Goal: Task Accomplishment & Management: Manage account settings

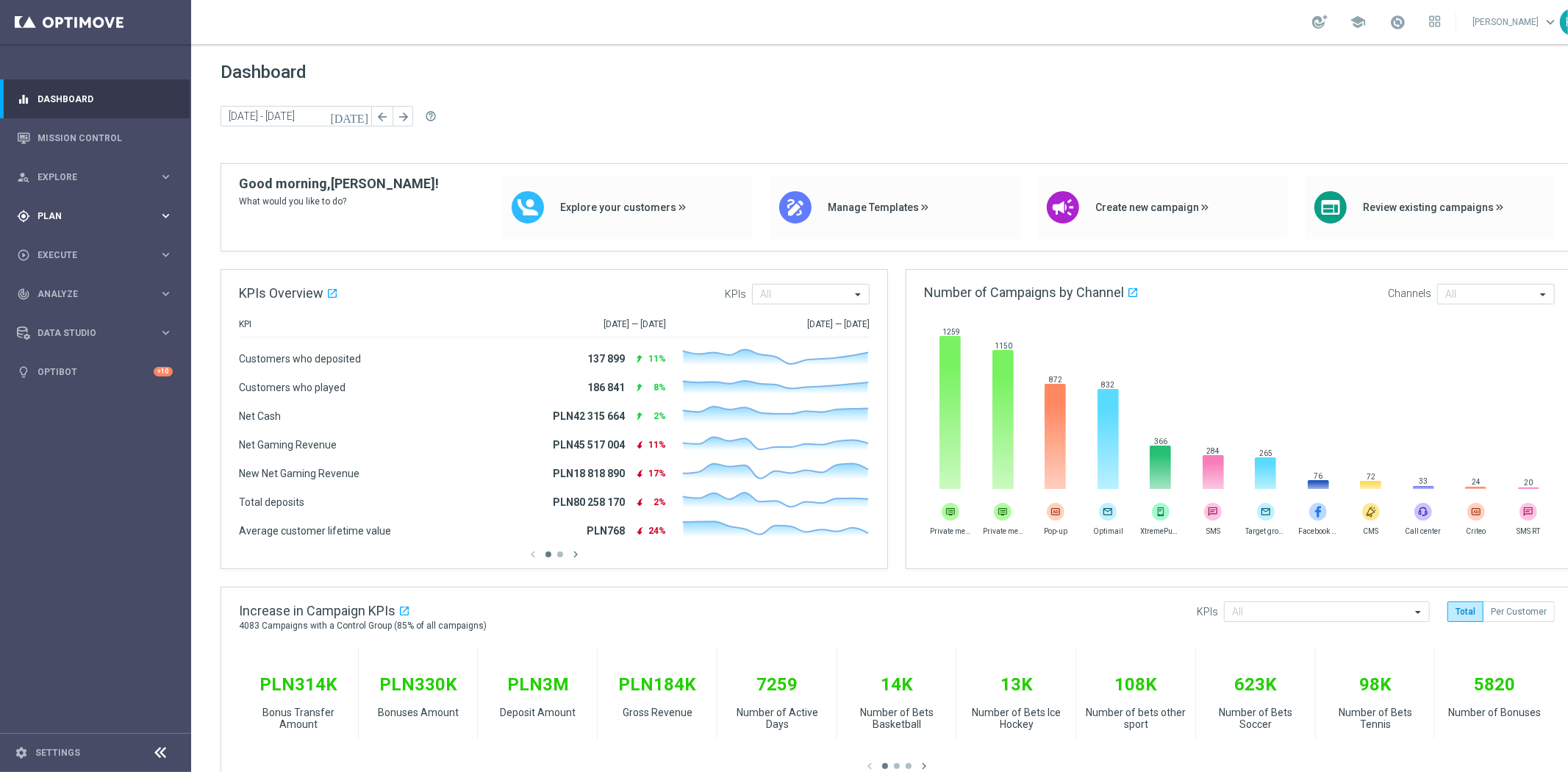
click at [52, 215] on span "Plan" at bounding box center [98, 216] width 121 height 8
click at [84, 252] on div "Target Groups" at bounding box center [114, 246] width 151 height 22
click at [81, 247] on link "Target Groups" at bounding box center [96, 246] width 115 height 12
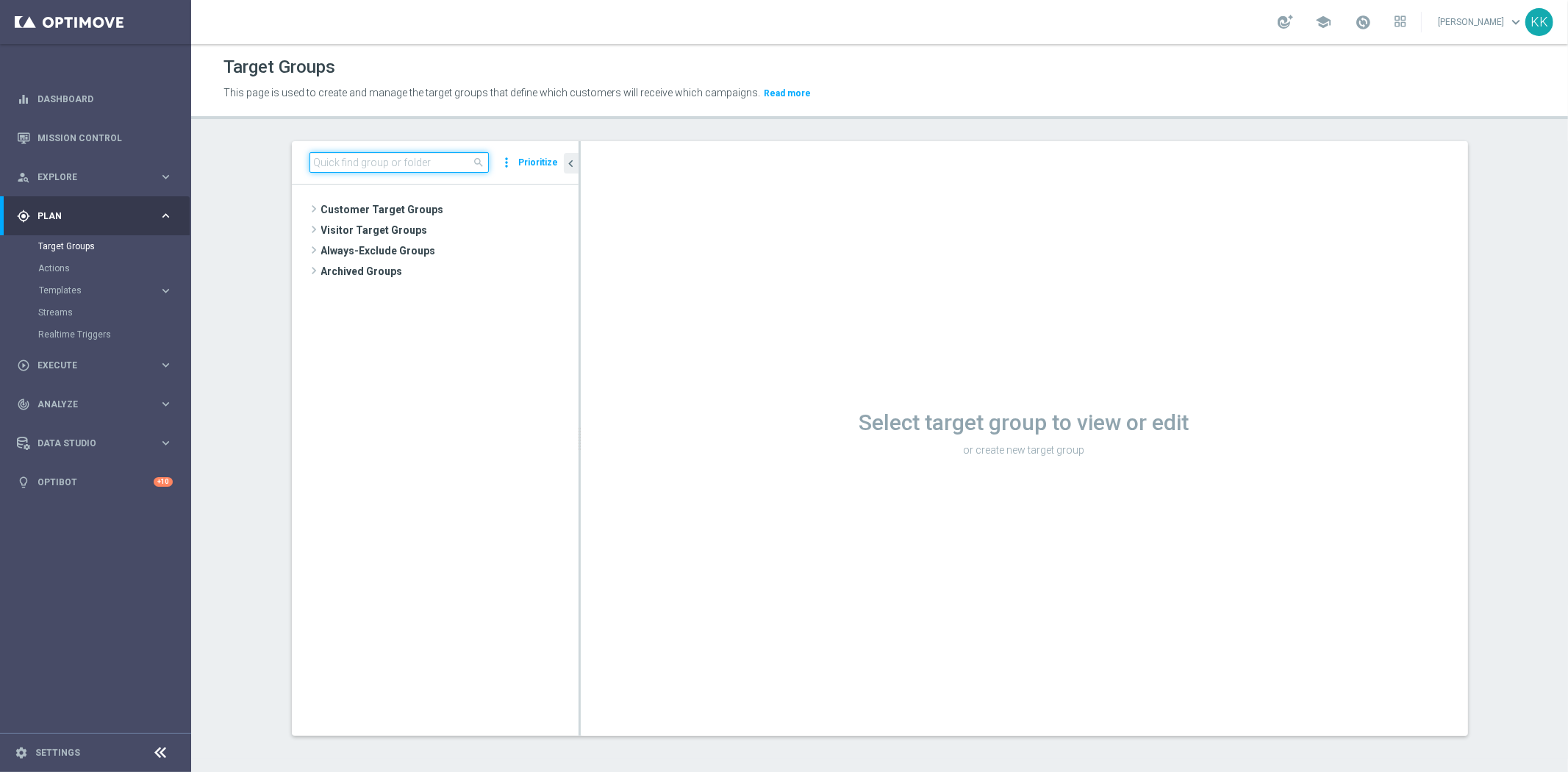
click at [350, 163] on input at bounding box center [399, 162] width 180 height 21
paste input "D_MIN-LOW_TARGET_CASHBACK_50% do 100 PLN_LMLW_160925_PUSH"
type input "D_MIN-LOW_TARGET_CASHBACK_50% do 100 PLN_LMLW_160925_PUSH"
click at [457, 254] on span "D_MIN-LOW_TARGET_CASHBACK_50% do 100 PLN_LMLW_160925_PUSH" at bounding box center [455, 252] width 180 height 12
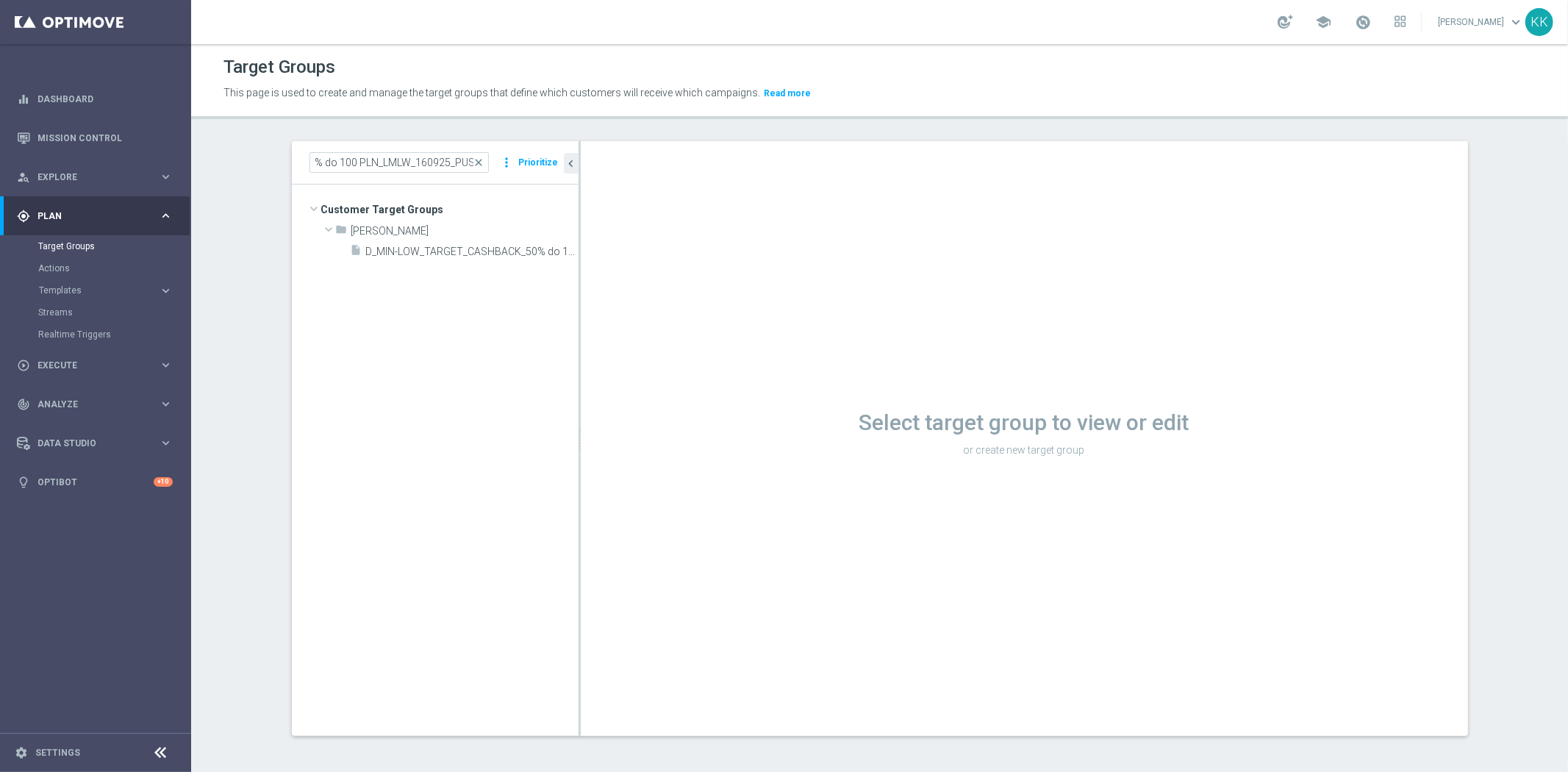
scroll to position [0, 0]
drag, startPoint x: 546, startPoint y: 251, endPoint x: 515, endPoint y: 292, distance: 51.4
click at [0, 0] on icon "content_copy" at bounding box center [0, 0] width 0 height 0
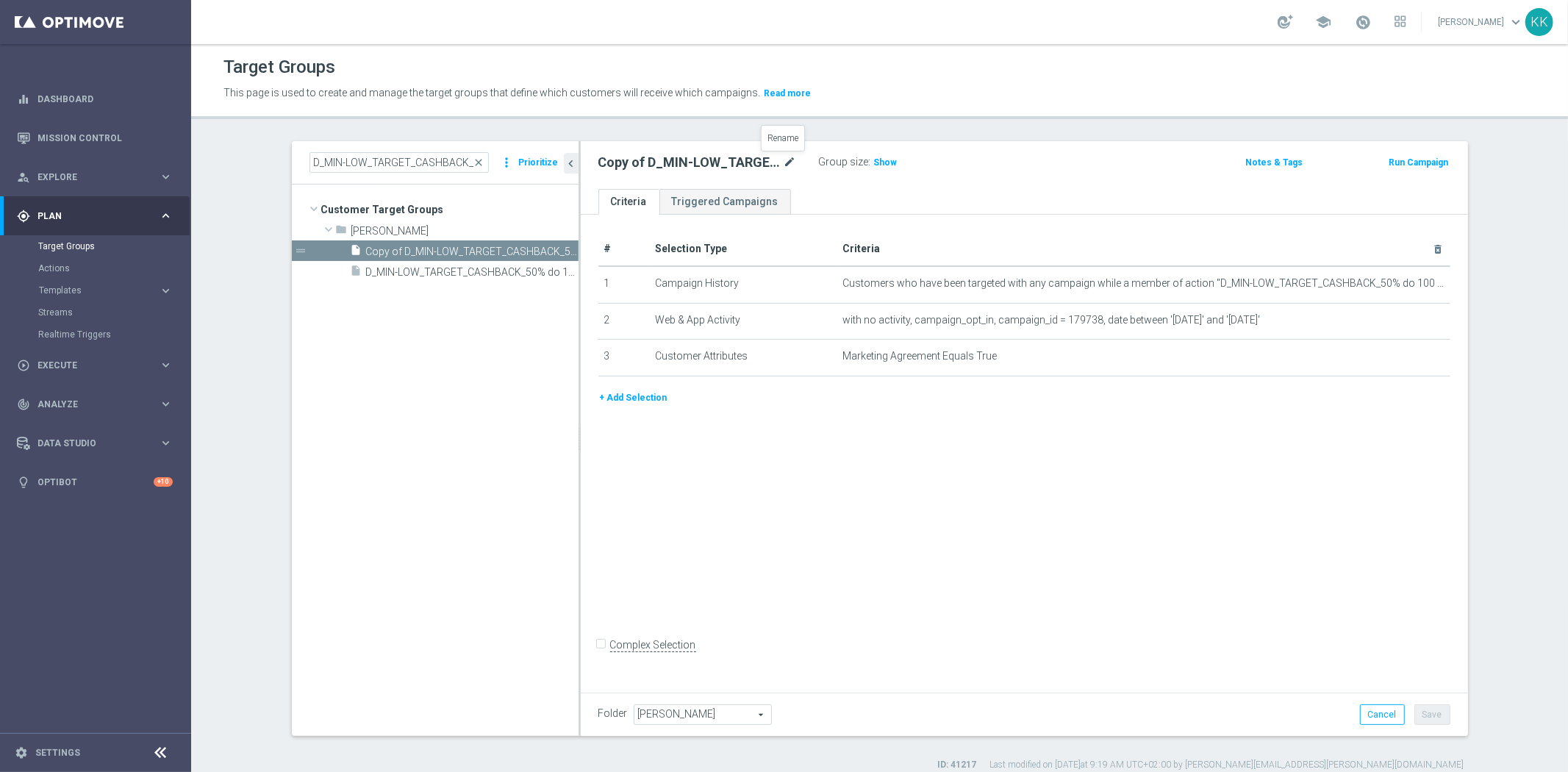
click at [784, 160] on icon "mode_edit" at bounding box center [790, 162] width 13 height 18
drag, startPoint x: 747, startPoint y: 163, endPoint x: 388, endPoint y: 179, distance: 359.4
click at [390, 180] on as-split "D_MIN-LOW_TARGET_CASHBACK_50% do 100 PLN_LMLW_160925_PUSH close more_vert Prior…" at bounding box center [880, 438] width 1176 height 595
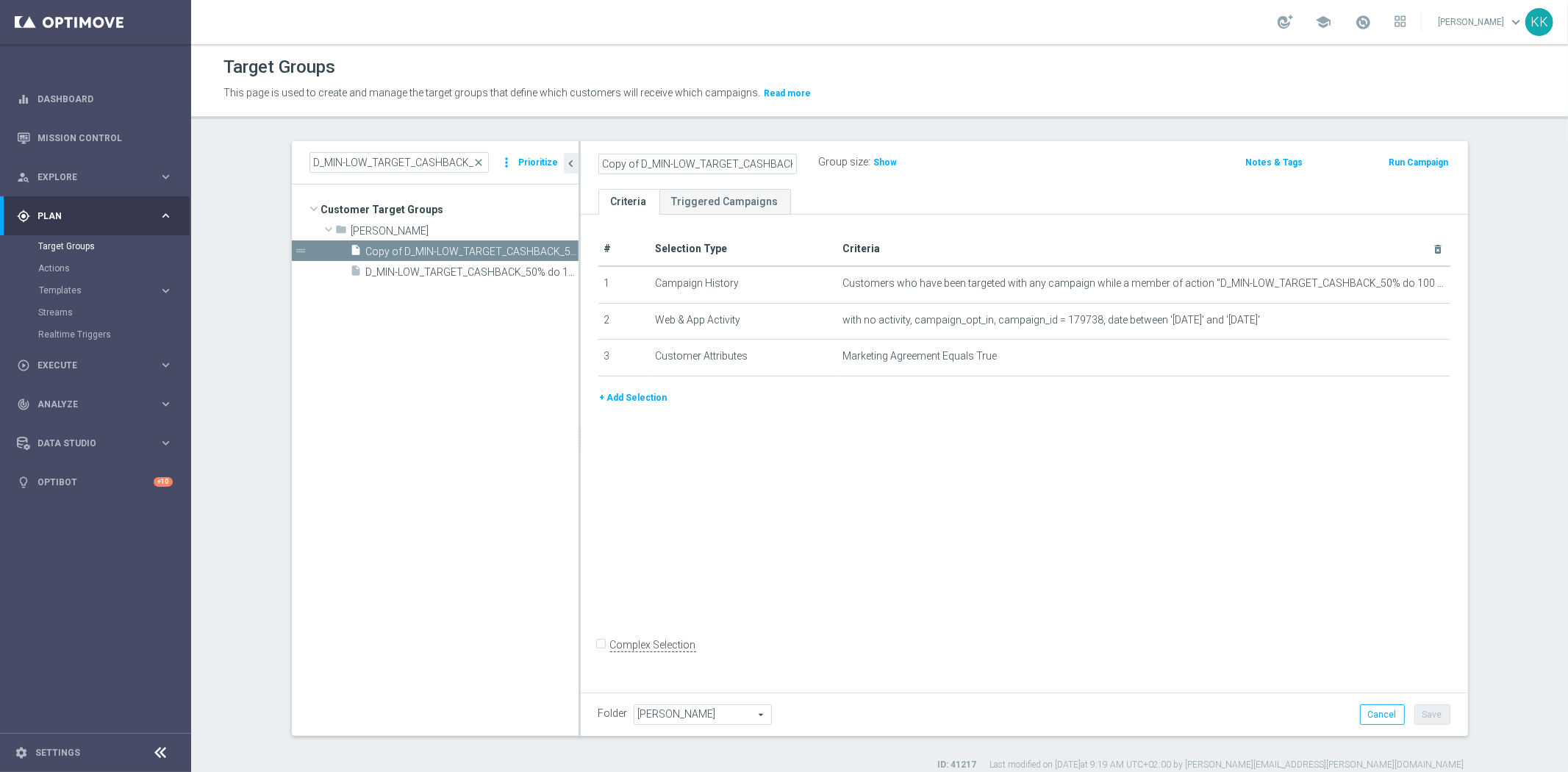
click at [672, 157] on input "Copy of D_MIN-LOW_TARGET_CASHBACK_50% do 100 PLN_LMLW_160925_2" at bounding box center [697, 163] width 199 height 21
drag, startPoint x: 632, startPoint y: 159, endPoint x: 358, endPoint y: 169, distance: 274.2
click at [358, 169] on as-split "D_MIN-LOW_TARGET_CASHBACK_50% do 100 PLN_LMLW_160925_PUSH close more_vert Prior…" at bounding box center [880, 438] width 1176 height 595
type input "D_MIN-LOW_TARGET_CASHBACK_50% do 100 PLN_LMLW_160925_2"
click at [1011, 129] on div "Target Groups This page is used to create and manage the target groups that def…" at bounding box center [879, 408] width 1377 height 727
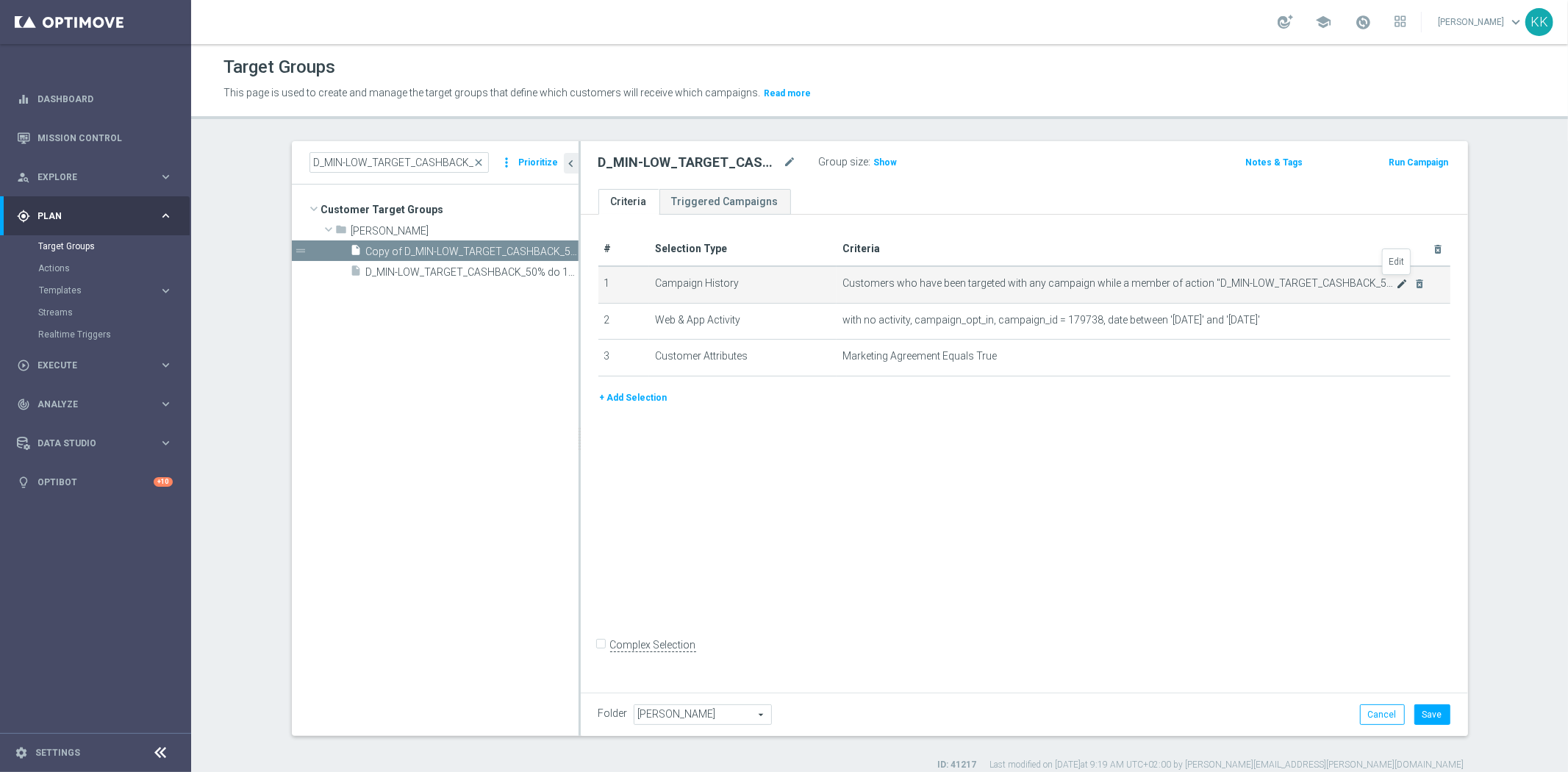
click at [1399, 280] on icon "mode_edit" at bounding box center [1401, 284] width 12 height 12
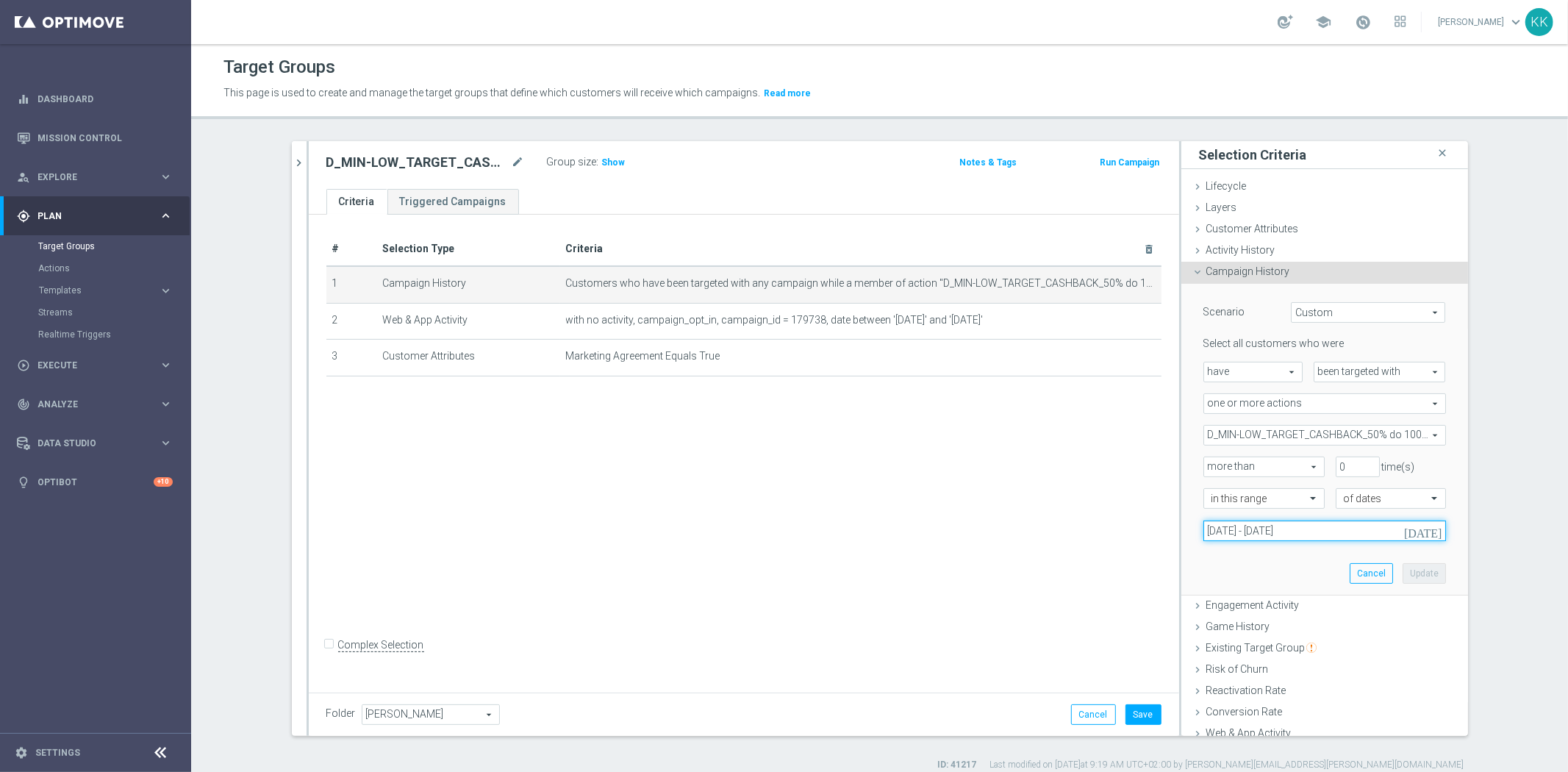
click at [1269, 532] on input "16 Sep 2025 - 18 Sep 2025" at bounding box center [1325, 530] width 243 height 21
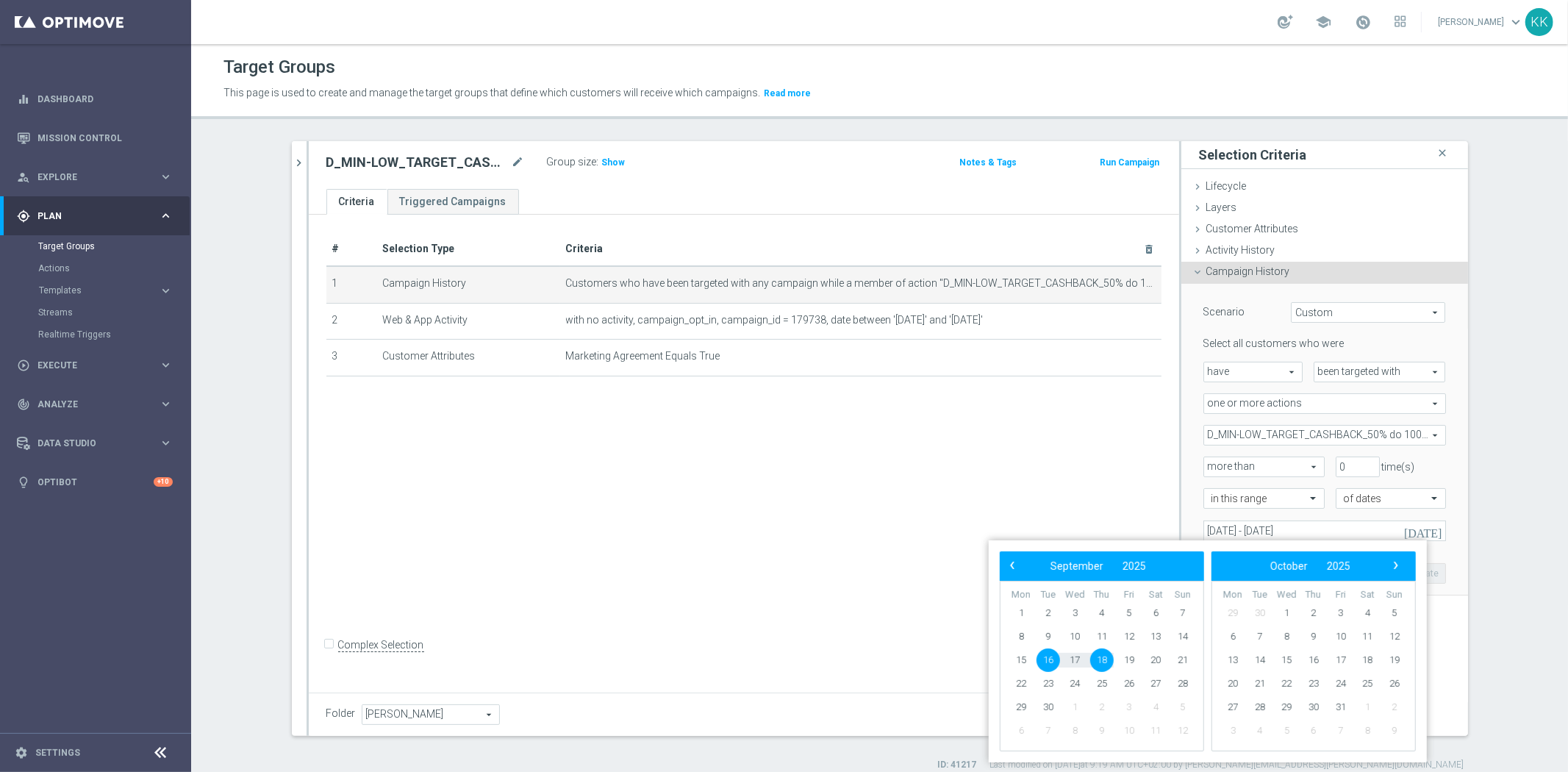
click at [1049, 666] on span "16" at bounding box center [1048, 660] width 24 height 24
click at [1136, 660] on span "19" at bounding box center [1129, 660] width 24 height 24
type input "16 Sep 2025 - 19 Sep 2025"
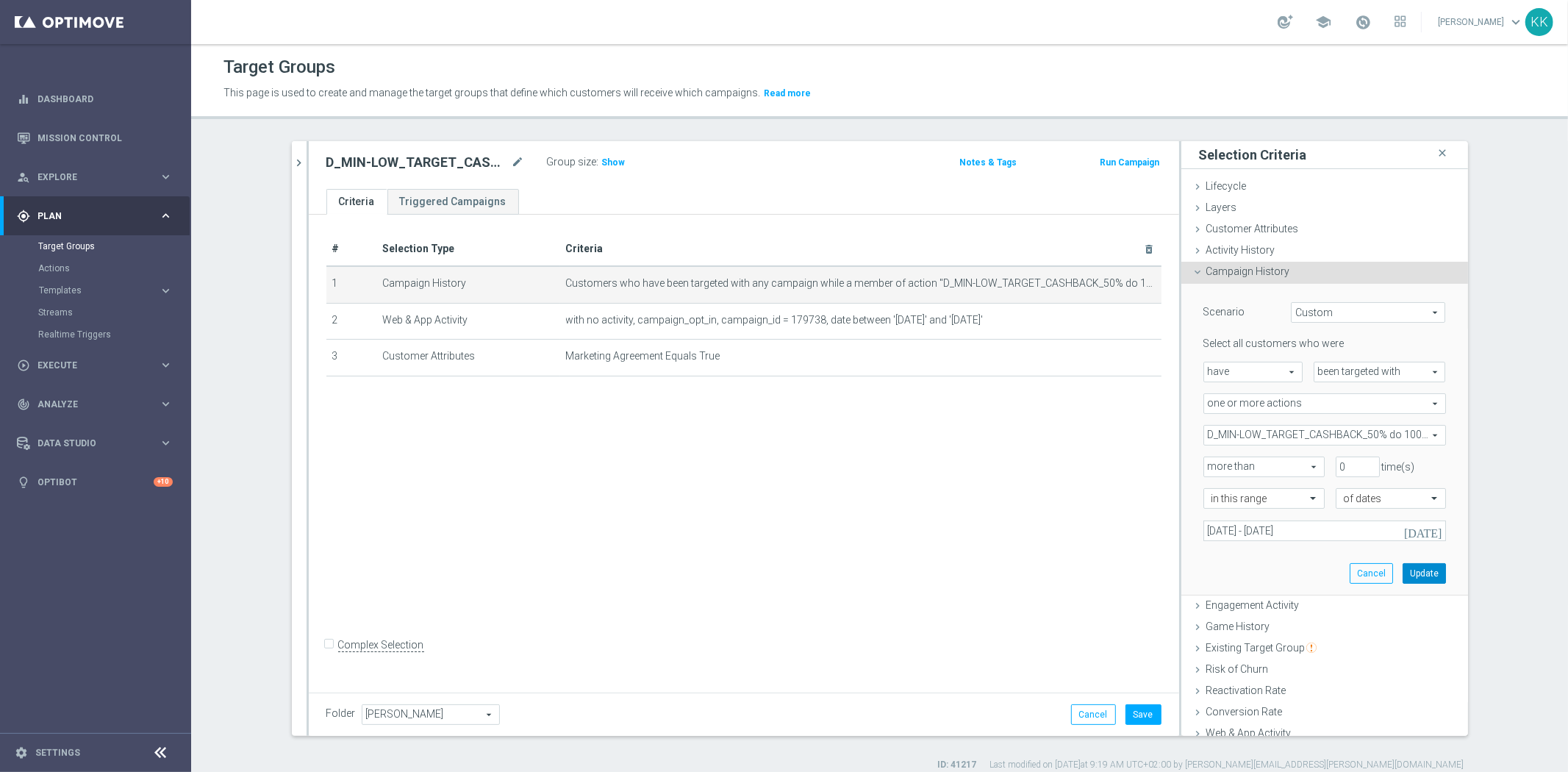
click at [1415, 568] on button "Update" at bounding box center [1424, 573] width 43 height 21
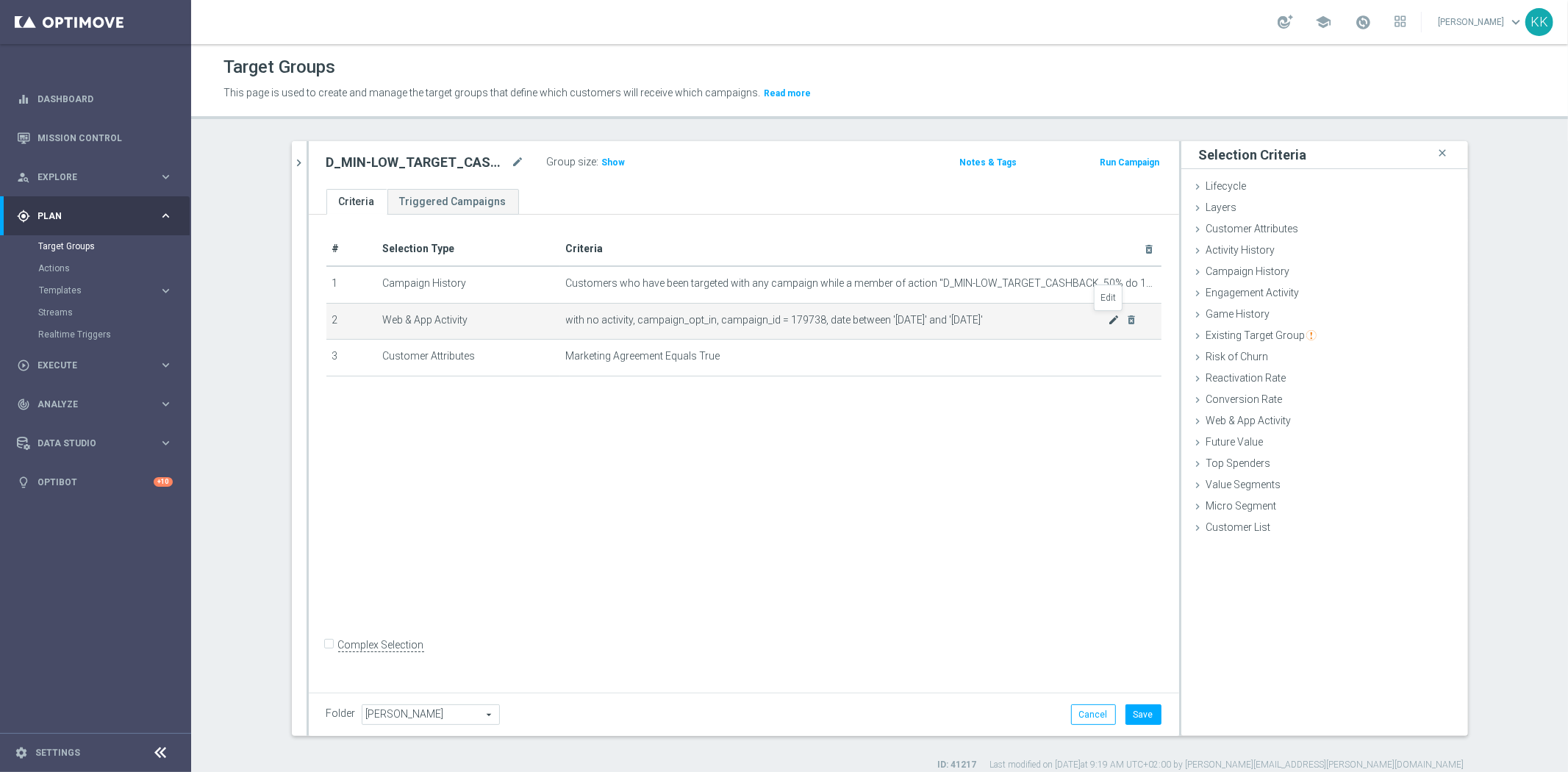
click at [1108, 317] on icon "mode_edit" at bounding box center [1113, 319] width 12 height 12
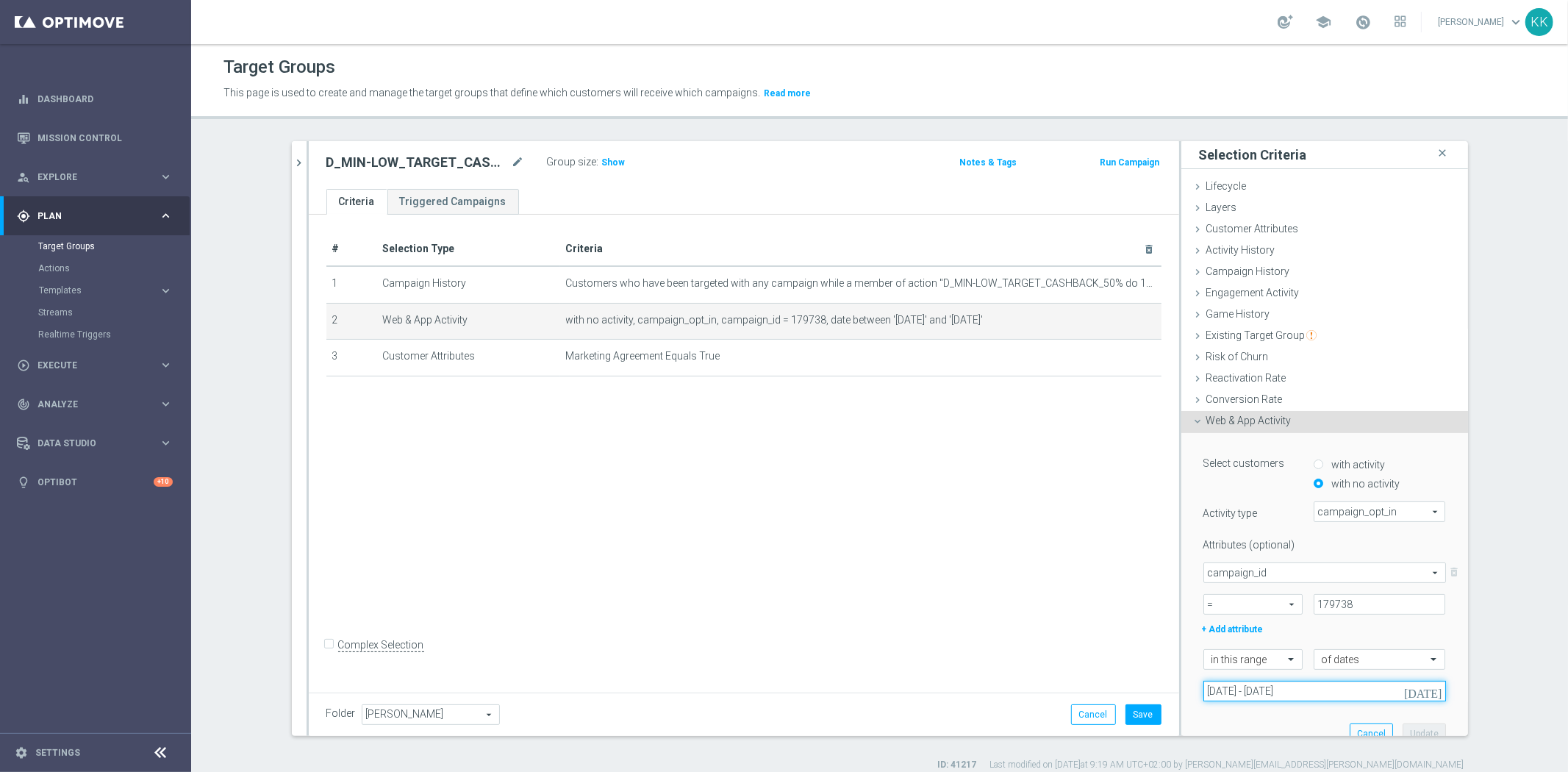
click at [1207, 693] on input "16 Sep 2025 - 18 Sep 2025" at bounding box center [1325, 690] width 243 height 21
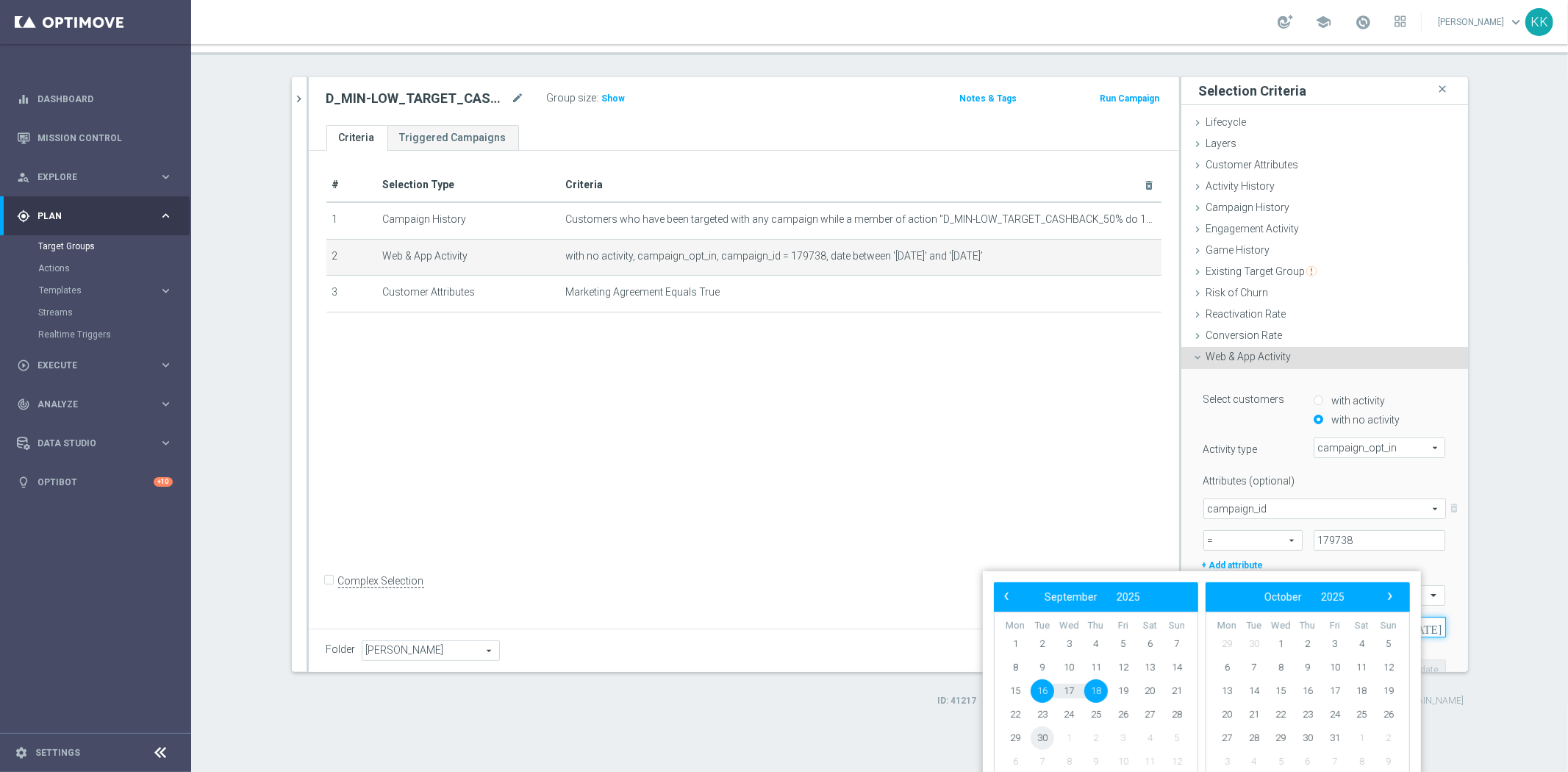
scroll to position [65, 0]
click at [1051, 694] on span "16" at bounding box center [1042, 689] width 24 height 24
click at [1130, 681] on span "19" at bounding box center [1123, 689] width 24 height 24
type input "16 Sep 2025 - 19 Sep 2025"
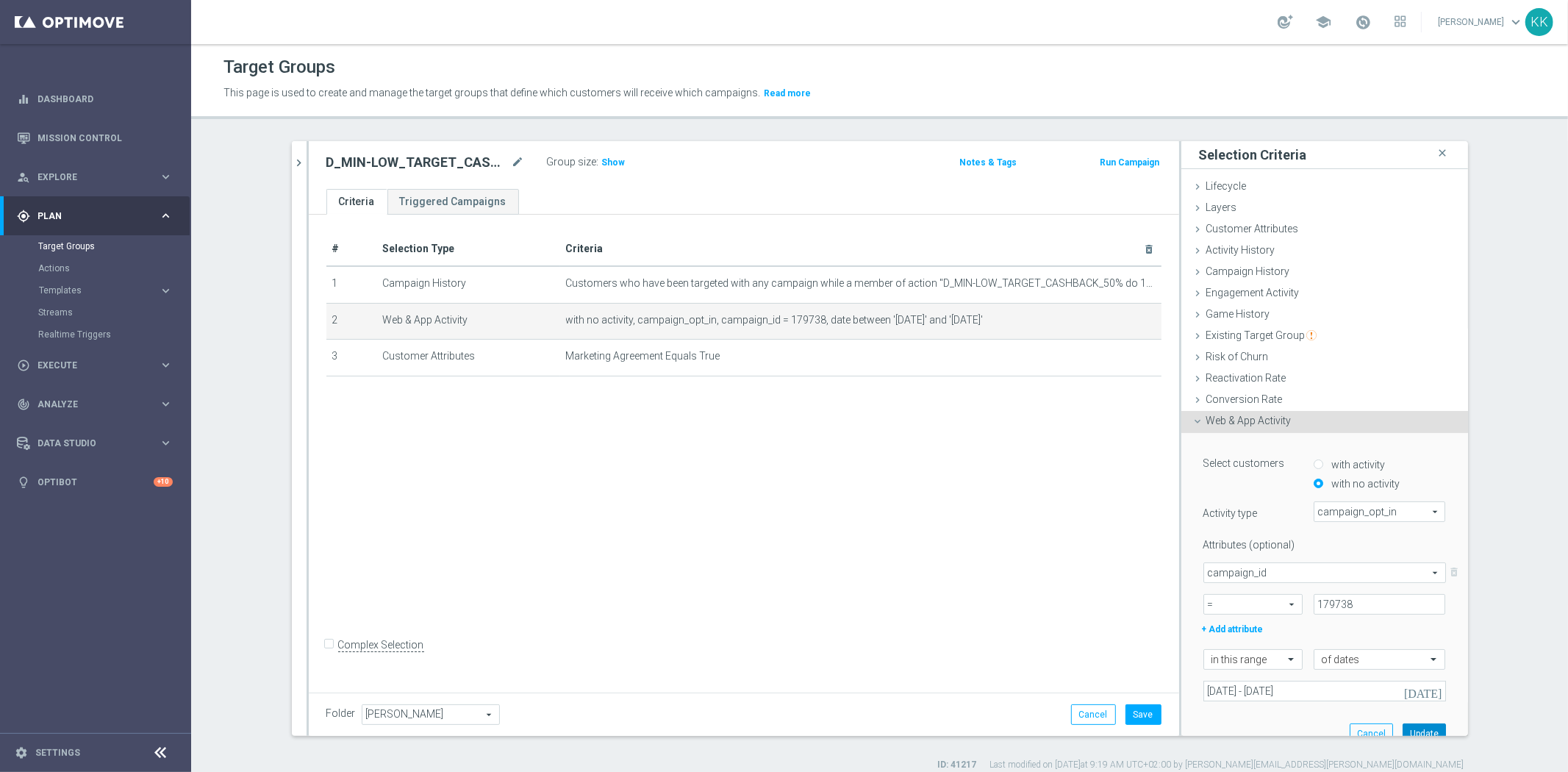
click at [1420, 726] on button "Update" at bounding box center [1424, 733] width 43 height 21
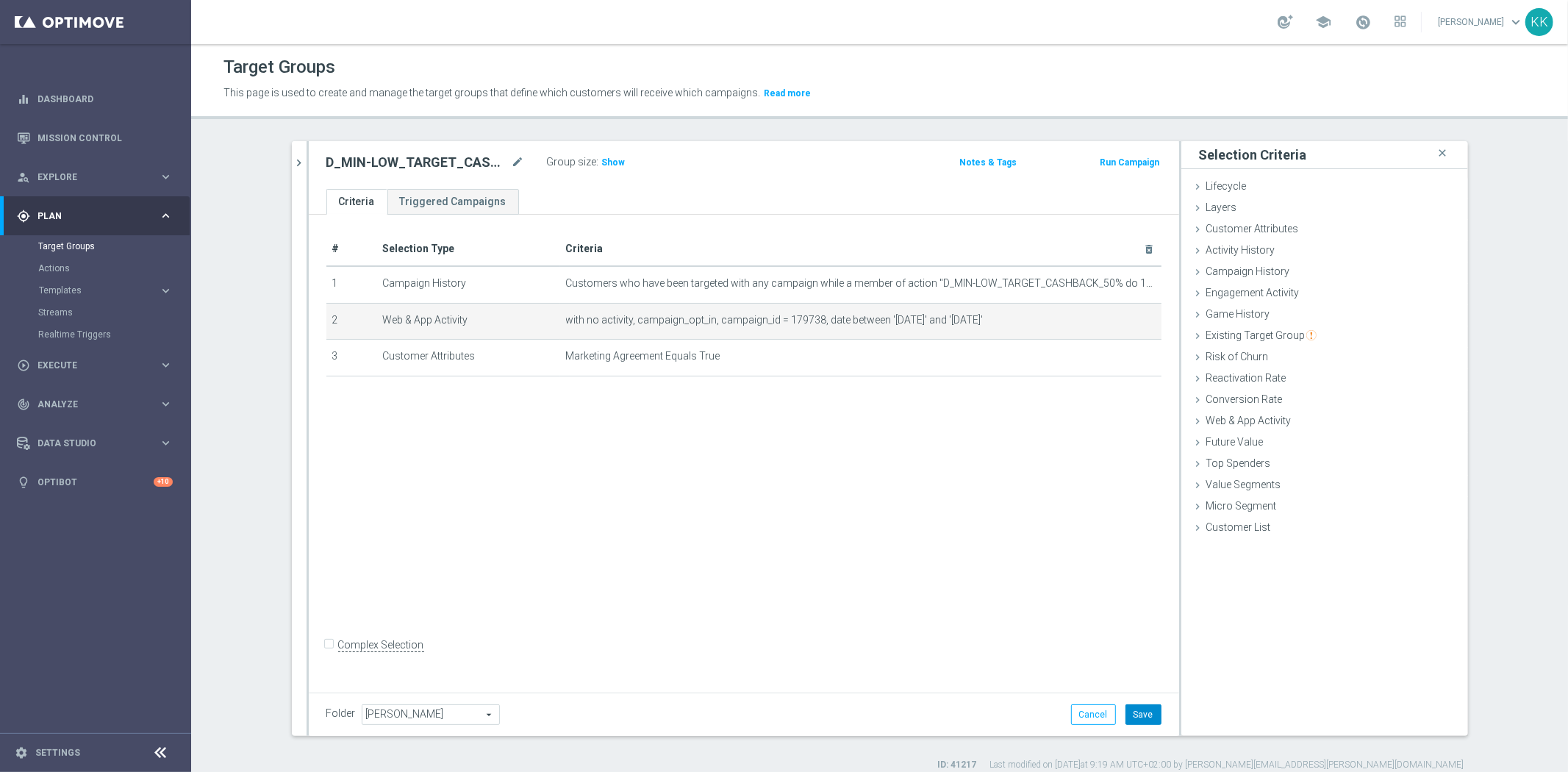
click at [1147, 710] on button "Save" at bounding box center [1143, 714] width 36 height 21
click at [606, 163] on span "Show" at bounding box center [613, 162] width 24 height 10
click at [292, 152] on button "chevron_right" at bounding box center [299, 163] width 15 height 43
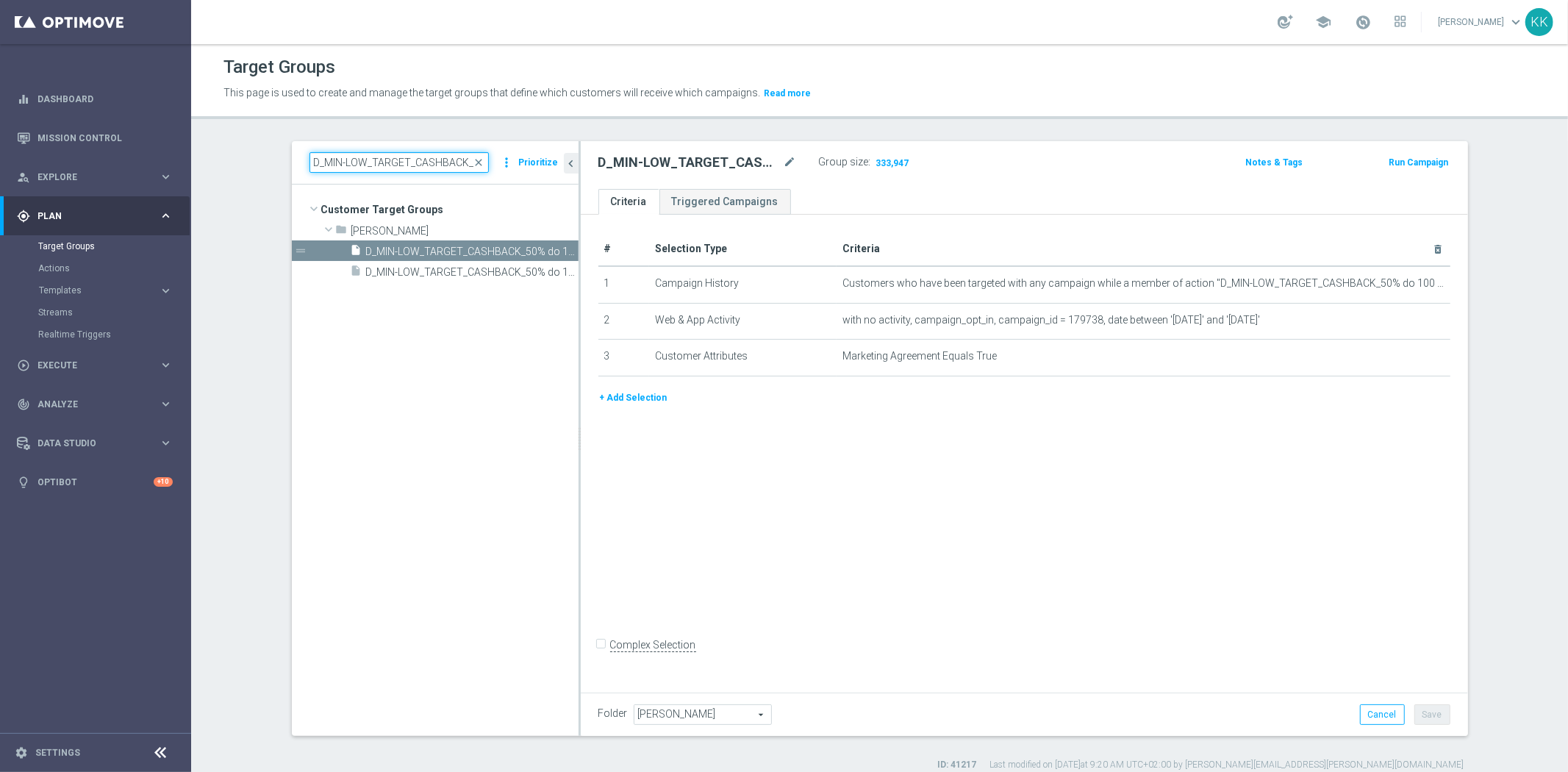
click at [360, 159] on input "D_MIN-LOW_TARGET_CASHBACK_50% do 100 PLN_LMLW_160925_PUSH" at bounding box center [399, 162] width 180 height 21
paste input "ED_TARGET_CASHBACK_50% do 3"
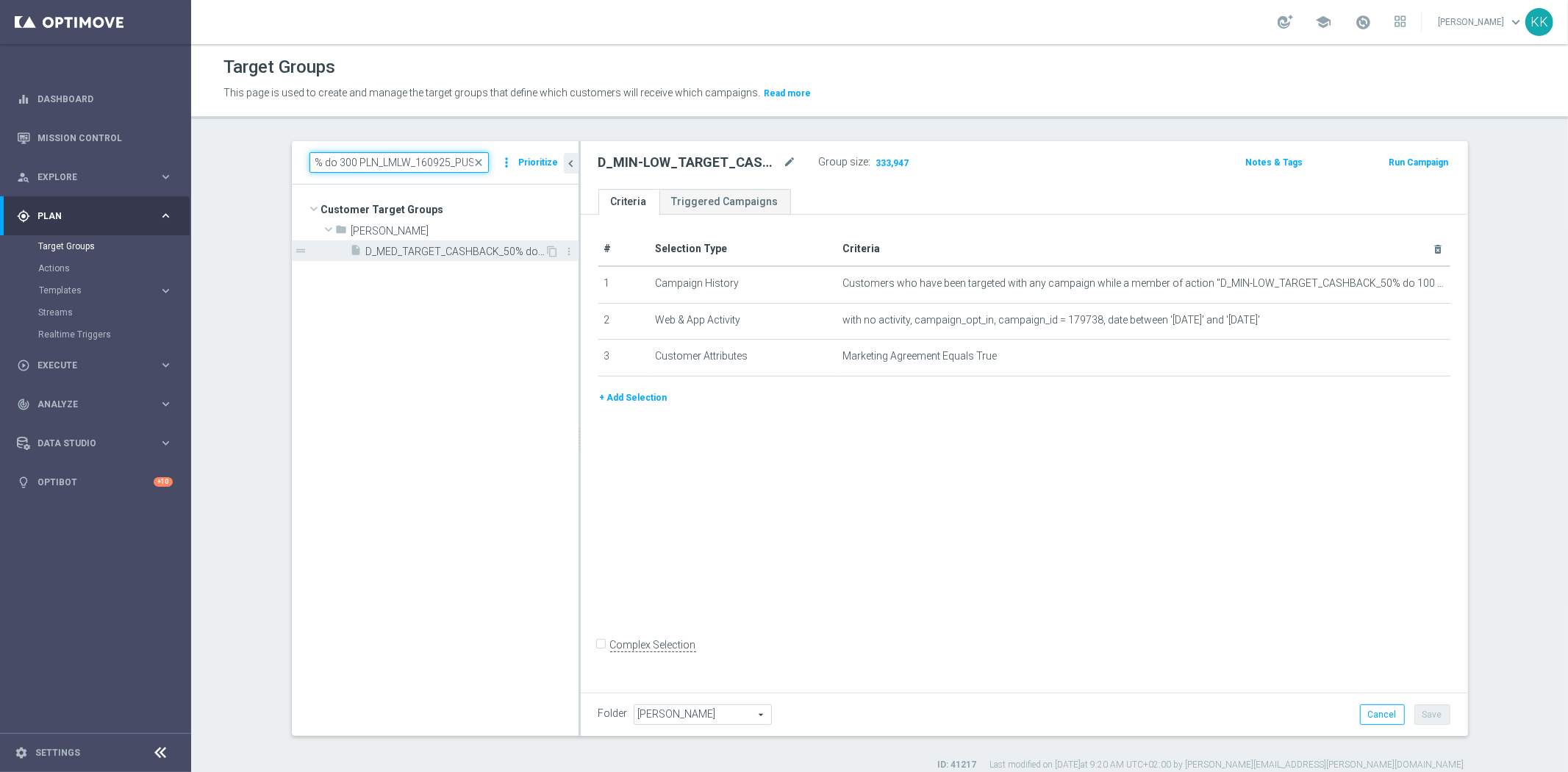
type input "D_MED_TARGET_CASHBACK_50% do 300 PLN_LMLW_160925_PUSH"
click at [397, 253] on span "D_MED_TARGET_CASHBACK_50% do 300 PLN_LMLW_160925_PUSH" at bounding box center [455, 252] width 180 height 12
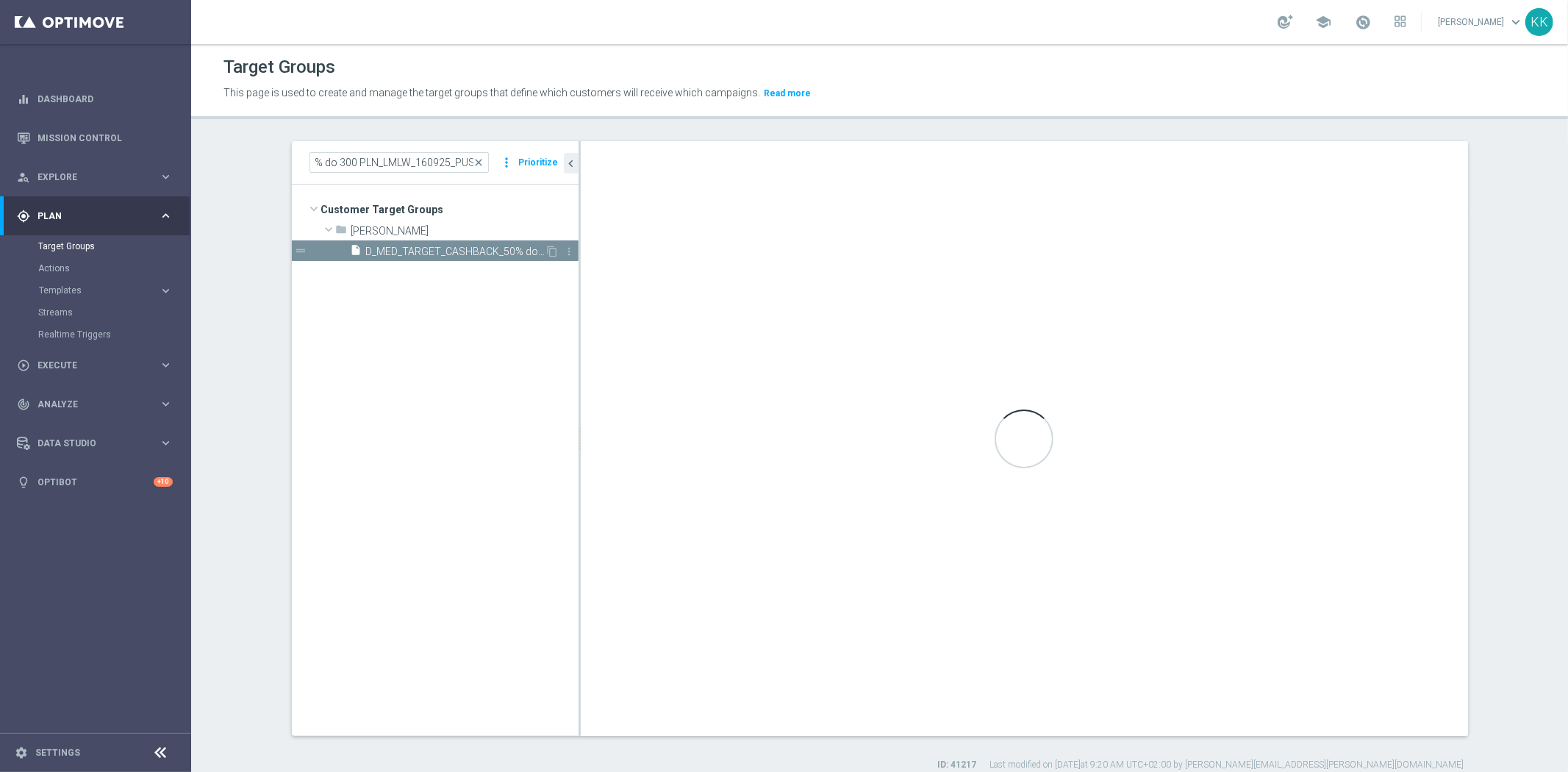
scroll to position [0, 0]
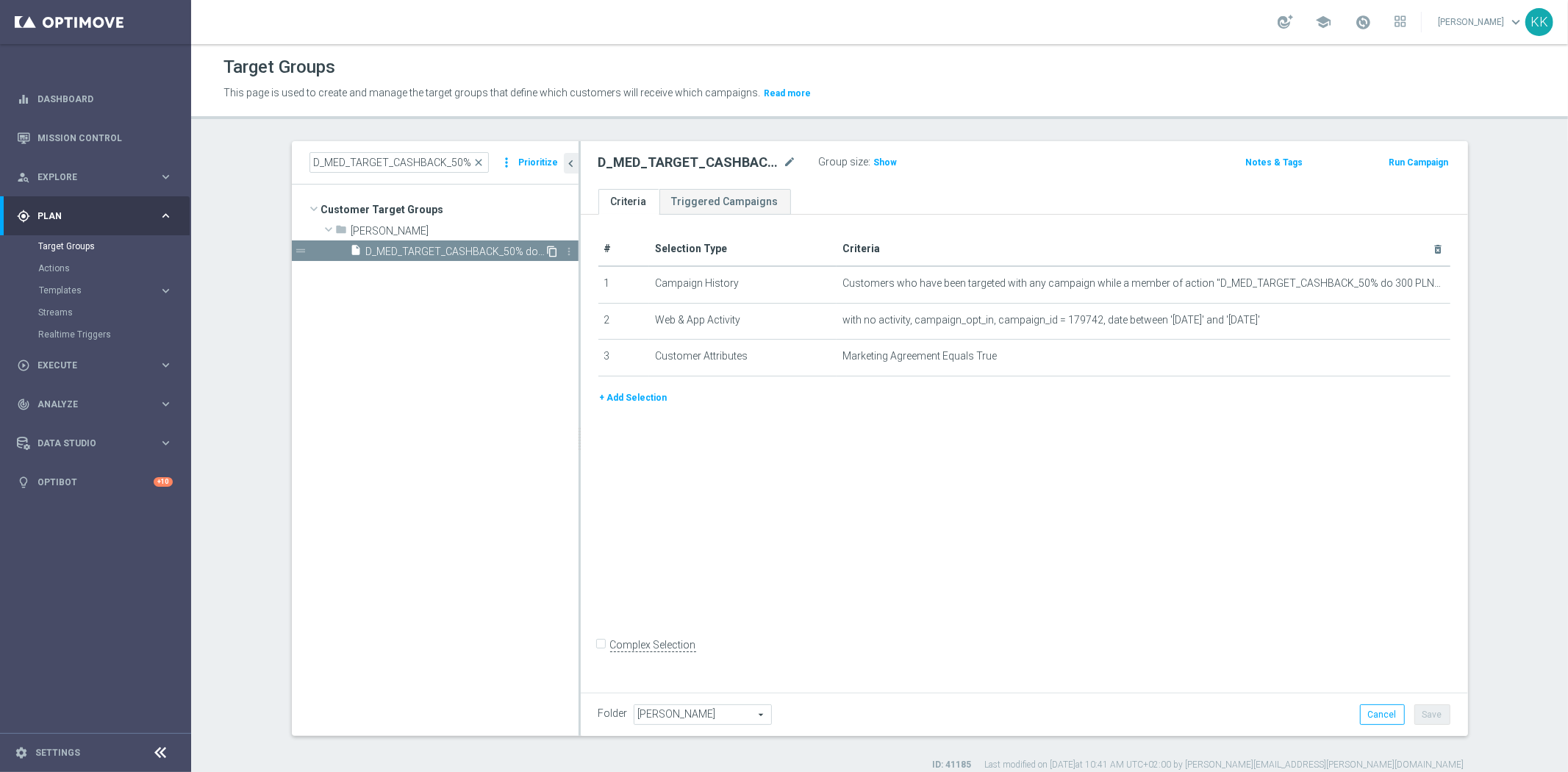
click at [547, 250] on icon "content_copy" at bounding box center [552, 251] width 12 height 12
click at [788, 160] on icon "mode_edit" at bounding box center [790, 162] width 13 height 18
type input "D_MED_TARGET_CASHBACK_50% do 300 PLN_LMLW_160925_2"
click at [981, 129] on div "Target Groups This page is used to create and manage the target groups that def…" at bounding box center [879, 408] width 1377 height 727
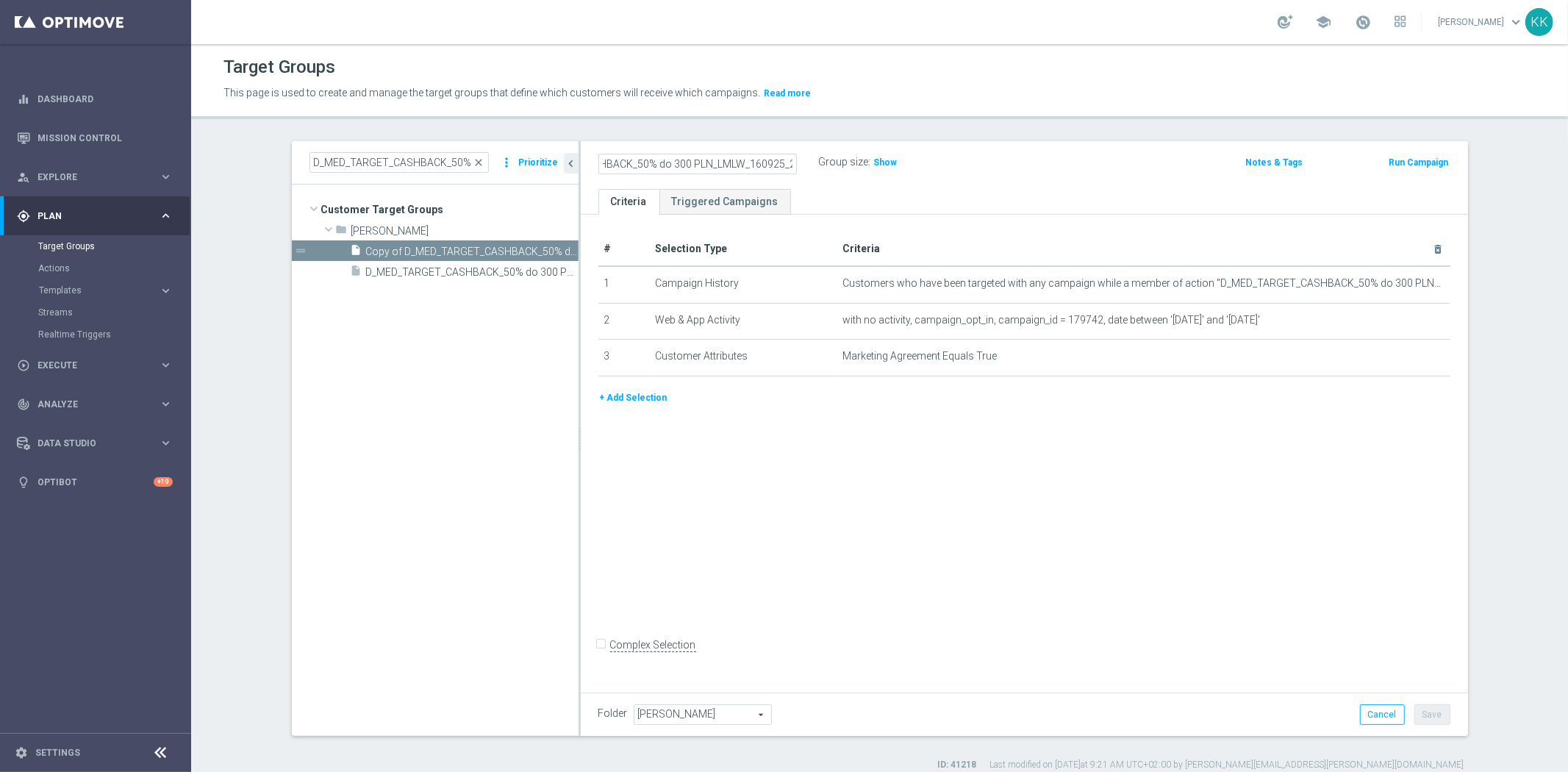
scroll to position [0, 0]
drag, startPoint x: 1399, startPoint y: 284, endPoint x: 1298, endPoint y: 445, distance: 190.1
click at [0, 0] on icon "mode_edit" at bounding box center [0, 0] width 0 height 0
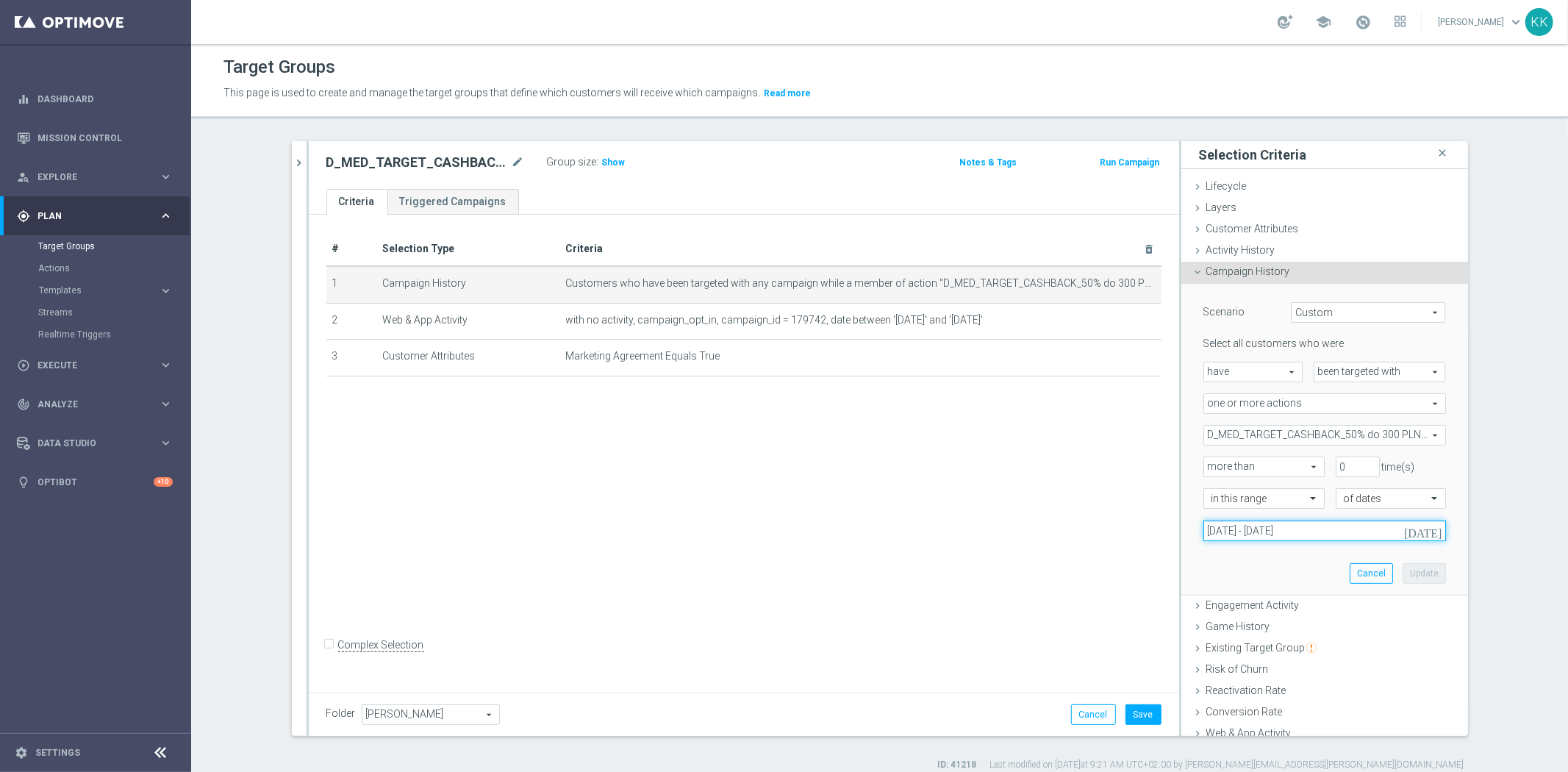
click at [1225, 534] on input "16 Sep 2025 - 18 Sep 2025" at bounding box center [1325, 530] width 243 height 21
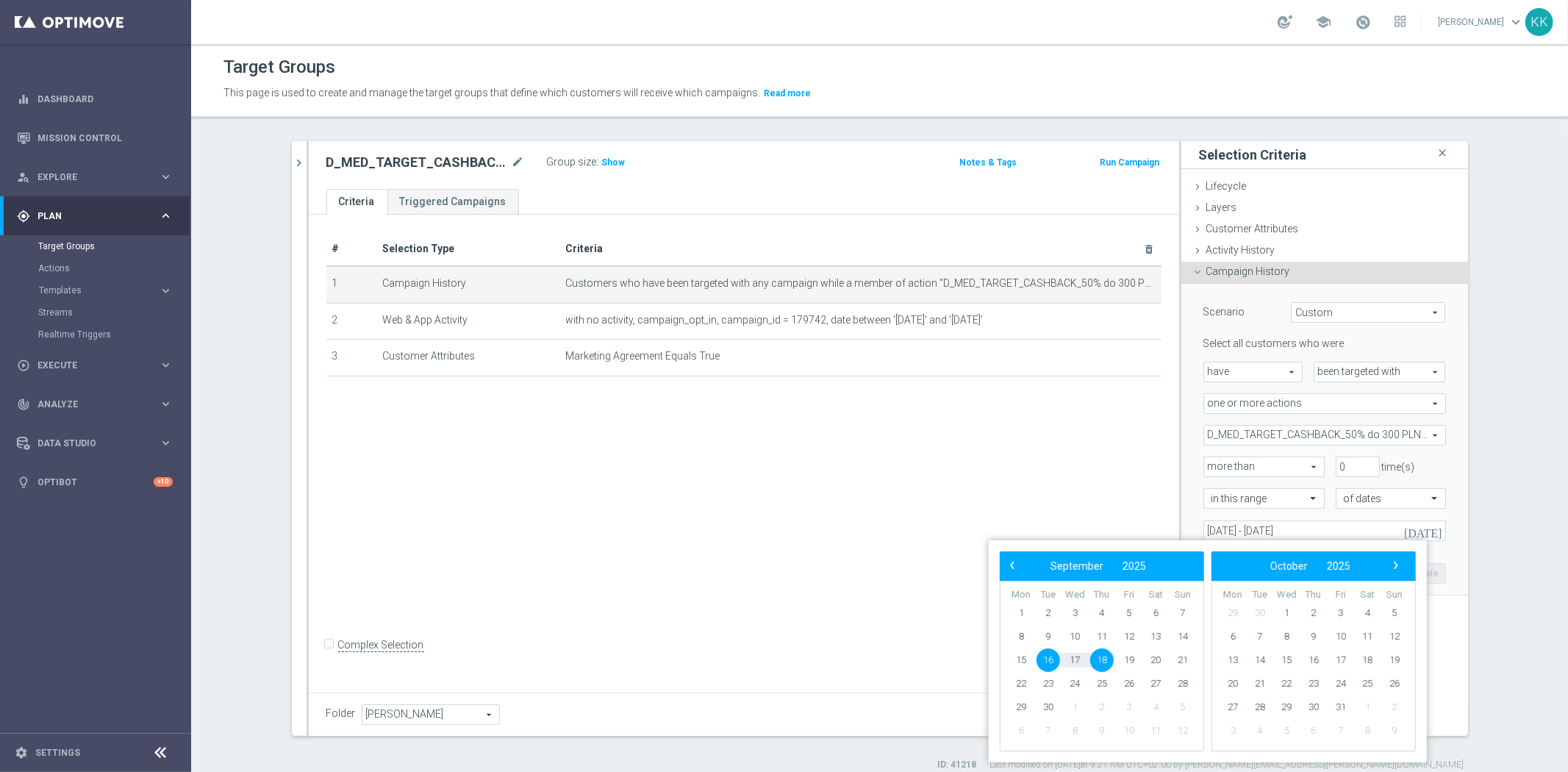
click at [1049, 651] on span "16" at bounding box center [1048, 660] width 24 height 24
click at [1143, 654] on td "20" at bounding box center [1155, 660] width 27 height 24
click at [1136, 659] on span "19" at bounding box center [1129, 660] width 24 height 24
type input "16 Sep 2025 - 19 Sep 2025"
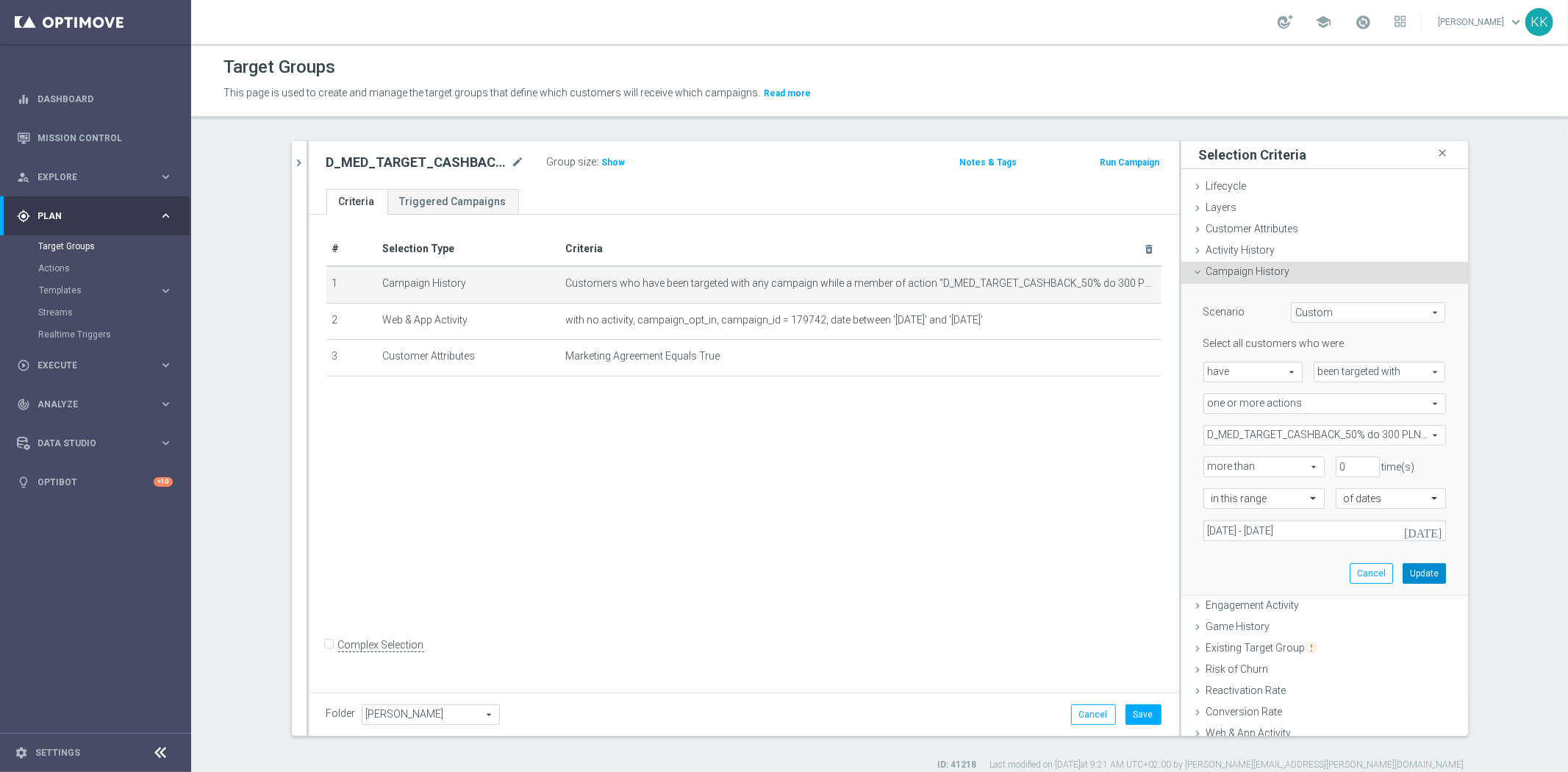
click at [1415, 569] on button "Update" at bounding box center [1424, 573] width 43 height 21
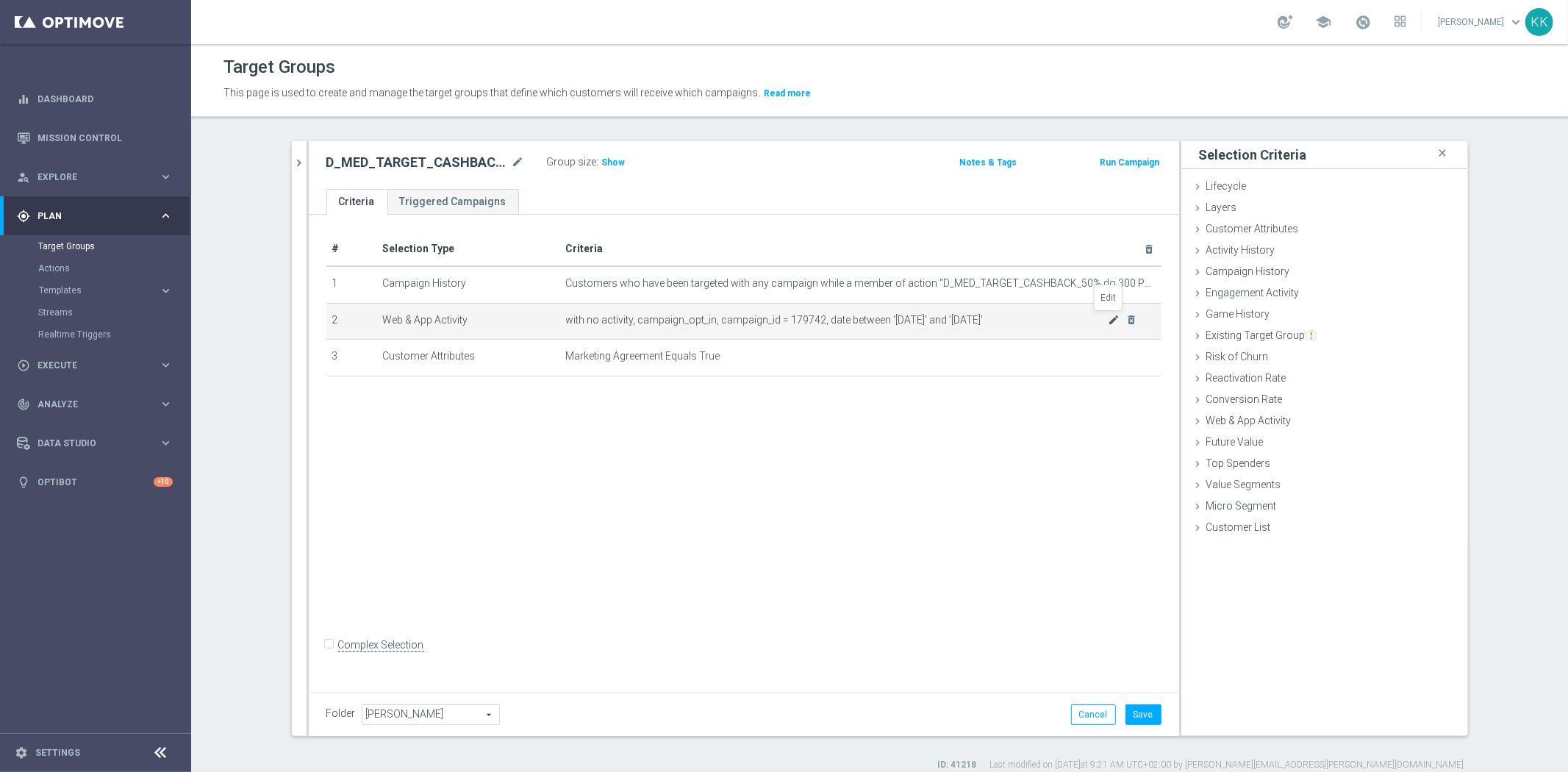
click at [1108, 321] on icon "mode_edit" at bounding box center [1113, 319] width 12 height 12
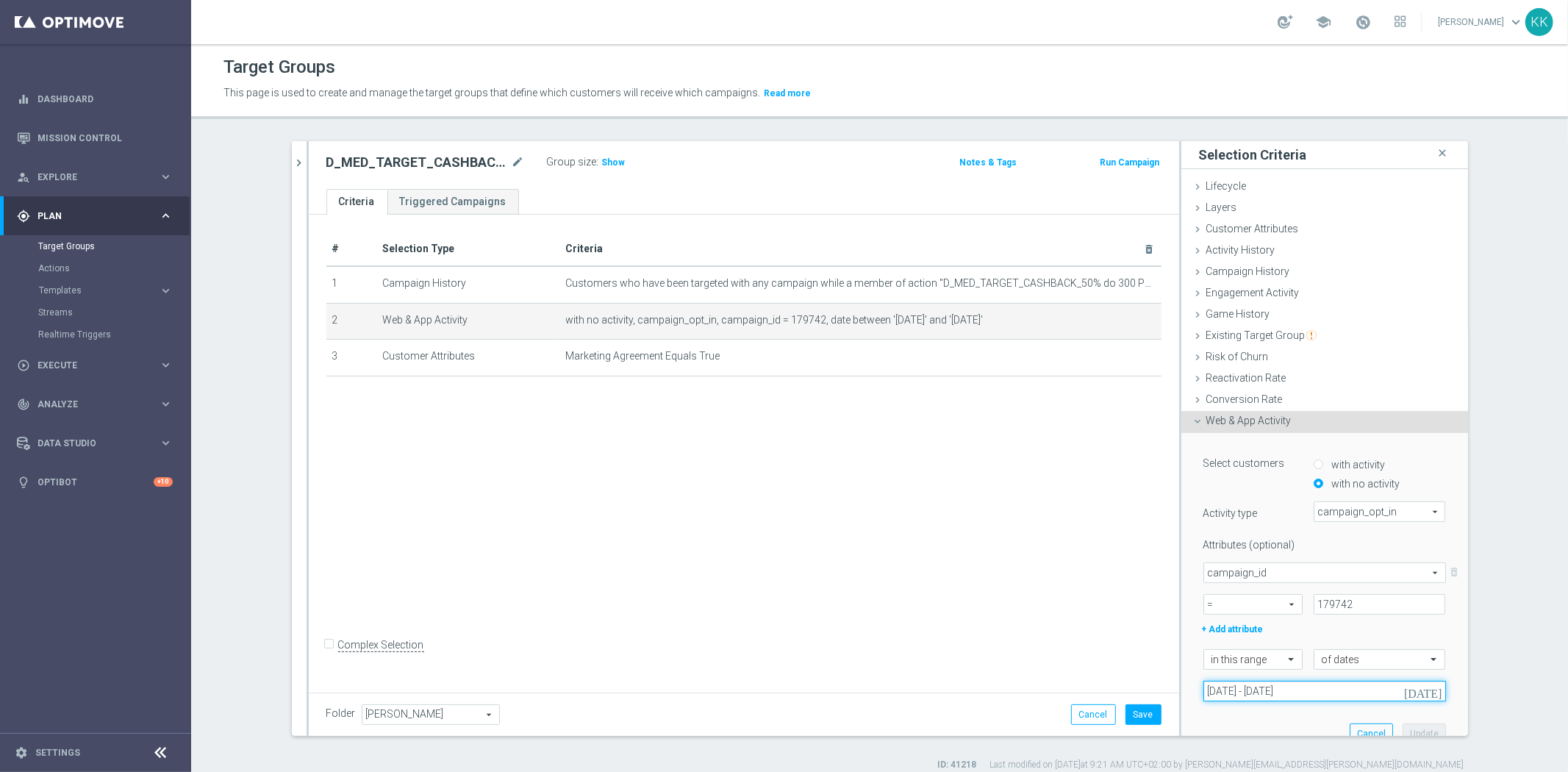
click at [1259, 687] on input "16 Sep 2025 - 18 Sep 2025" at bounding box center [1325, 690] width 243 height 21
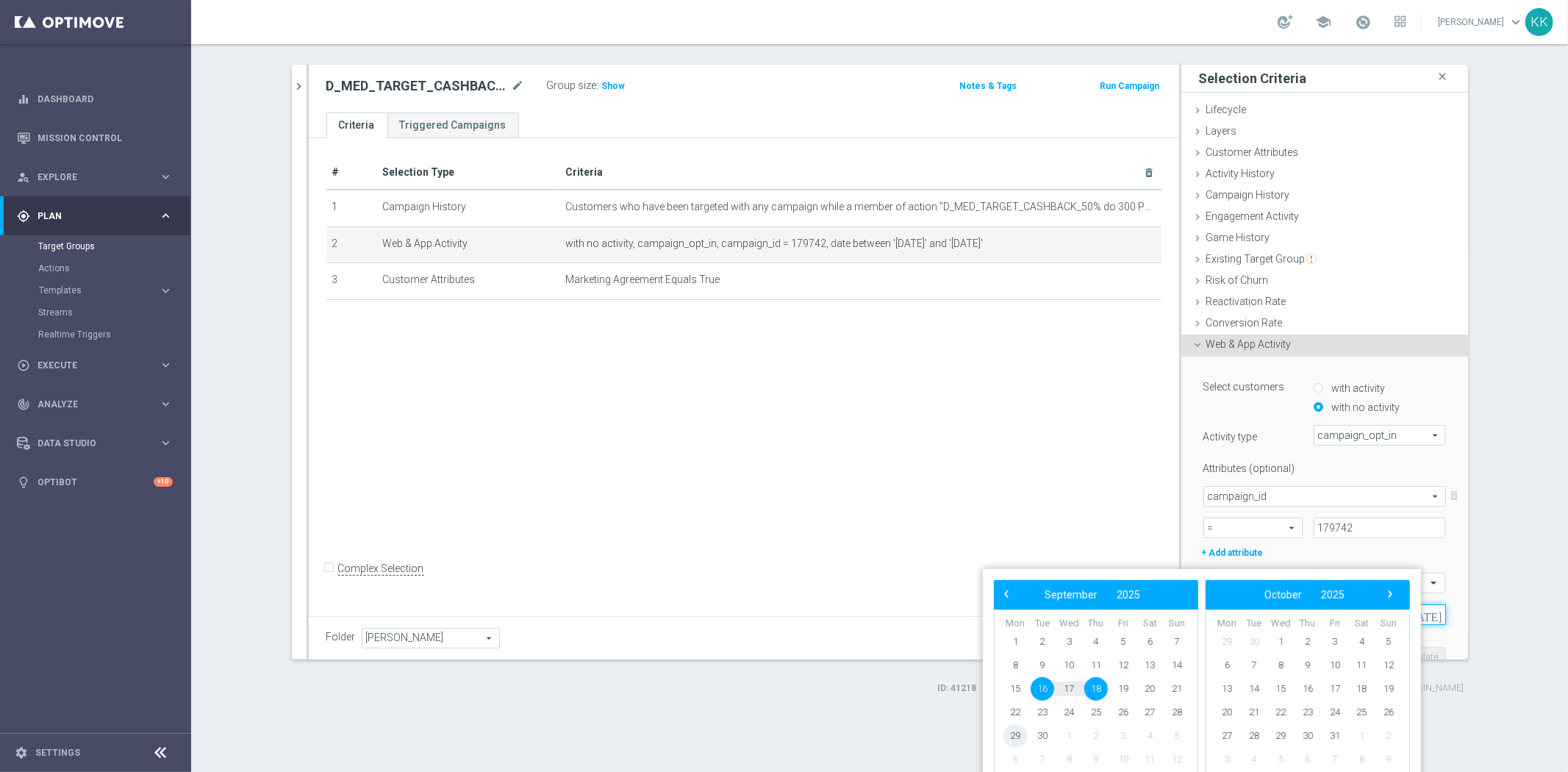
scroll to position [55, 0]
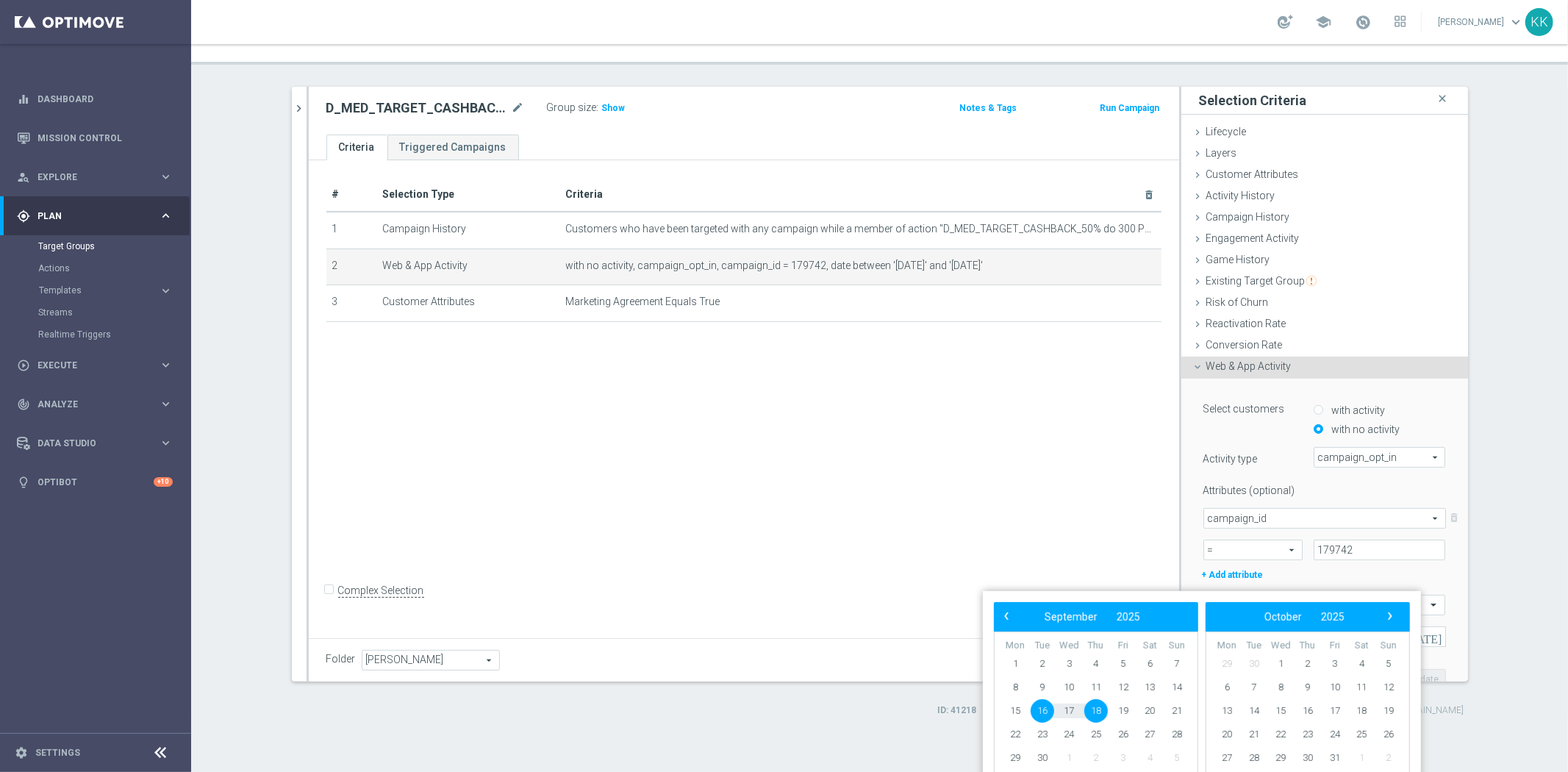
click at [1042, 710] on span "16" at bounding box center [1042, 710] width 24 height 24
click at [1118, 711] on span "19" at bounding box center [1123, 710] width 24 height 24
type input "16 Sep 2025 - 19 Sep 2025"
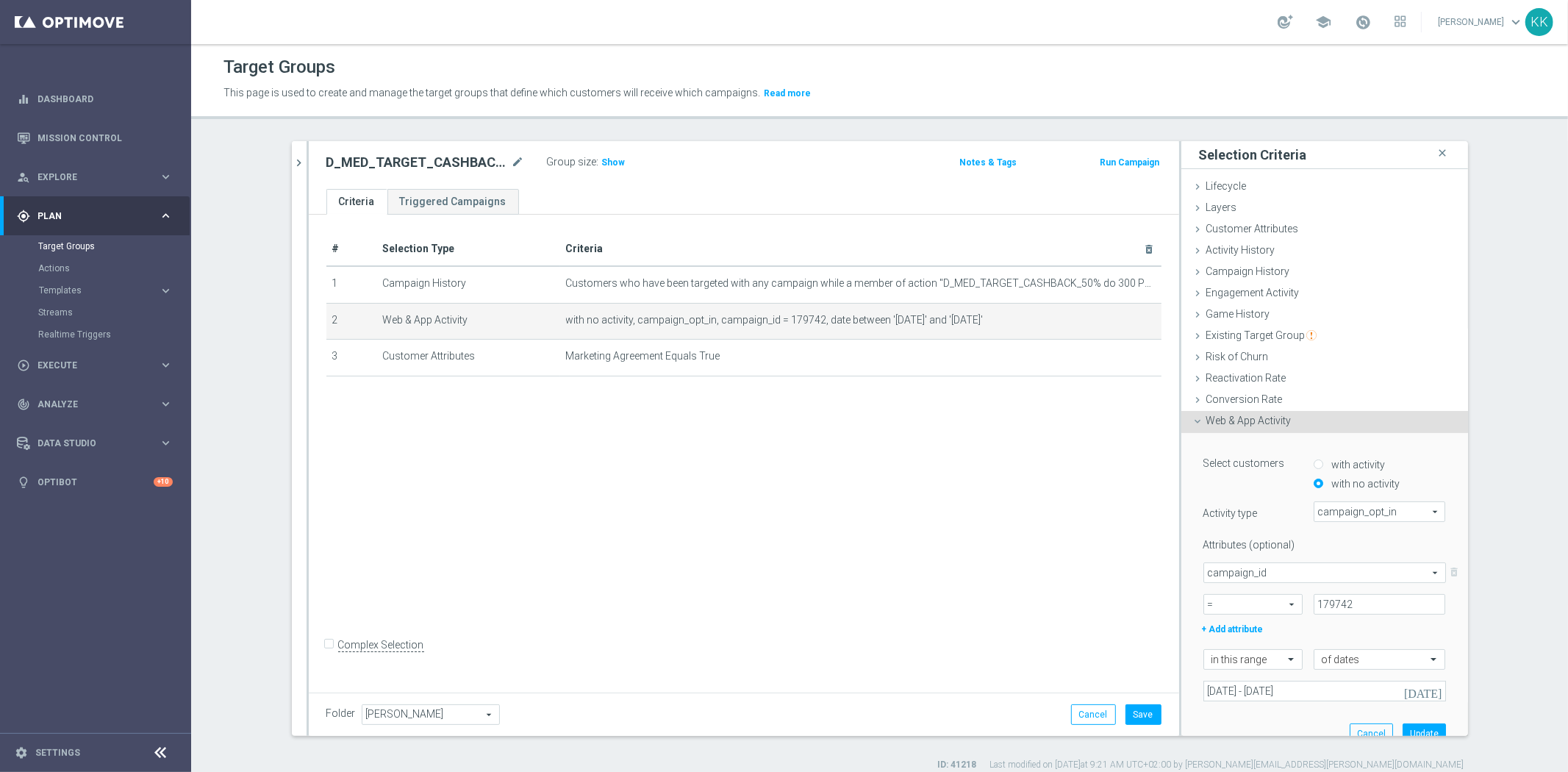
scroll to position [0, 0]
click at [1415, 730] on button "Update" at bounding box center [1424, 733] width 43 height 21
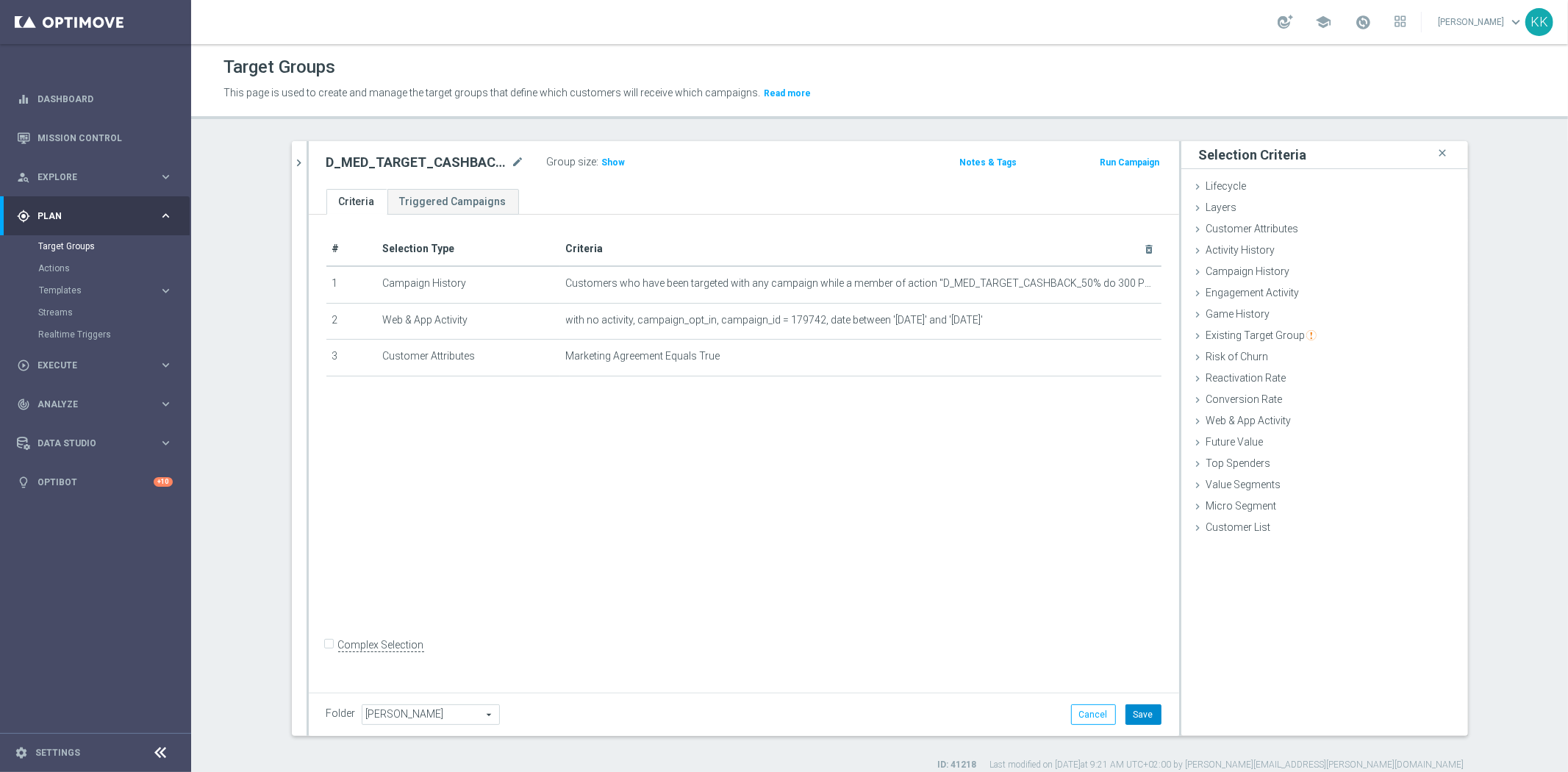
click at [1133, 717] on button "Save" at bounding box center [1143, 714] width 36 height 21
click at [605, 155] on h3 "Show" at bounding box center [613, 162] width 26 height 16
click at [284, 151] on div "D_MED_TARGET_CASHBACK_50% do 300 PLN_LMLW_160925_PUSH close more_vert Prioritiz…" at bounding box center [880, 455] width 1235 height 629
click at [315, 174] on div "D_MED_TARGET_CASHBACK_50% do 300 PLN_LMLW_160925_2 mode_edit Group size : 55,946" at bounding box center [600, 163] width 571 height 24
click at [295, 156] on icon "chevron_right" at bounding box center [300, 163] width 14 height 14
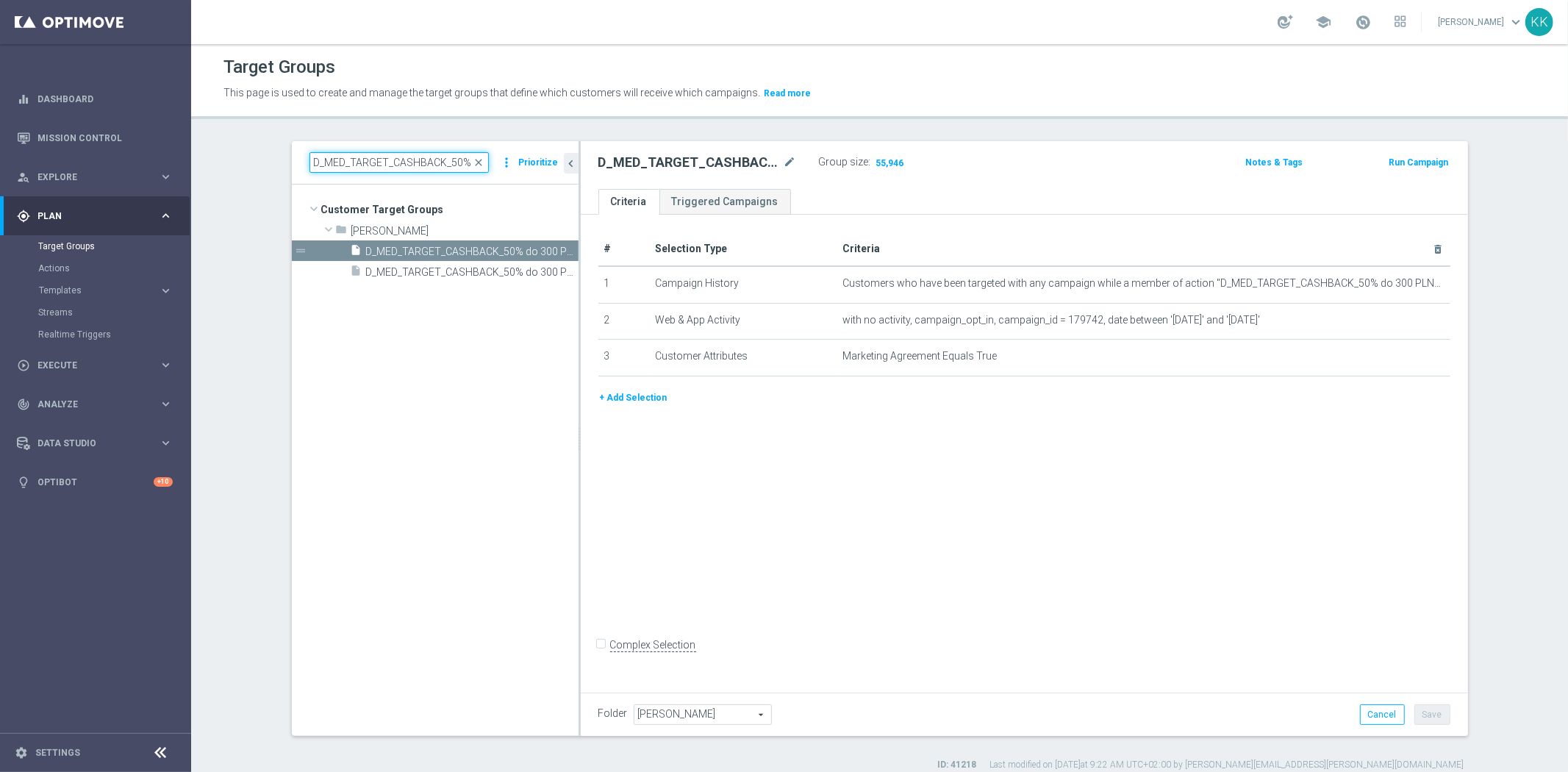
click at [364, 164] on input "D_MED_TARGET_CASHBACK_50% do 300 PLN_LMLW_160925_PUSH" at bounding box center [399, 162] width 180 height 21
paste input "HIGH_TARGET_CASHBACK_50% do 5"
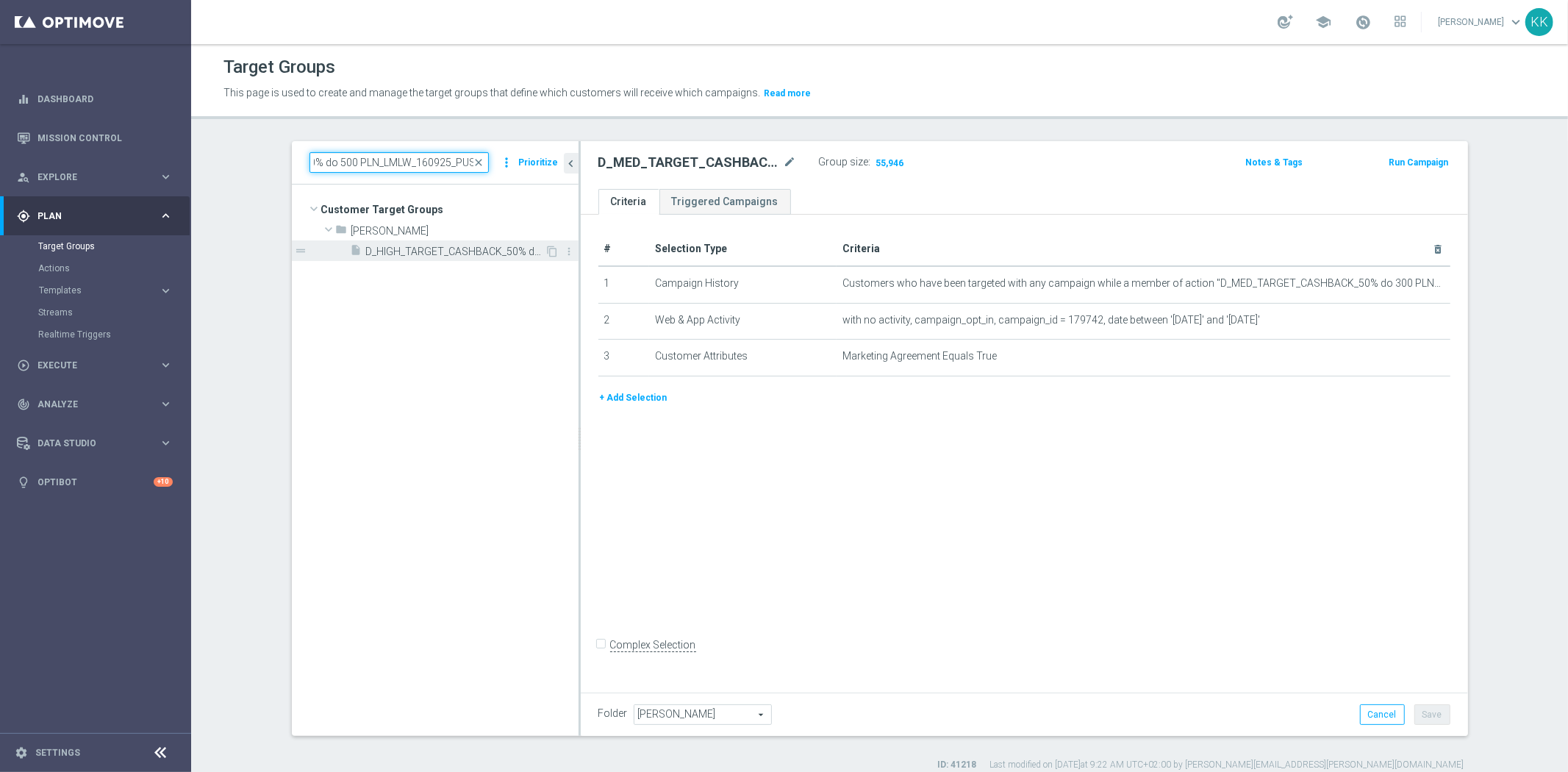
type input "D_HIGH_TARGET_CASHBACK_50% do 500 PLN_LMLW_160925_PUSH"
click at [405, 256] on span "D_HIGH_TARGET_CASHBACK_50% do 500 PLN_LMLW_160925_PUSH" at bounding box center [455, 252] width 180 height 12
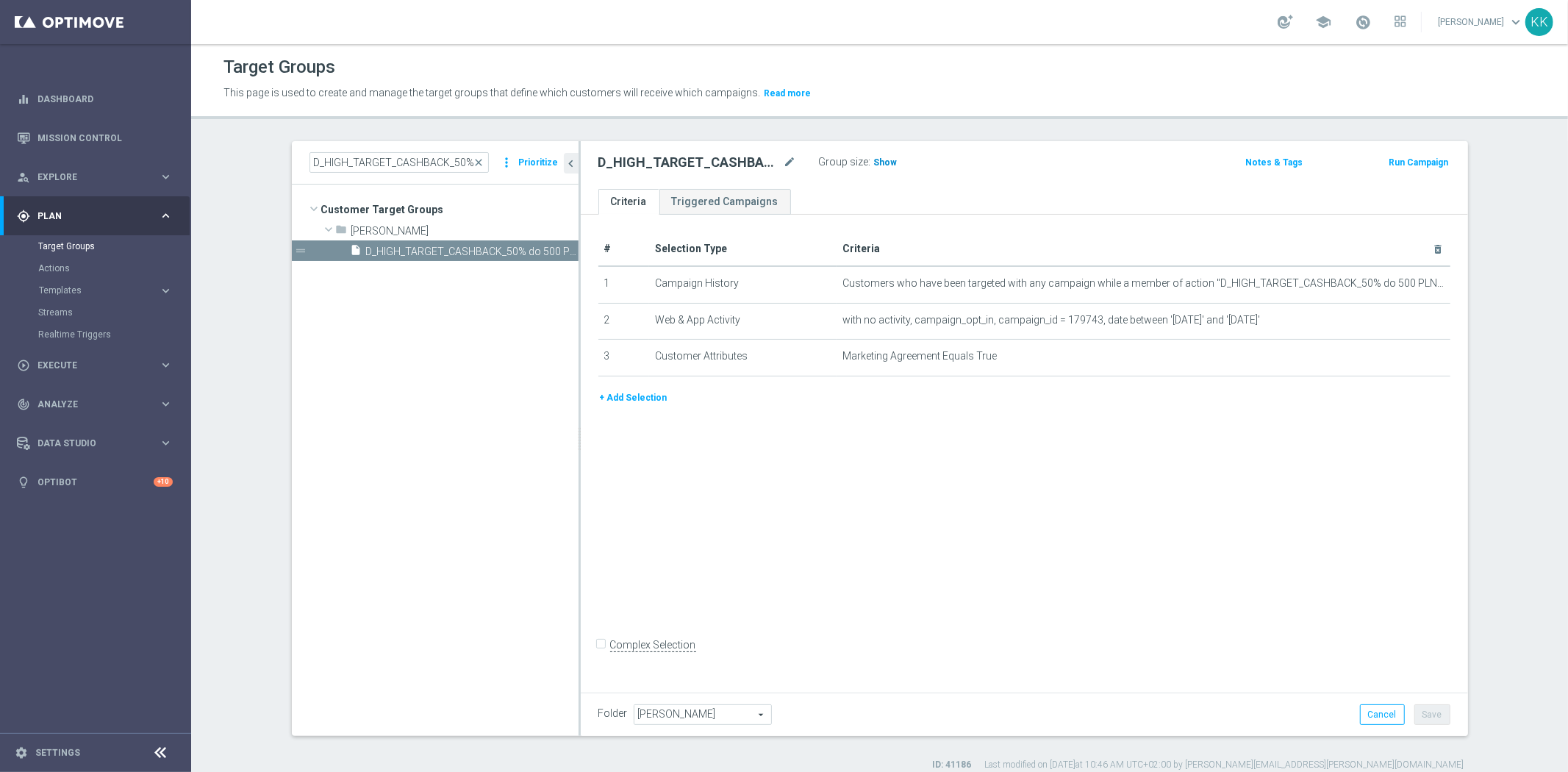
click at [883, 158] on span "Show" at bounding box center [885, 162] width 24 height 10
click at [1395, 282] on icon "mode_edit" at bounding box center [1401, 284] width 12 height 12
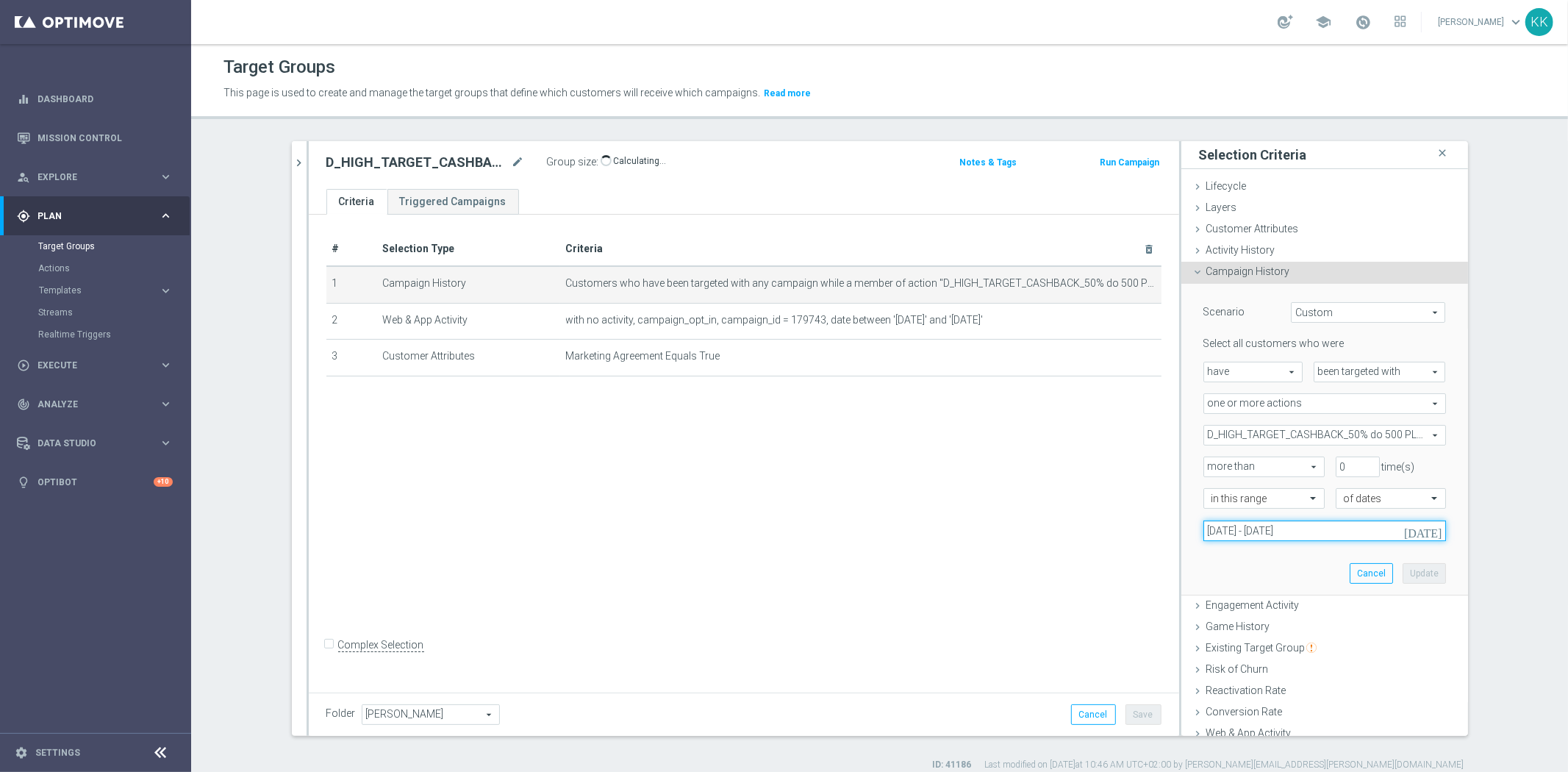
click at [1264, 525] on input "16 Sep 2025 - 18 Sep 2025" at bounding box center [1325, 530] width 243 height 21
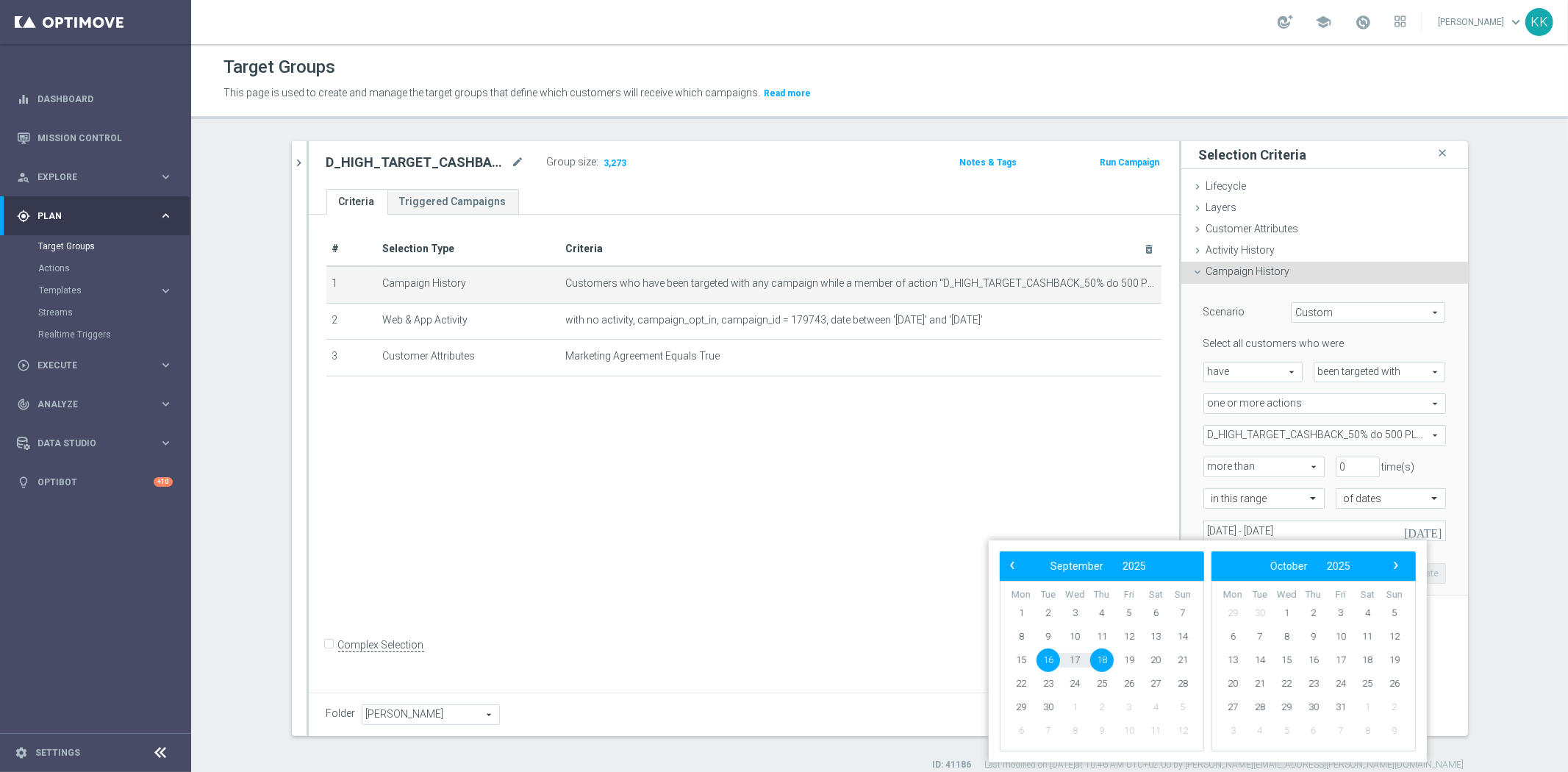
click at [1044, 663] on span "16" at bounding box center [1048, 660] width 24 height 24
click at [1122, 659] on span "19" at bounding box center [1129, 660] width 24 height 24
type input "16 Sep 2025 - 19 Sep 2025"
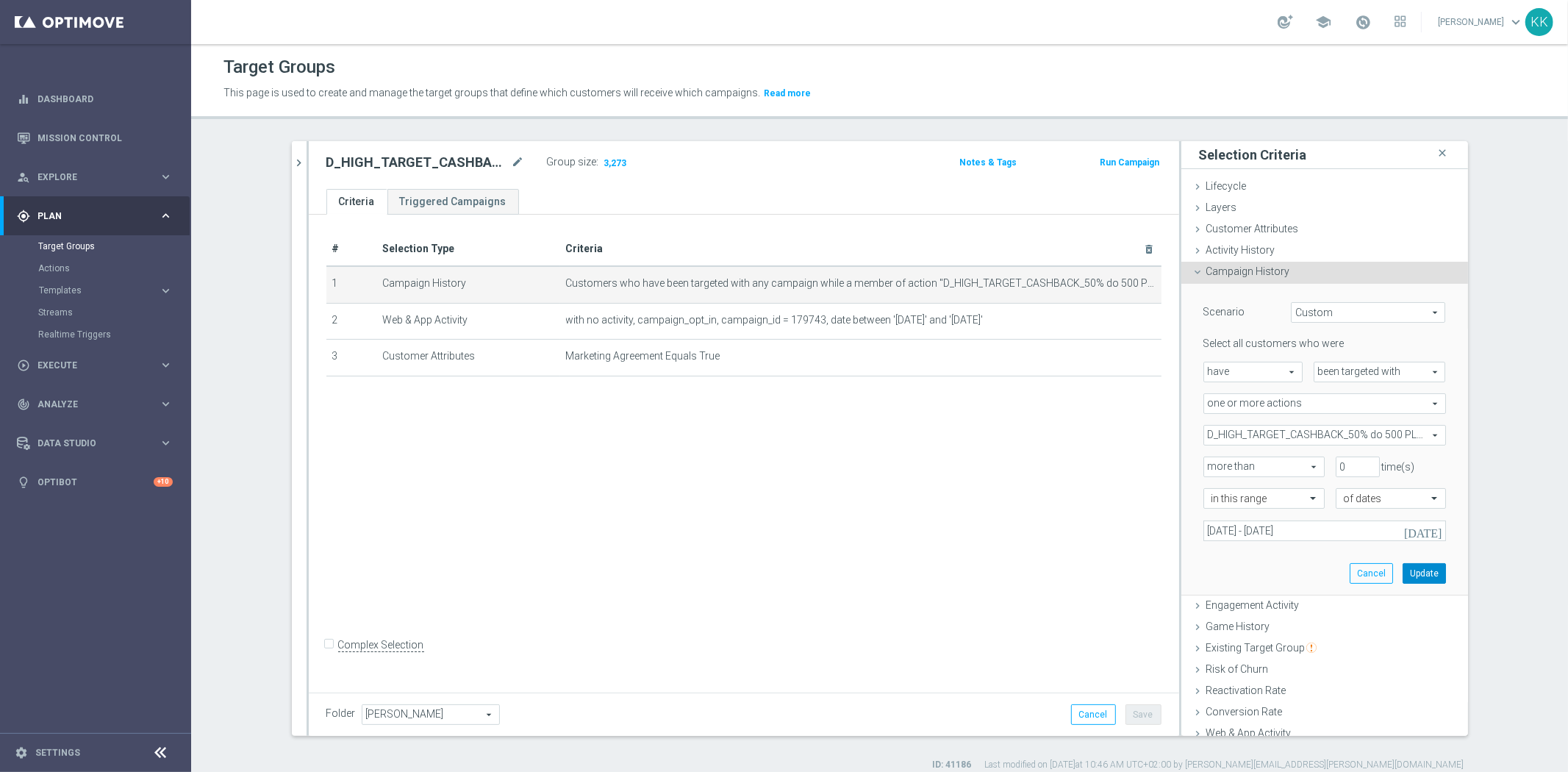
click at [1402, 578] on button "Update" at bounding box center [1424, 573] width 43 height 21
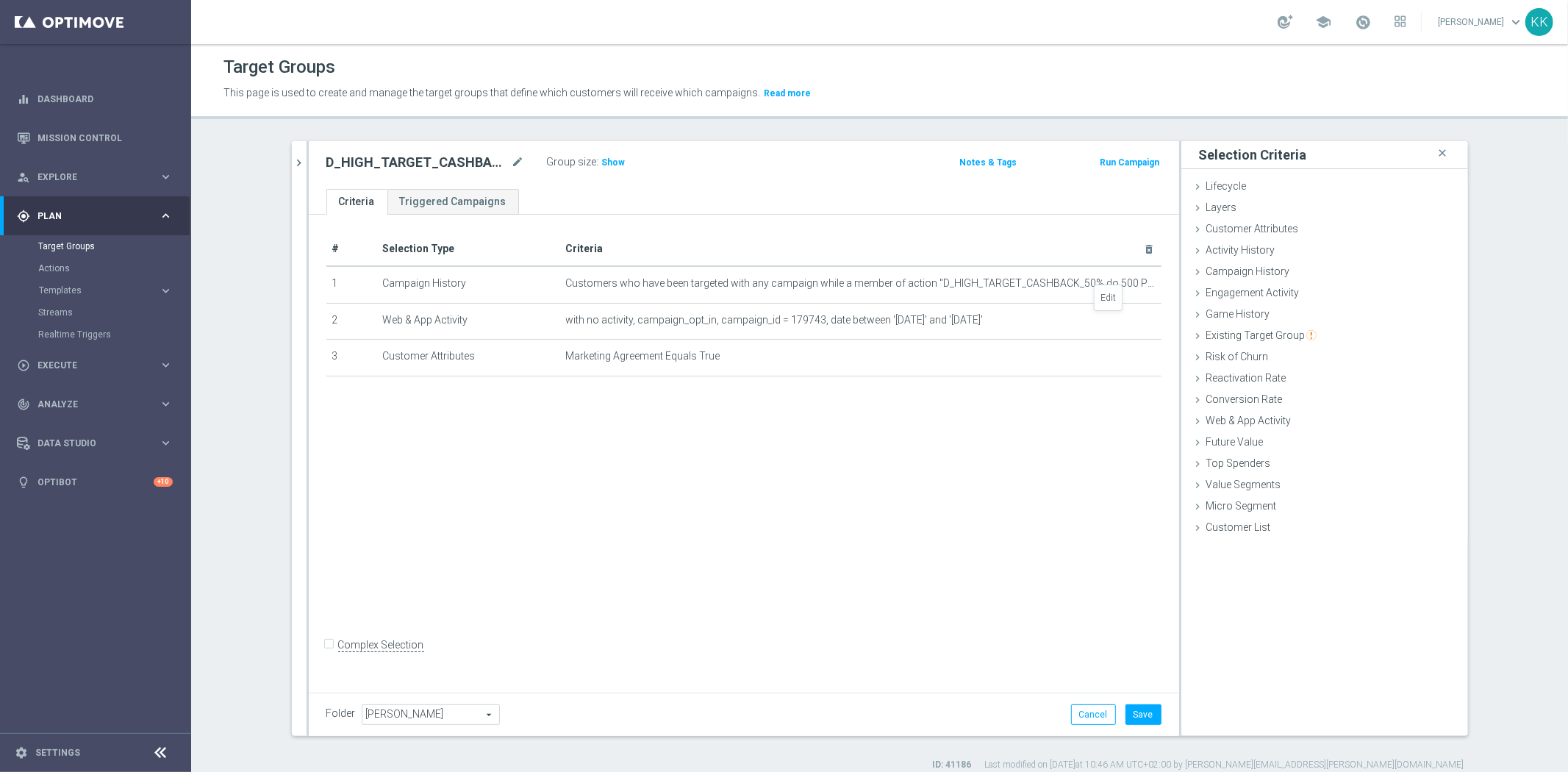
click at [0, 0] on icon "mode_edit" at bounding box center [0, 0] width 0 height 0
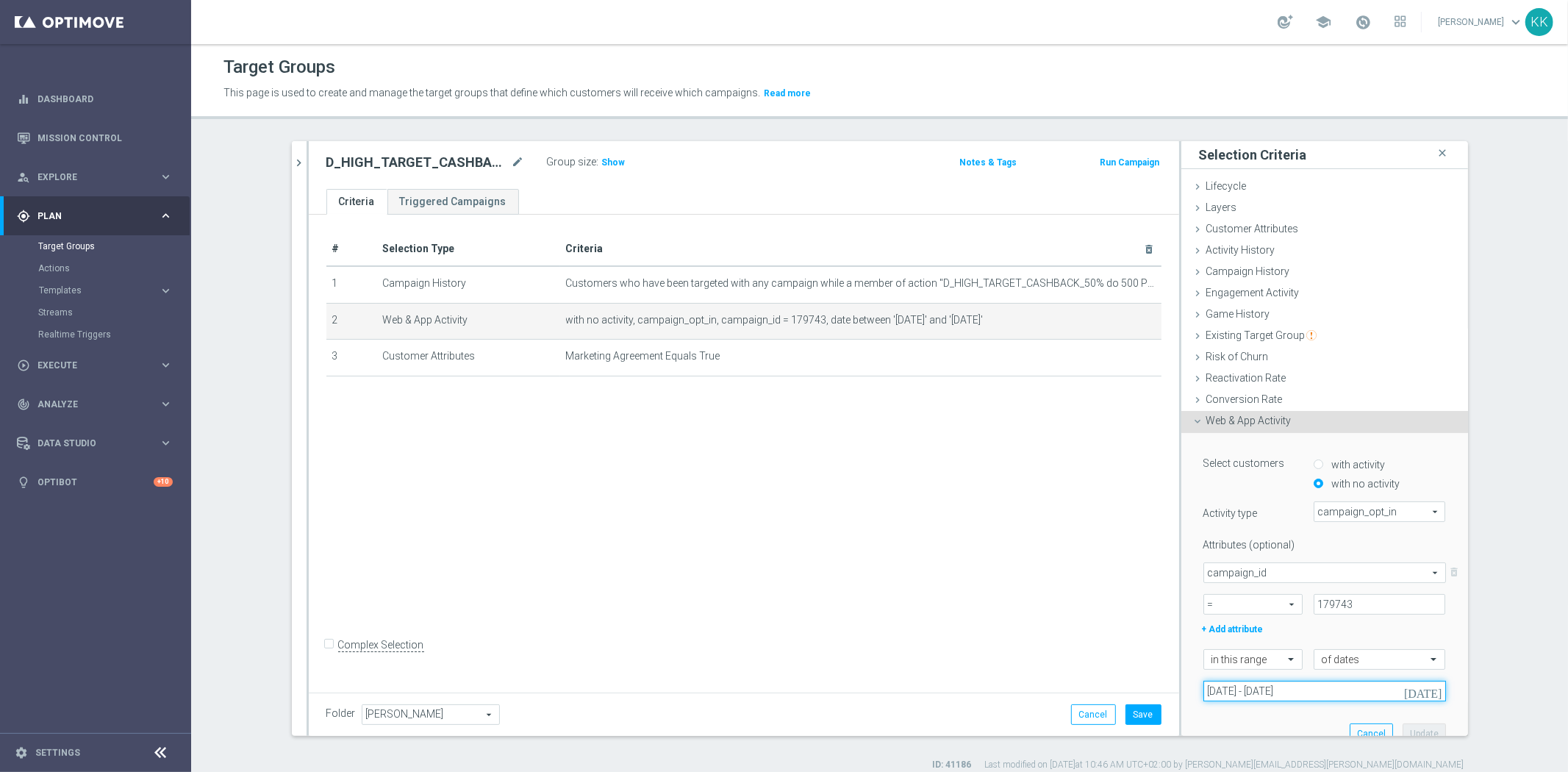
click at [1267, 688] on input "16 Sep 2025 - 18 Sep 2025" at bounding box center [1325, 690] width 243 height 21
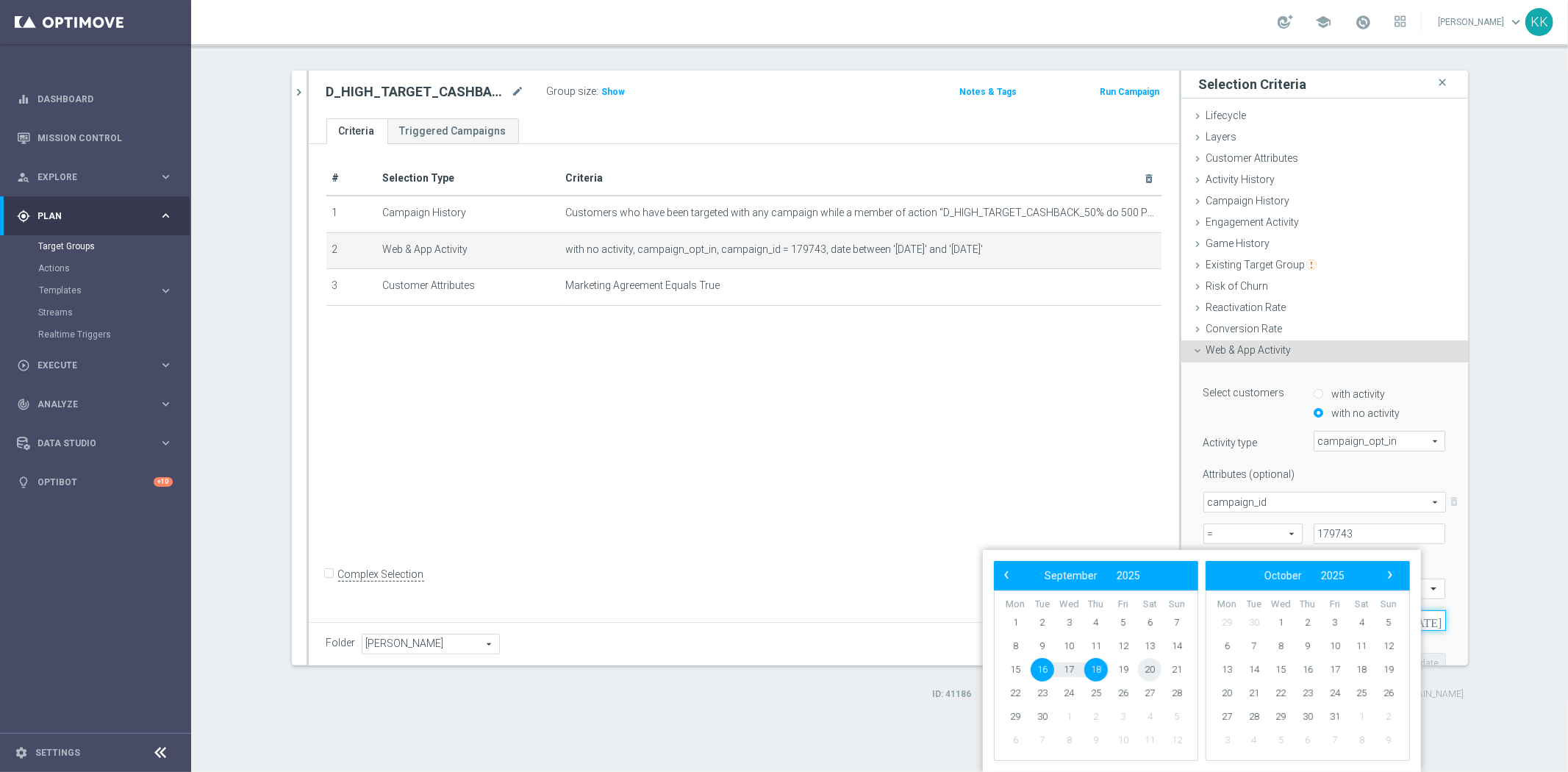
scroll to position [70, 0]
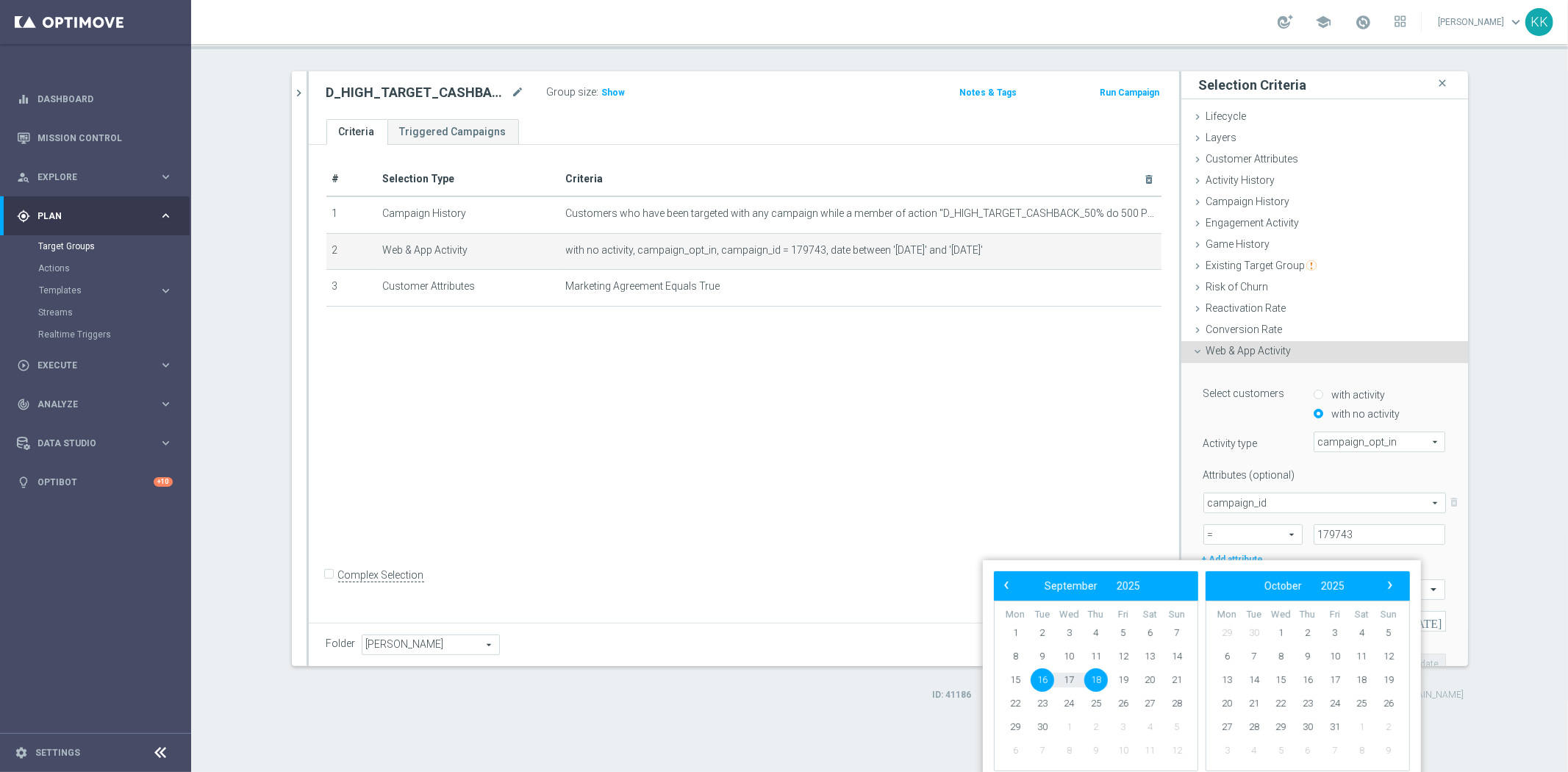
click at [1046, 680] on span "16" at bounding box center [1042, 680] width 24 height 24
click at [1122, 680] on span "19" at bounding box center [1123, 680] width 24 height 24
type input "16 Sep 2025 - 19 Sep 2025"
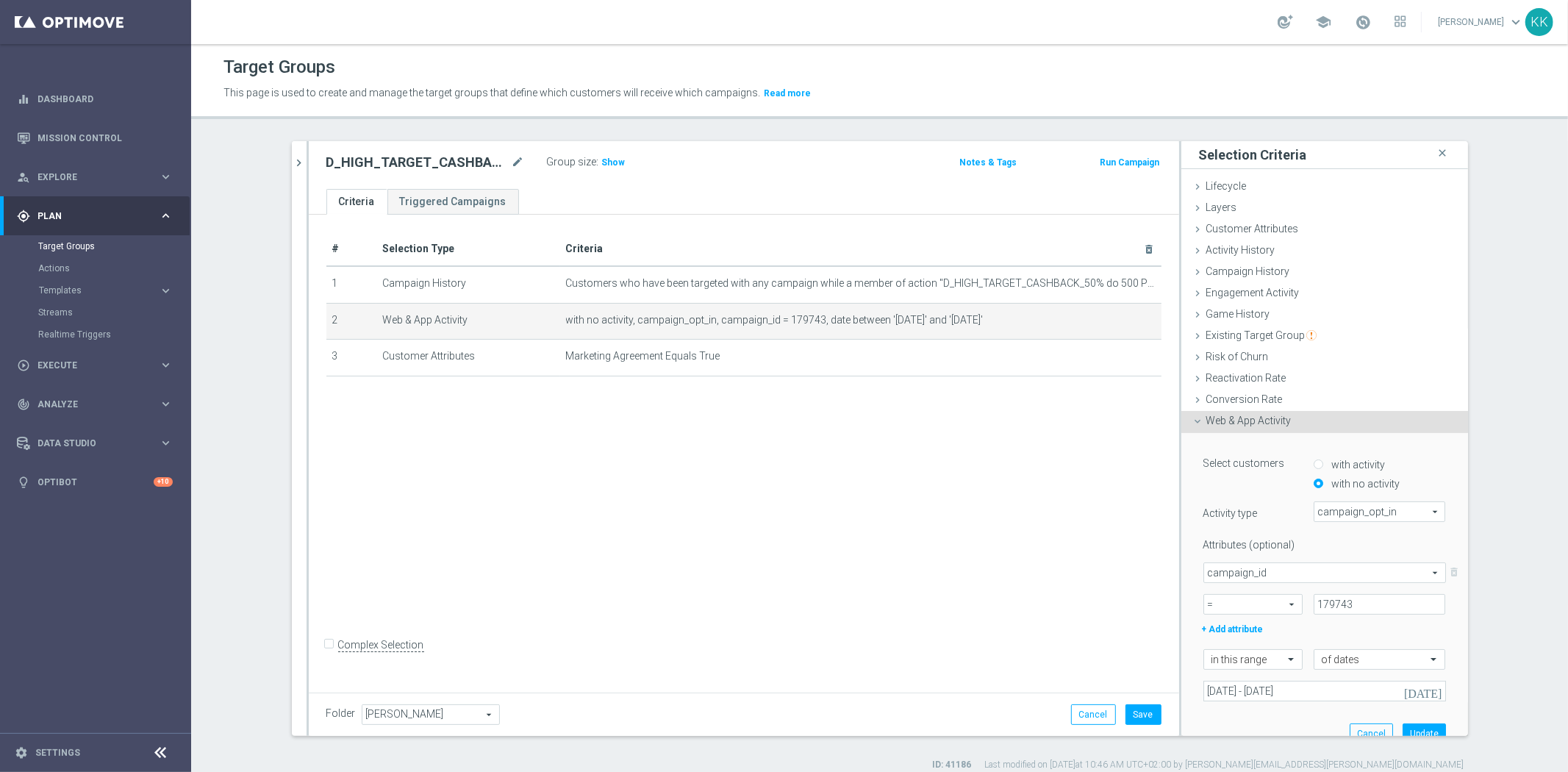
scroll to position [0, 0]
click at [1412, 727] on button "Update" at bounding box center [1424, 733] width 43 height 21
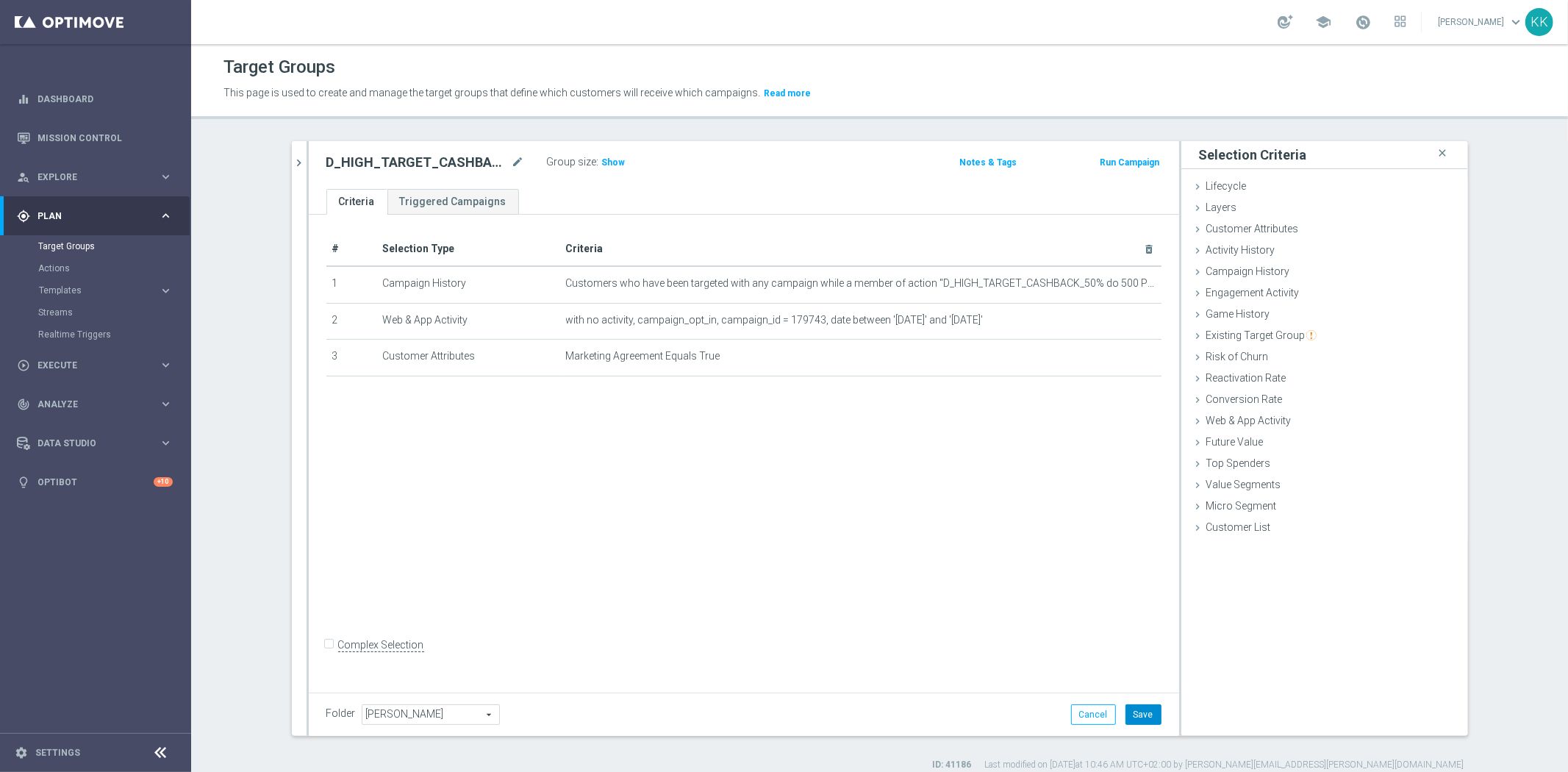
click at [1129, 723] on button "Save" at bounding box center [1143, 714] width 36 height 21
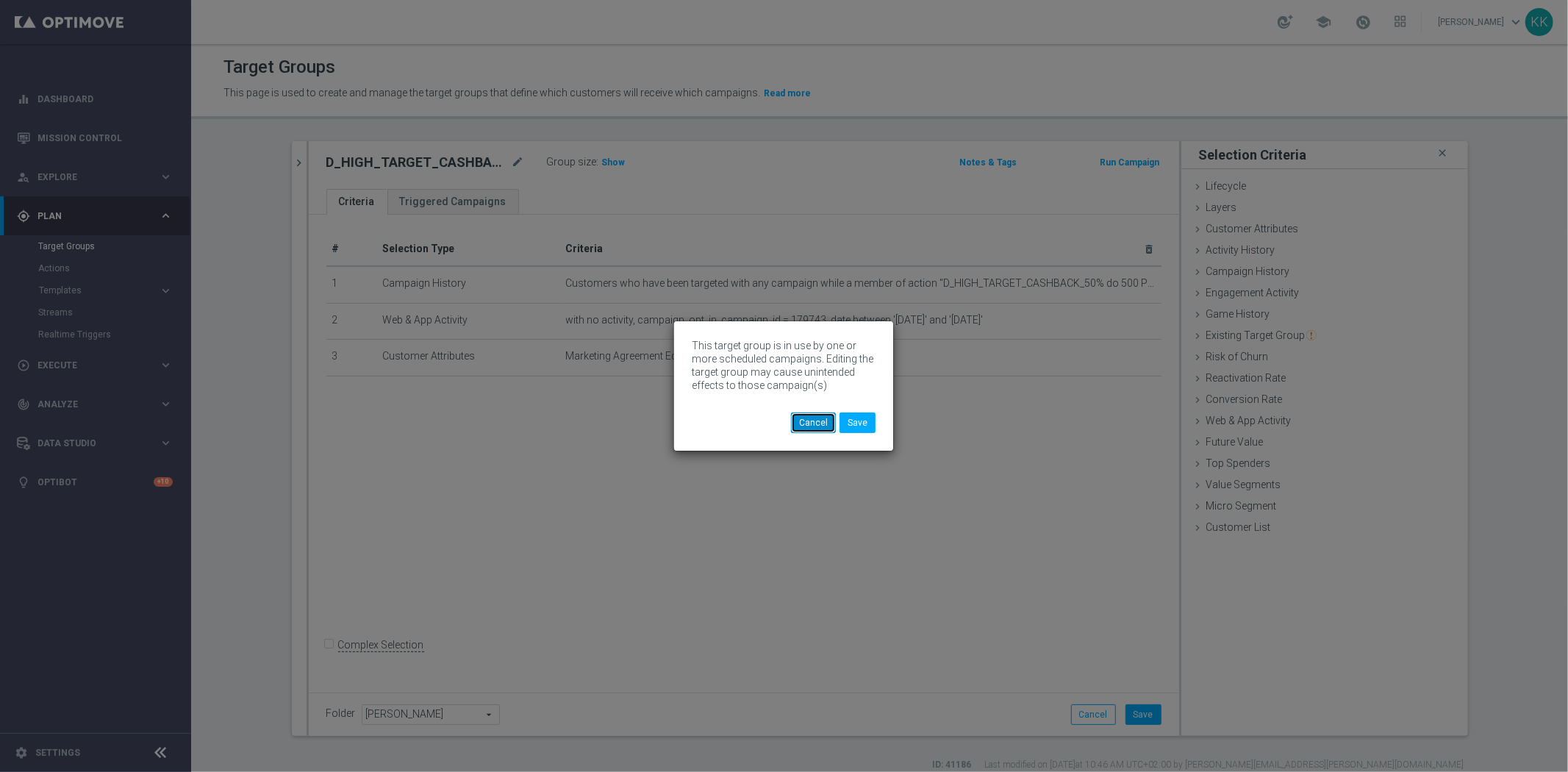
click at [805, 422] on button "Cancel" at bounding box center [813, 422] width 45 height 21
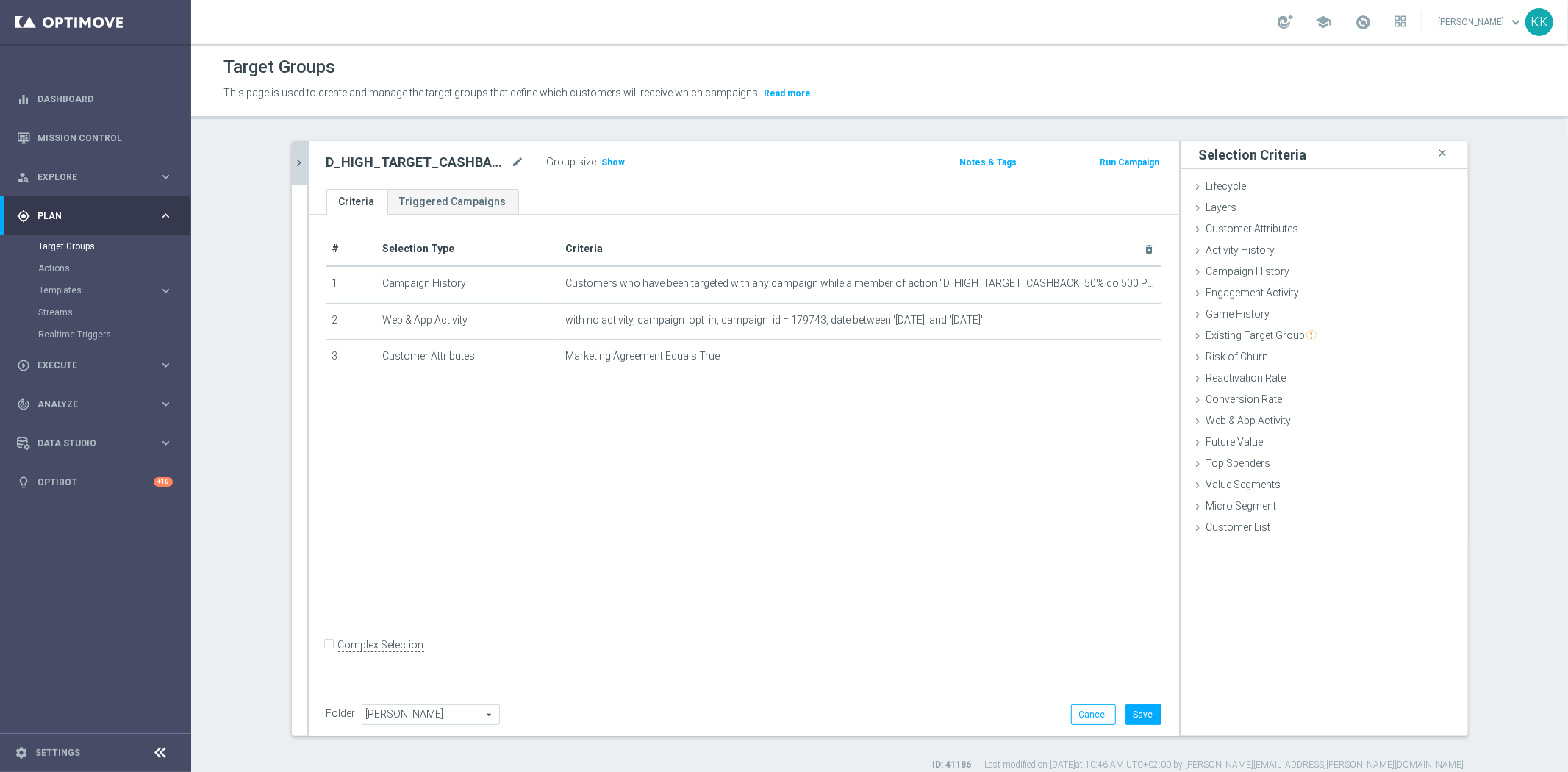
click at [295, 173] on button "chevron_right" at bounding box center [299, 163] width 15 height 43
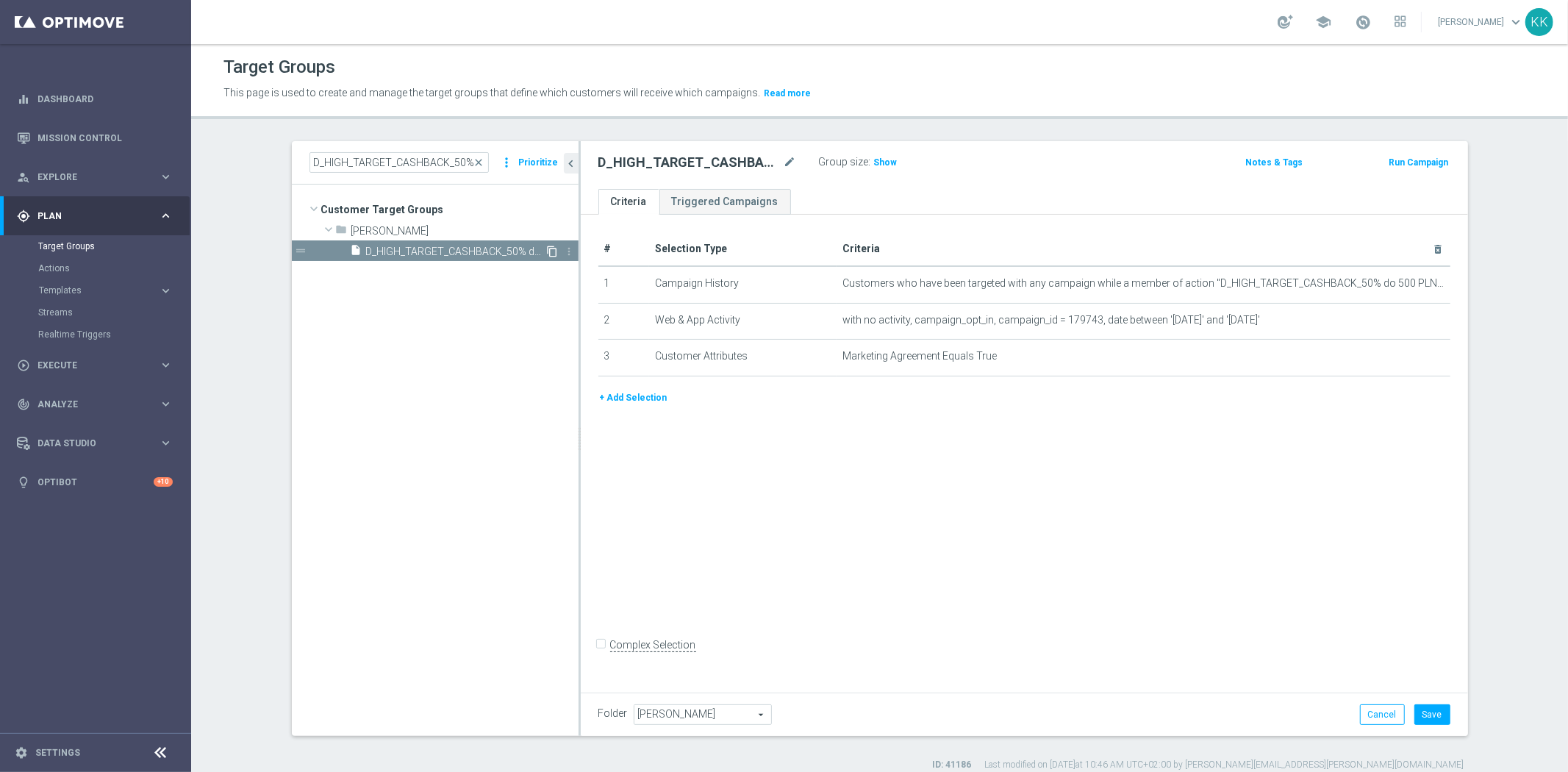
click at [549, 251] on icon "content_copy" at bounding box center [552, 251] width 12 height 12
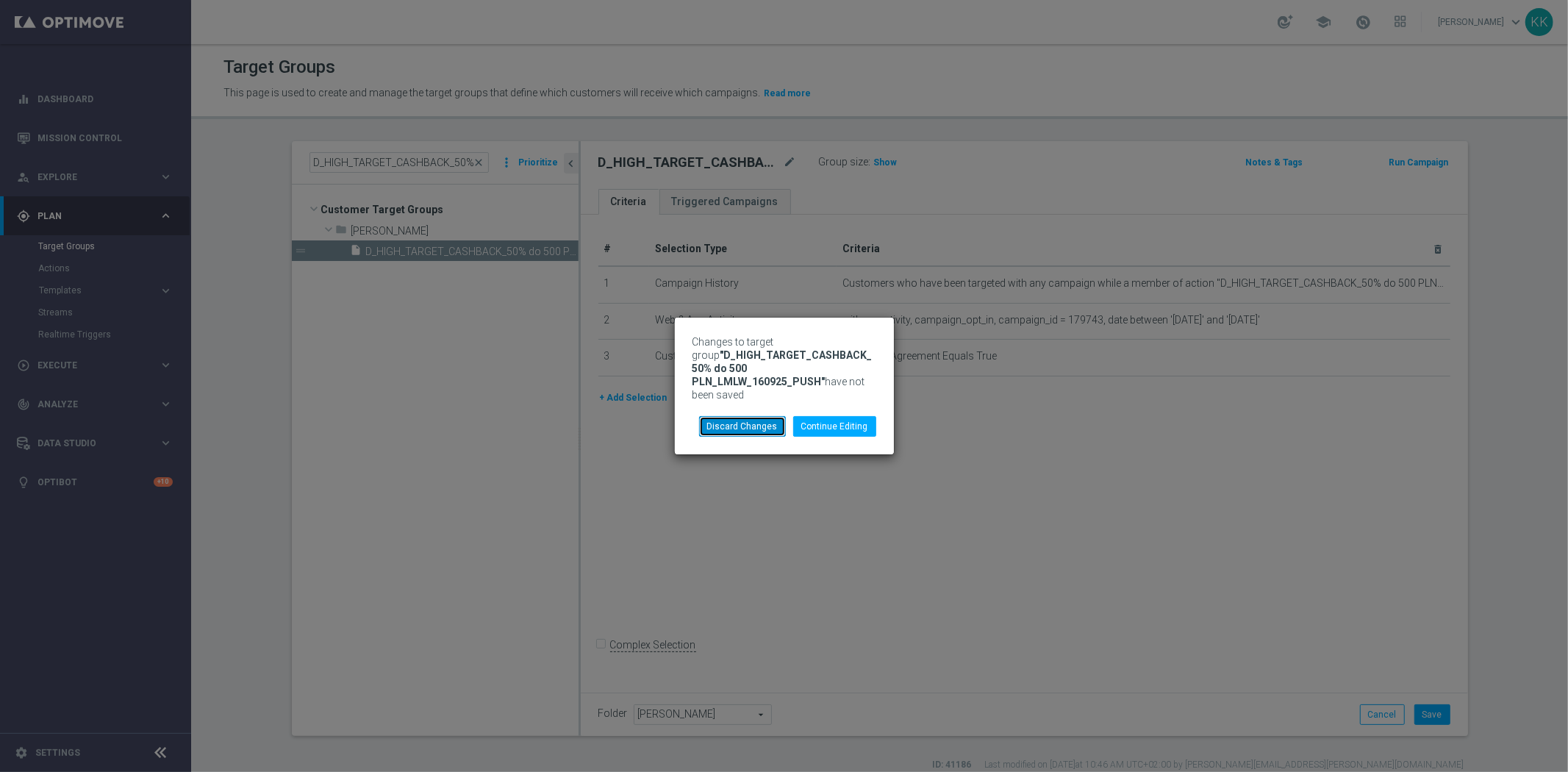
click at [756, 423] on button "Discard Changes" at bounding box center [742, 426] width 87 height 21
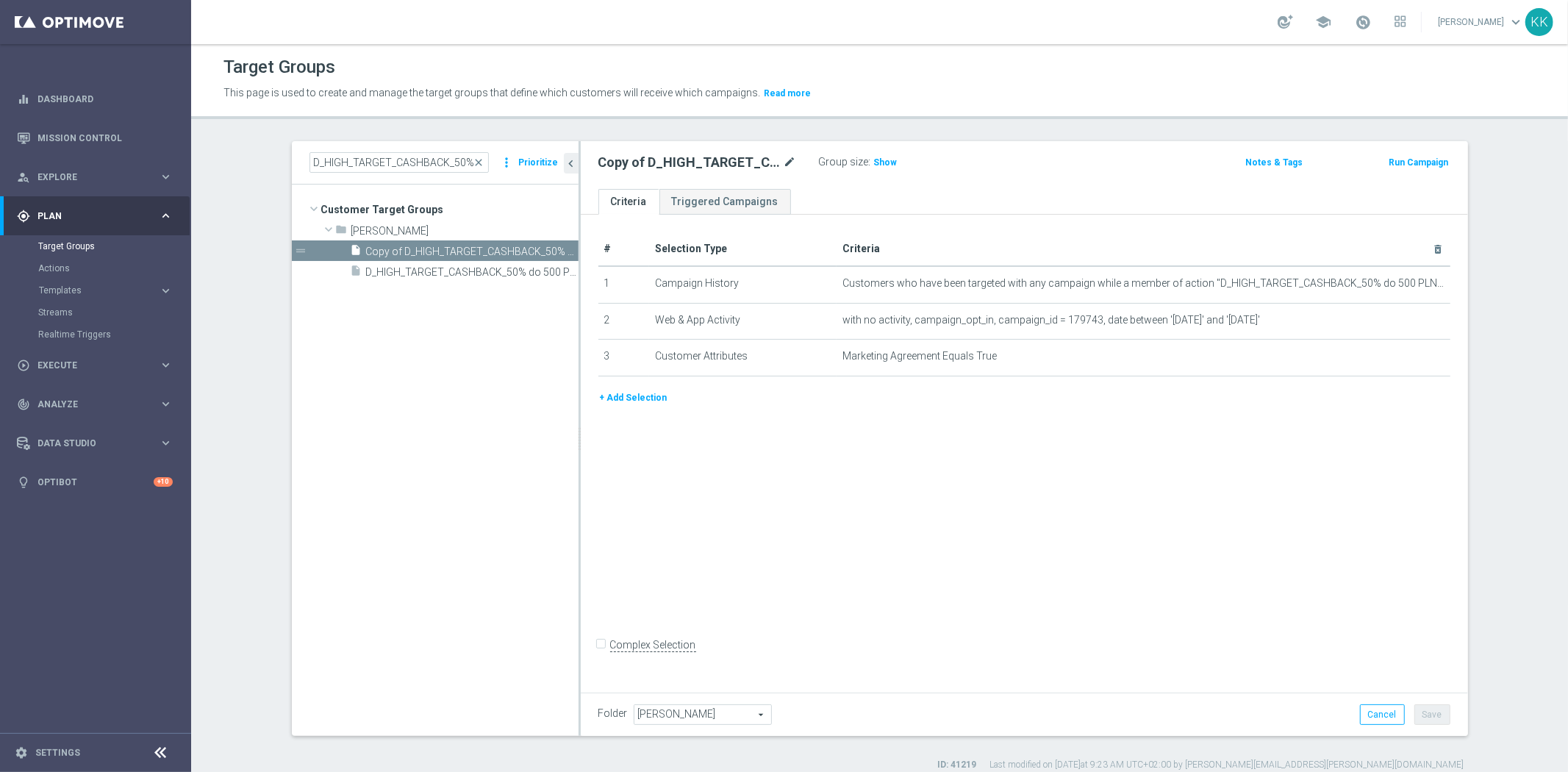
click at [787, 159] on icon "mode_edit" at bounding box center [790, 162] width 13 height 18
drag, startPoint x: 584, startPoint y: 170, endPoint x: 391, endPoint y: 176, distance: 193.1
click at [390, 177] on as-split "D_HIGH_TARGET_CASHBACK_50% do 500 PLN_LMLW_160925_PUSH close more_vert Prioriti…" at bounding box center [880, 438] width 1176 height 595
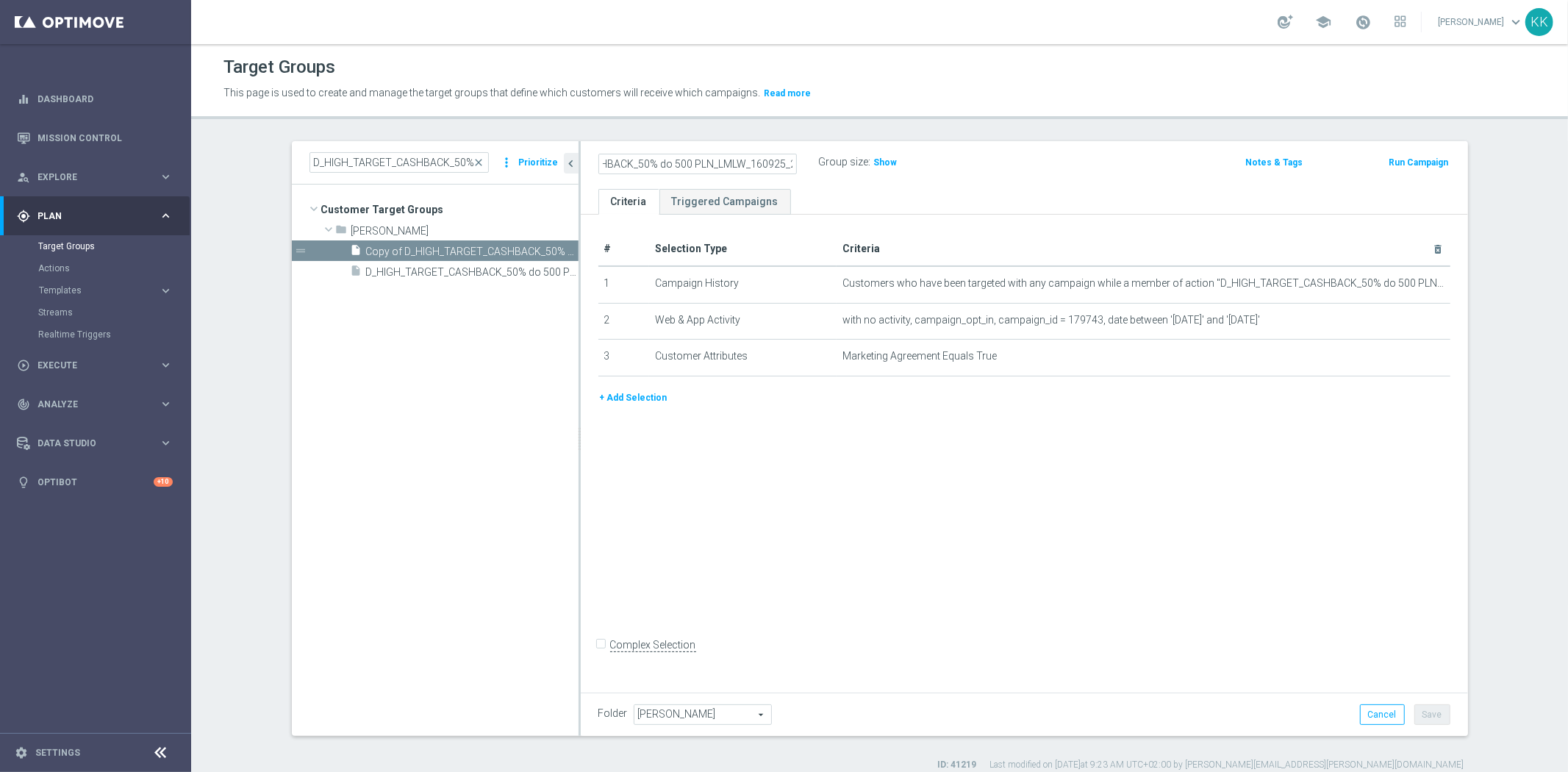
drag, startPoint x: 748, startPoint y: 167, endPoint x: 1227, endPoint y: 137, distance: 479.9
click at [1187, 143] on div "D_HIGH_TARGET_CASHBACK_50% do 500 PLN_LMLW_160925_2 Group size : Show Notes & T…" at bounding box center [1024, 165] width 887 height 48
type input "D_HIGH_TARGET_CASHBACK_50% do 500 PLN_LMLW_160925_2"
click at [1174, 170] on div "Notes & Tags" at bounding box center [1242, 161] width 146 height 18
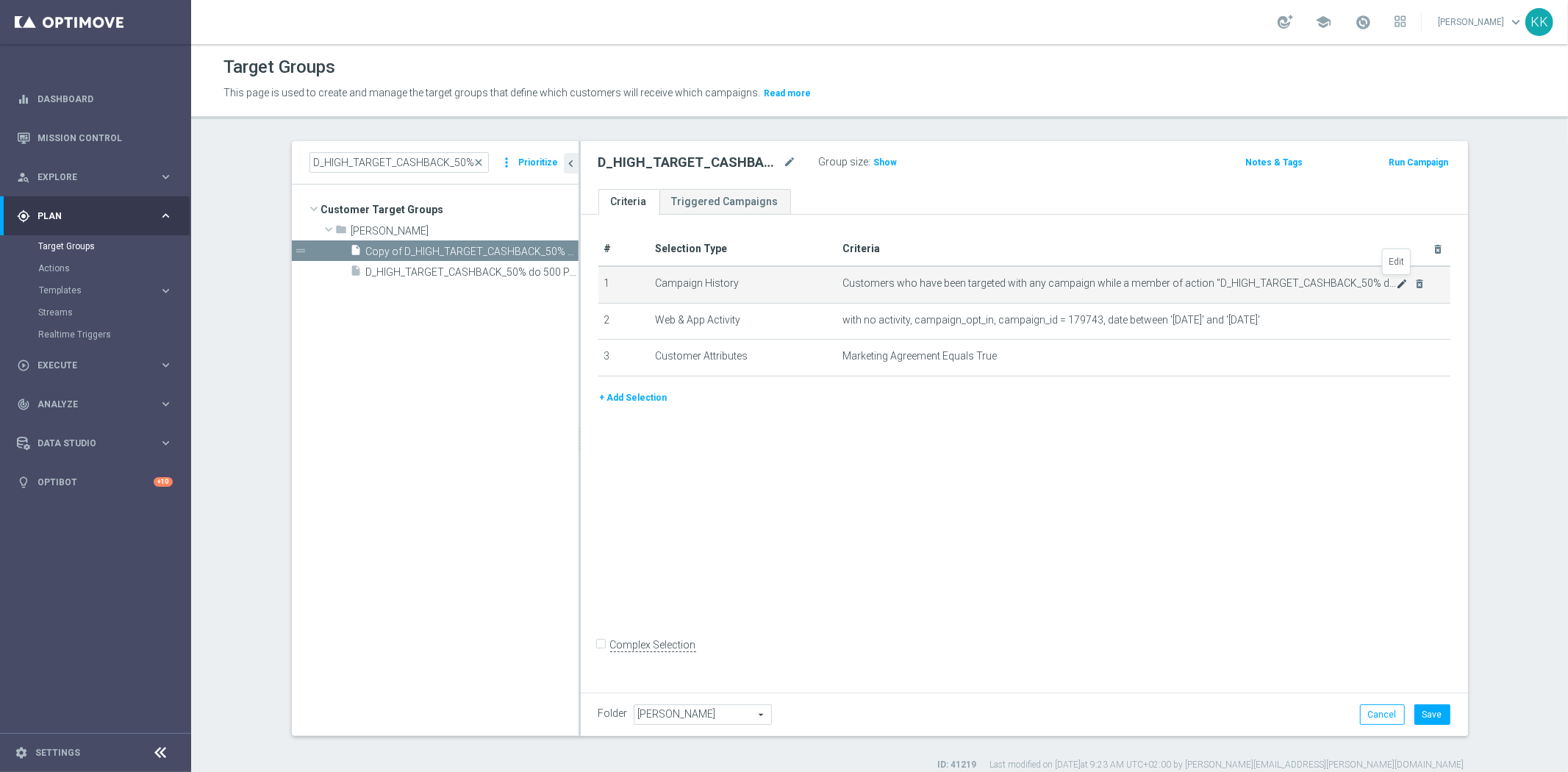
click at [1395, 278] on icon "mode_edit" at bounding box center [1401, 284] width 12 height 12
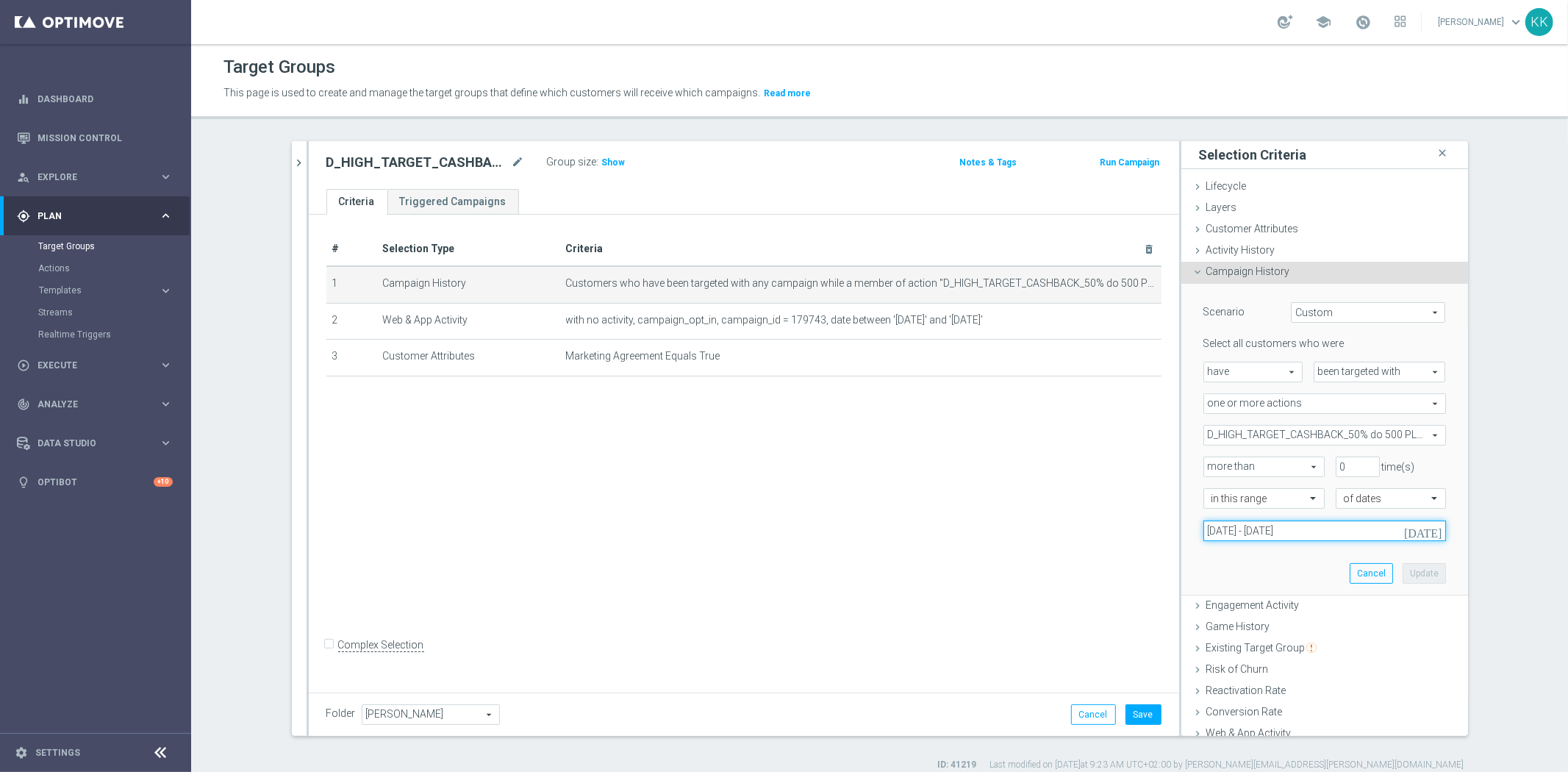
click at [1264, 530] on input "16 Sep 2025 - 18 Sep 2025" at bounding box center [1325, 530] width 243 height 21
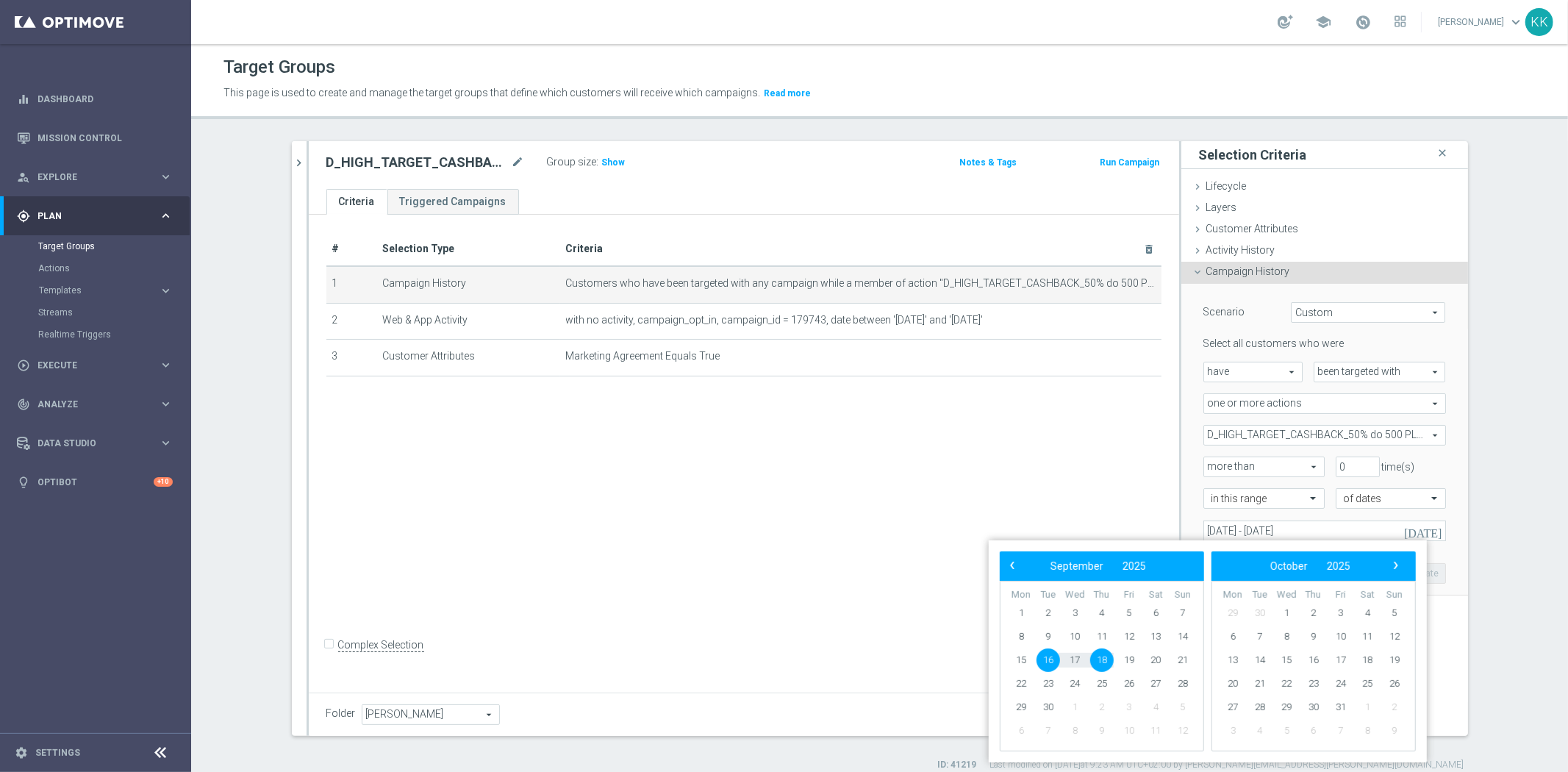
click at [1056, 660] on span "16" at bounding box center [1048, 660] width 24 height 24
click at [1130, 663] on span "19" at bounding box center [1129, 660] width 24 height 24
type input "16 Sep 2025 - 19 Sep 2025"
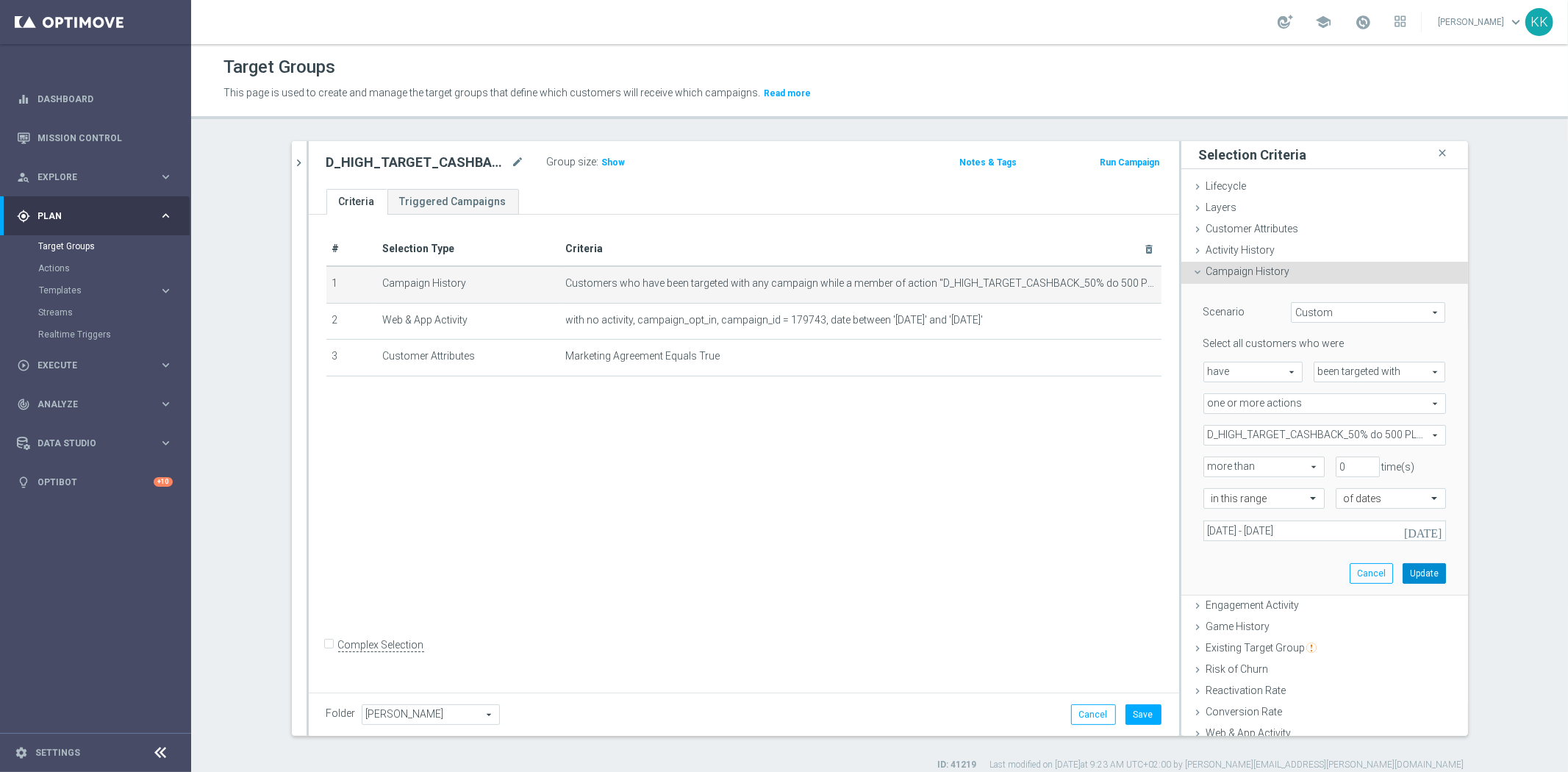
click at [1423, 572] on button "Update" at bounding box center [1424, 573] width 43 height 21
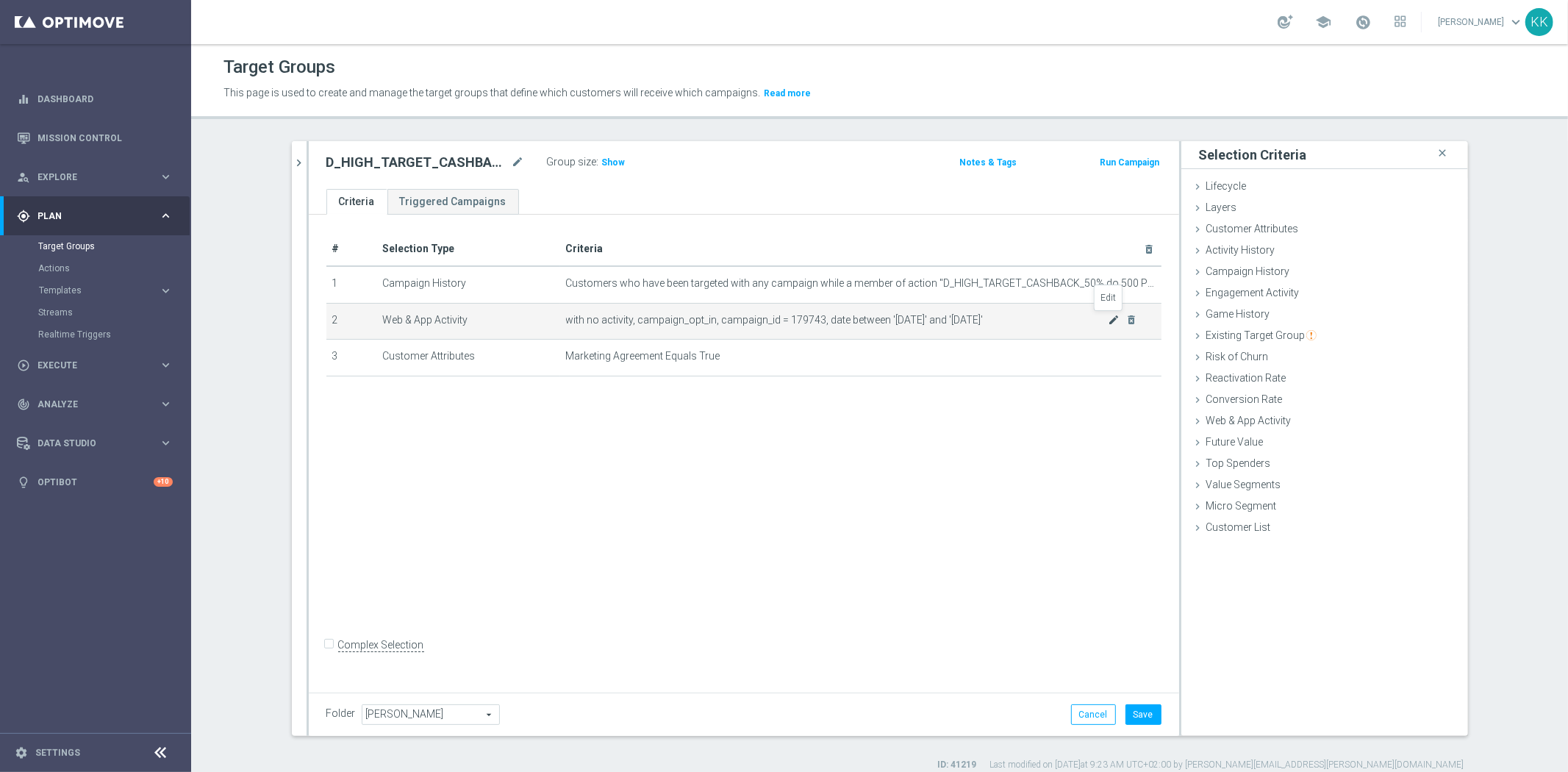
click at [1108, 324] on icon "mode_edit" at bounding box center [1113, 319] width 12 height 12
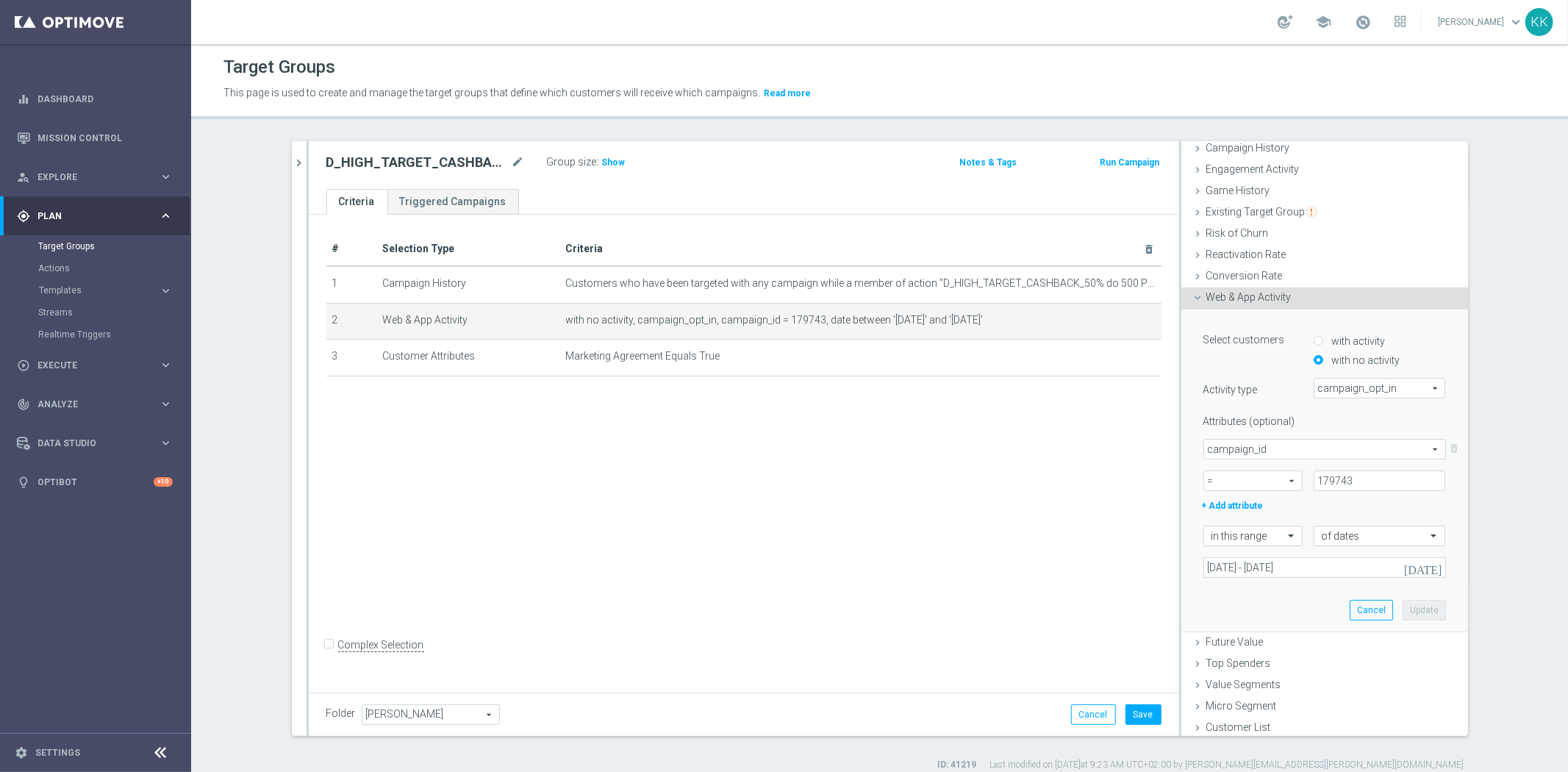
scroll to position [126, 0]
click at [1238, 562] on input "16 Sep 2025 - 18 Sep 2025" at bounding box center [1325, 565] width 243 height 21
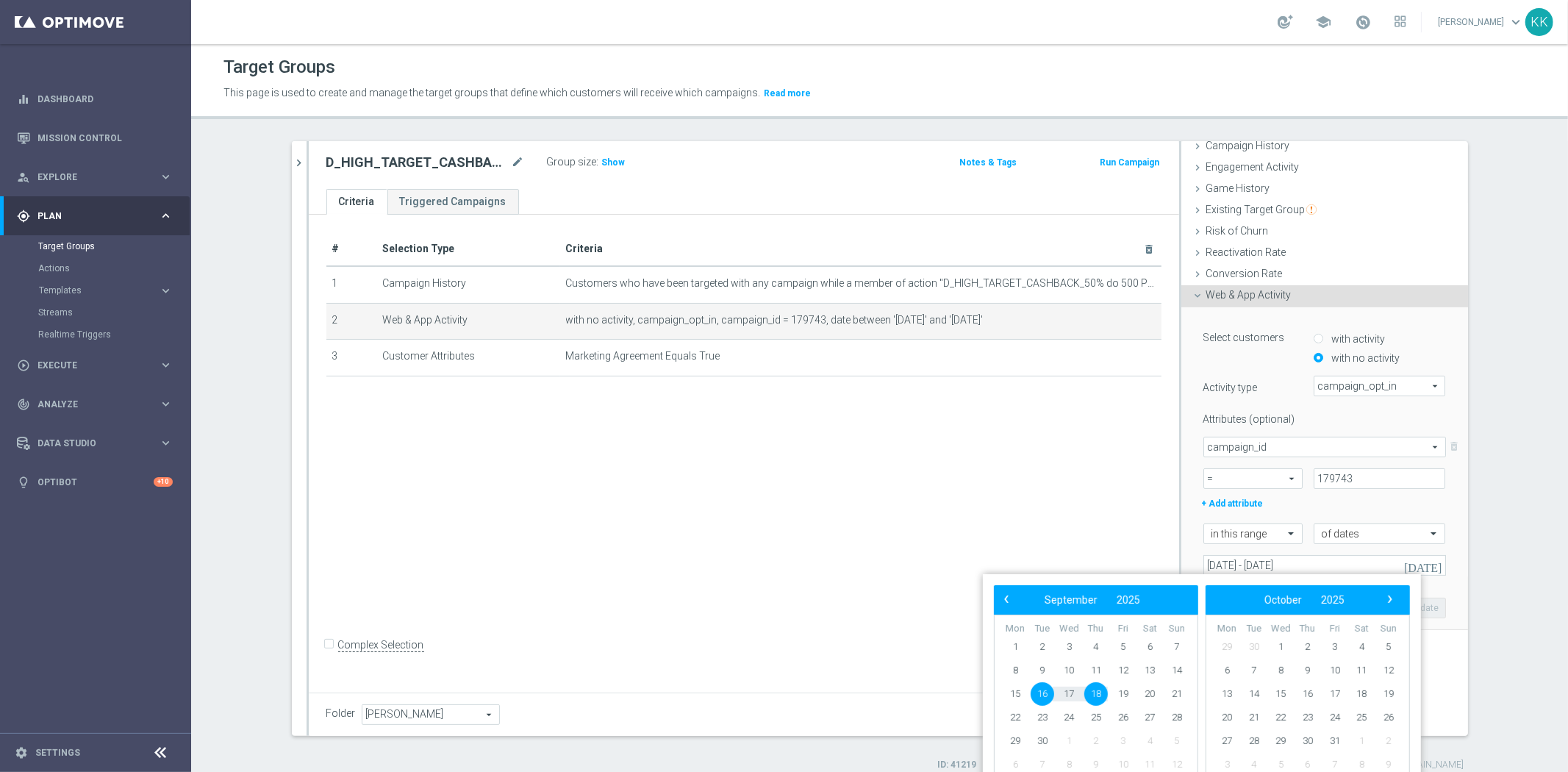
click at [1032, 701] on span "16" at bounding box center [1042, 693] width 24 height 24
click at [1128, 698] on span "19" at bounding box center [1123, 693] width 24 height 24
type input "16 Sep 2025 - 19 Sep 2025"
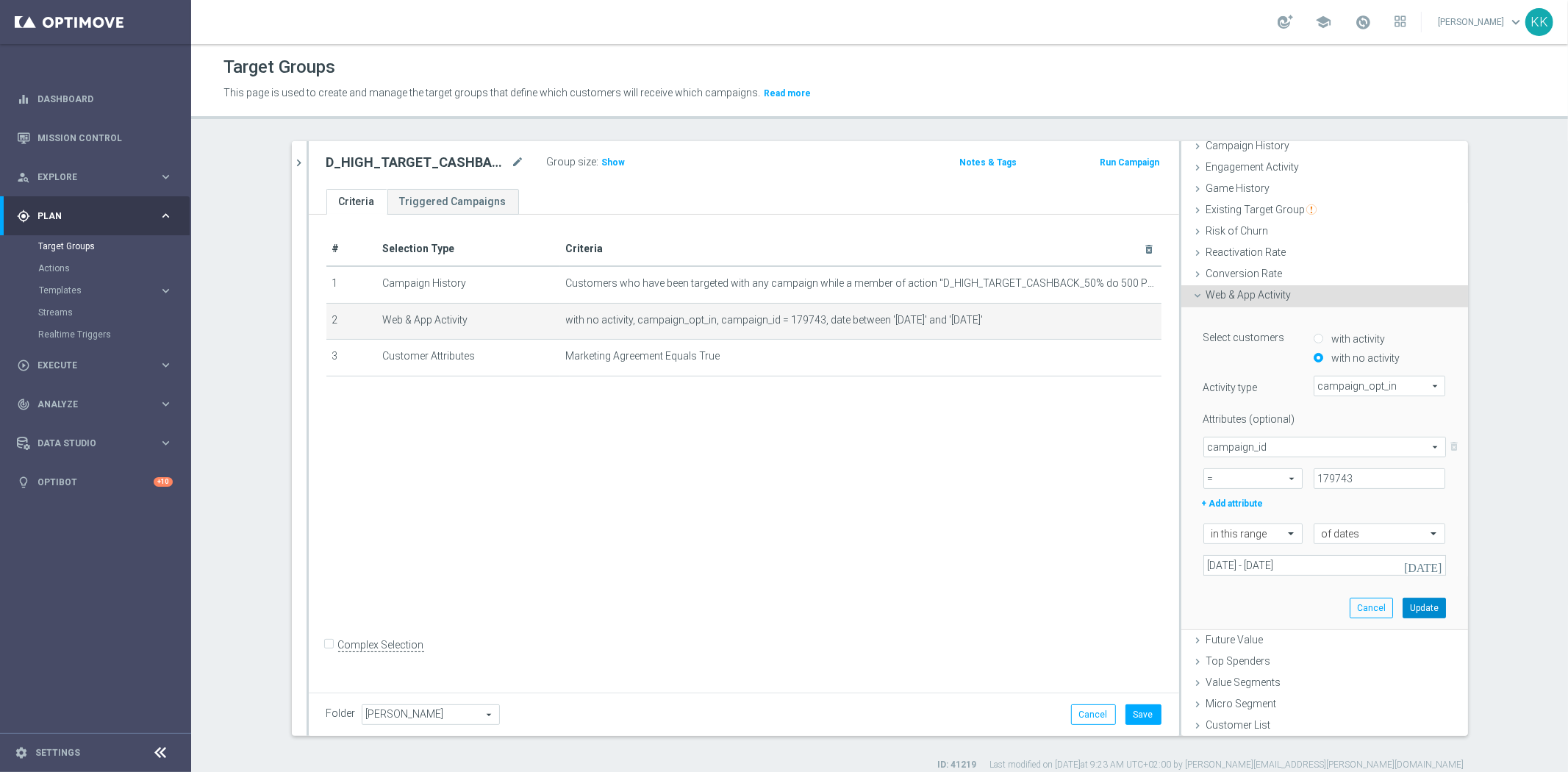
click at [1412, 606] on button "Update" at bounding box center [1424, 608] width 43 height 21
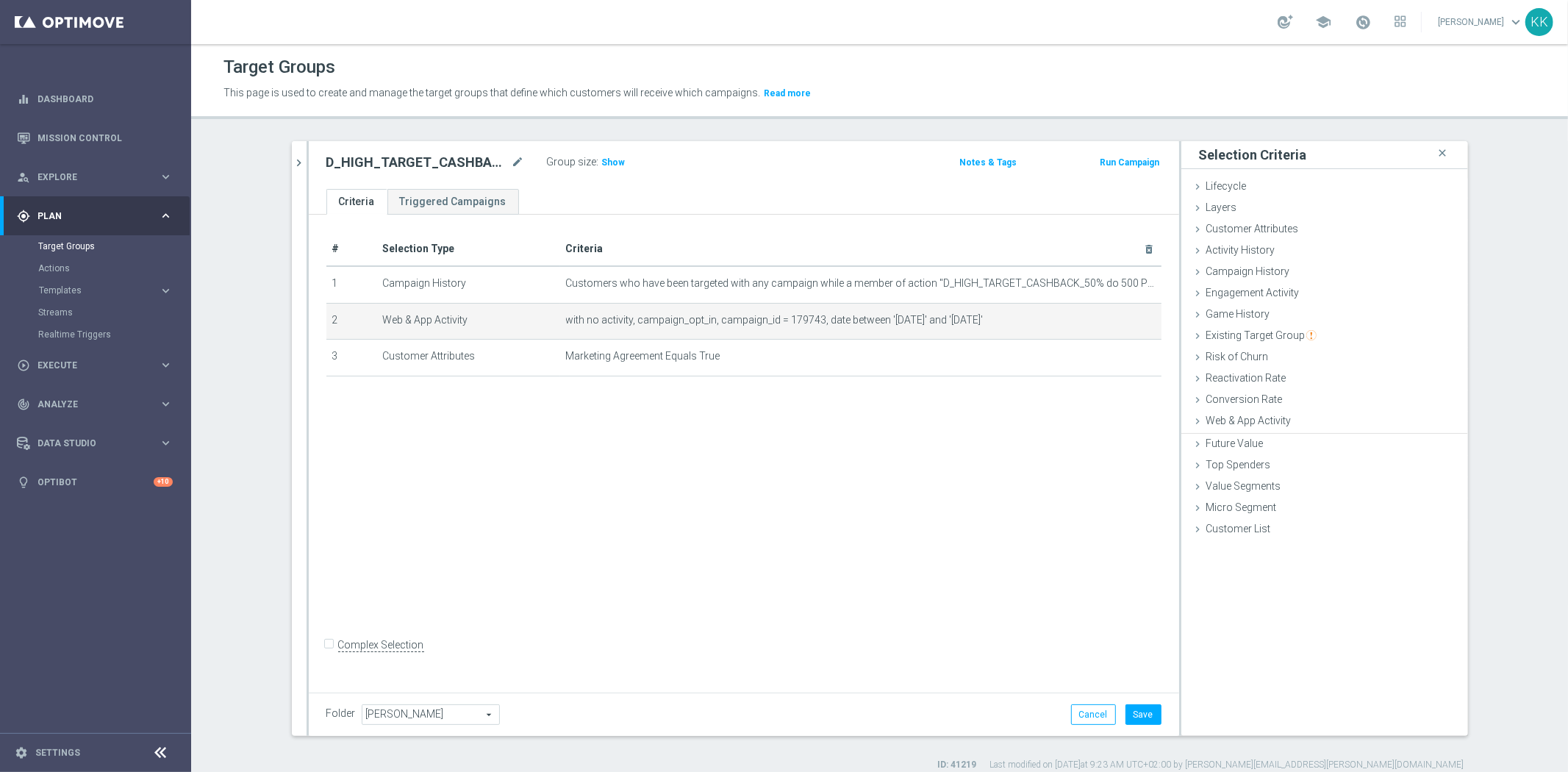
scroll to position [0, 0]
click at [1143, 710] on button "Save" at bounding box center [1143, 714] width 36 height 21
drag, startPoint x: 606, startPoint y: 159, endPoint x: 588, endPoint y: 176, distance: 24.8
click at [606, 159] on span "Show" at bounding box center [613, 162] width 24 height 10
click at [50, 288] on span "Templates" at bounding box center [92, 290] width 105 height 8
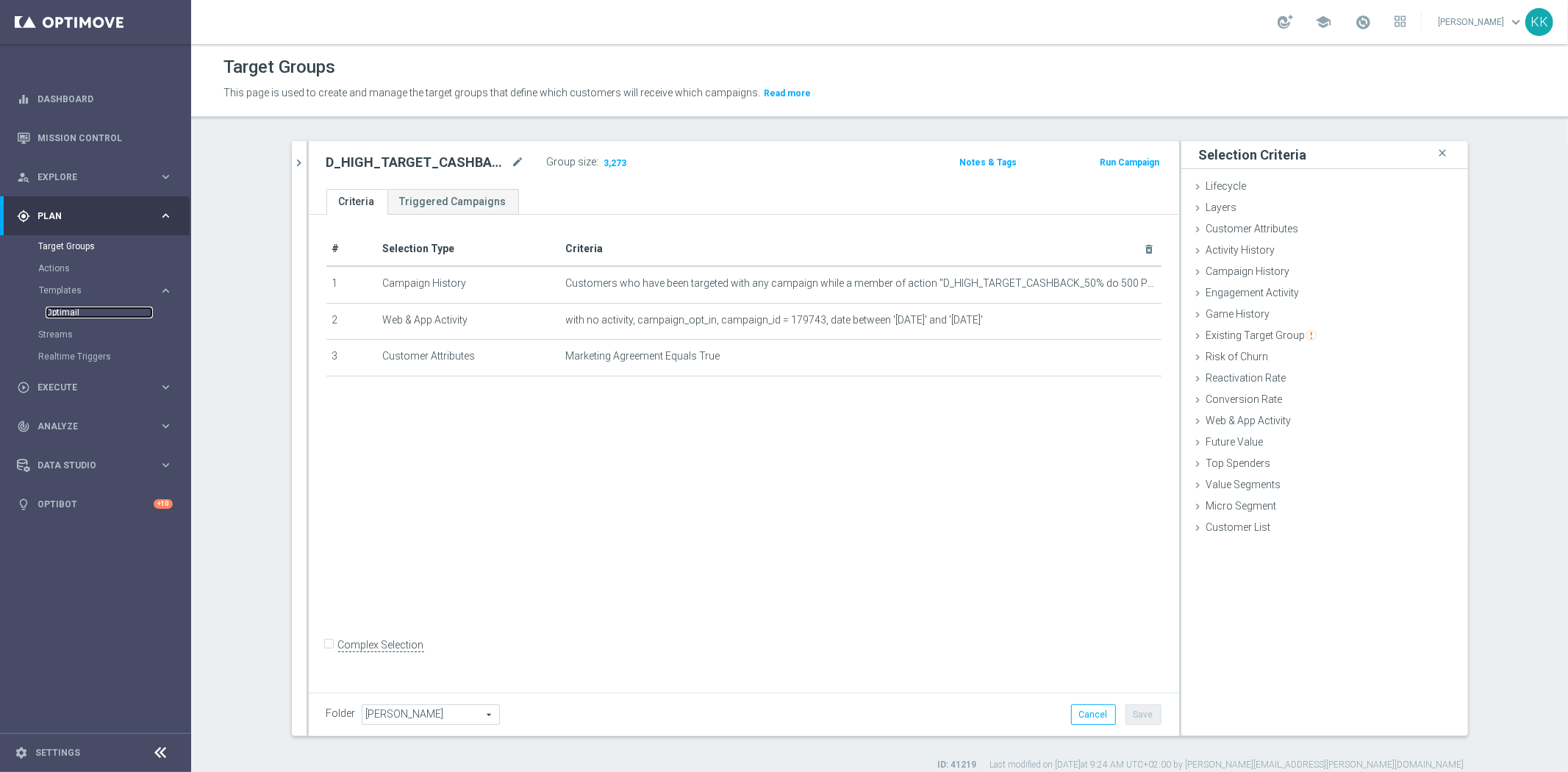
click at [69, 312] on link "Optimail" at bounding box center [99, 312] width 107 height 12
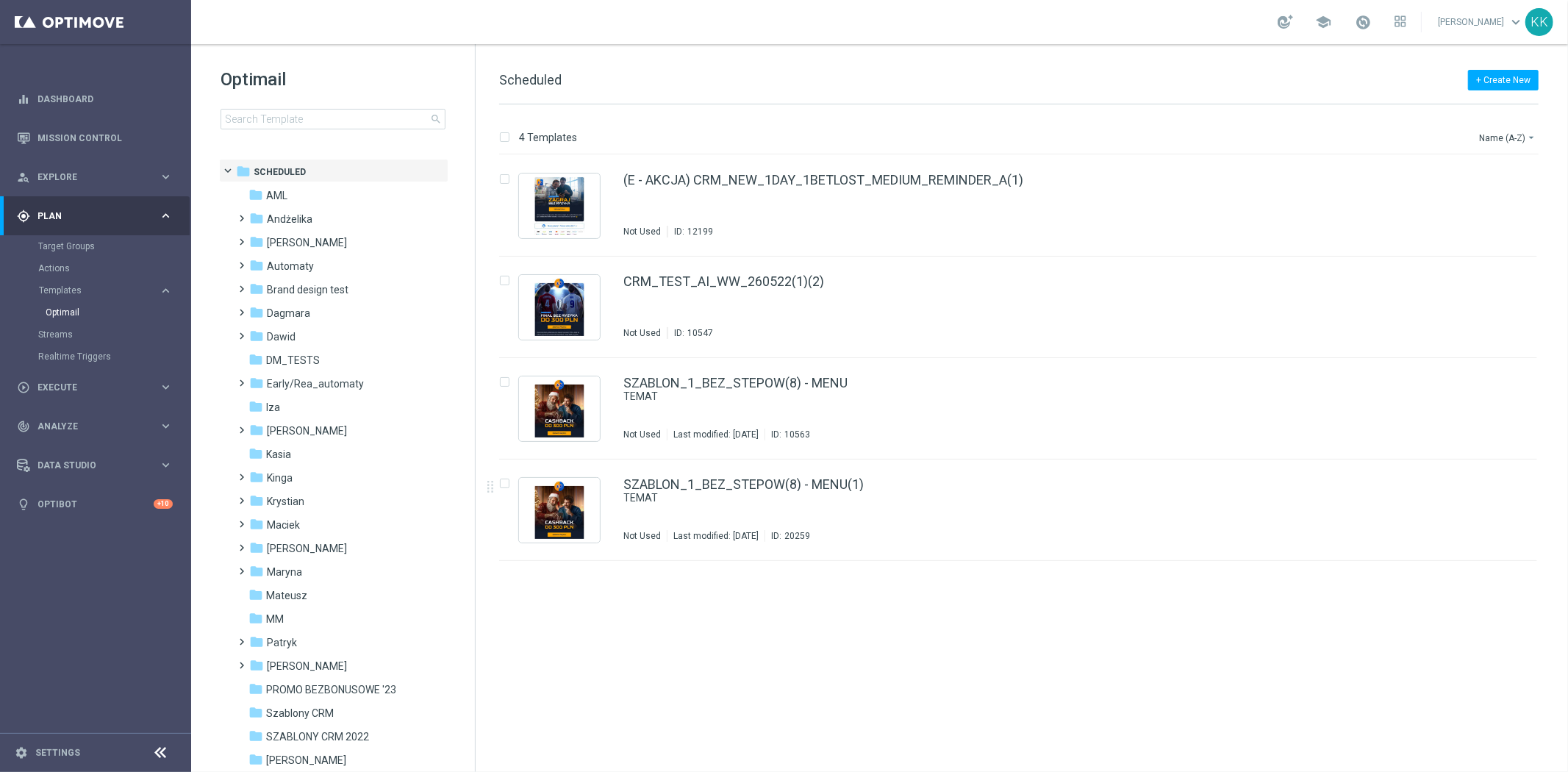
click at [316, 106] on div "Optimail search" at bounding box center [348, 99] width 254 height 62
click at [319, 123] on input at bounding box center [333, 119] width 225 height 21
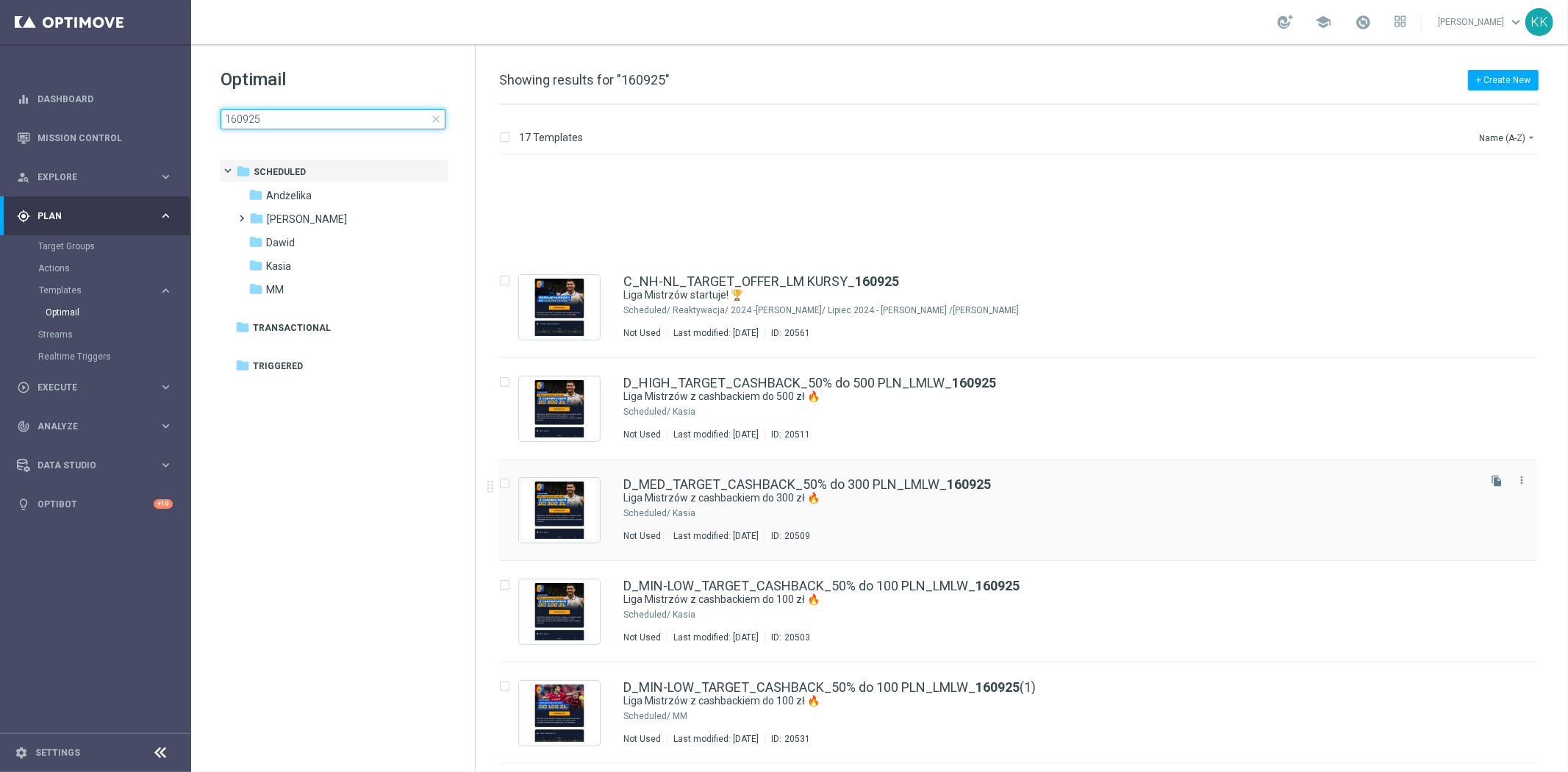
scroll to position [163, 0]
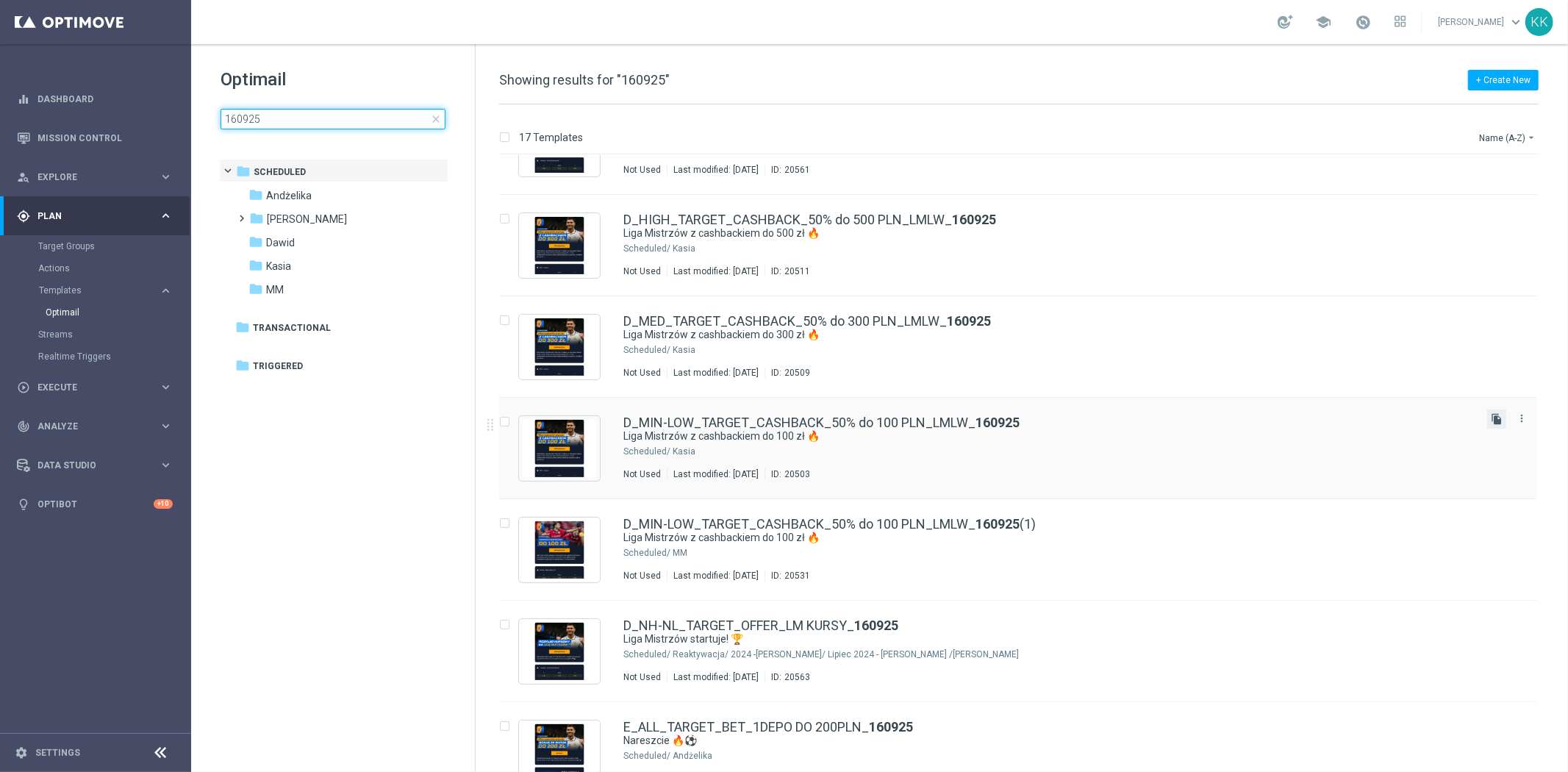
type input "160925"
drag, startPoint x: 1489, startPoint y: 420, endPoint x: 1135, endPoint y: 415, distance: 354.0
click at [1490, 420] on icon "file_copy" at bounding box center [1496, 418] width 12 height 12
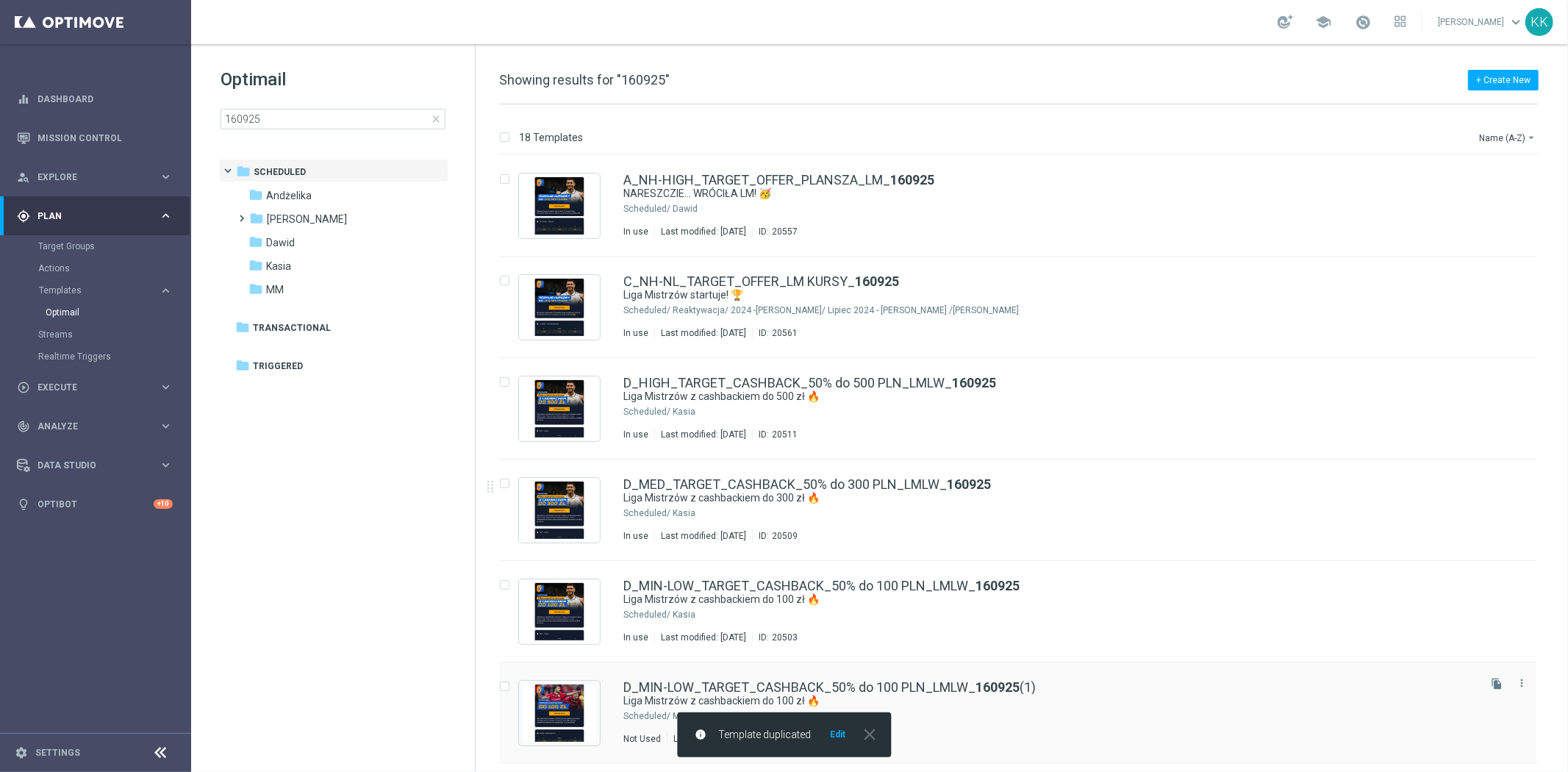
scroll to position [82, 0]
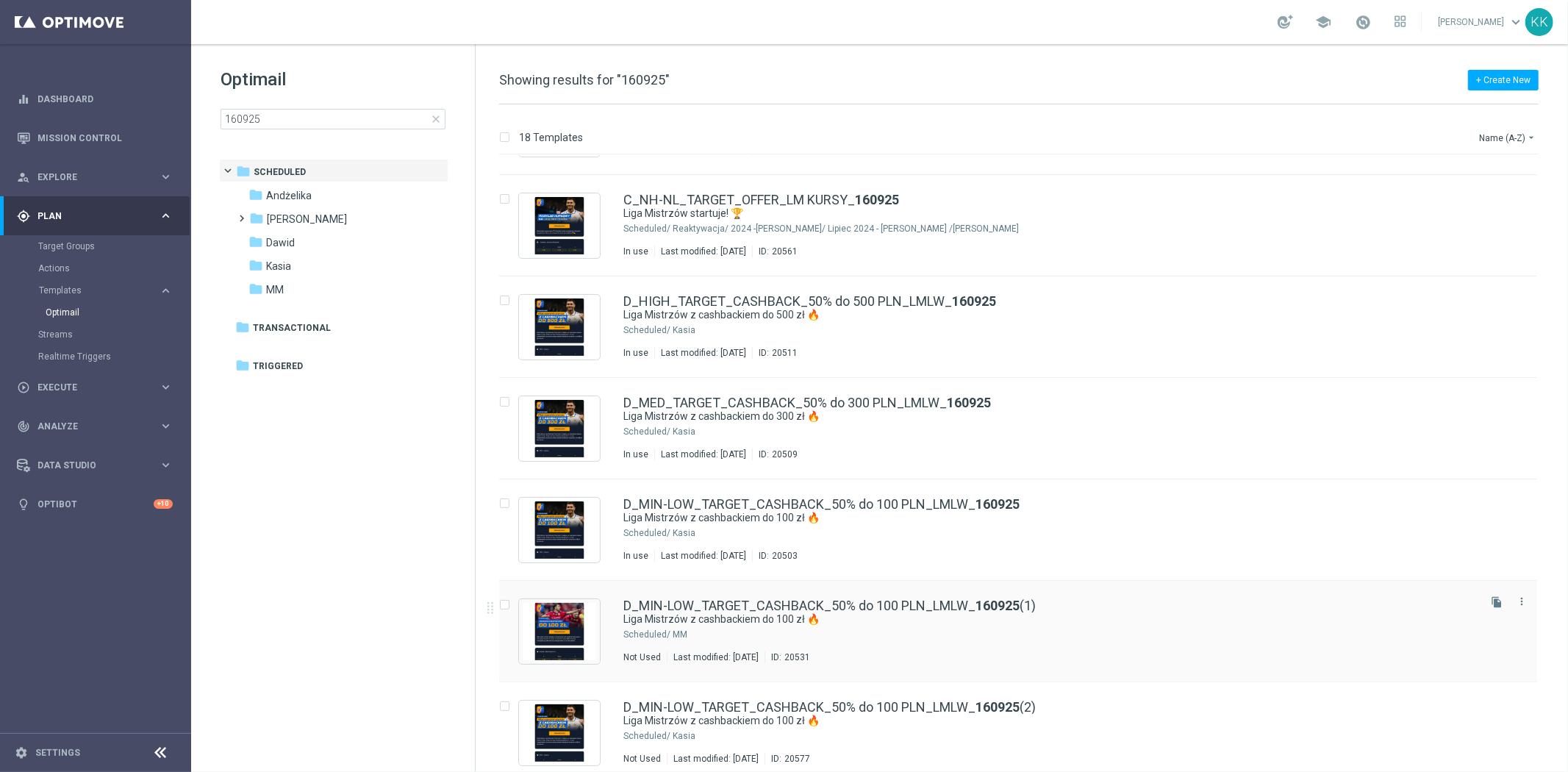
click at [1046, 597] on div "D_MIN-LOW_TARGET_CASHBACK_50% do 100 PLN_LMLW_ 160925 (1) Liga Mistrzów z cashb…" at bounding box center [1018, 632] width 1038 height 102
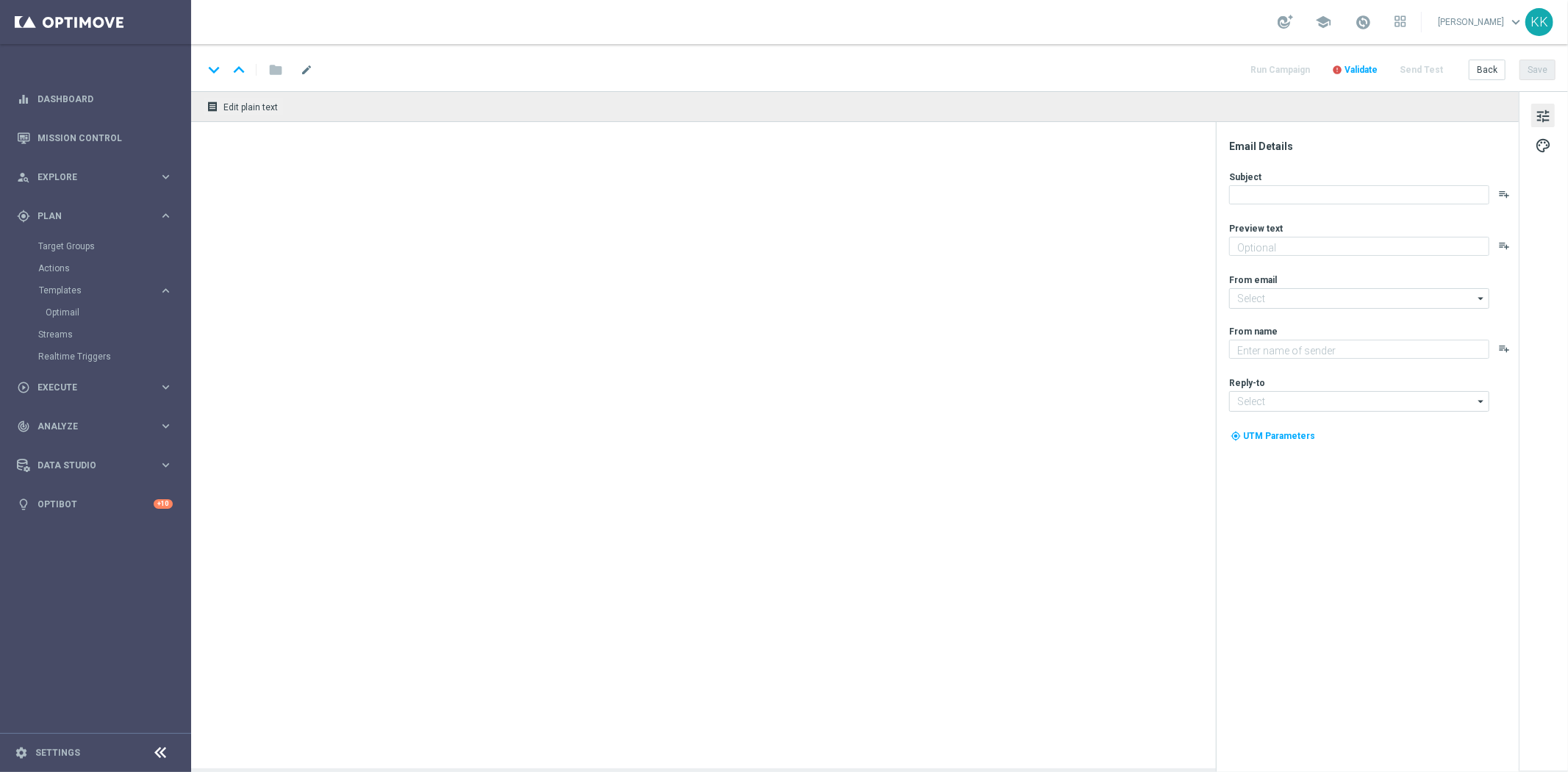
type textarea "Typuj bezpiecznie🛡️"
type textarea "STS"
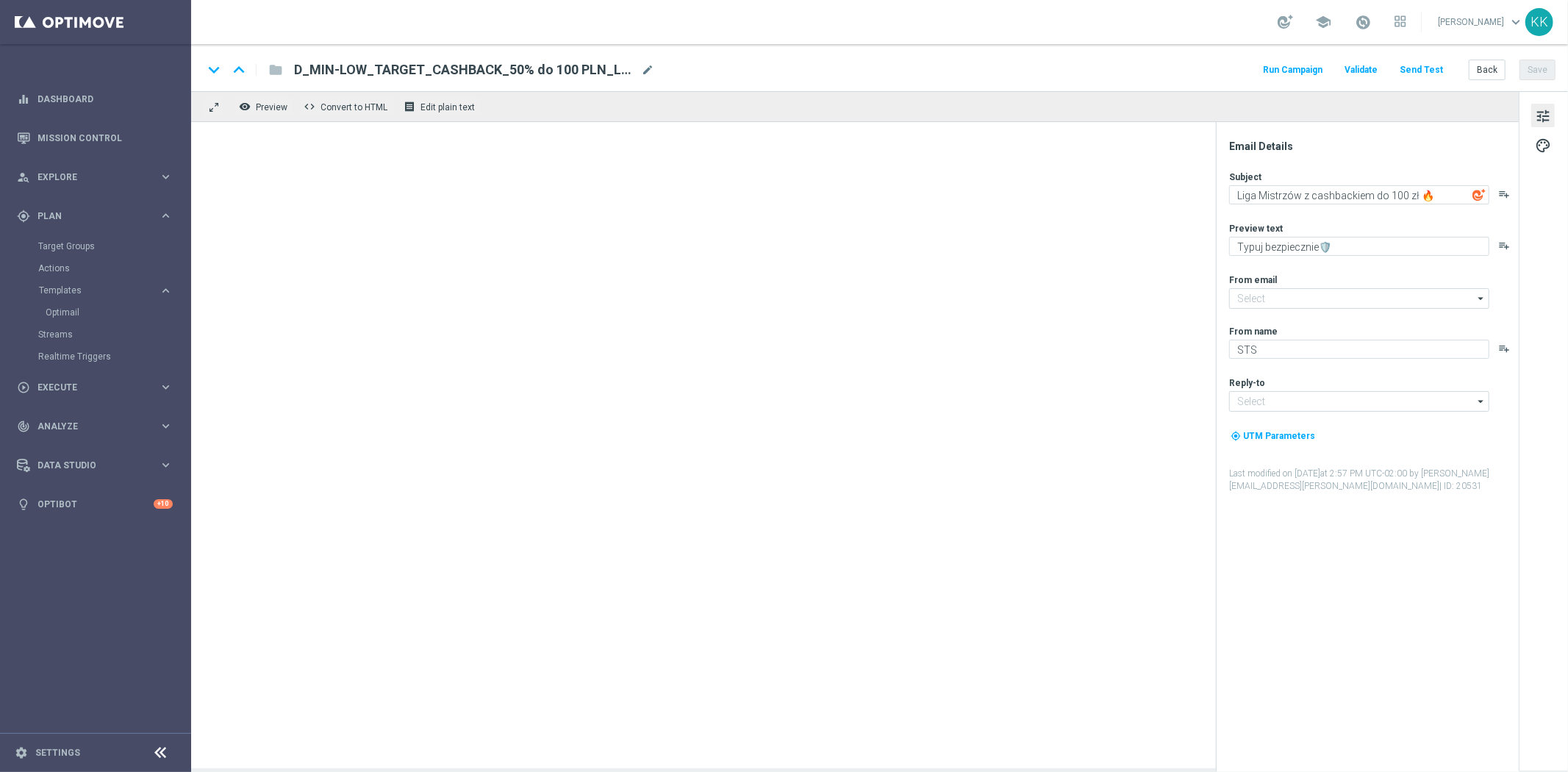
type input "[EMAIL_ADDRESS][DOMAIN_NAME]"
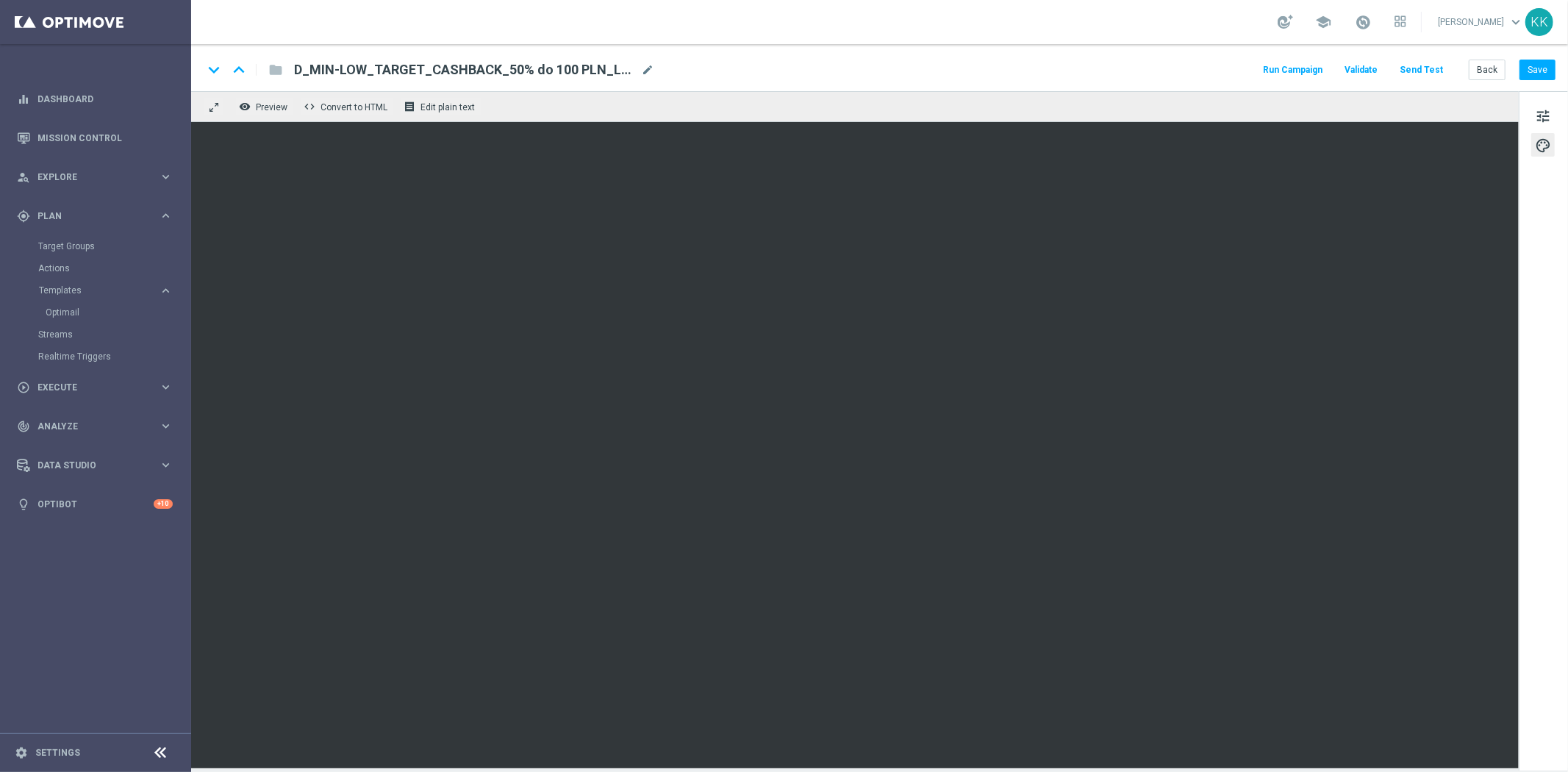
click at [644, 61] on div "D_MIN-LOW_TARGET_CASHBACK_50% do 100 PLN_LMLW_160925(1) mode_edit" at bounding box center [474, 69] width 360 height 19
type input "D_MIN-LOW_TARGET_CASHBACK_50% do 100 PLN_LMLW_160925_2"
click at [768, 55] on div "keyboard_arrow_down keyboard_arrow_up folder D_MIN-LOW_TARGET_CASHBACK_50% do 1…" at bounding box center [879, 67] width 1377 height 47
click at [1535, 72] on button "Save" at bounding box center [1537, 69] width 36 height 21
click at [1542, 116] on span "tune" at bounding box center [1543, 116] width 16 height 19
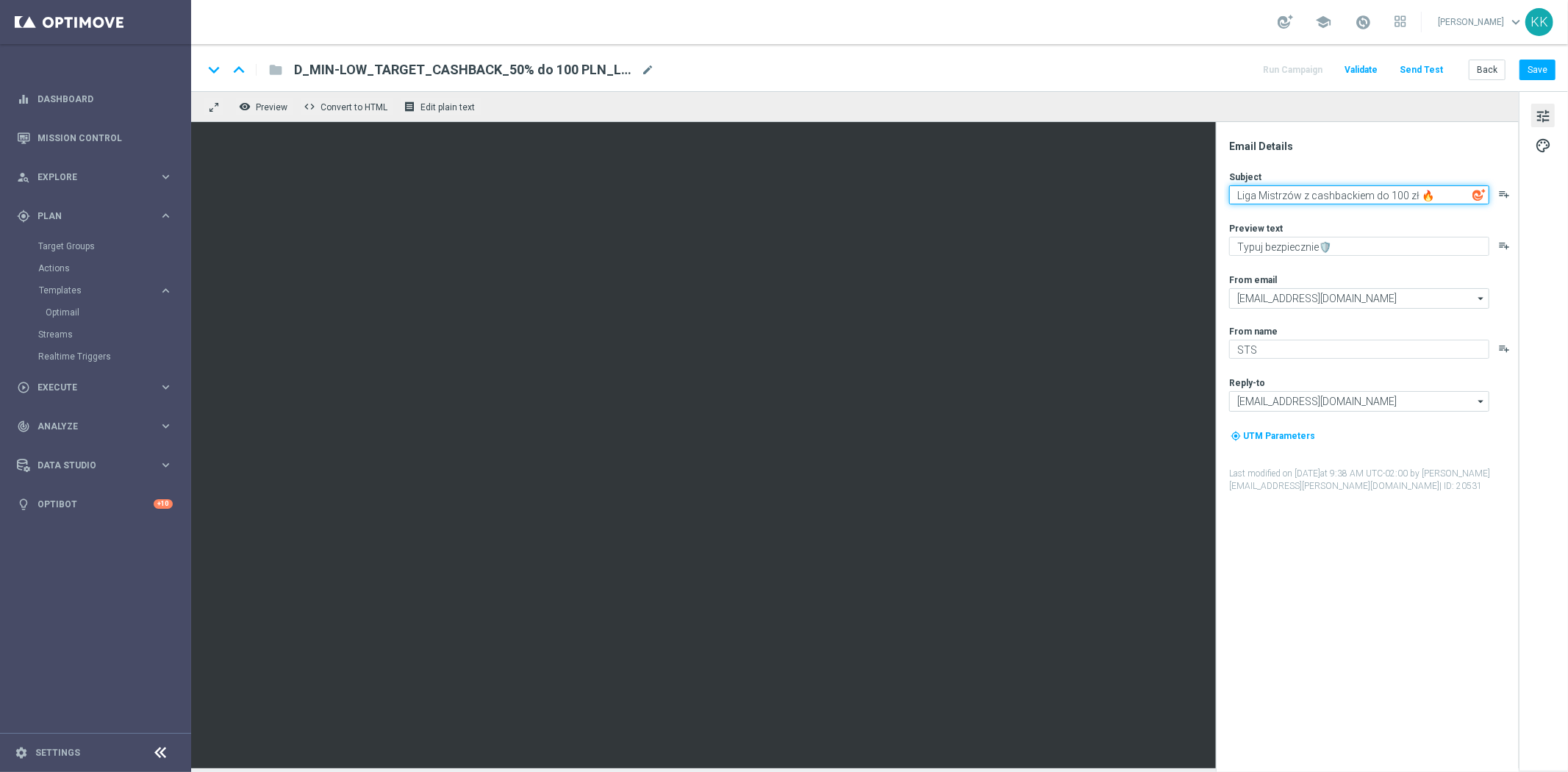
drag, startPoint x: 1432, startPoint y: 194, endPoint x: 1244, endPoint y: 193, distance: 188.0
click at [1244, 193] on textarea "Liga Mistrzów z cashbackiem do 100 zł 🔥" at bounding box center [1359, 194] width 260 height 19
type textarea "L"
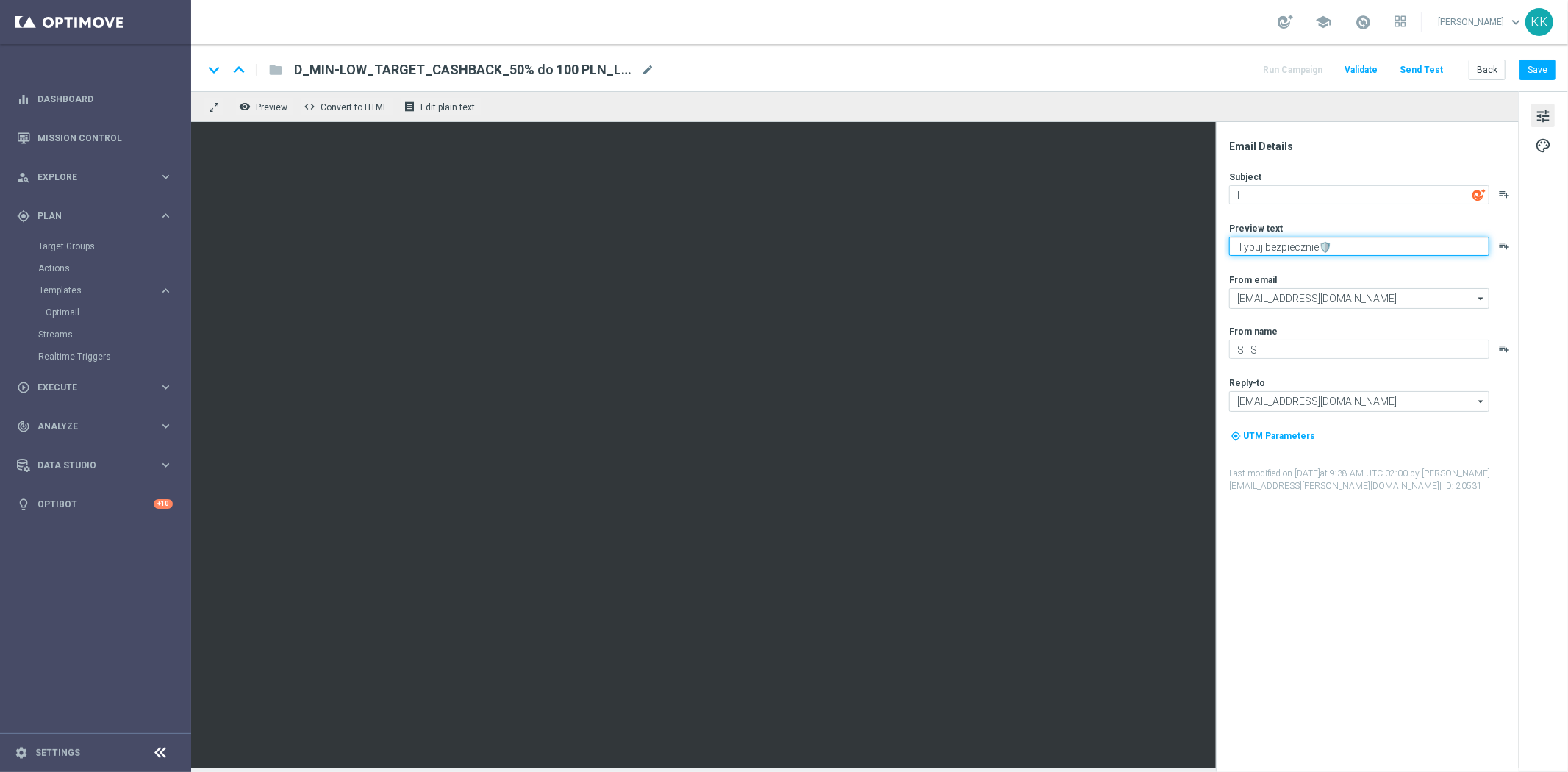
drag, startPoint x: 1353, startPoint y: 247, endPoint x: 1245, endPoint y: 247, distance: 108.0
click at [1245, 247] on textarea "Typuj bezpiecznie🛡️" at bounding box center [1359, 246] width 260 height 19
type textarea "T"
click at [1543, 63] on button "Save" at bounding box center [1537, 69] width 36 height 21
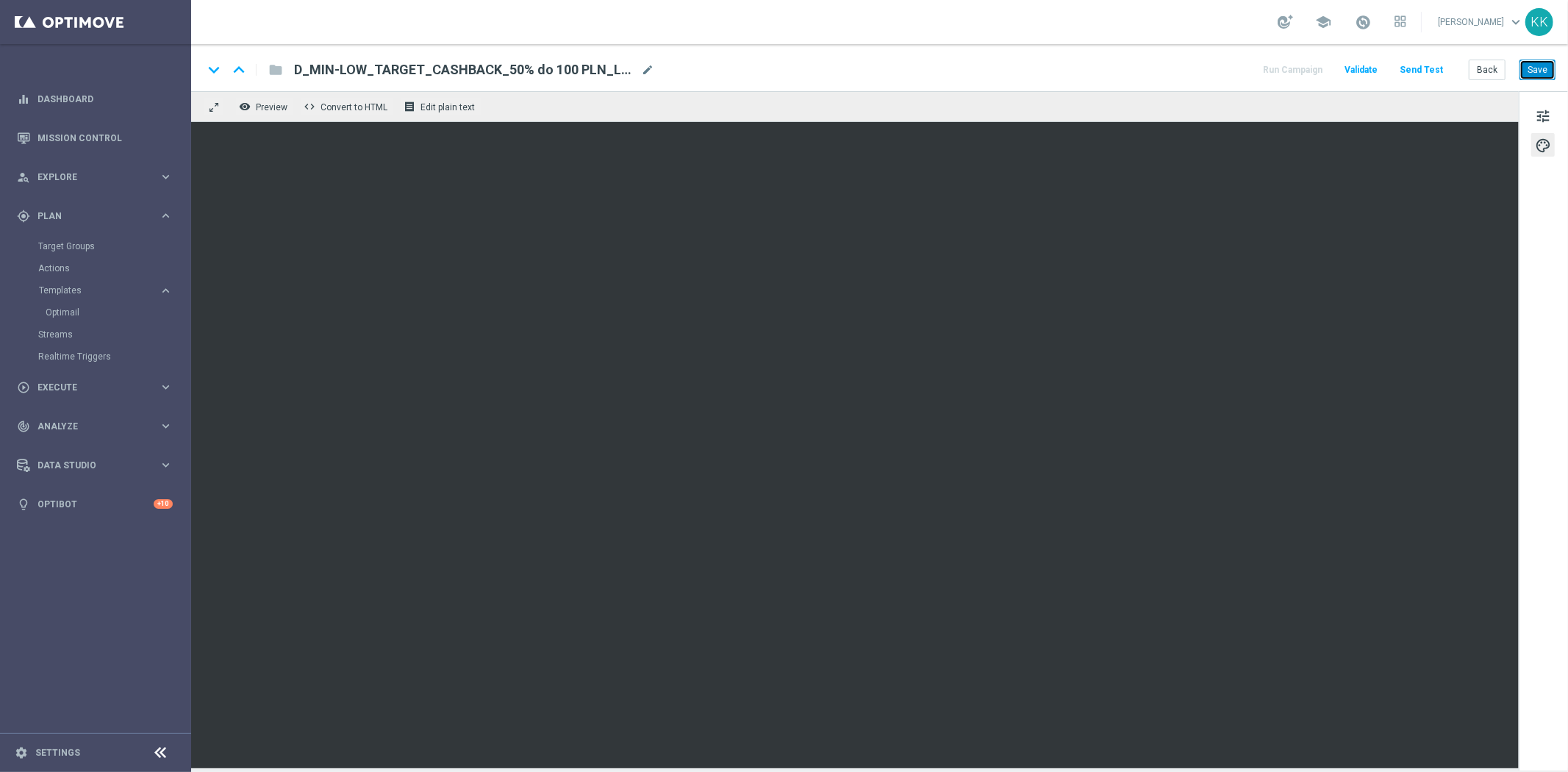
click at [1548, 71] on button "Save" at bounding box center [1537, 69] width 36 height 21
click at [1537, 74] on button "Save" at bounding box center [1537, 69] width 36 height 21
click at [1477, 72] on button "Back" at bounding box center [1487, 69] width 37 height 21
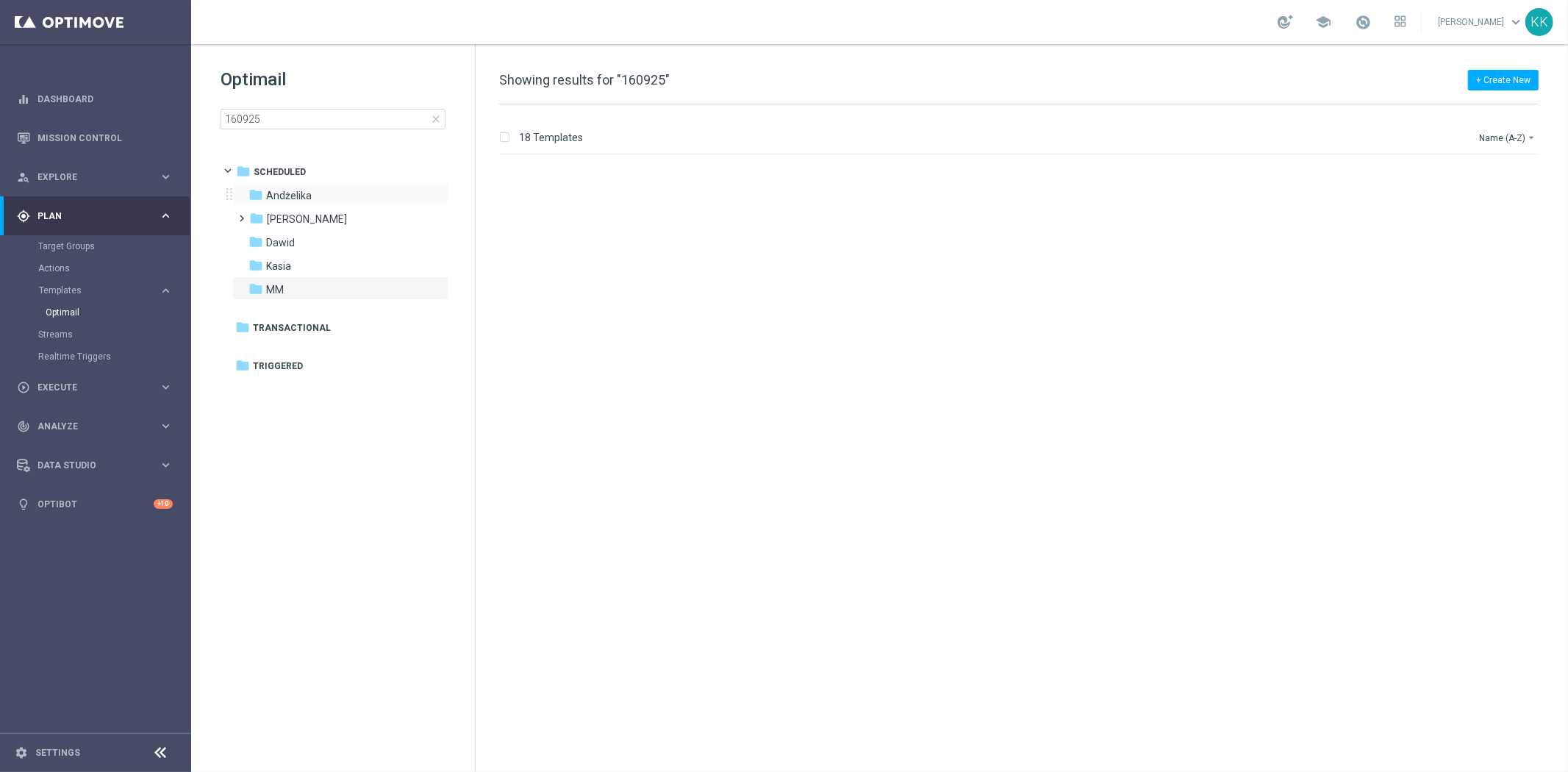
scroll to position [392, 0]
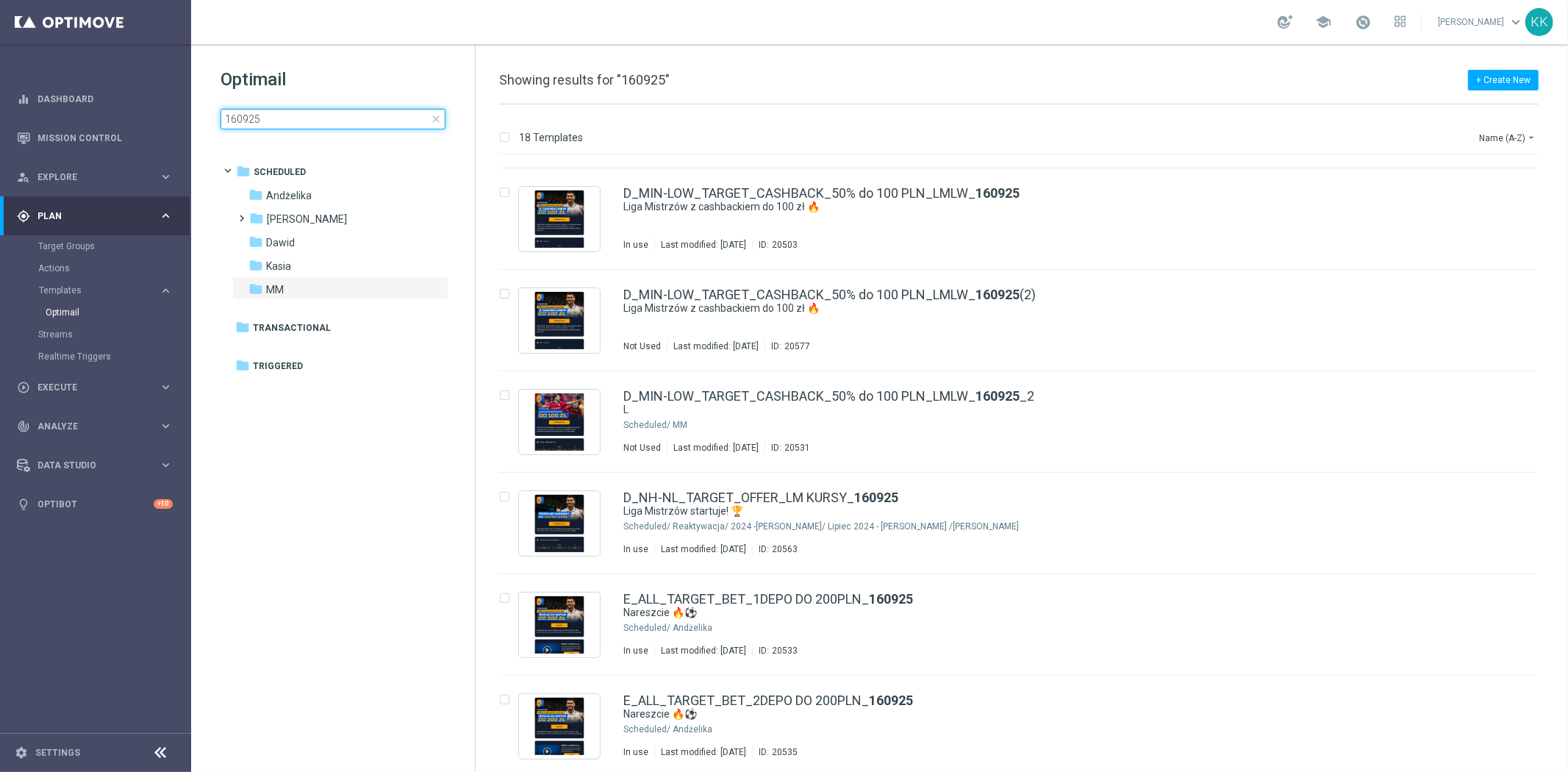
click at [316, 120] on input "160925" at bounding box center [333, 119] width 225 height 21
type input "160925_2"
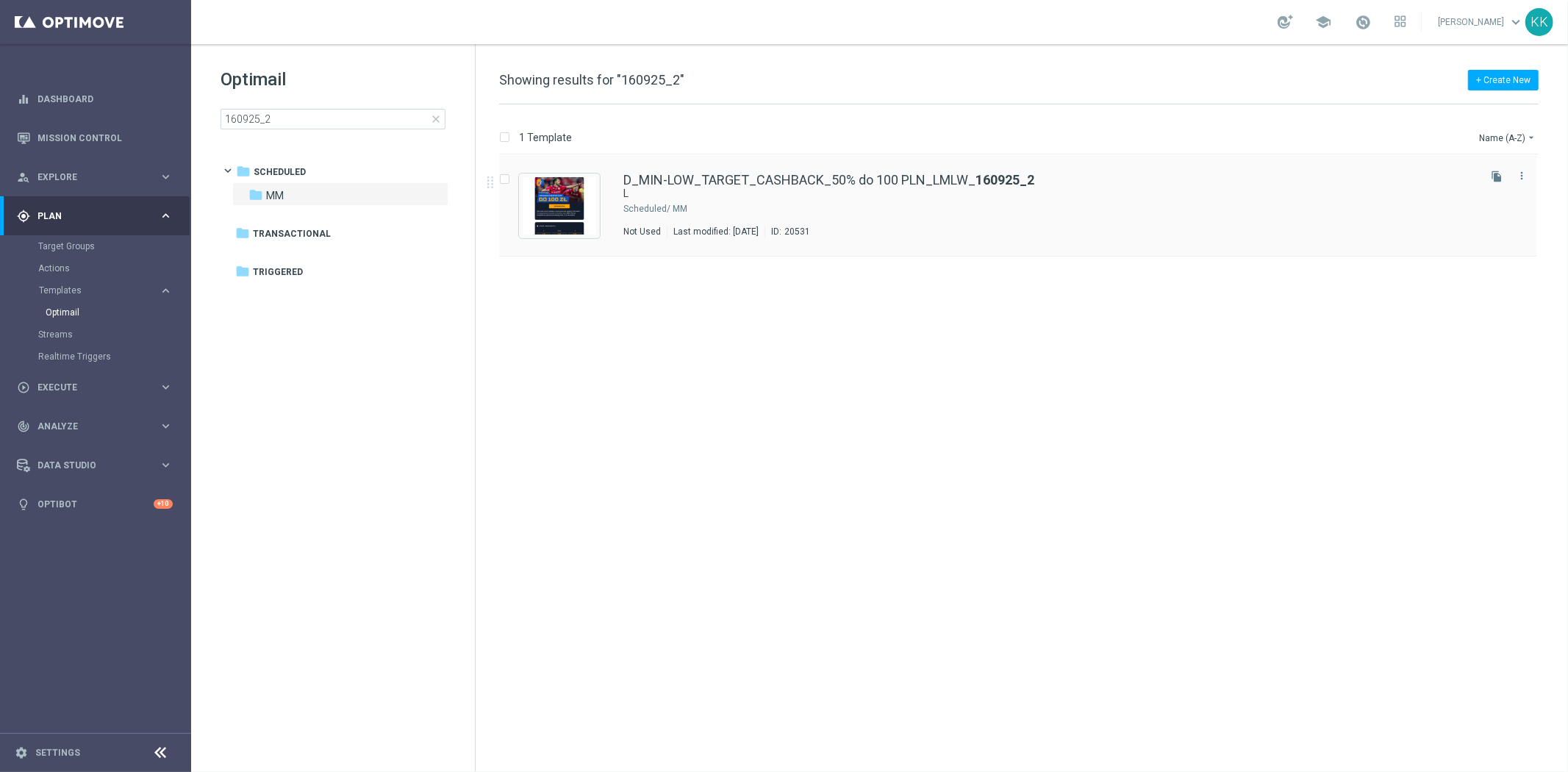
click at [652, 211] on div "Scheduled/" at bounding box center [646, 208] width 47 height 12
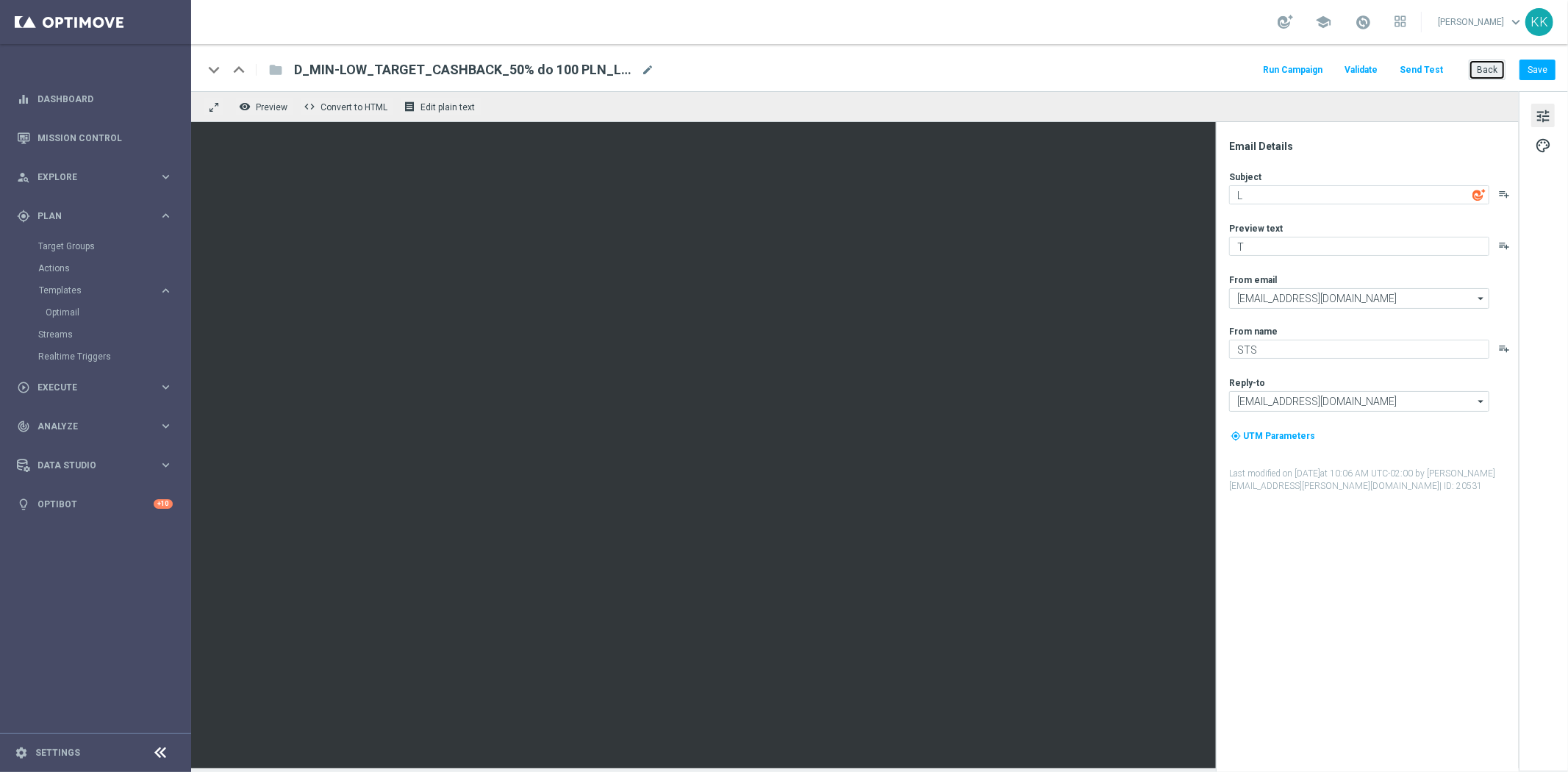
click at [1483, 65] on button "Back" at bounding box center [1487, 69] width 37 height 21
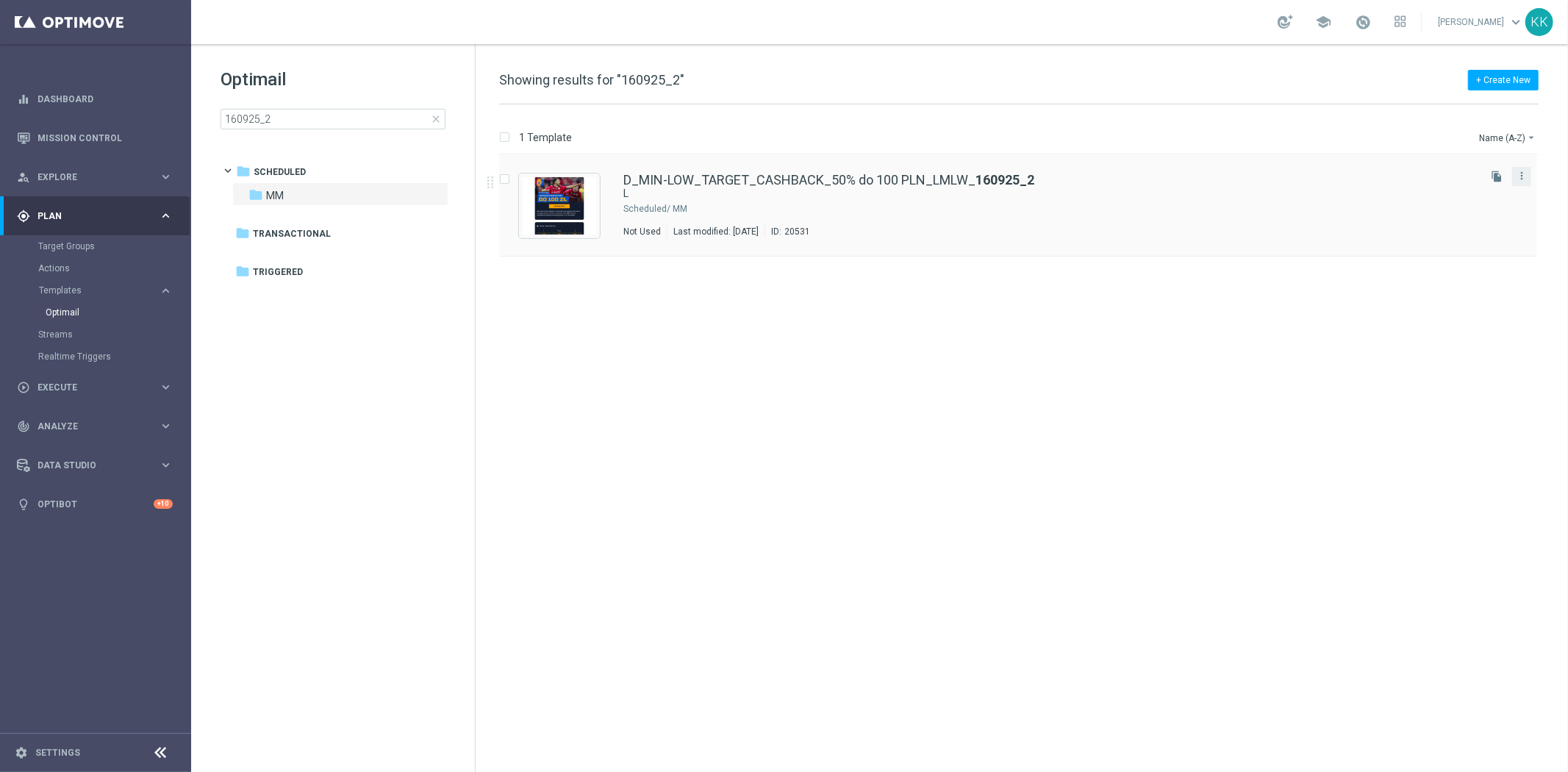
click at [1514, 177] on button "more_vert" at bounding box center [1521, 176] width 15 height 18
click at [1468, 202] on div "drive_file_move Copy To" at bounding box center [1455, 212] width 118 height 21
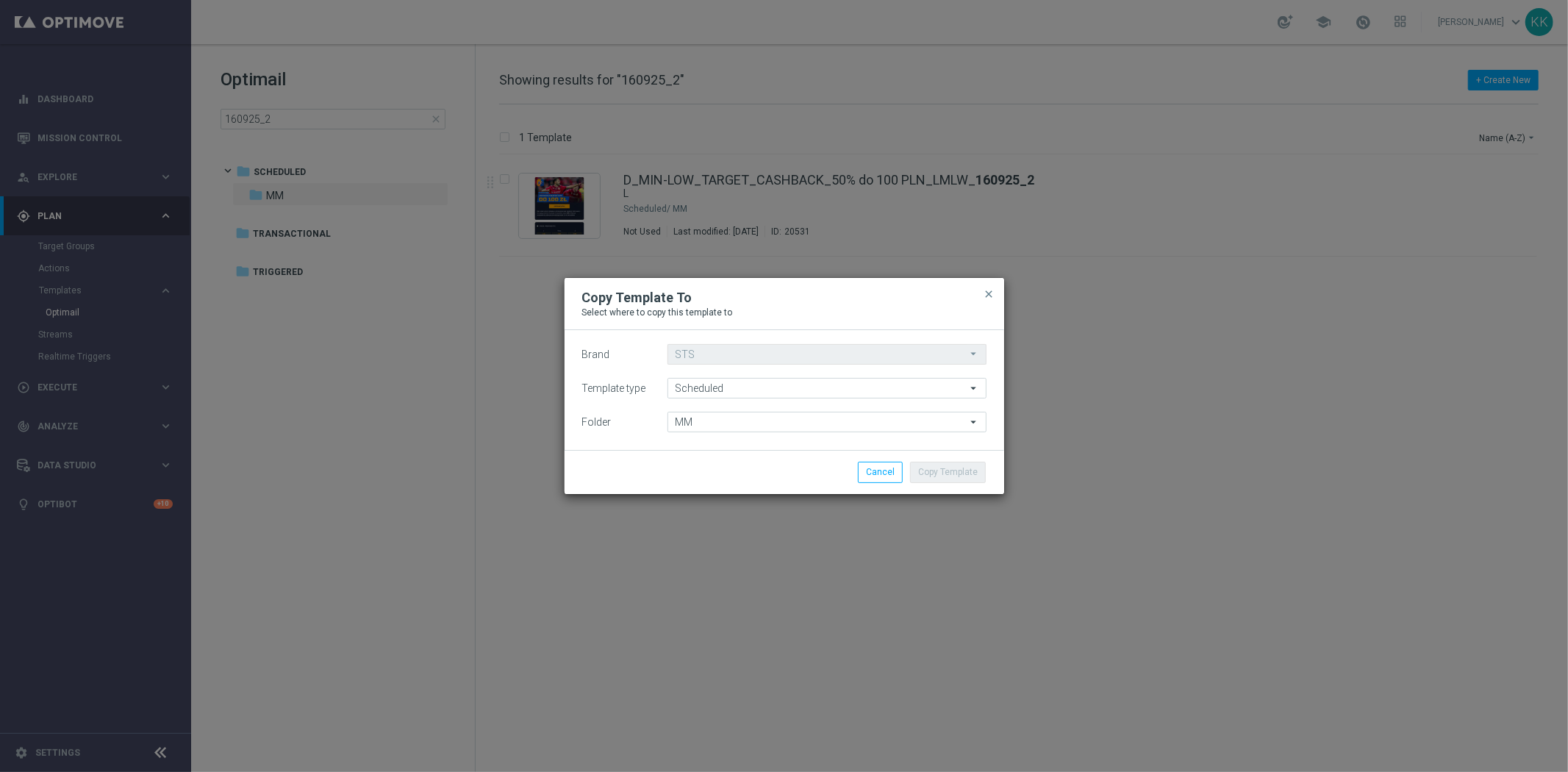
click at [1467, 201] on modal-container "Copy Template To Select where to copy this template to close Brand STS STS arro…" at bounding box center [784, 386] width 1568 height 772
click at [985, 290] on span "close" at bounding box center [989, 294] width 12 height 12
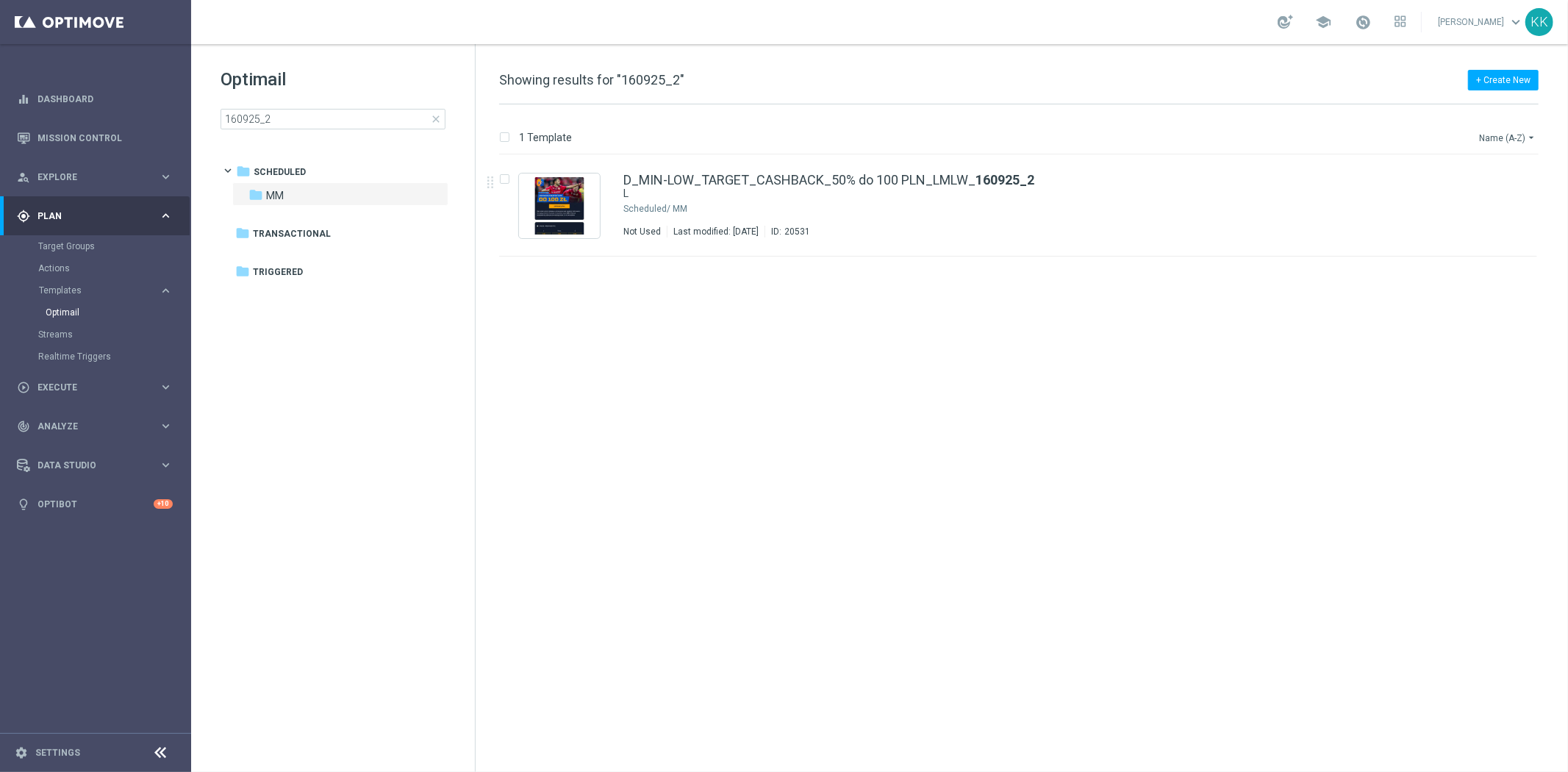
click at [1525, 134] on icon "arrow_drop_down" at bounding box center [1530, 137] width 12 height 12
click at [1382, 457] on div "insert_drive_file D_MIN-LOW_TARGET_CASHBACK_50% do 100 PLN_LMLW_ 160925_2 L Sch…" at bounding box center [1025, 463] width 1080 height 616
click at [1523, 172] on icon "more_vert" at bounding box center [1521, 175] width 12 height 12
click at [1442, 196] on div "Move" at bounding box center [1462, 191] width 89 height 10
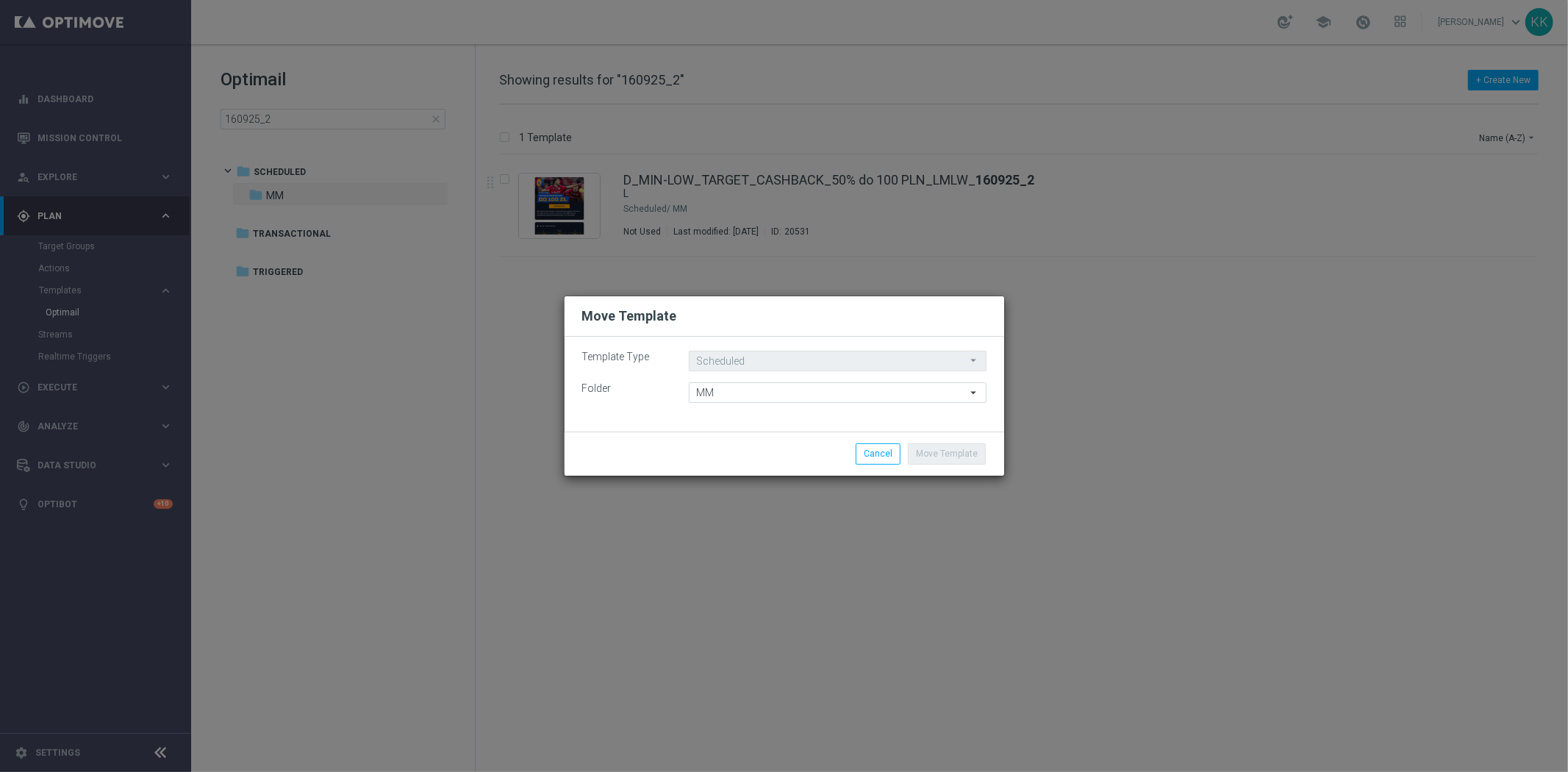
click at [772, 404] on div "Template Type Scheduled Scheduled arrow_drop_down Drag here to set row groups D…" at bounding box center [784, 384] width 439 height 95
click at [771, 399] on input "MM" at bounding box center [838, 392] width 297 height 21
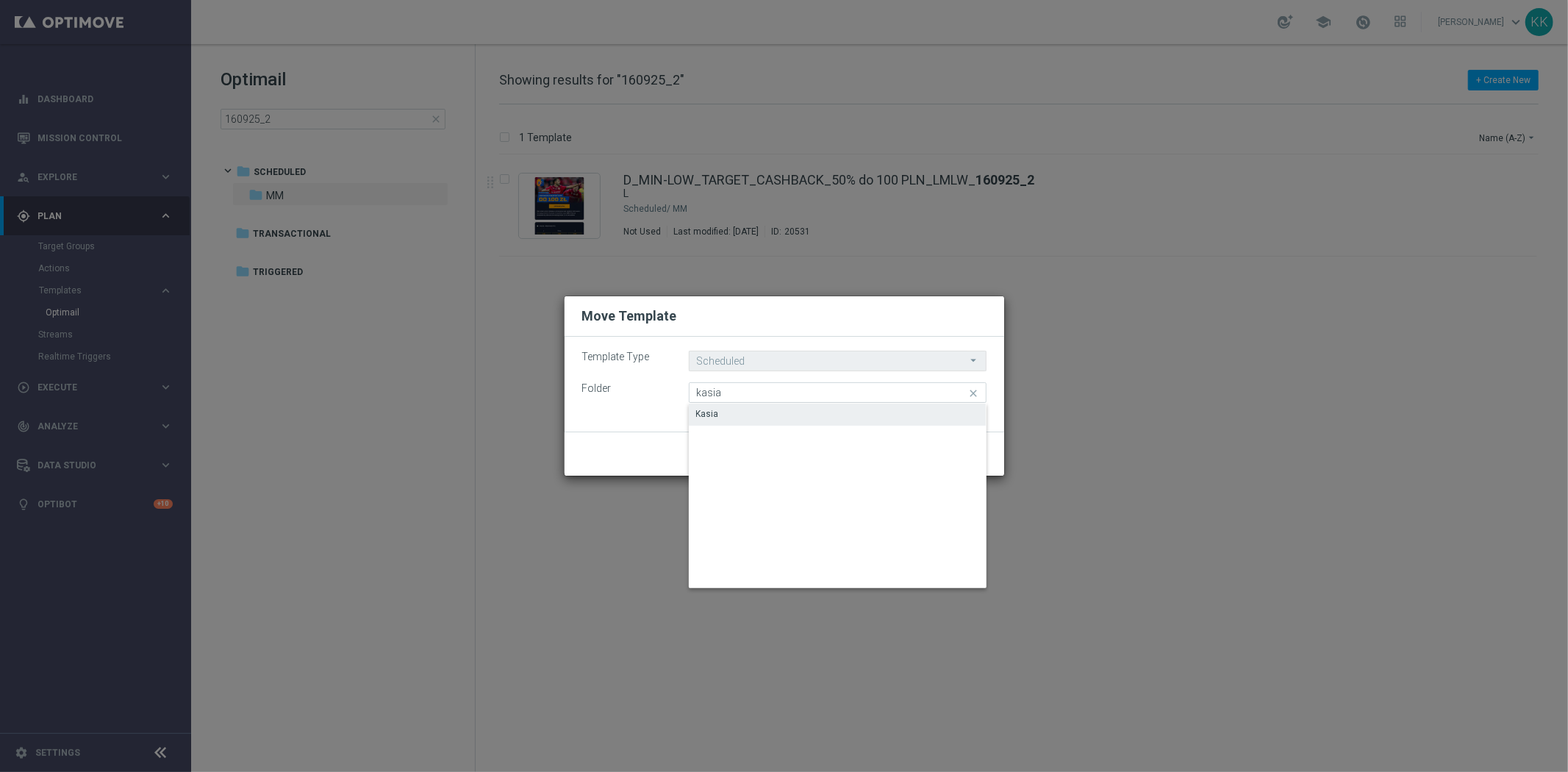
click at [750, 404] on div "Kasia" at bounding box center [838, 414] width 297 height 21
type input "Kasia"
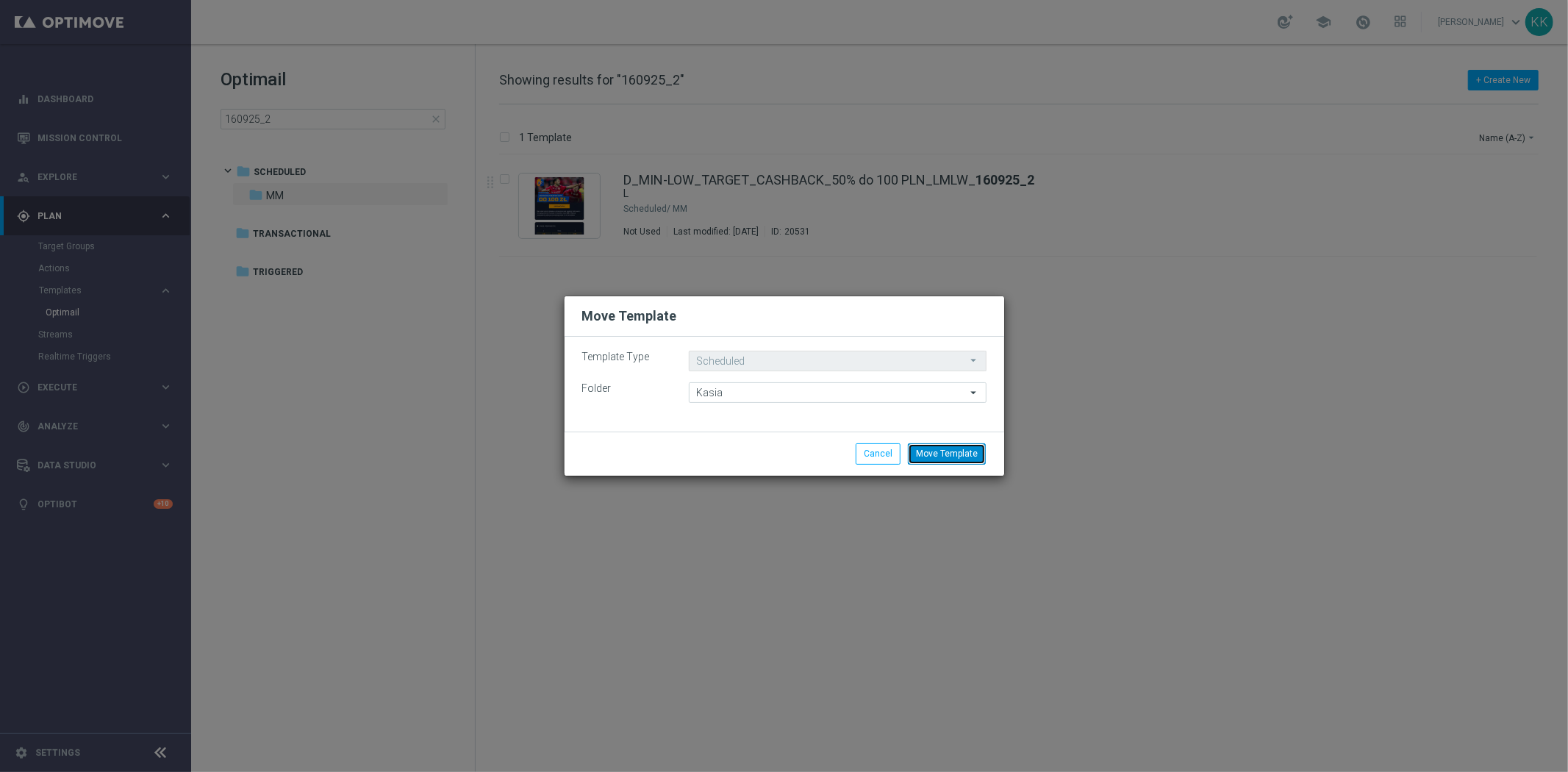
click at [941, 452] on button "Move Template" at bounding box center [946, 453] width 78 height 21
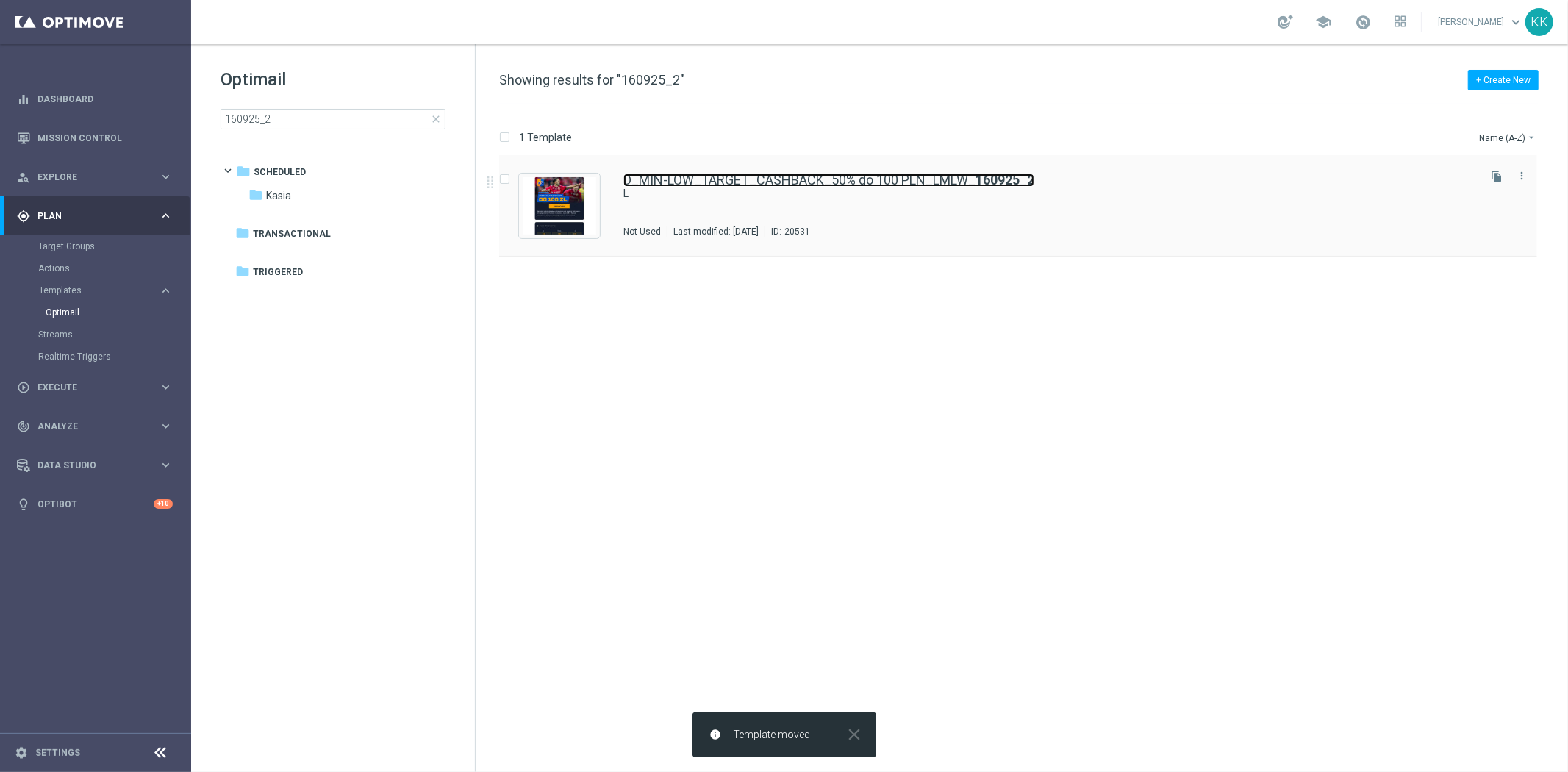
click at [803, 176] on link "D_MIN-LOW_TARGET_CASHBACK_50% do 100 PLN_LMLW_ 160925_2" at bounding box center [828, 180] width 411 height 13
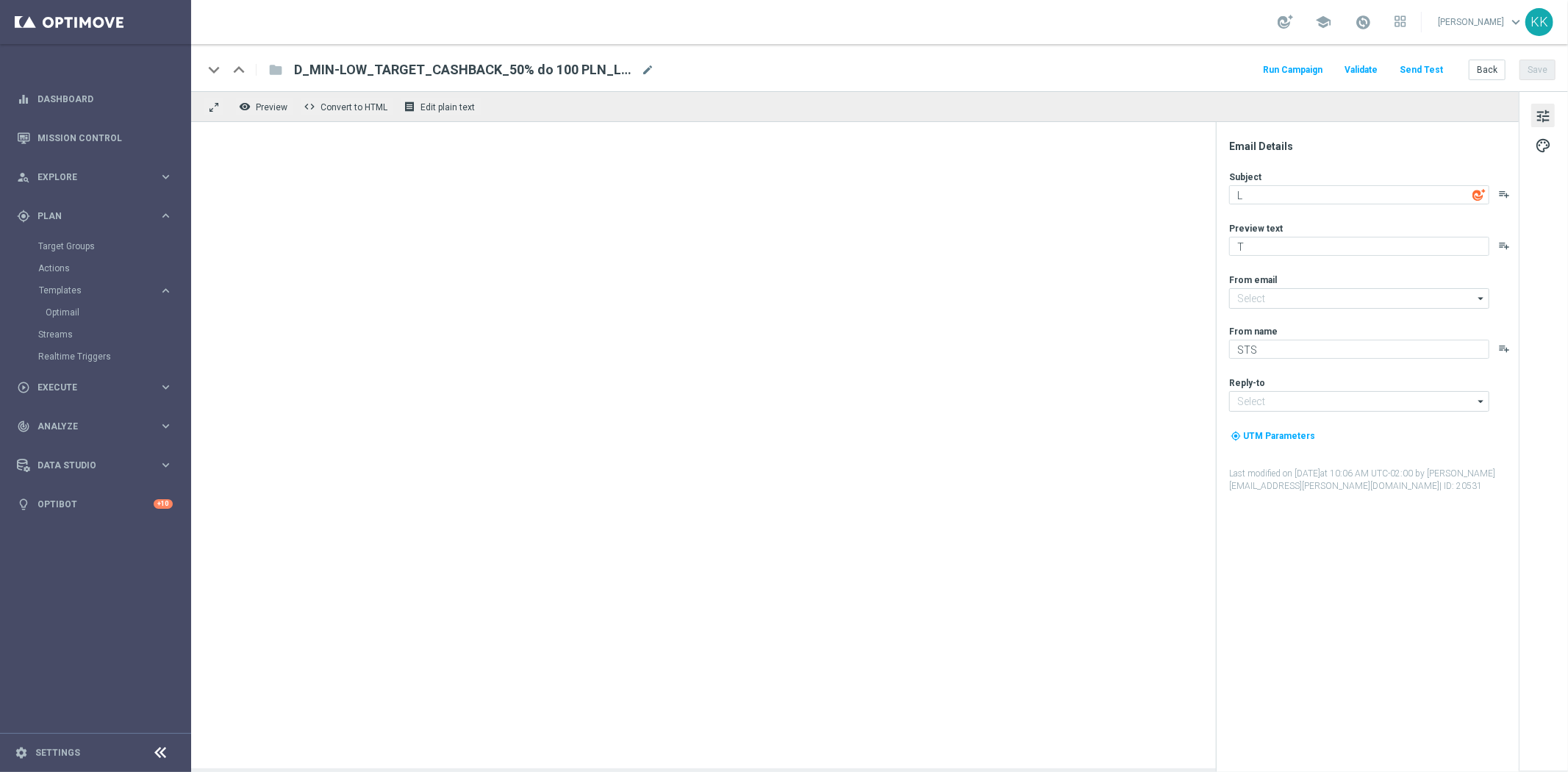
type input "[EMAIL_ADDRESS][DOMAIN_NAME]"
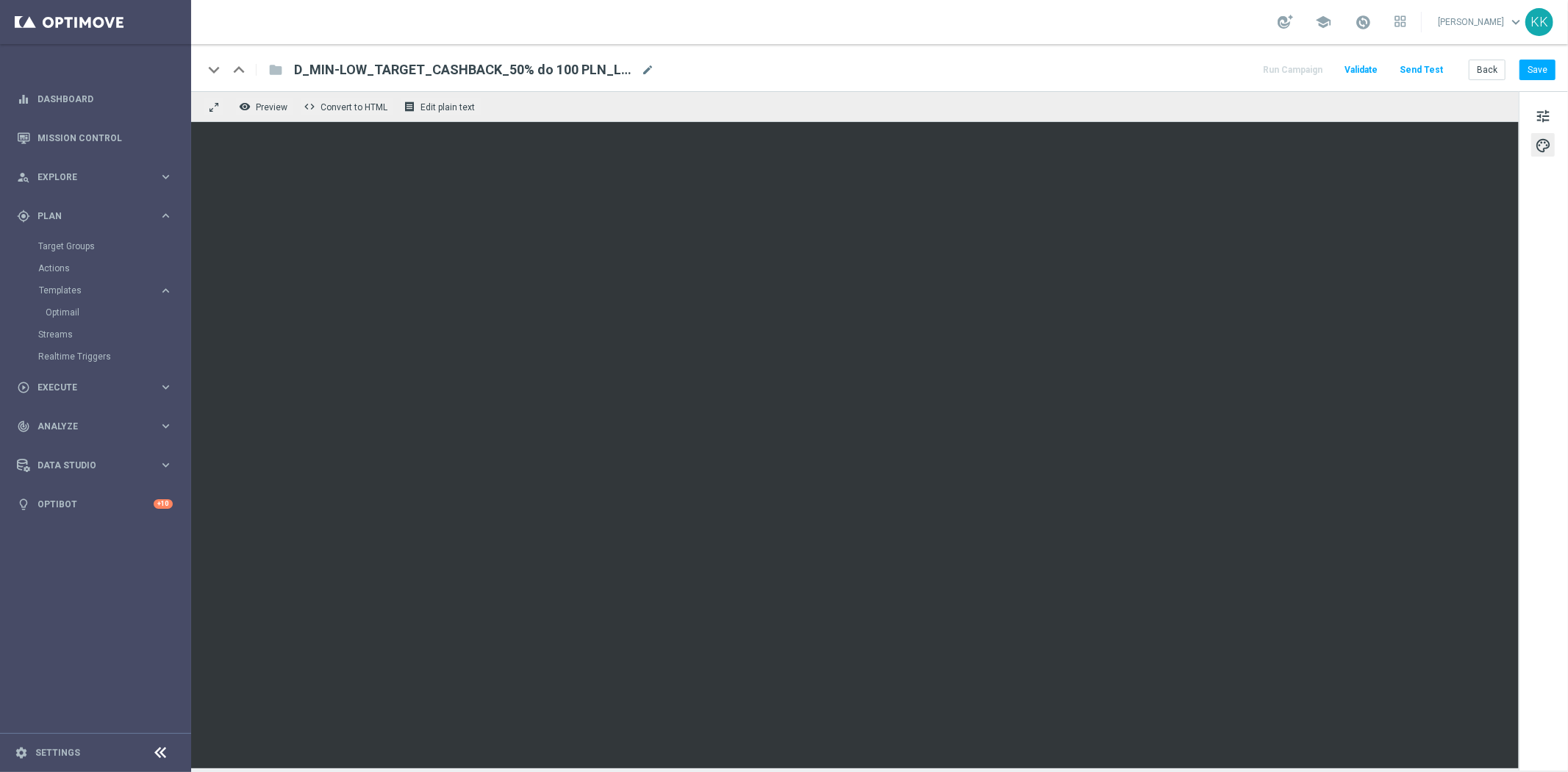
click at [1526, 56] on div "keyboard_arrow_down keyboard_arrow_up folder D_MIN-LOW_TARGET_CASHBACK_50% do 1…" at bounding box center [879, 67] width 1377 height 47
click at [1542, 64] on button "Save" at bounding box center [1537, 69] width 36 height 21
click at [1533, 56] on div "keyboard_arrow_down keyboard_arrow_up folder D_MIN-LOW_TARGET_CASHBACK_50% do 1…" at bounding box center [879, 67] width 1377 height 47
click at [1519, 73] on button "Save" at bounding box center [1537, 69] width 36 height 21
click at [1540, 111] on span "tune" at bounding box center [1543, 116] width 16 height 19
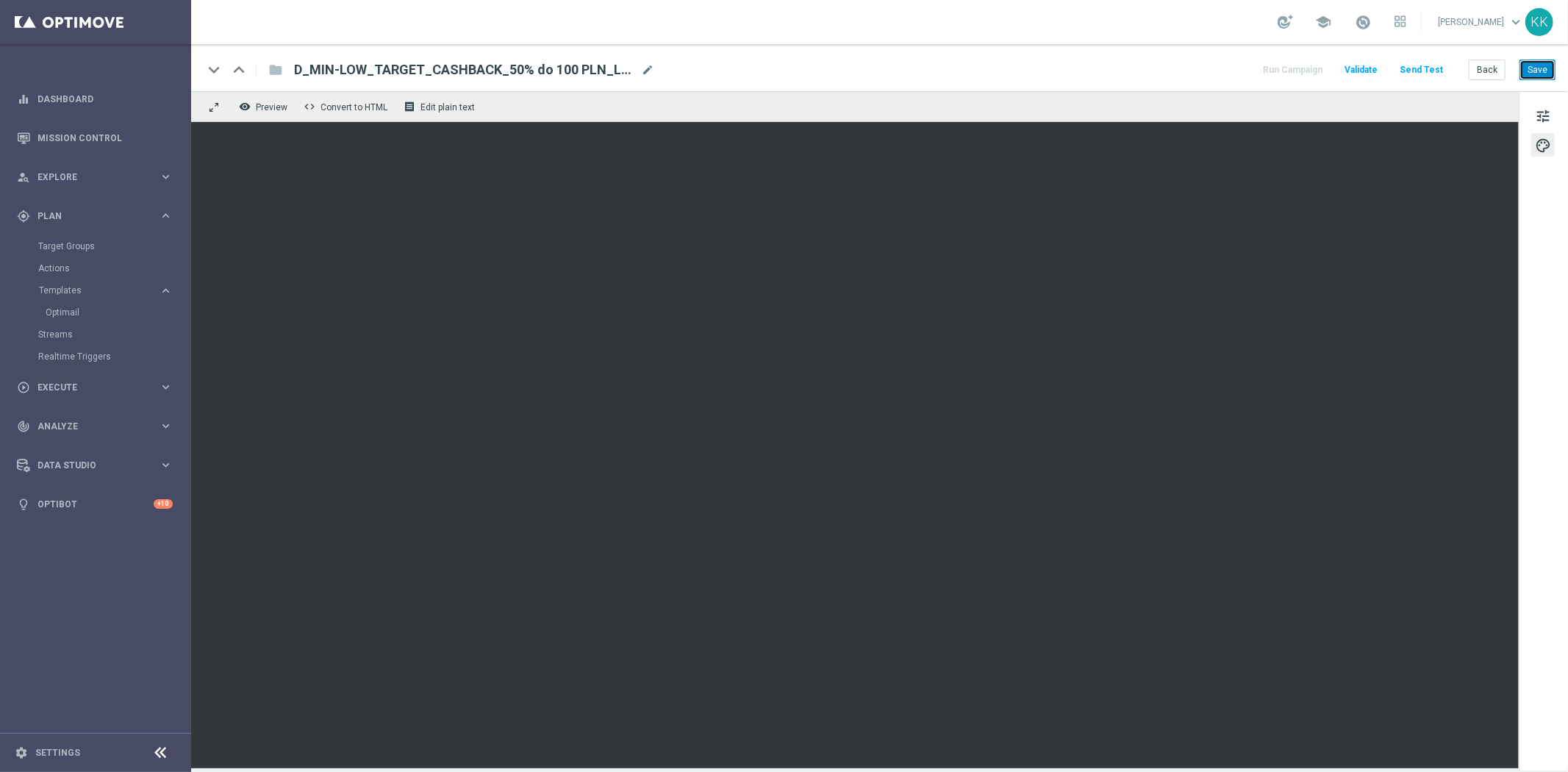
click at [1539, 76] on button "Save" at bounding box center [1537, 69] width 36 height 21
click at [1539, 82] on div "keyboard_arrow_down keyboard_arrow_up folder D_MIN-LOW_TARGET_CASHBACK_50% do 1…" at bounding box center [879, 67] width 1377 height 47
click at [1536, 64] on button "Save" at bounding box center [1537, 69] width 36 height 21
click at [1546, 52] on div "keyboard_arrow_down keyboard_arrow_up folder D_MIN-LOW_TARGET_CASHBACK_50% do 1…" at bounding box center [879, 67] width 1377 height 47
click at [1547, 53] on div "keyboard_arrow_down keyboard_arrow_up folder D_MIN-LOW_TARGET_CASHBACK_50% do 1…" at bounding box center [879, 67] width 1377 height 47
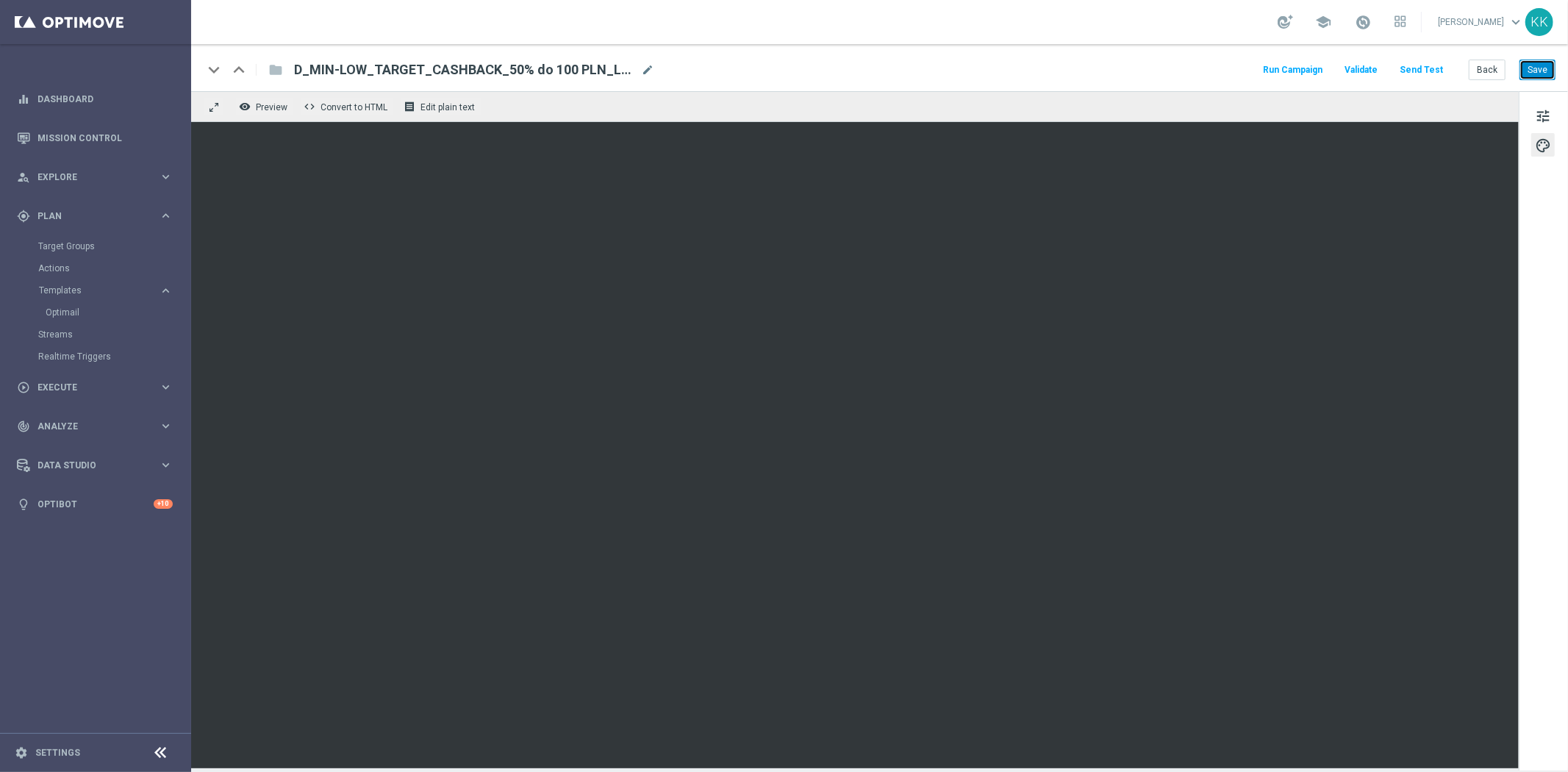
click at [1547, 67] on button "Save" at bounding box center [1537, 69] width 36 height 21
click at [1539, 59] on button "Save" at bounding box center [1537, 69] width 36 height 21
drag, startPoint x: 1550, startPoint y: 112, endPoint x: 1541, endPoint y: 115, distance: 9.5
click at [1549, 112] on span "tune" at bounding box center [1543, 116] width 16 height 19
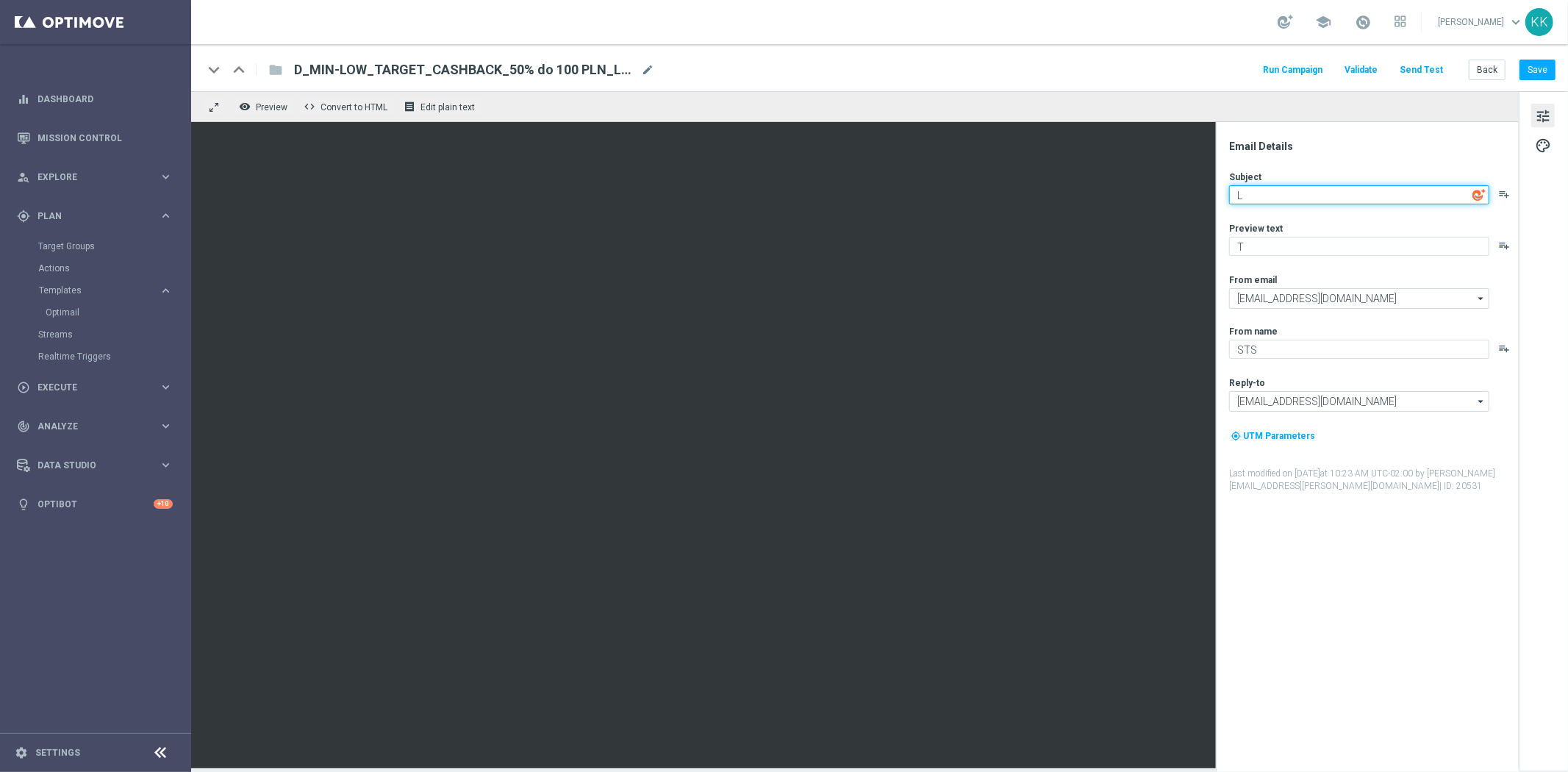
click at [1290, 191] on textarea "L" at bounding box center [1359, 194] width 260 height 19
paste textarea "Teraz Twój [PERSON_NAME] 🫵"
click at [1250, 196] on textarea "LTeraz Twój ruch 🫵" at bounding box center [1359, 194] width 260 height 19
type textarea "Teraz Twój [PERSON_NAME] 🫵"
click at [1338, 232] on div "Preview text" at bounding box center [1373, 227] width 288 height 12
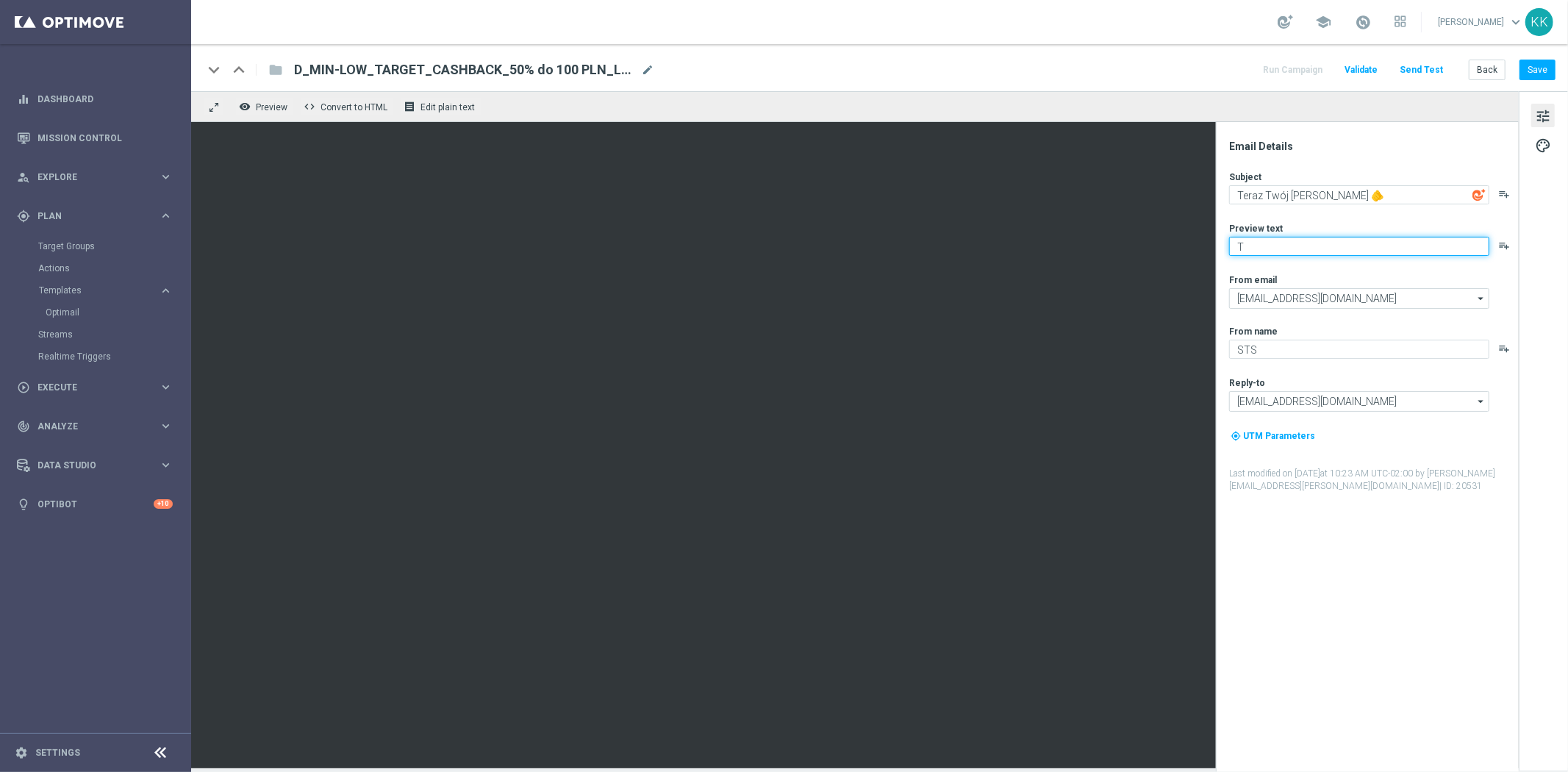
click at [1336, 247] on textarea "T" at bounding box center [1359, 246] width 260 height 19
type textarea "C"
type textarea "D"
type textarea "O"
type textarea "Dołącz do akcji specjalnej"
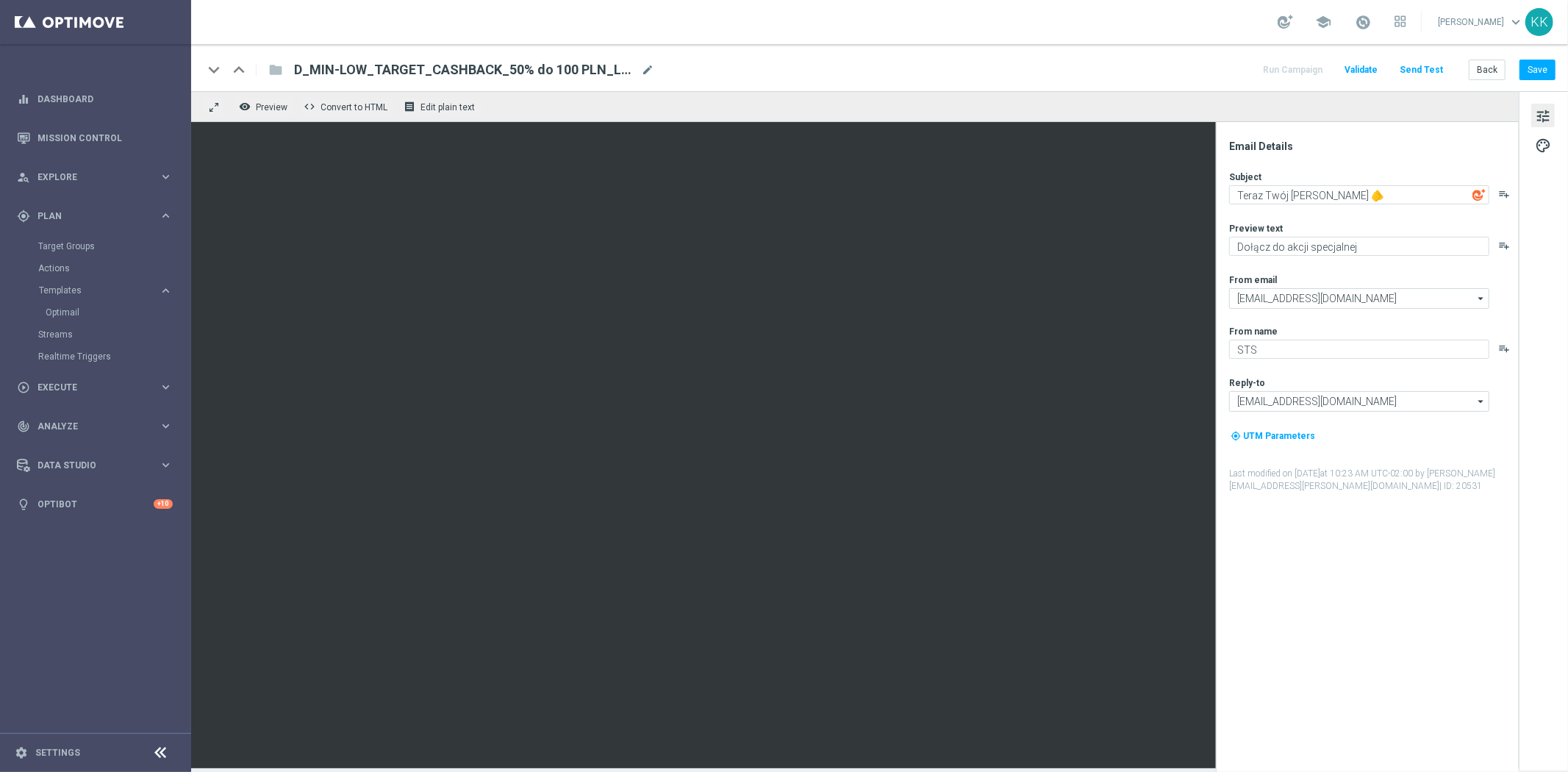
click at [1320, 212] on div "Subject Teraz Twój ruch 🫵 playlist_add Preview text Dołącz do akcji specjalnej …" at bounding box center [1373, 331] width 288 height 322
click at [1378, 247] on textarea "Dołącz do akcji specjalnej" at bounding box center [1359, 246] width 260 height 19
type textarea "A"
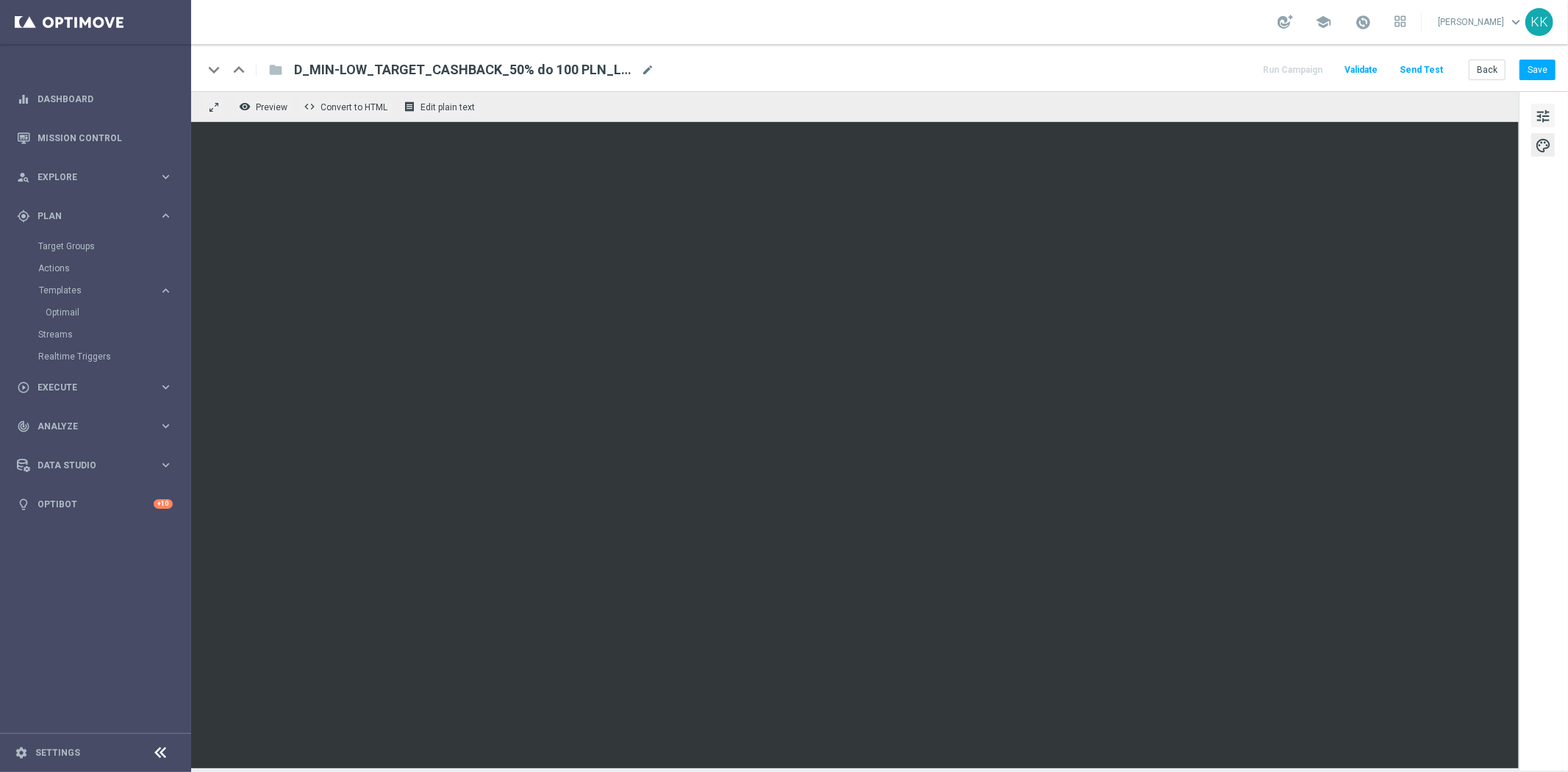
click at [1538, 112] on span "tune" at bounding box center [1543, 116] width 16 height 19
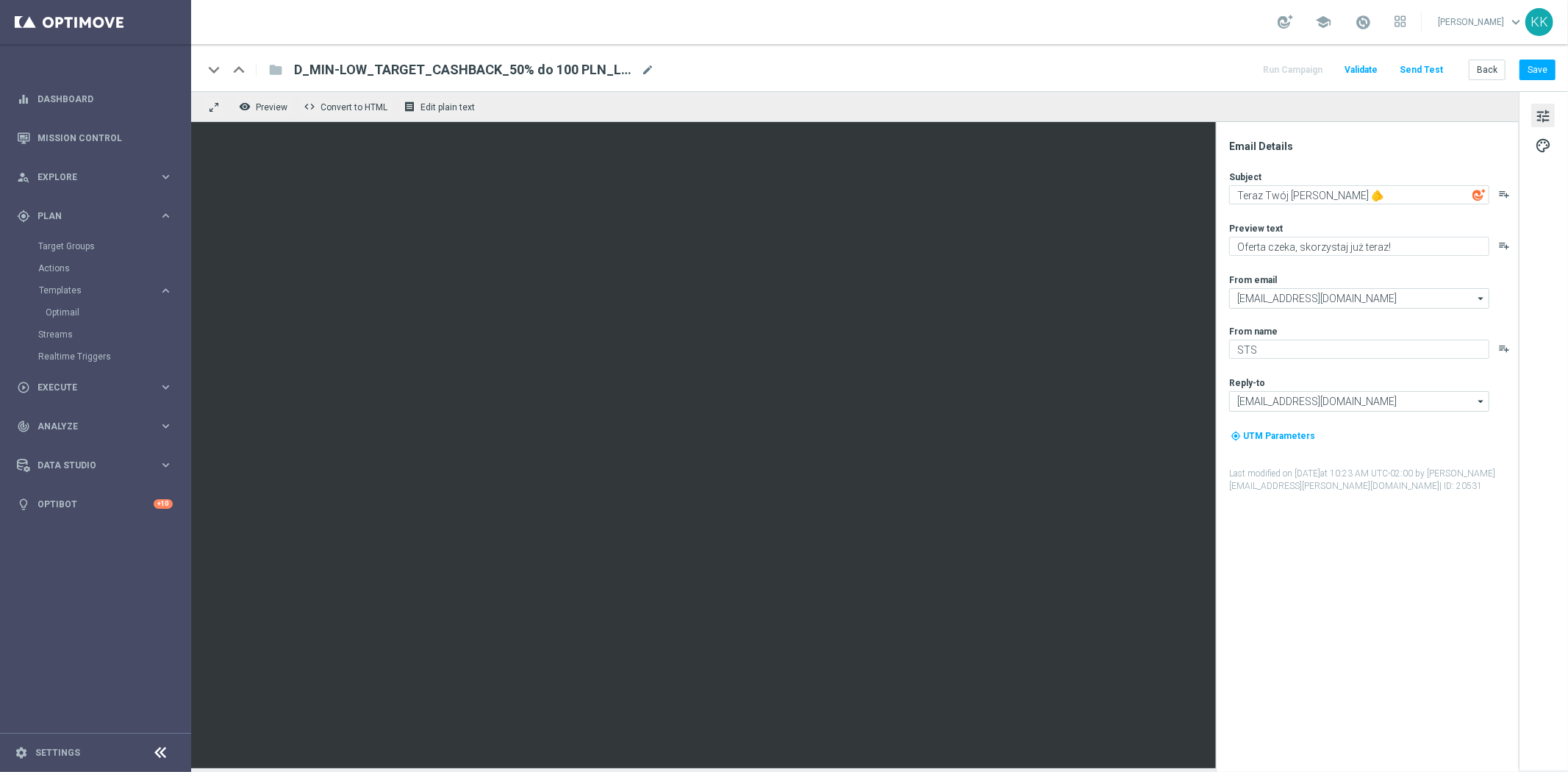
click at [1545, 52] on div "keyboard_arrow_down keyboard_arrow_up folder D_MIN-LOW_TARGET_CASHBACK_50% do 1…" at bounding box center [879, 67] width 1377 height 47
click at [1546, 71] on button "Save" at bounding box center [1537, 69] width 36 height 21
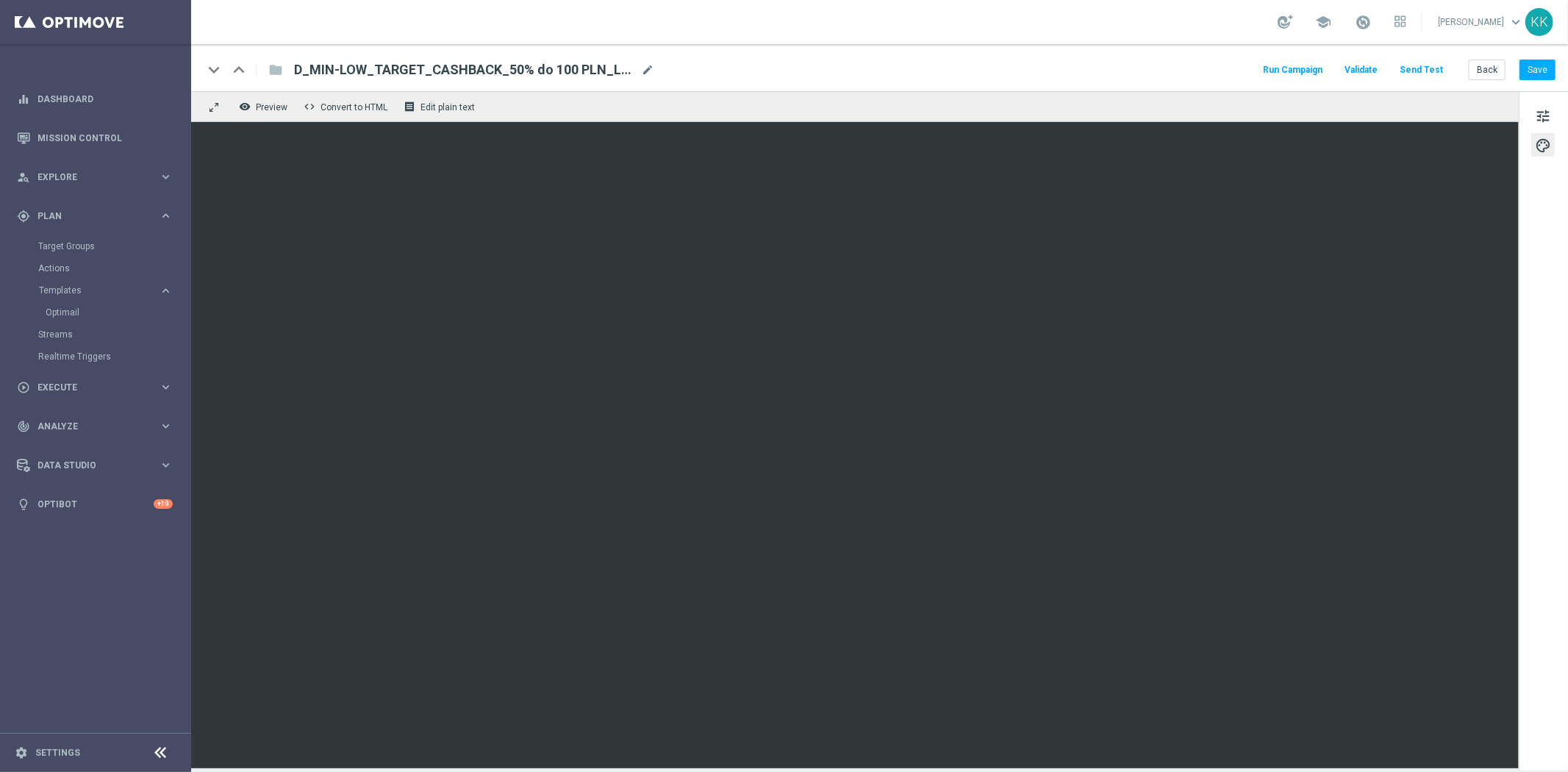
click at [1533, 82] on div "keyboard_arrow_down keyboard_arrow_up folder D_MIN-LOW_TARGET_CASHBACK_50% do 1…" at bounding box center [879, 67] width 1377 height 47
click at [1538, 74] on button "Save" at bounding box center [1537, 69] width 36 height 21
click at [1551, 119] on span "tune" at bounding box center [1543, 116] width 16 height 19
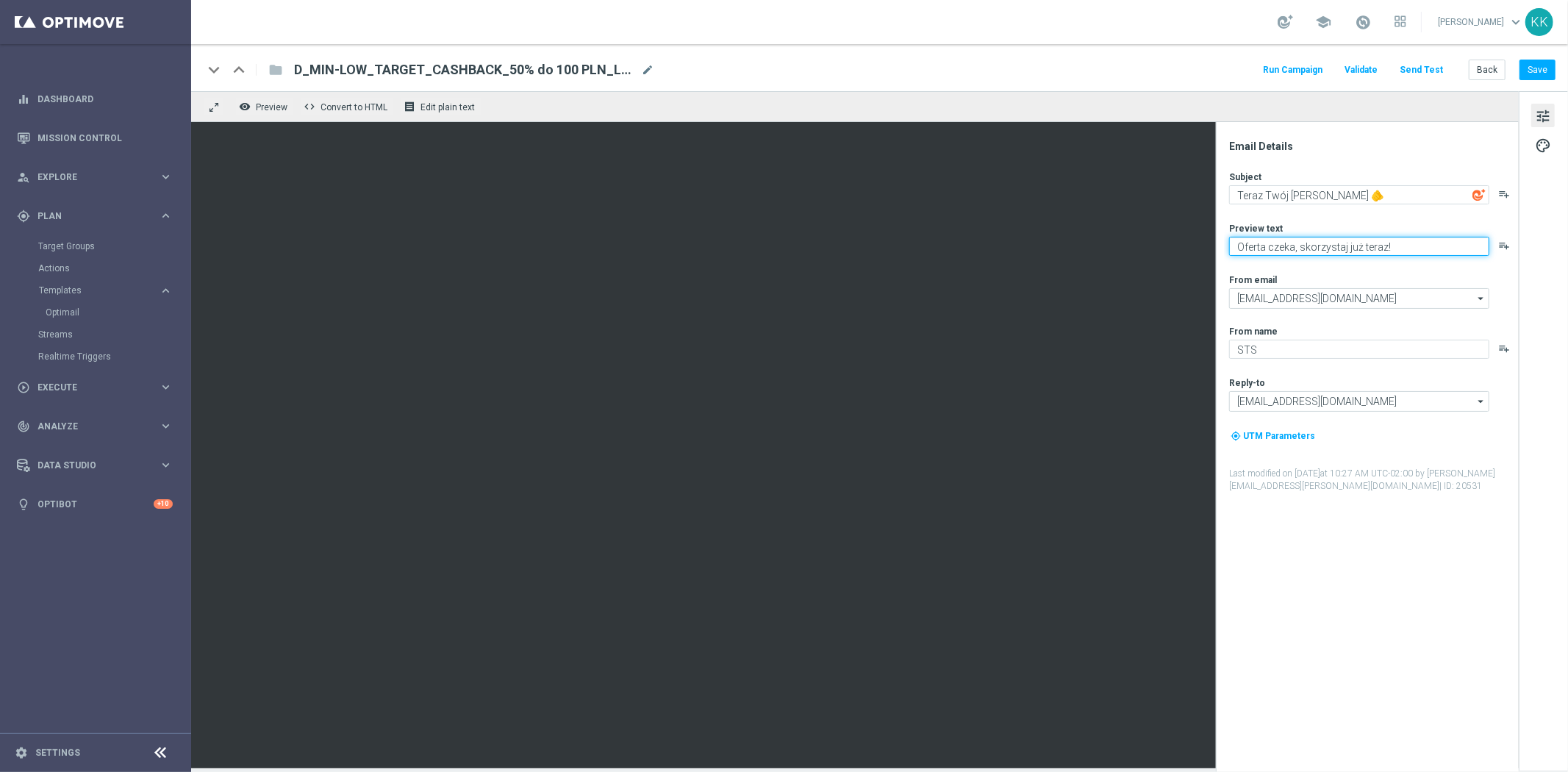
click at [1270, 250] on textarea "Oferta czeka, skorzystaj już teraz!" at bounding box center [1359, 246] width 260 height 19
type textarea "Okazja czeka, skorzystaj już teraz!"
click at [1378, 165] on div "Email Details Subject Teraz Twój ruch 🫵 playlist_add Preview text Okazja czeka,…" at bounding box center [1371, 455] width 293 height 632
click at [1540, 59] on button "Save" at bounding box center [1537, 69] width 36 height 21
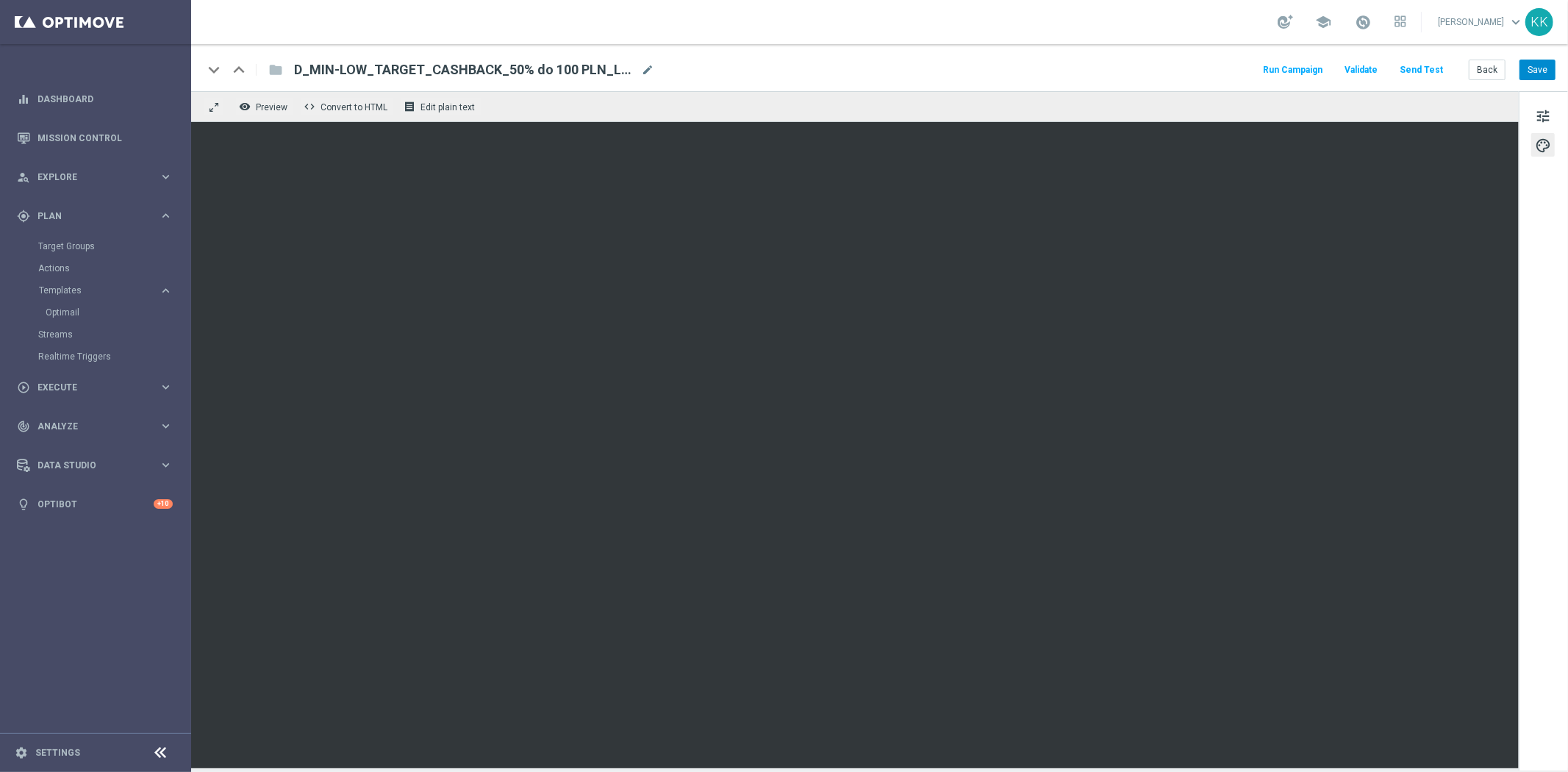
click at [1550, 56] on div "keyboard_arrow_down keyboard_arrow_up folder D_MIN-LOW_TARGET_CASHBACK_50% do 1…" at bounding box center [879, 67] width 1377 height 47
click at [1549, 72] on button "Save" at bounding box center [1537, 69] width 36 height 21
click at [1541, 120] on span "tune" at bounding box center [1543, 116] width 16 height 19
click at [1523, 61] on button "Save" at bounding box center [1537, 69] width 36 height 21
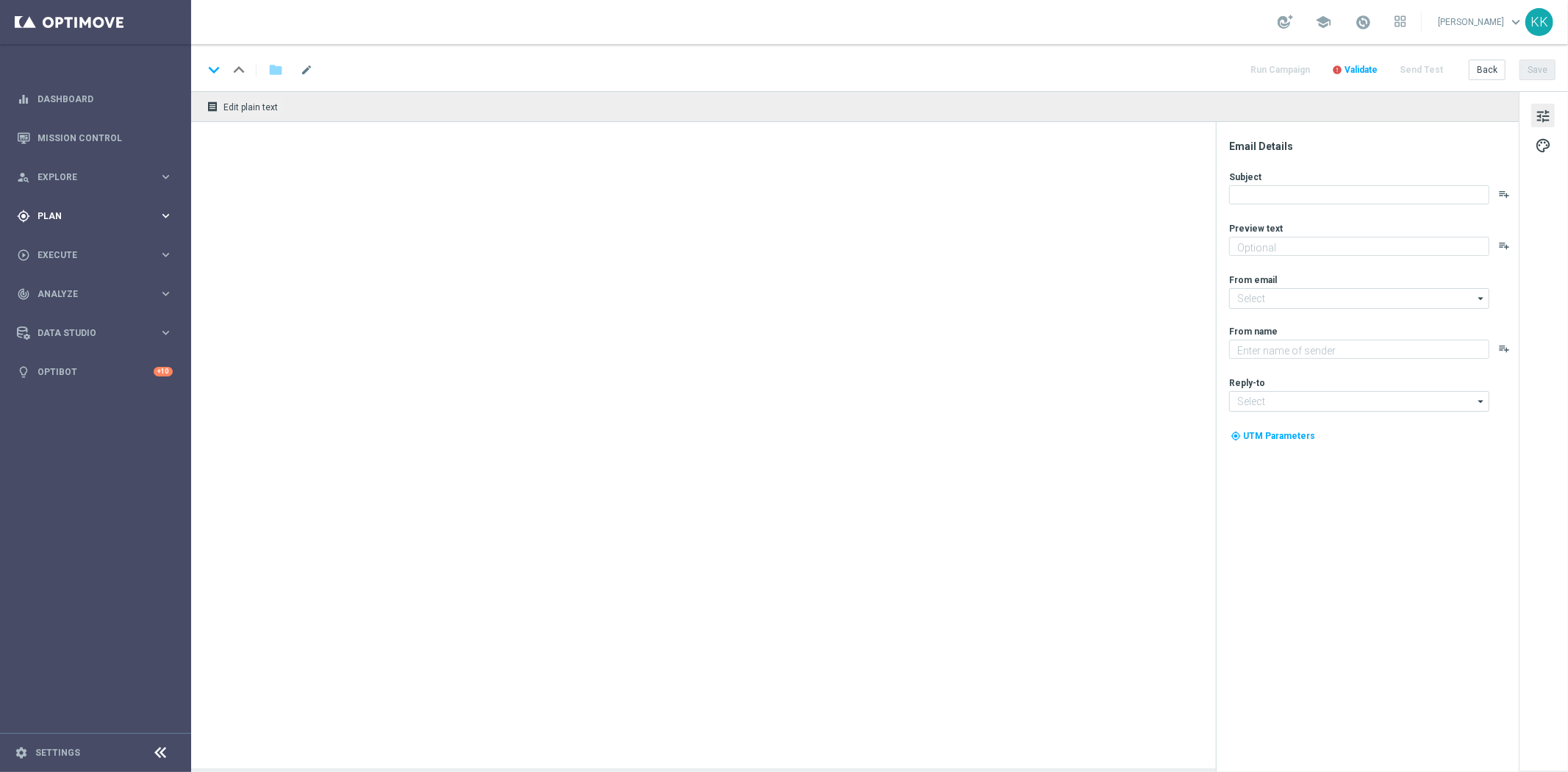
click at [82, 217] on span "Plan" at bounding box center [98, 216] width 121 height 8
click at [64, 293] on span "Templates" at bounding box center [92, 290] width 105 height 8
click at [68, 316] on link "Optimail" at bounding box center [99, 312] width 107 height 12
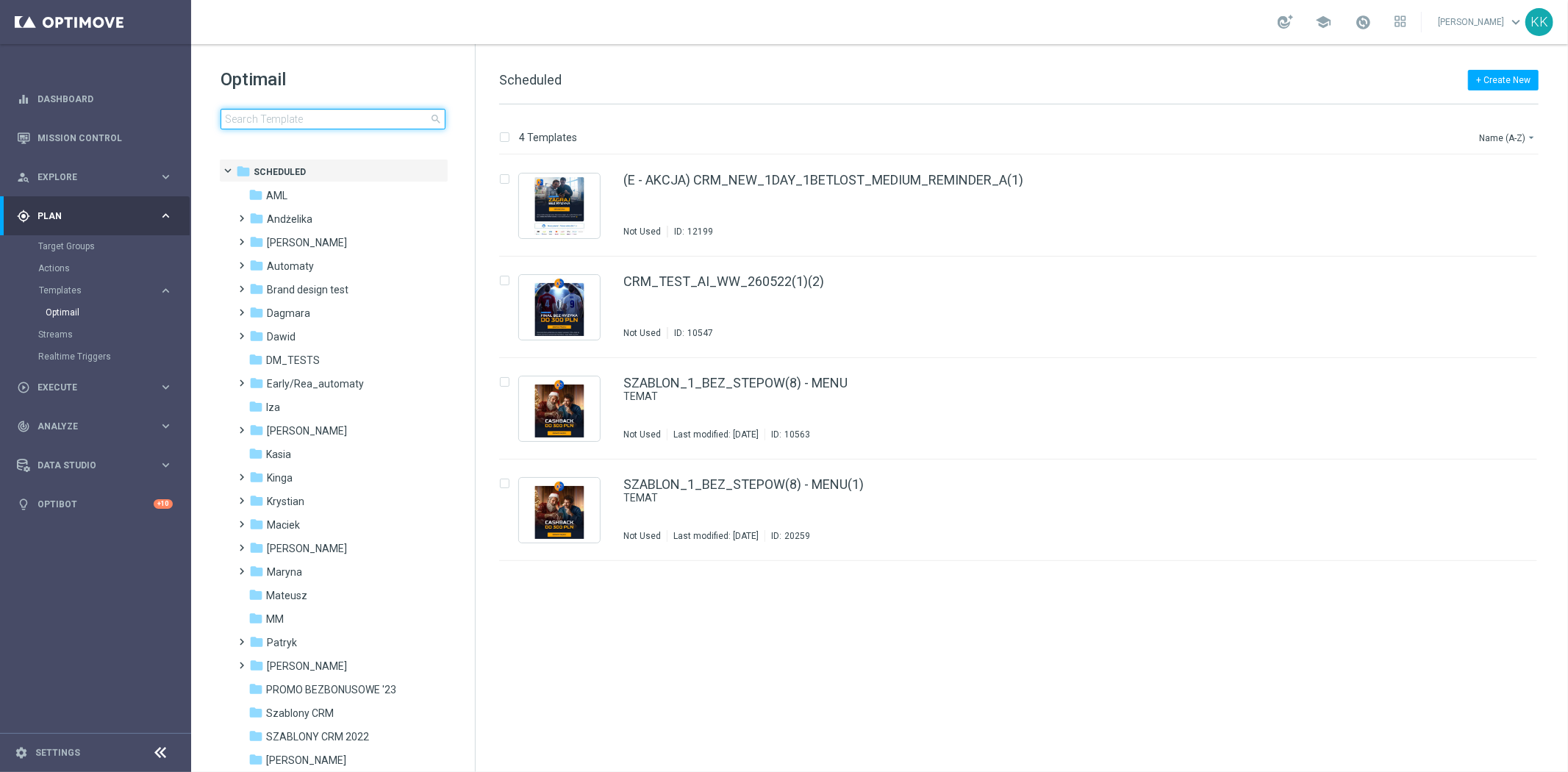
click at [378, 126] on input at bounding box center [333, 119] width 225 height 21
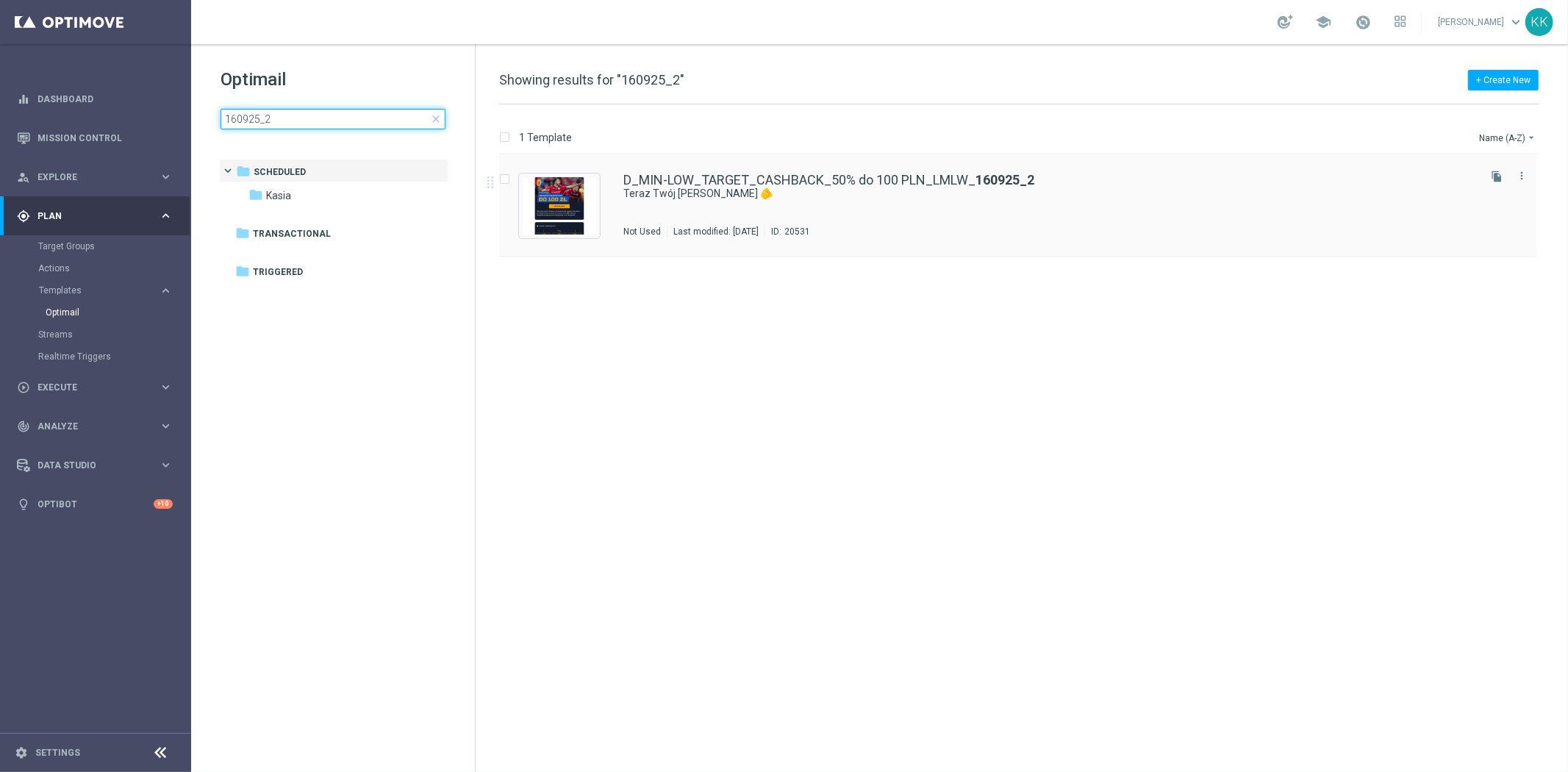
type input "160925_2"
click at [747, 200] on div "D_MIN-LOW_TARGET_CASHBACK_50% do 100 PLN_LMLW_ 160925_2 Teraz Twój [PERSON_NAME…" at bounding box center [1049, 205] width 852 height 64
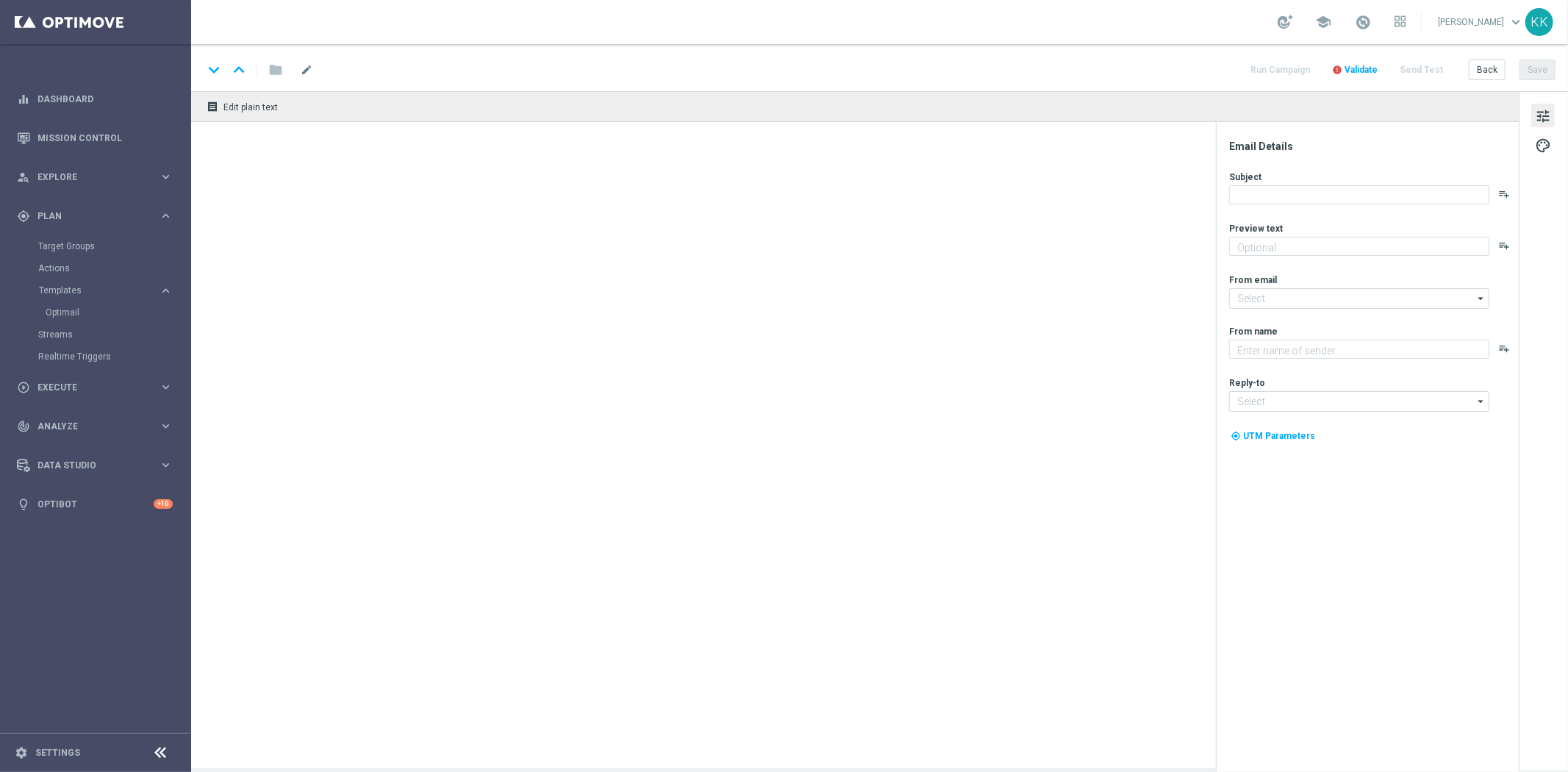
type textarea "Okazja czeka, skorzystaj już teraz!"
type textarea "STS"
type input "[EMAIL_ADDRESS][DOMAIN_NAME]"
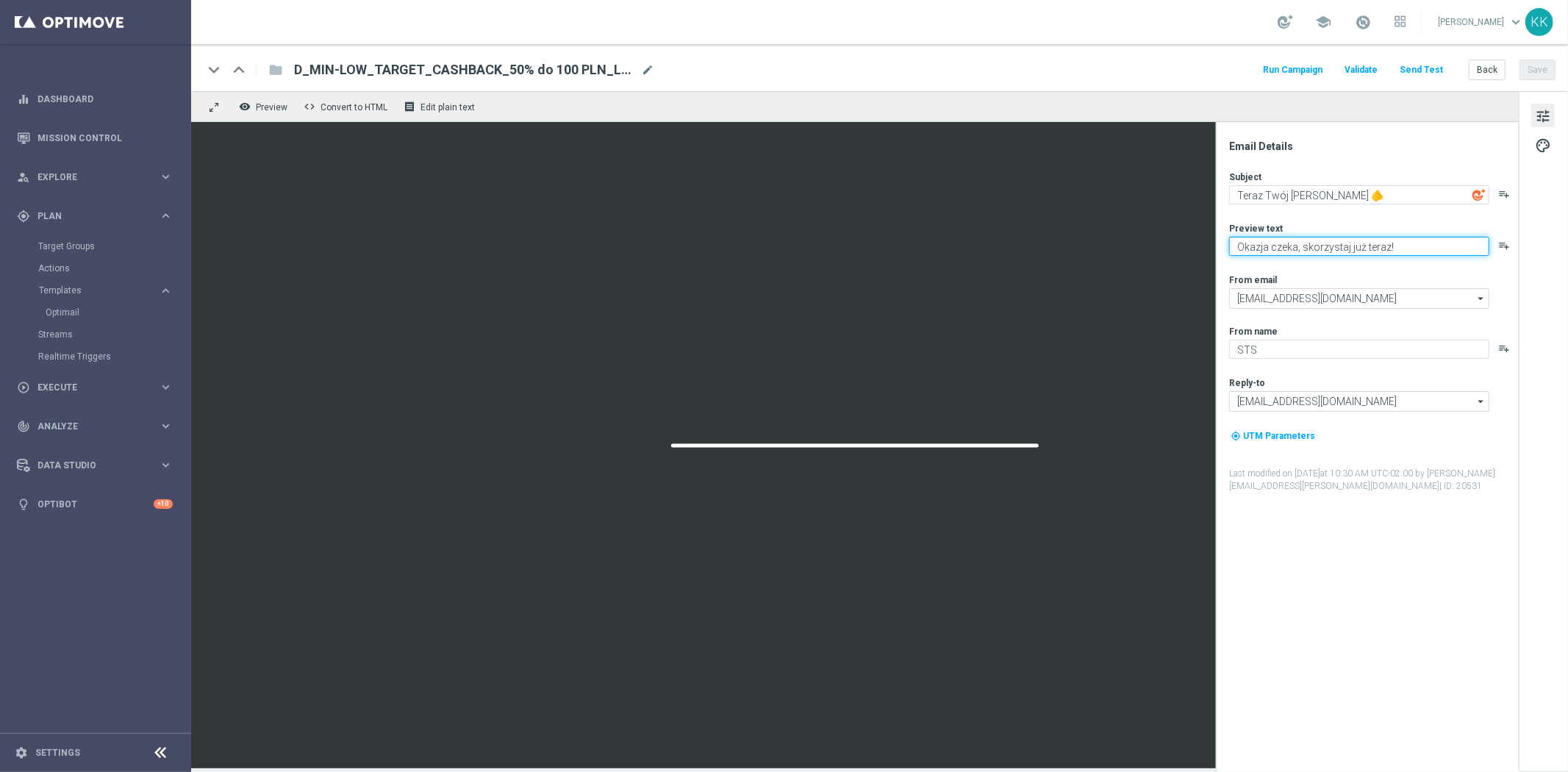
click at [1244, 243] on textarea "Okazja czeka, skorzystaj już teraz!" at bounding box center [1359, 246] width 260 height 19
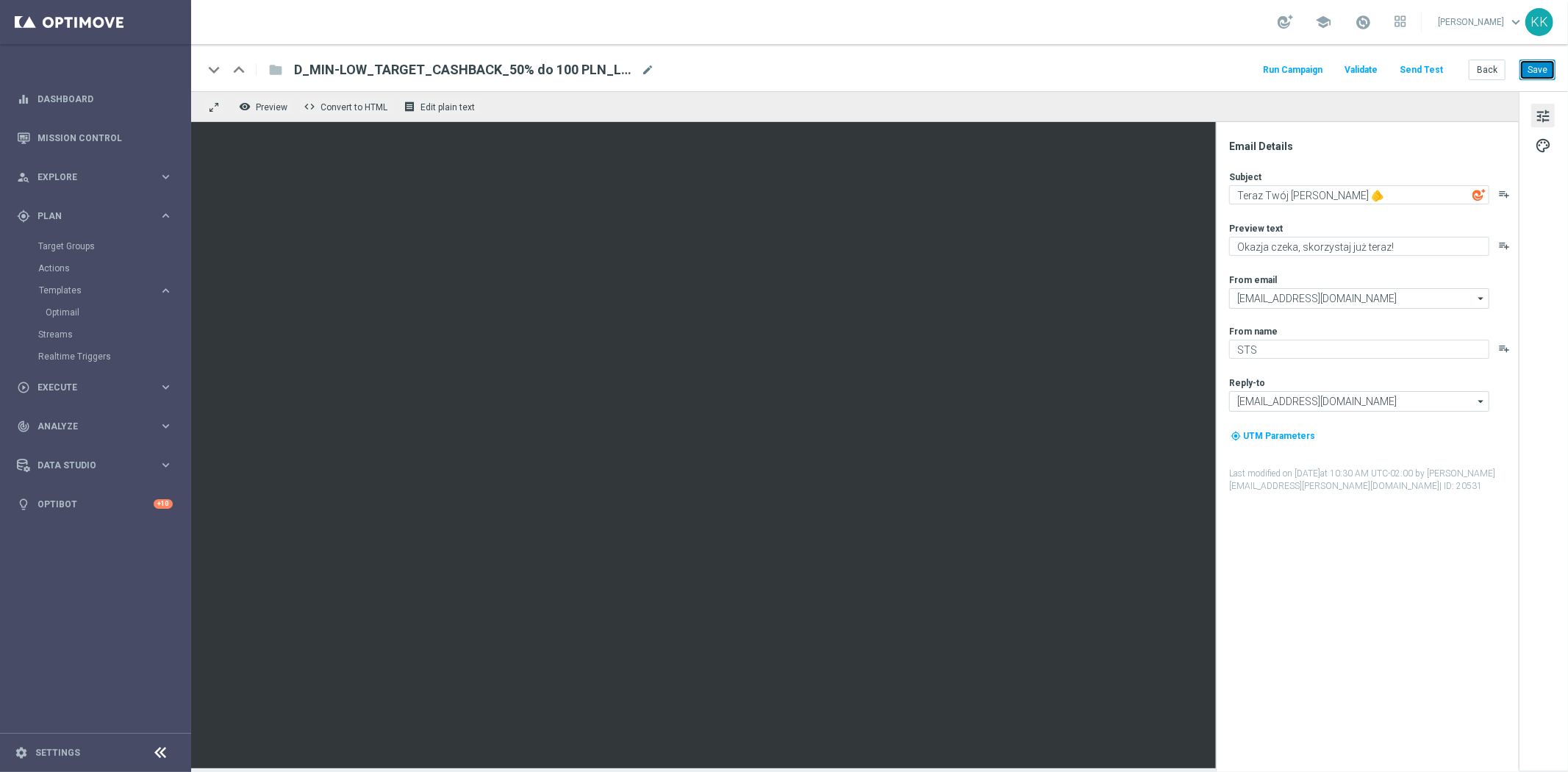
click at [1538, 66] on button "Save" at bounding box center [1537, 69] width 36 height 21
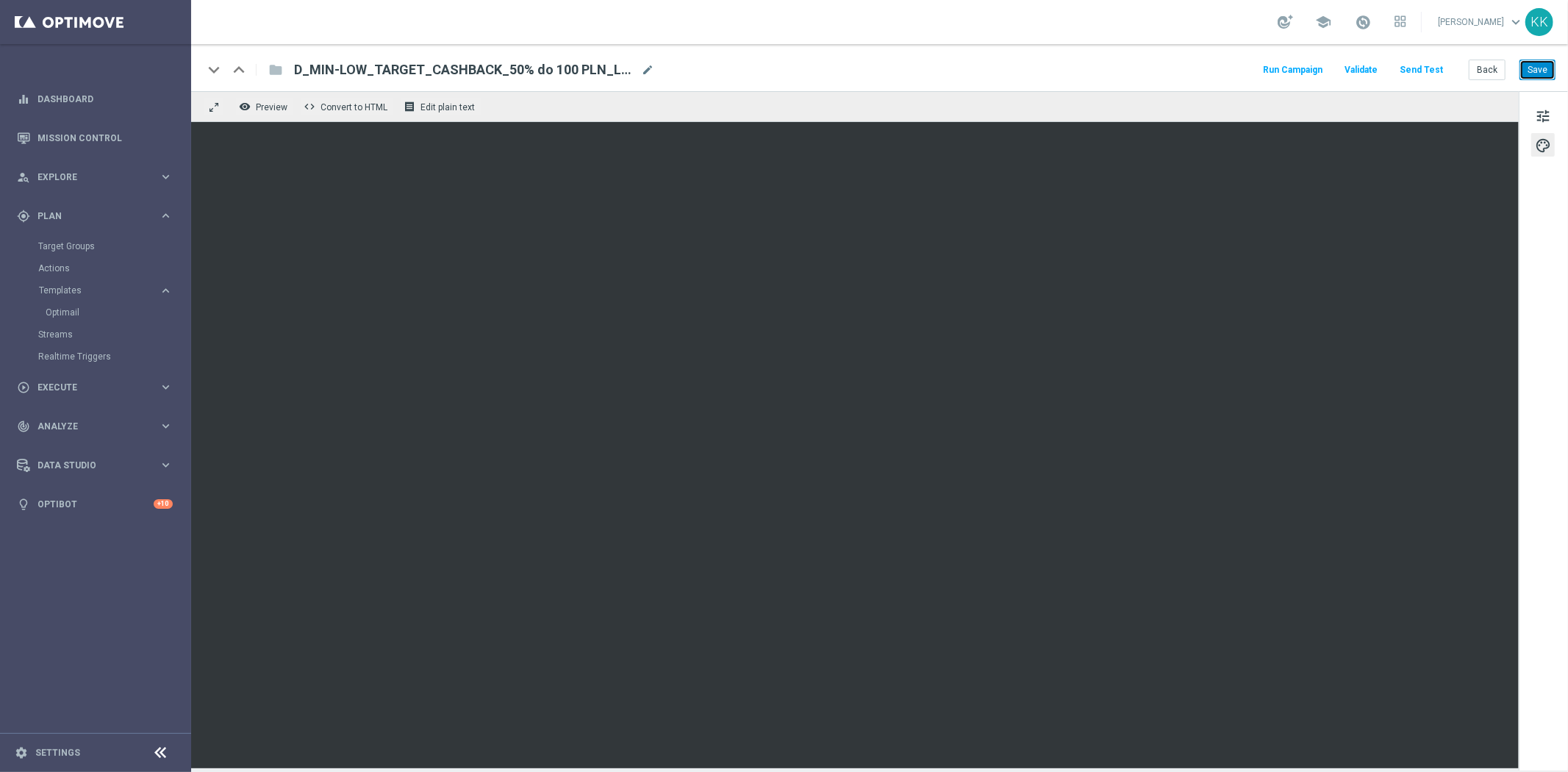
click at [1546, 69] on button "Save" at bounding box center [1537, 69] width 36 height 21
click at [1434, 69] on button "Send Test" at bounding box center [1421, 70] width 48 height 20
click at [1410, 62] on button "Send Test" at bounding box center [1421, 70] width 48 height 20
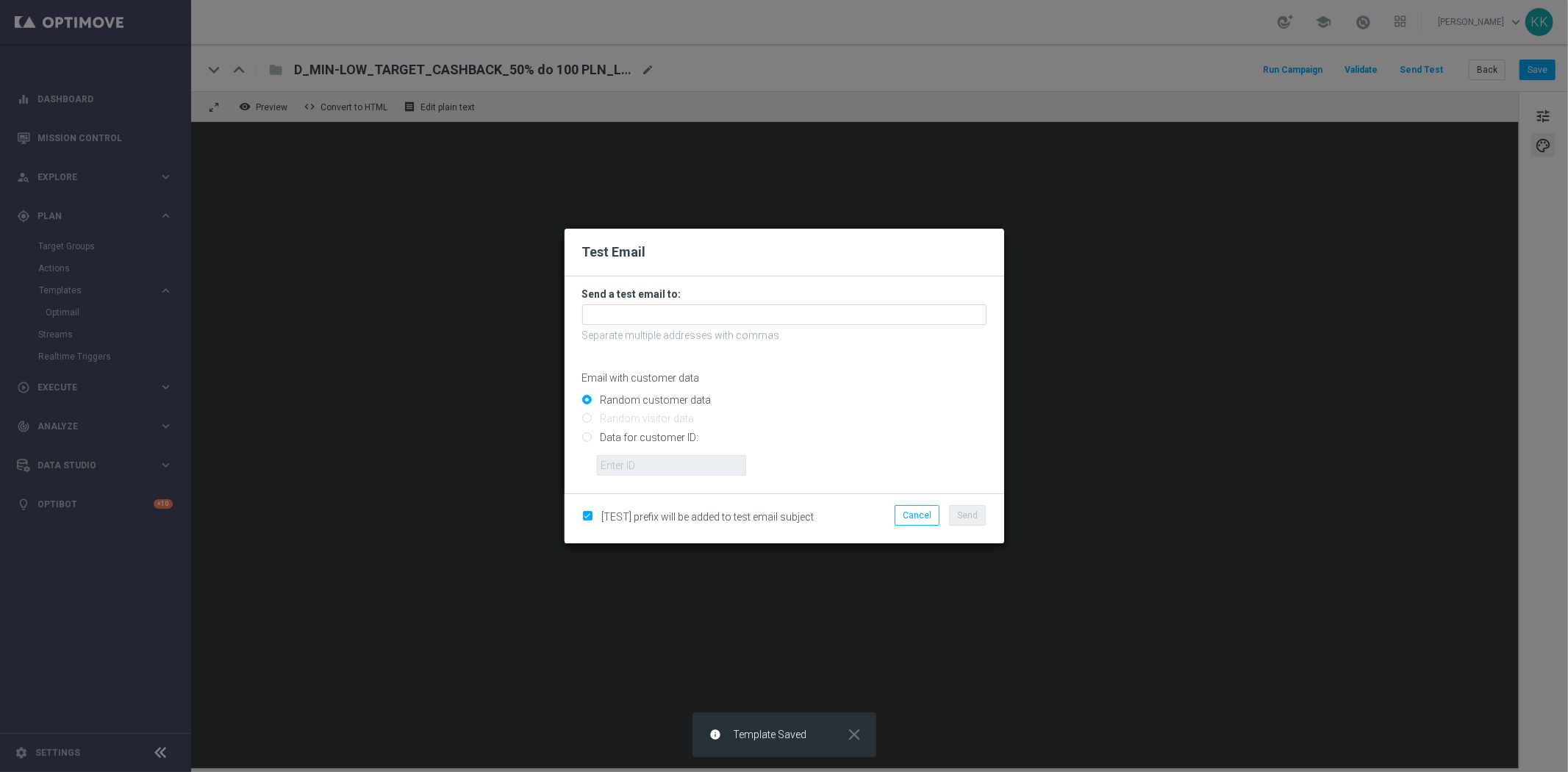
click at [649, 331] on p "Separate multiple addresses with commas" at bounding box center [784, 334] width 405 height 13
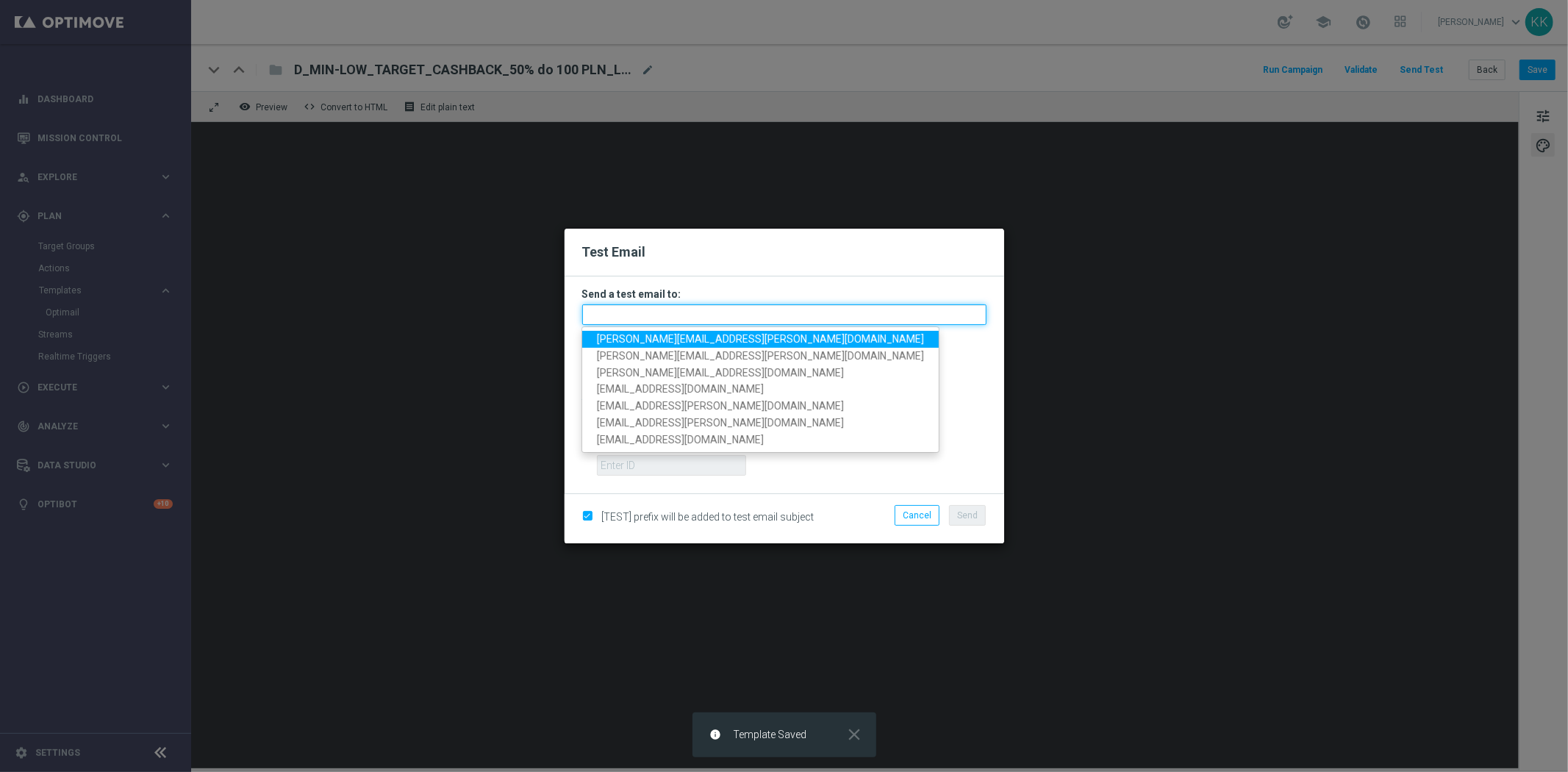
click at [653, 322] on input "text" at bounding box center [784, 314] width 405 height 21
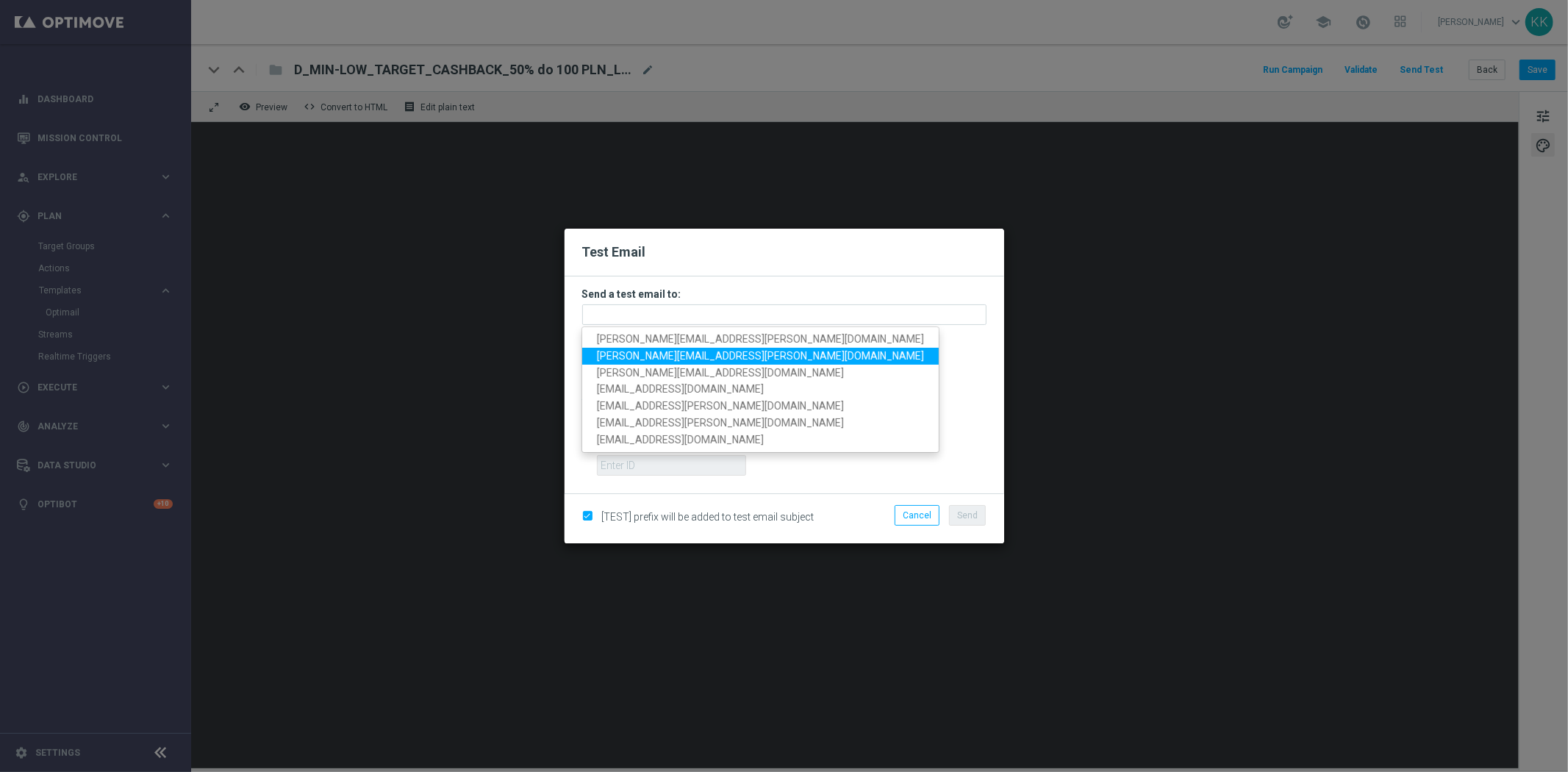
click at [655, 347] on link "[PERSON_NAME][EMAIL_ADDRESS][PERSON_NAME][DOMAIN_NAME]" at bounding box center [760, 356] width 357 height 17
type input "[PERSON_NAME][EMAIL_ADDRESS][PERSON_NAME][DOMAIN_NAME]"
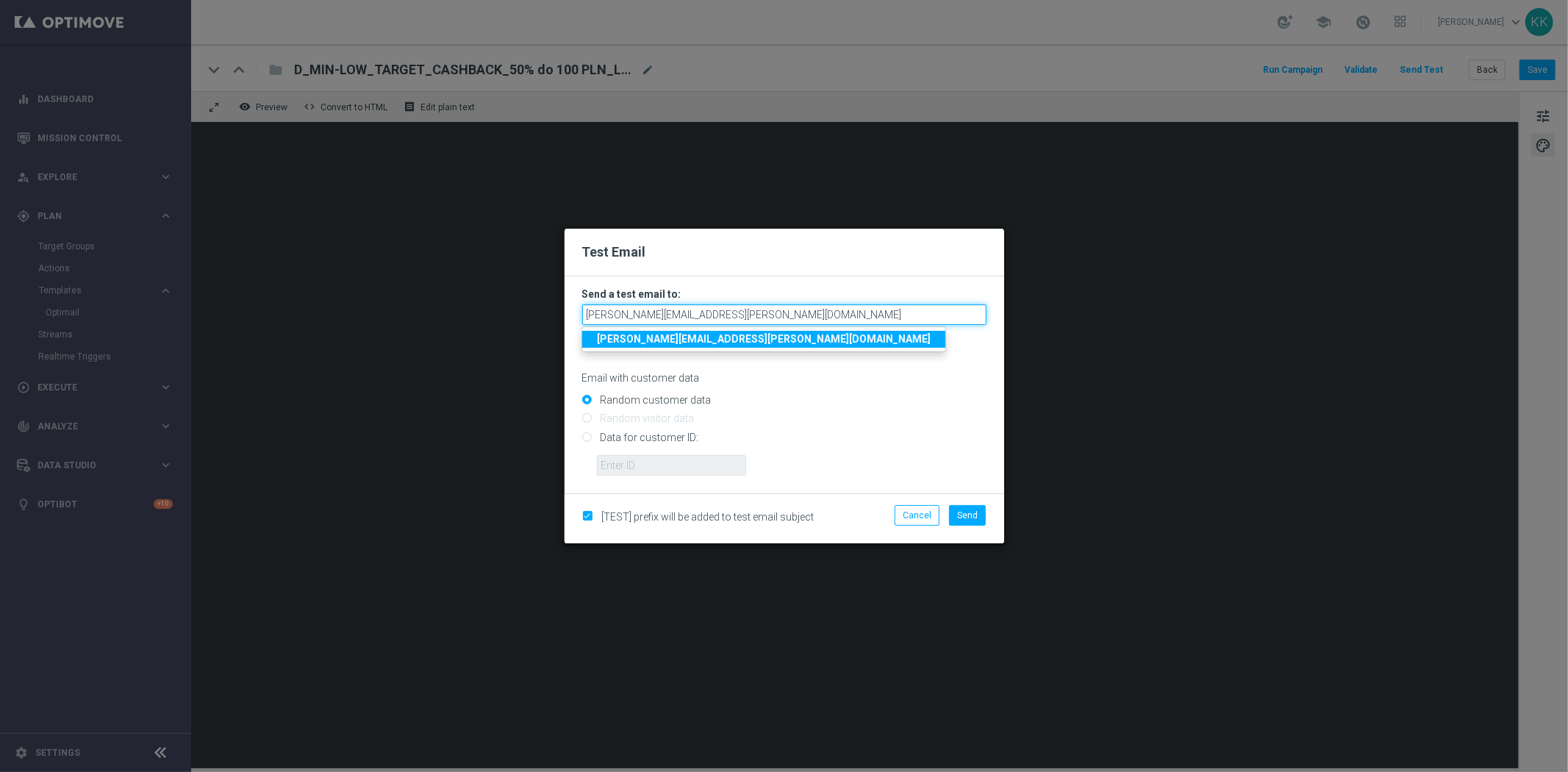
drag, startPoint x: 722, startPoint y: 321, endPoint x: 398, endPoint y: 328, distance: 324.1
click at [398, 328] on modal-container "Test Email Send a test email to: [PERSON_NAME][EMAIL_ADDRESS][PERSON_NAME][DOMA…" at bounding box center [784, 386] width 1568 height 772
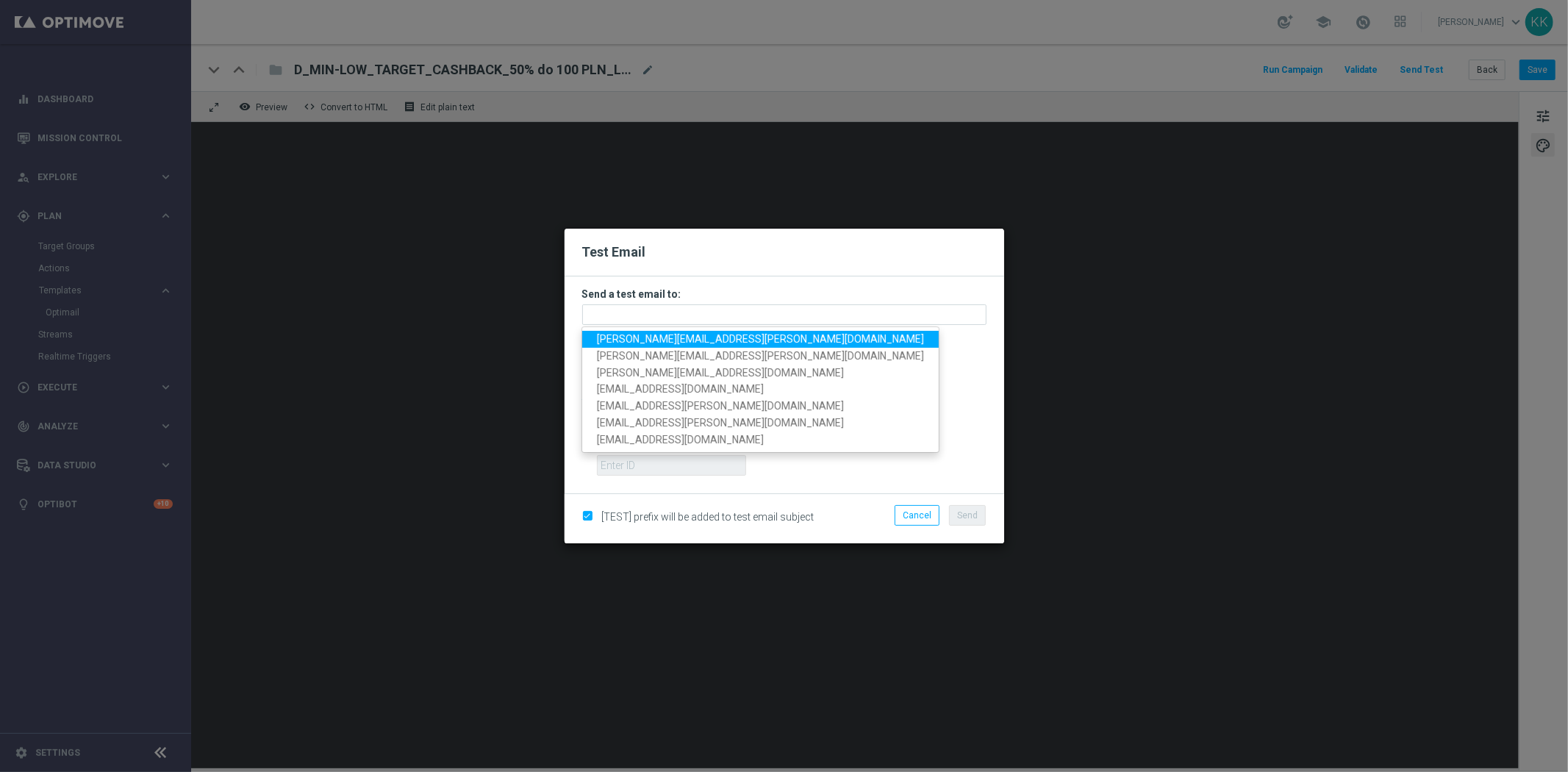
click at [650, 334] on span "[PERSON_NAME][EMAIL_ADDRESS][PERSON_NAME][DOMAIN_NAME]" at bounding box center [760, 338] width 327 height 12
type input "[PERSON_NAME][EMAIL_ADDRESS][PERSON_NAME][DOMAIN_NAME]"
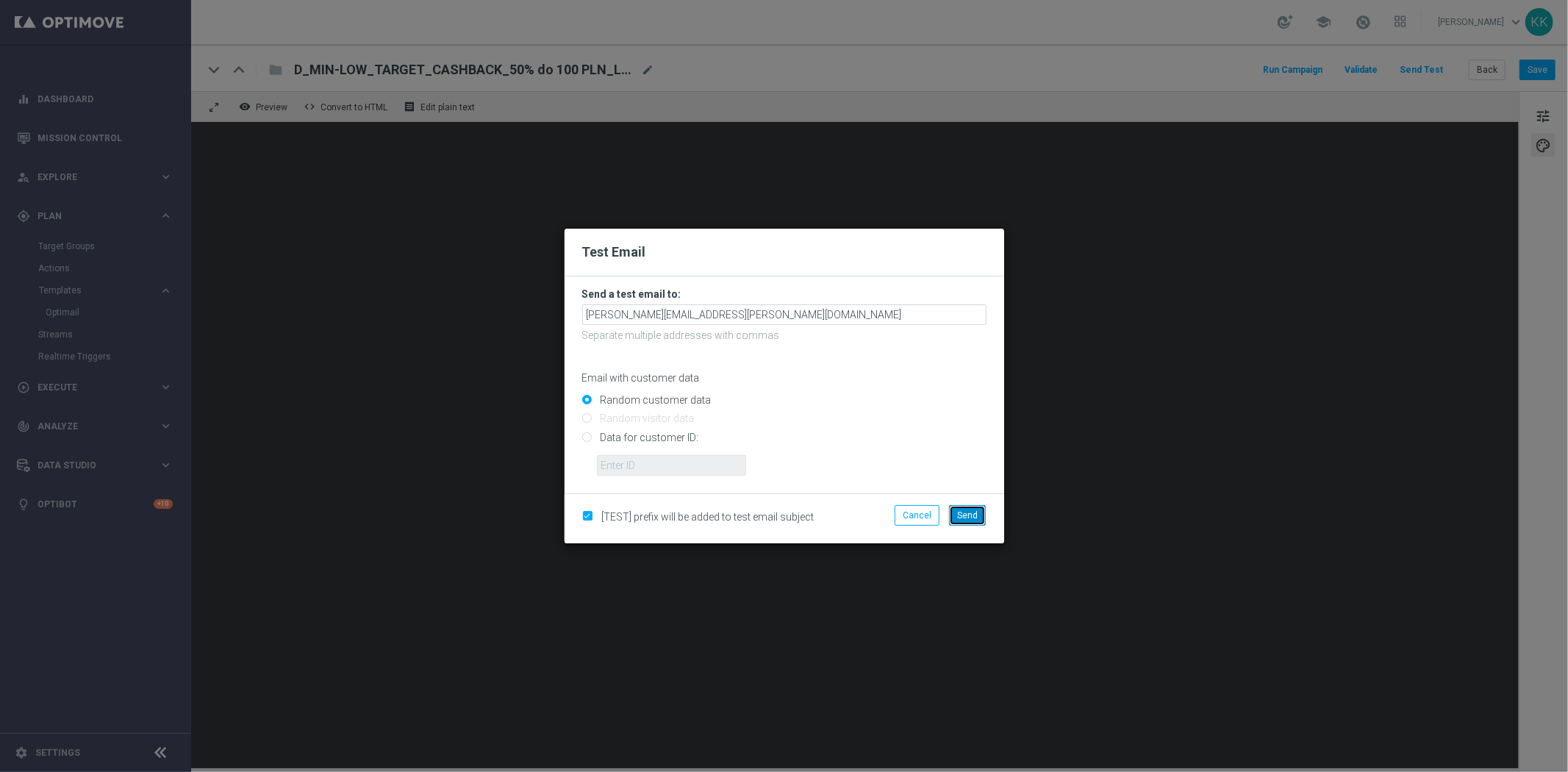
click at [982, 519] on button "Send" at bounding box center [967, 515] width 37 height 21
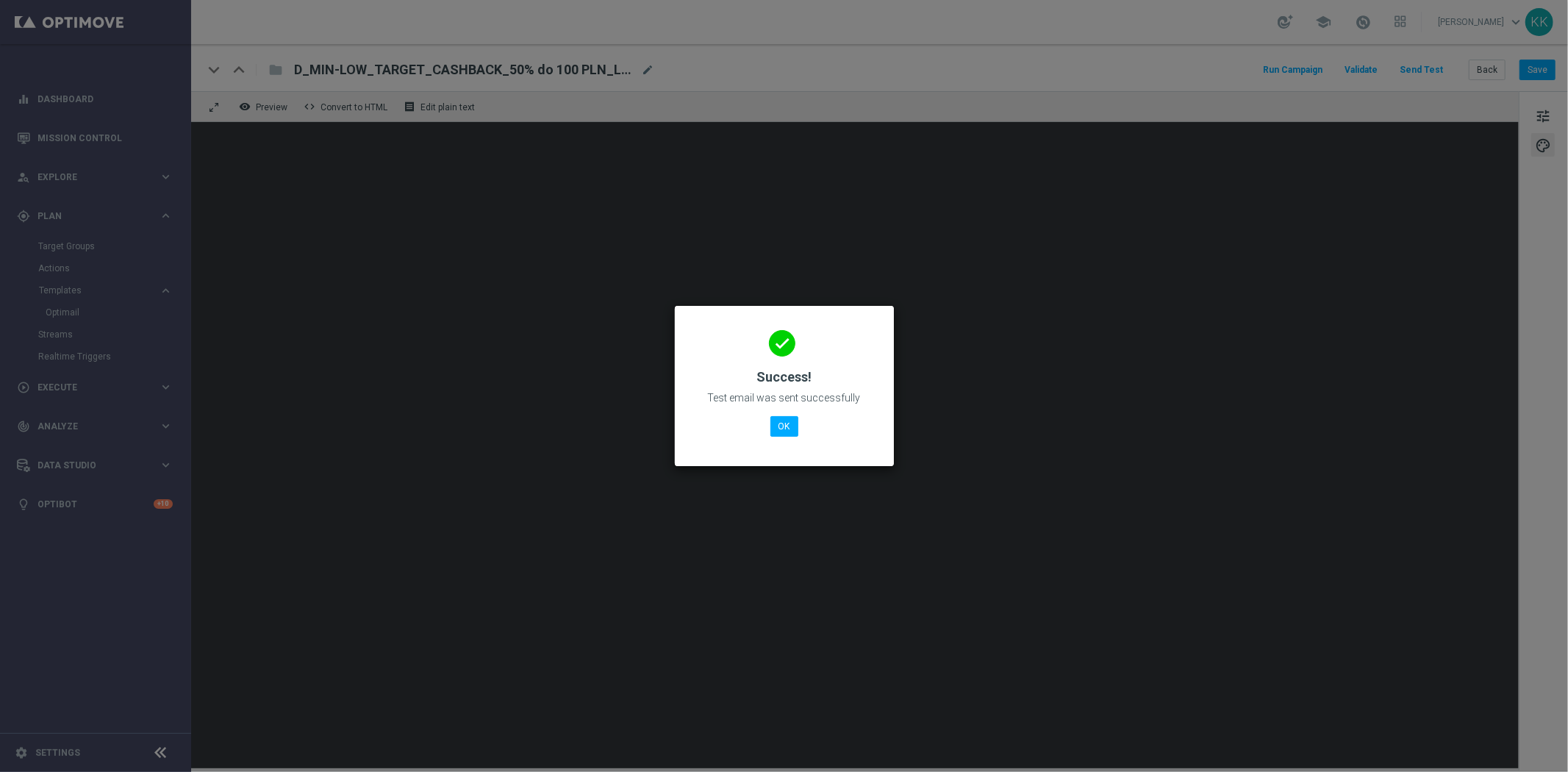
click at [802, 415] on div "done Success! Test email was sent successfully OK" at bounding box center [784, 384] width 183 height 128
click at [791, 413] on div "done Success! Test email was sent successfully OK" at bounding box center [784, 384] width 183 height 128
click at [792, 418] on button "OK" at bounding box center [784, 426] width 28 height 21
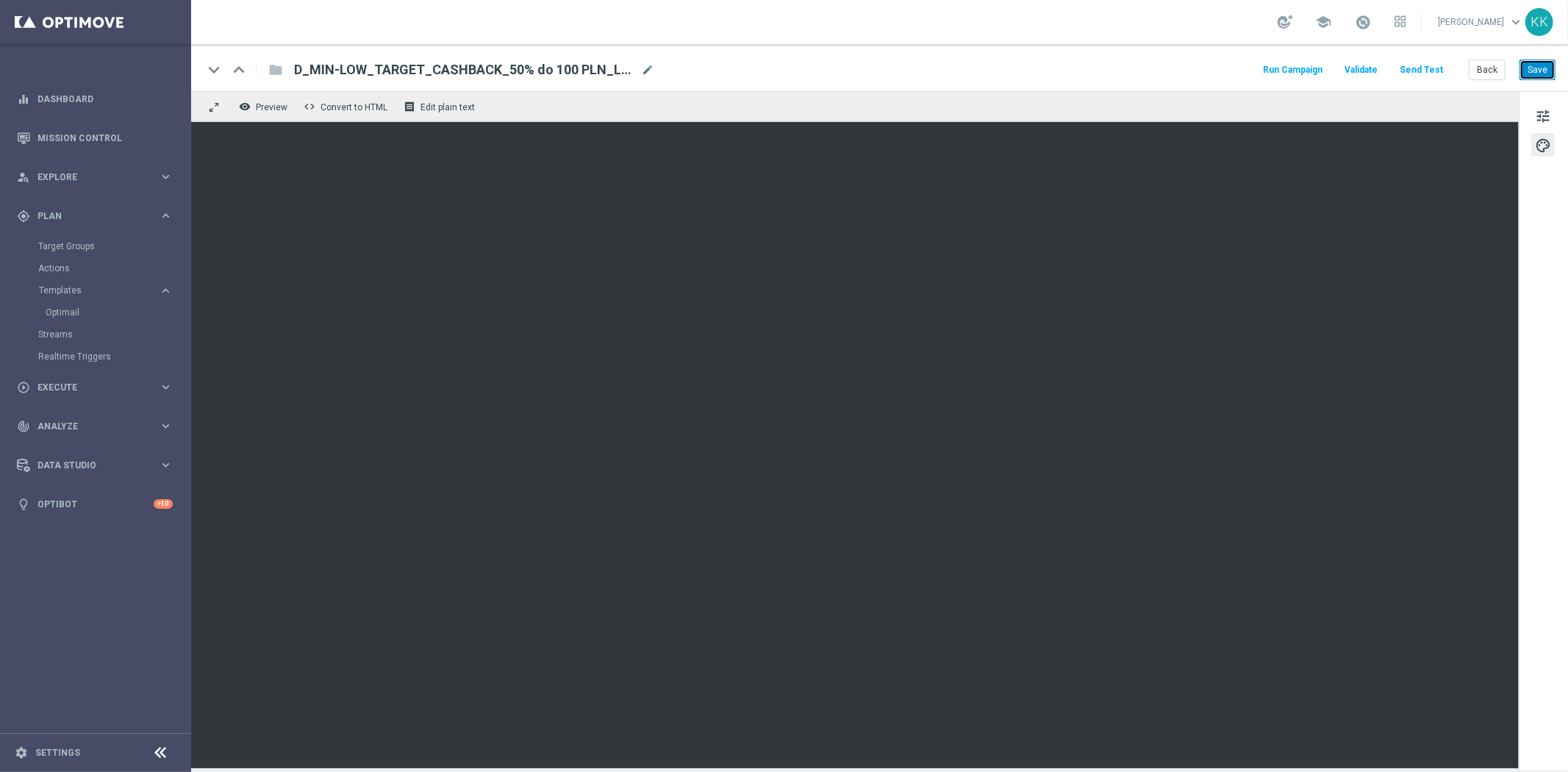
click at [1527, 64] on button "Save" at bounding box center [1537, 69] width 36 height 21
click at [1492, 72] on button "Back" at bounding box center [1487, 69] width 37 height 21
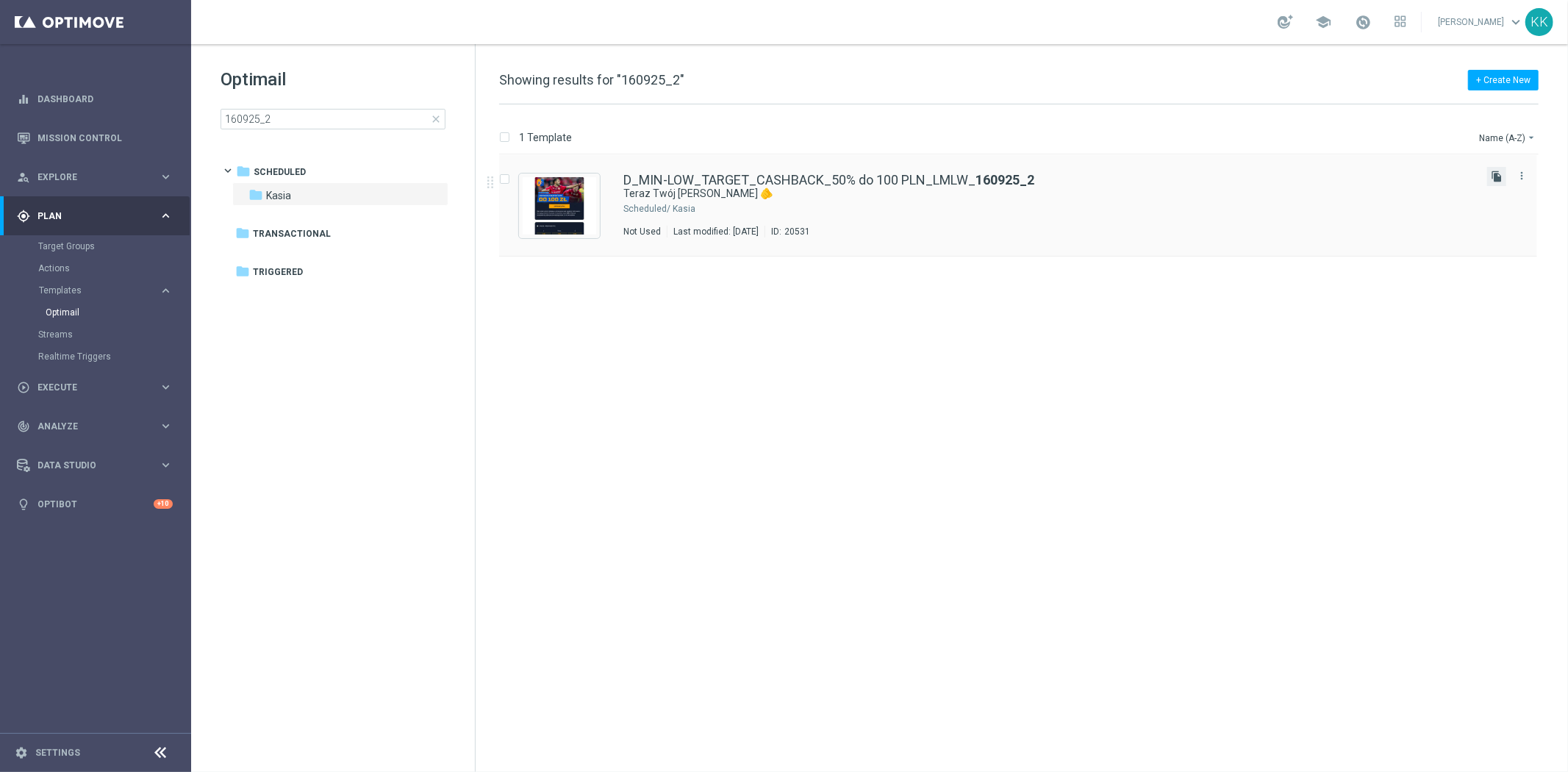
click at [1495, 180] on icon "file_copy" at bounding box center [1496, 176] width 12 height 12
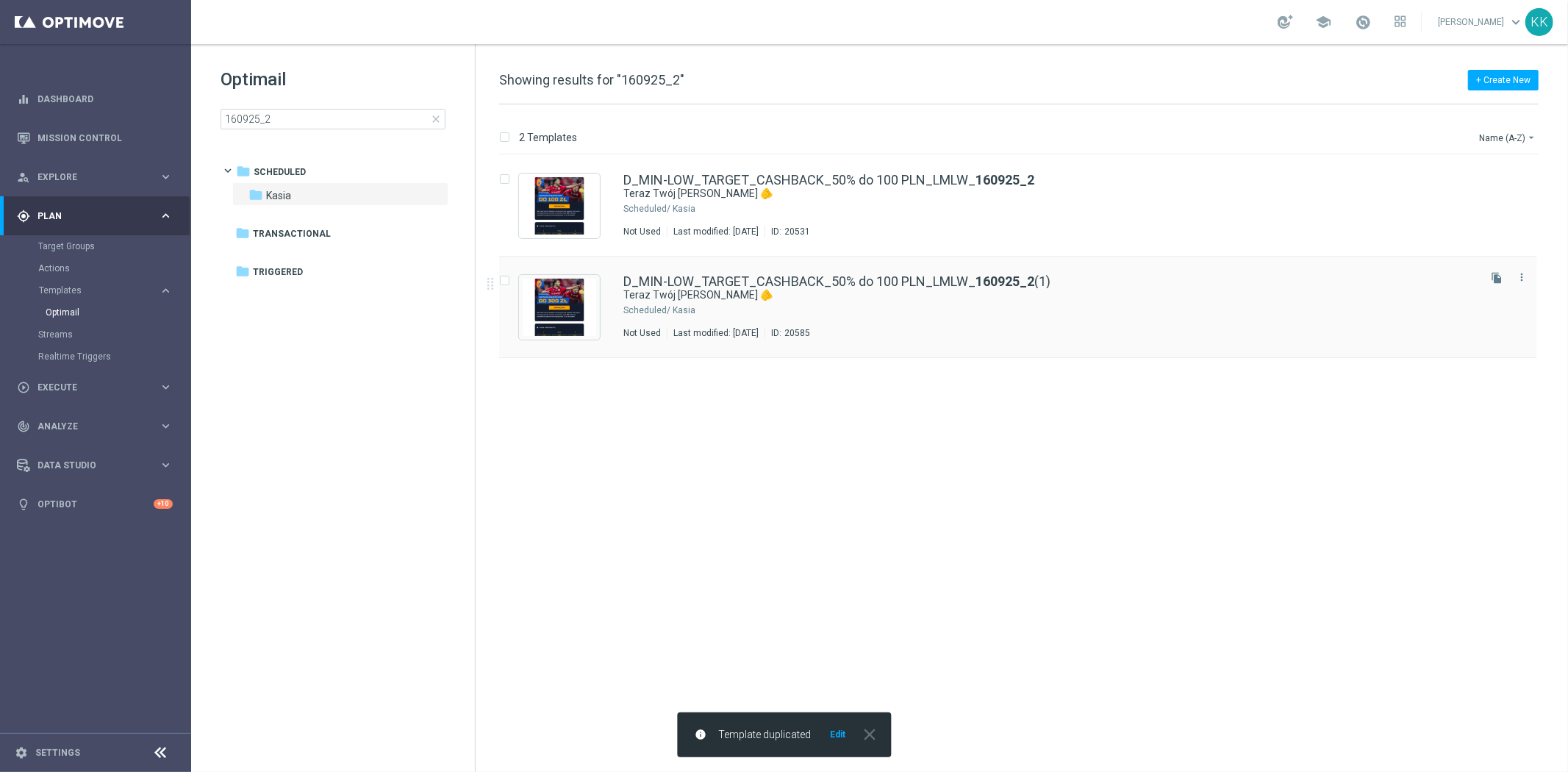
click at [913, 304] on div "Kasia" at bounding box center [1074, 310] width 803 height 12
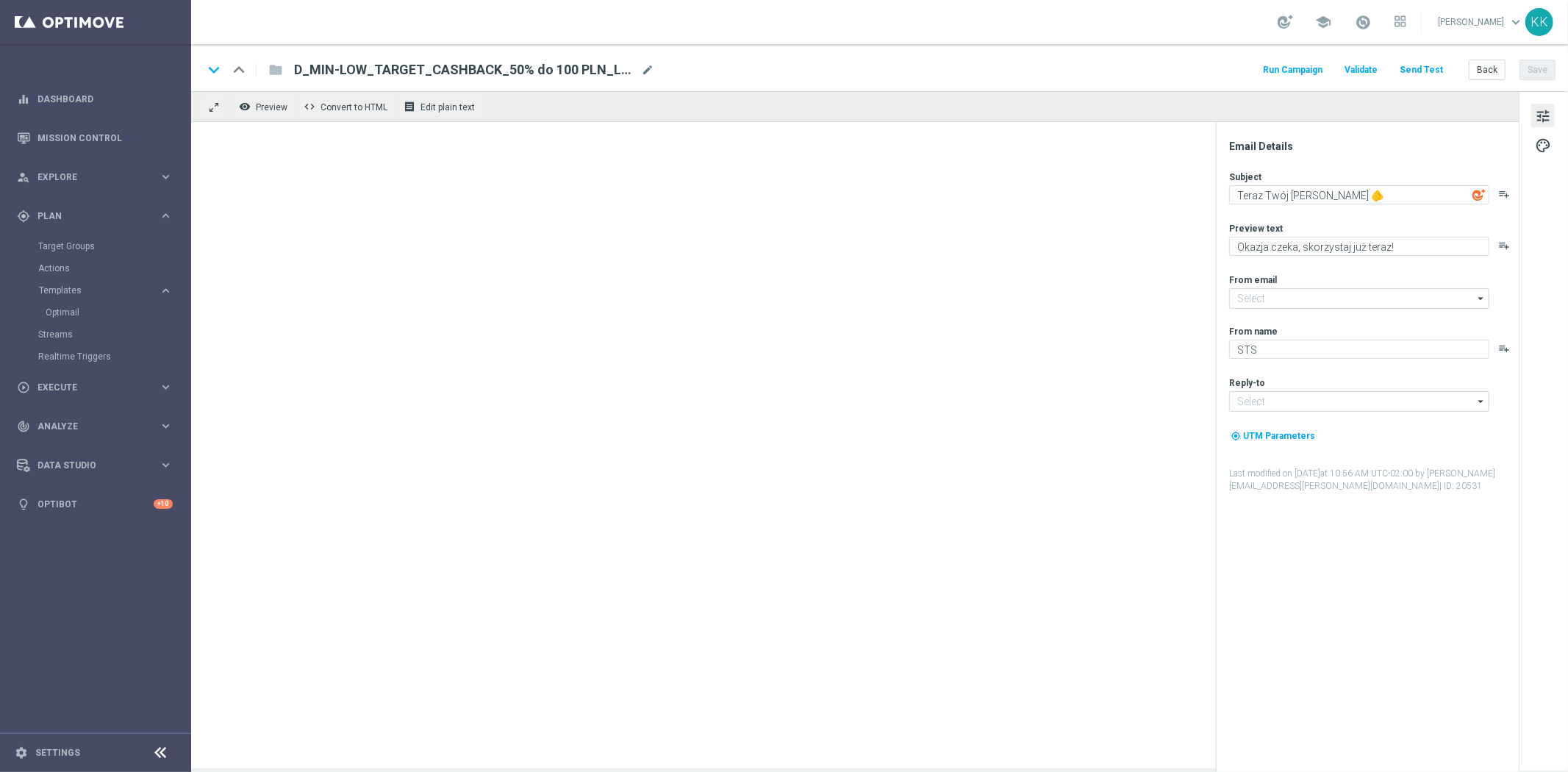
type input "[EMAIL_ADDRESS][DOMAIN_NAME]"
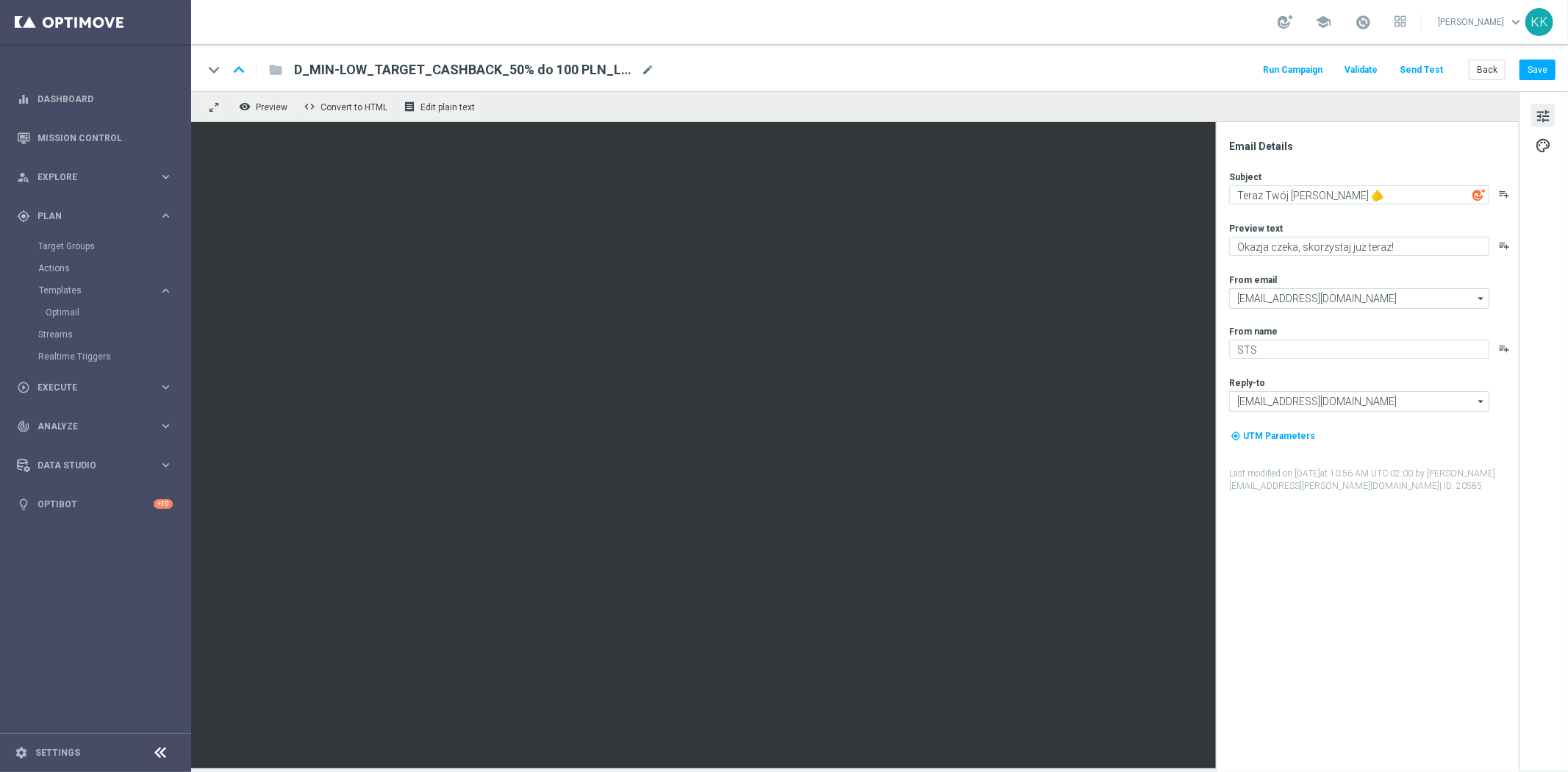
click at [650, 60] on div "D_MIN-LOW_TARGET_CASHBACK_50% do 100 PLN_LMLW_160925_2(1) mode_edit" at bounding box center [474, 69] width 360 height 19
click at [650, 68] on input "D_MIN-LOW_TARGET_CASHBACK_50% do 100 PLN_LMLW_160925_2(1)" at bounding box center [476, 69] width 364 height 19
drag, startPoint x: 642, startPoint y: 76, endPoint x: 8, endPoint y: 81, distance: 634.0
click at [24, 82] on main "equalizer Dashboard Mission Control" at bounding box center [784, 386] width 1568 height 772
paste input "ED_TARGET_CASHBACK_50% do 300 PLN_LMLW_160925_2"
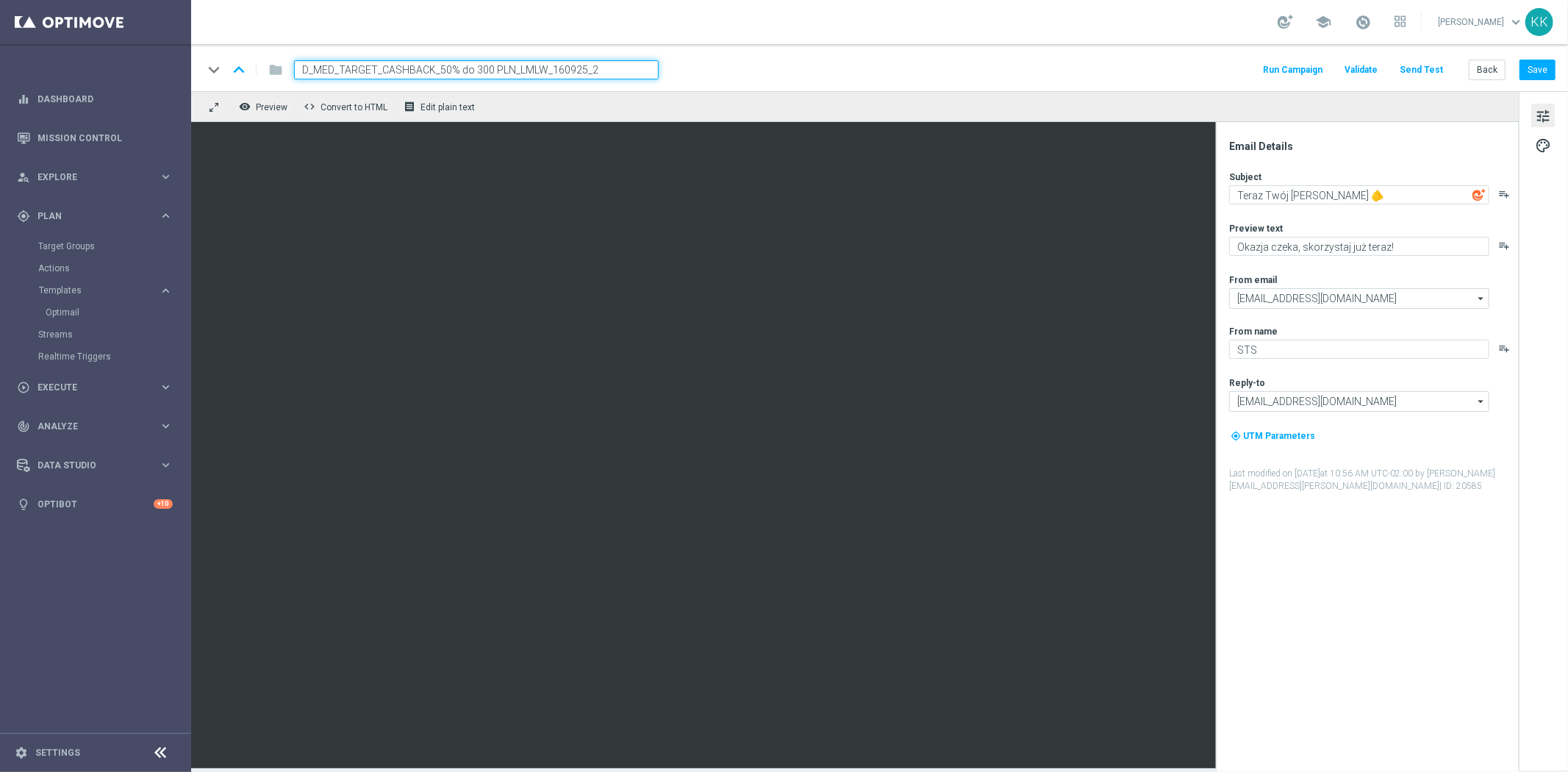
type input "D_MED_TARGET_CASHBACK_50% do 300 PLN_LMLW_160925_2"
click at [762, 42] on div "school [PERSON_NAME] keyboard_arrow_down KK" at bounding box center [879, 22] width 1377 height 44
click at [779, 46] on div "keyboard_arrow_down keyboard_arrow_up folder D_MED_TARGET_CASHBACK_50% do 300 P…" at bounding box center [879, 67] width 1377 height 47
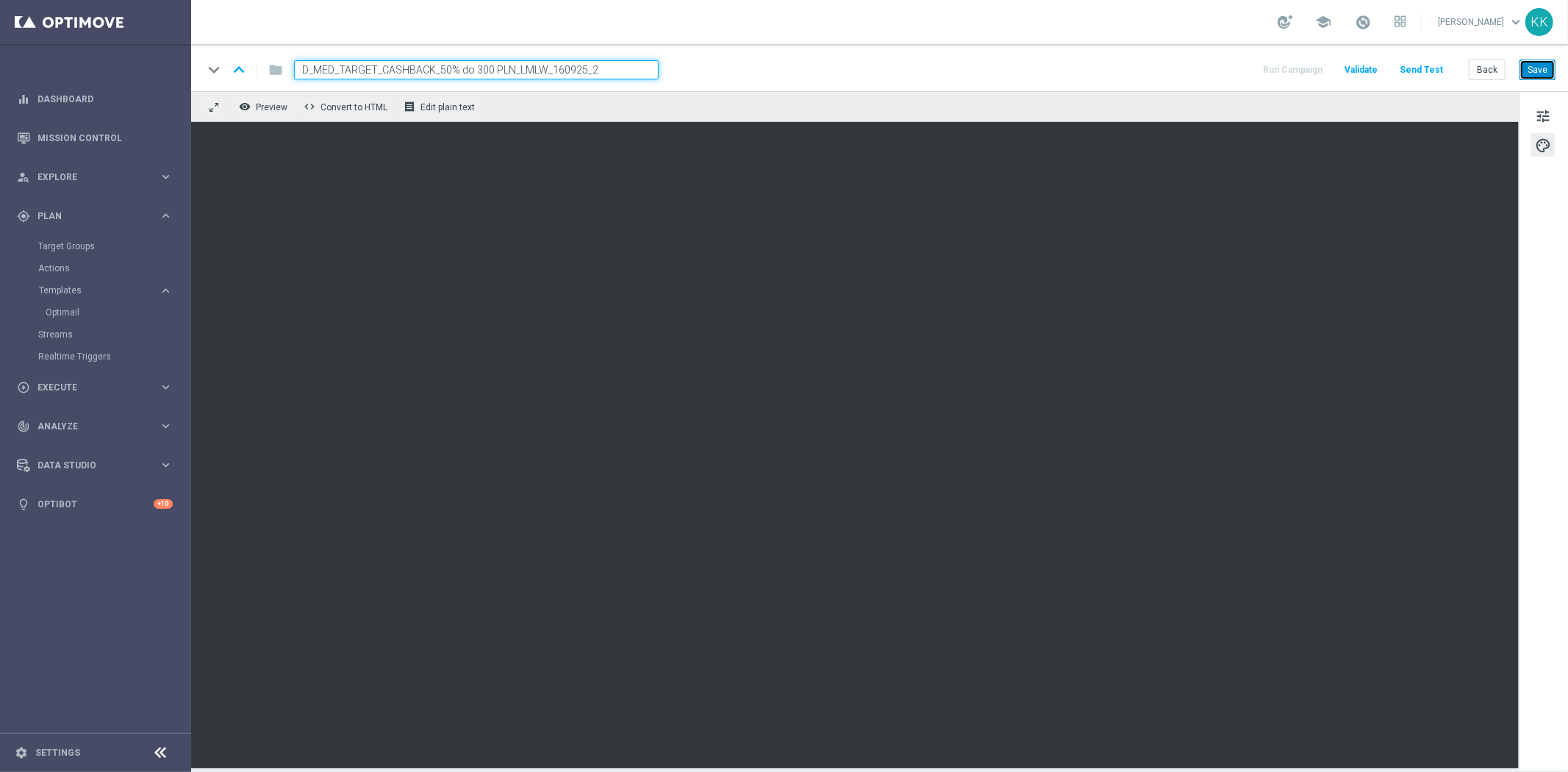
click at [1554, 62] on button "Save" at bounding box center [1537, 69] width 36 height 21
click at [1547, 59] on button "Save" at bounding box center [1537, 69] width 36 height 21
click at [1547, 69] on button "Save" at bounding box center [1537, 69] width 36 height 21
click at [1552, 110] on button "tune" at bounding box center [1543, 115] width 24 height 24
click at [1548, 113] on span "tune" at bounding box center [1543, 116] width 16 height 19
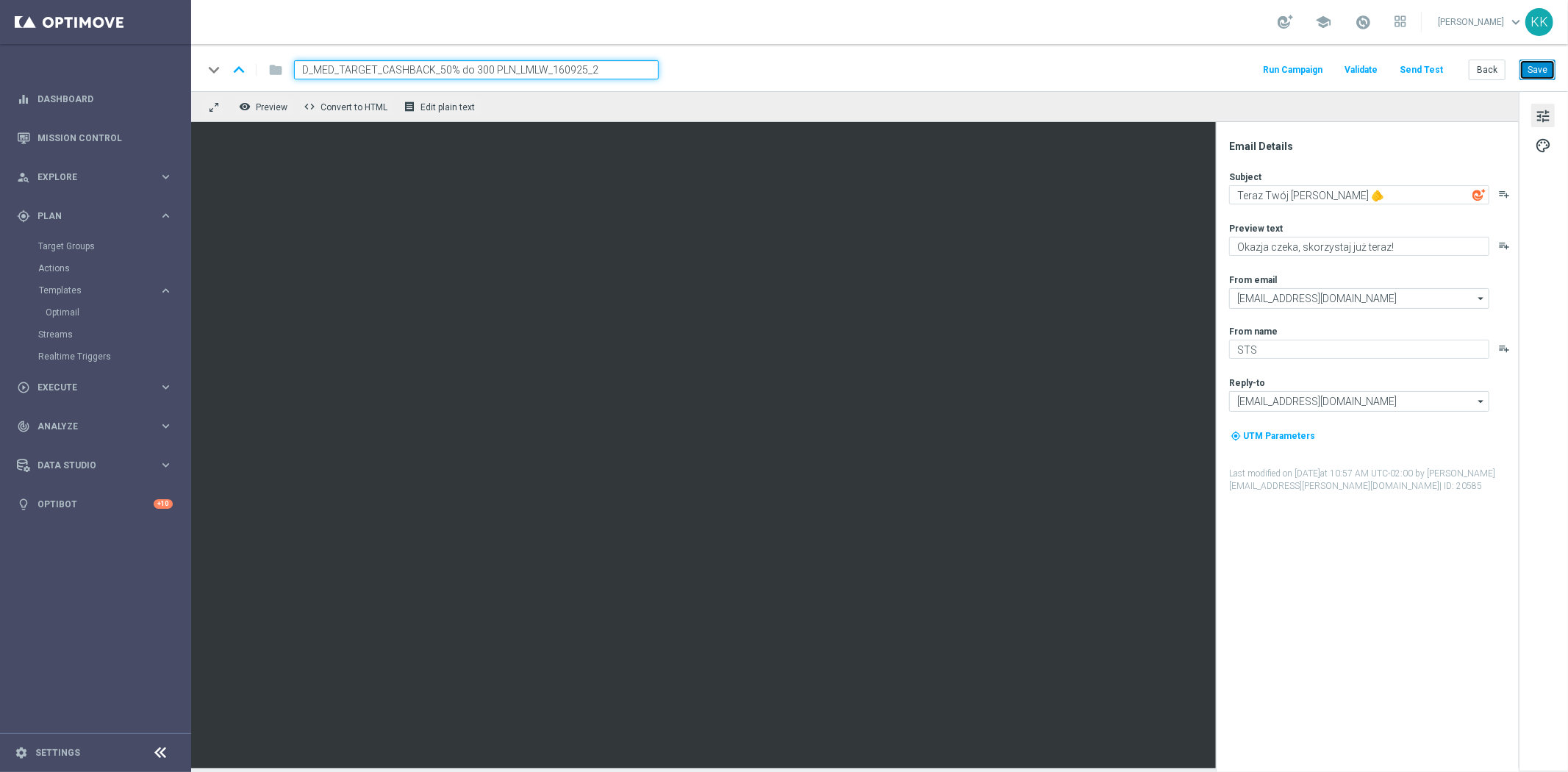
click at [1547, 70] on button "Save" at bounding box center [1537, 69] width 36 height 21
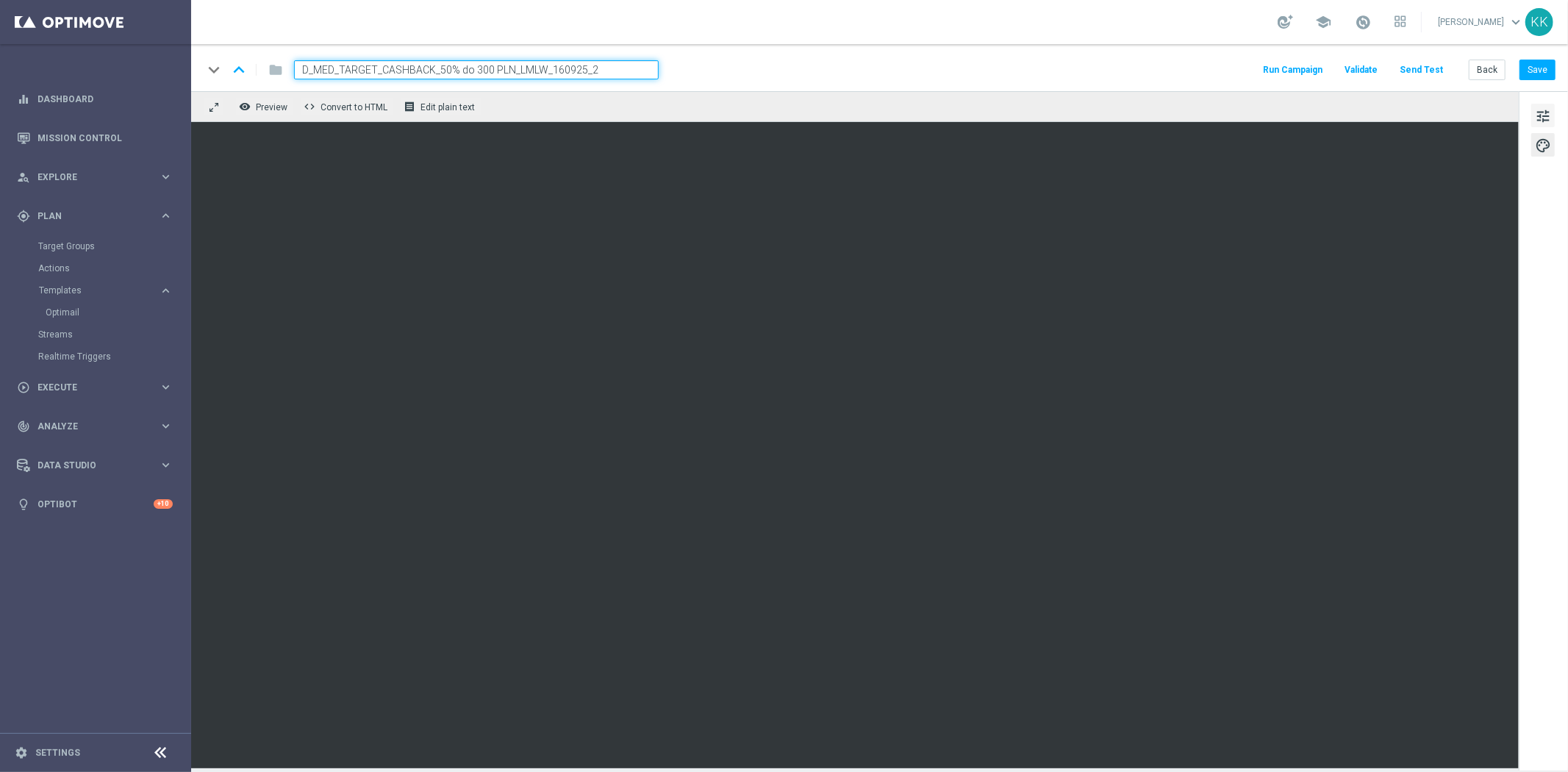
click at [1536, 112] on span "tune" at bounding box center [1543, 116] width 16 height 19
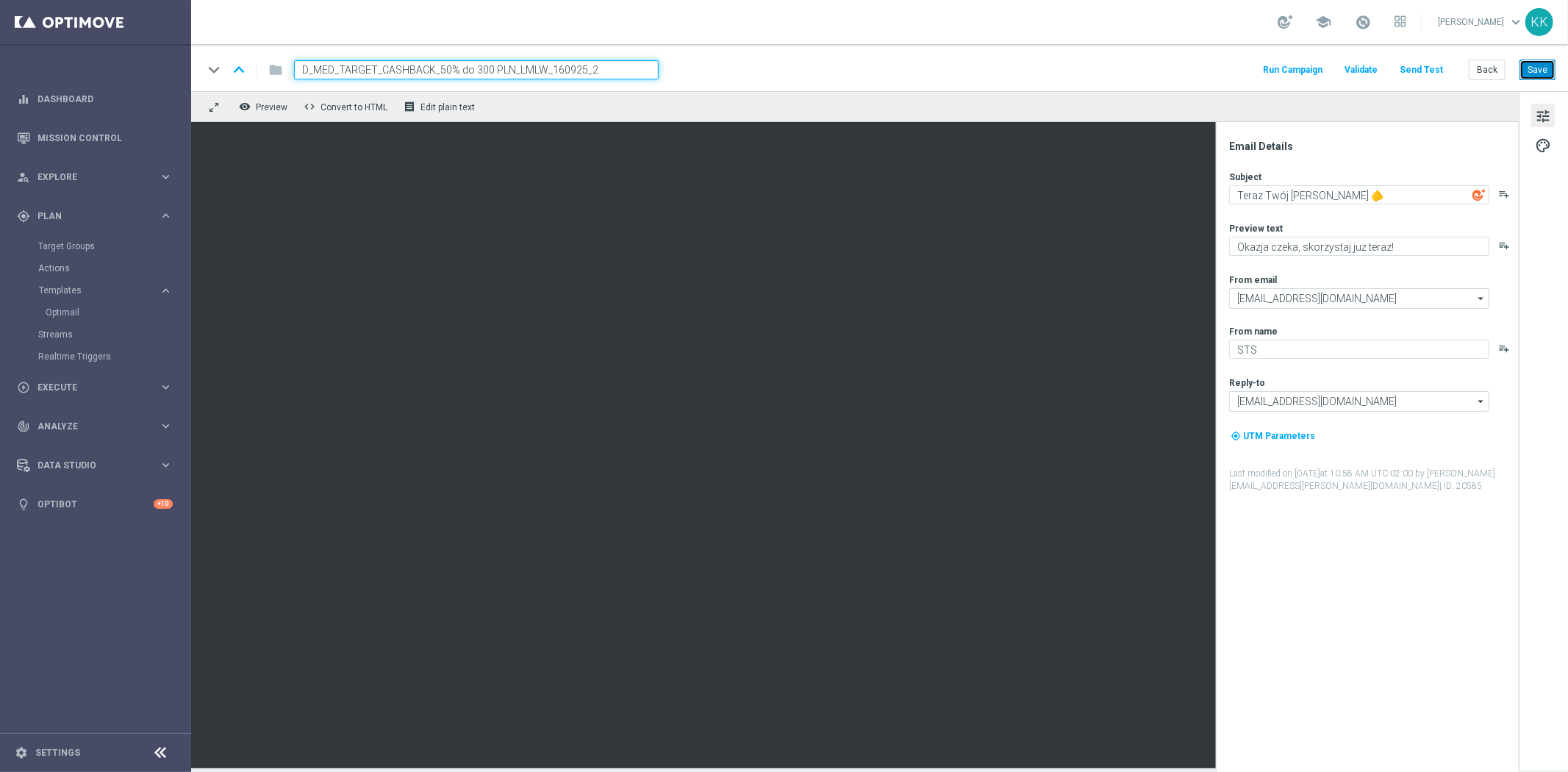
click at [1539, 74] on button "Save" at bounding box center [1537, 69] width 36 height 21
click at [1476, 74] on button "Back" at bounding box center [1487, 69] width 37 height 21
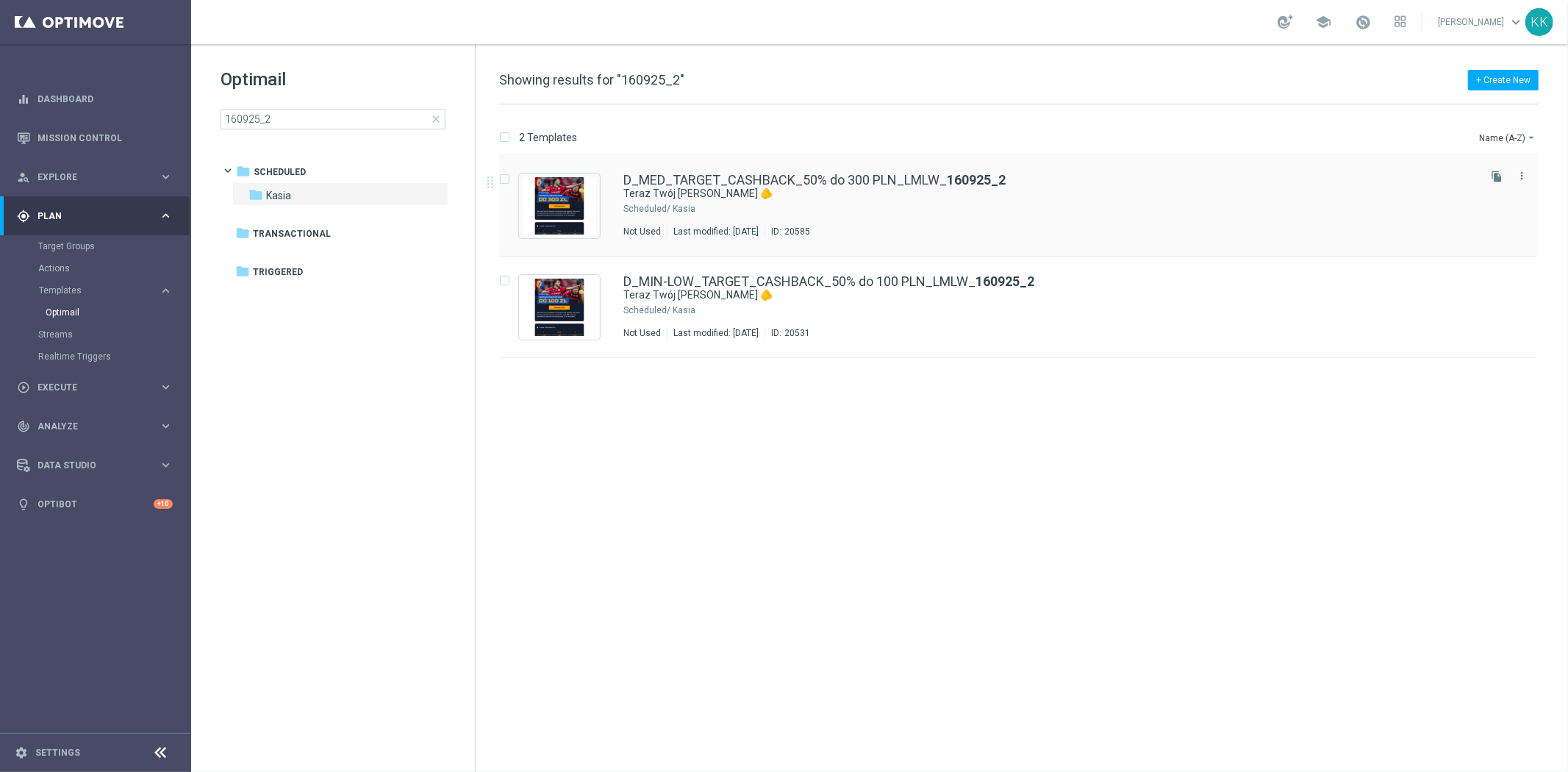
click at [1500, 178] on icon "file_copy" at bounding box center [1496, 176] width 12 height 12
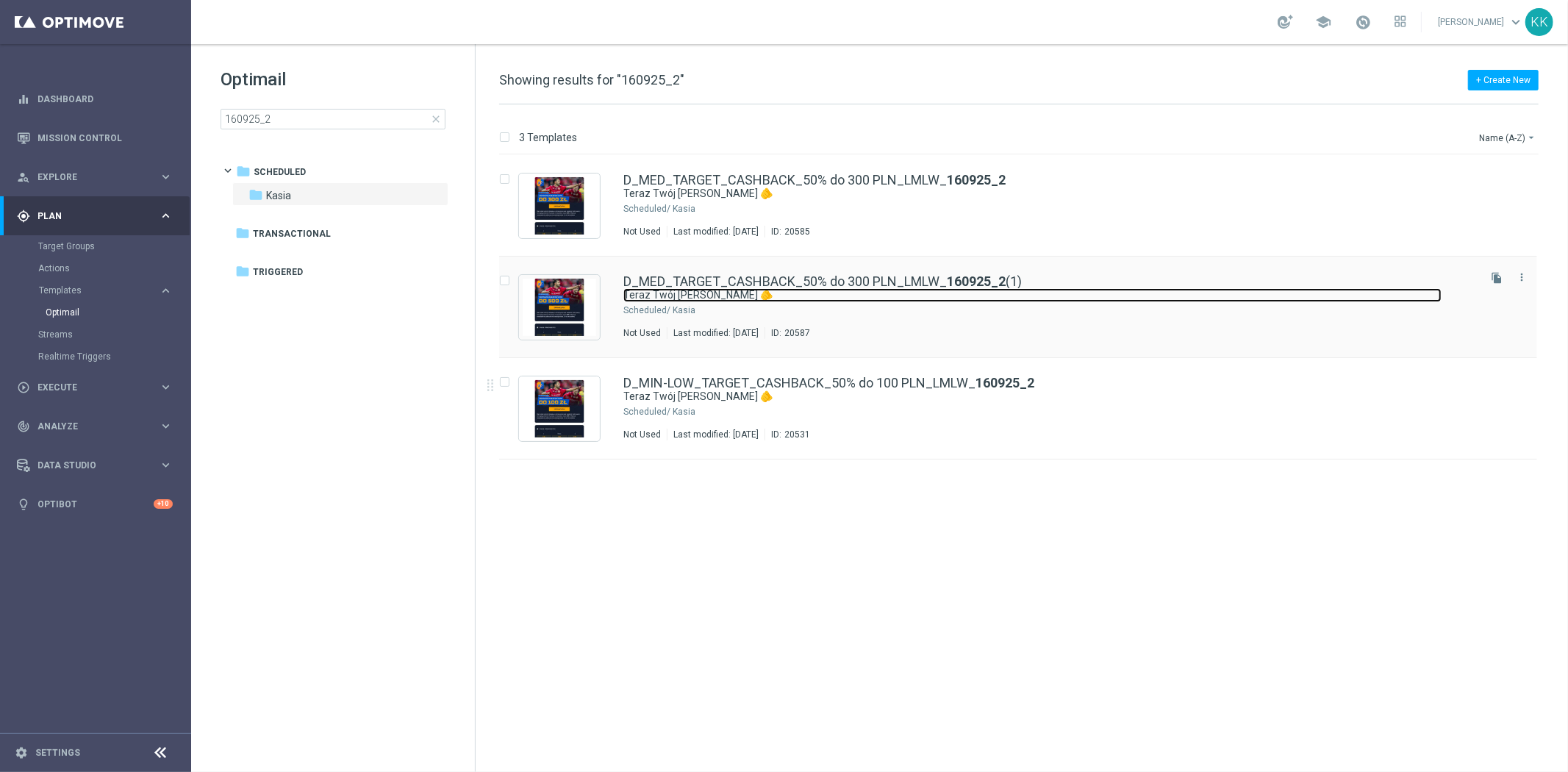
click at [932, 293] on link "Teraz Twój [PERSON_NAME] 🫵" at bounding box center [1032, 295] width 818 height 14
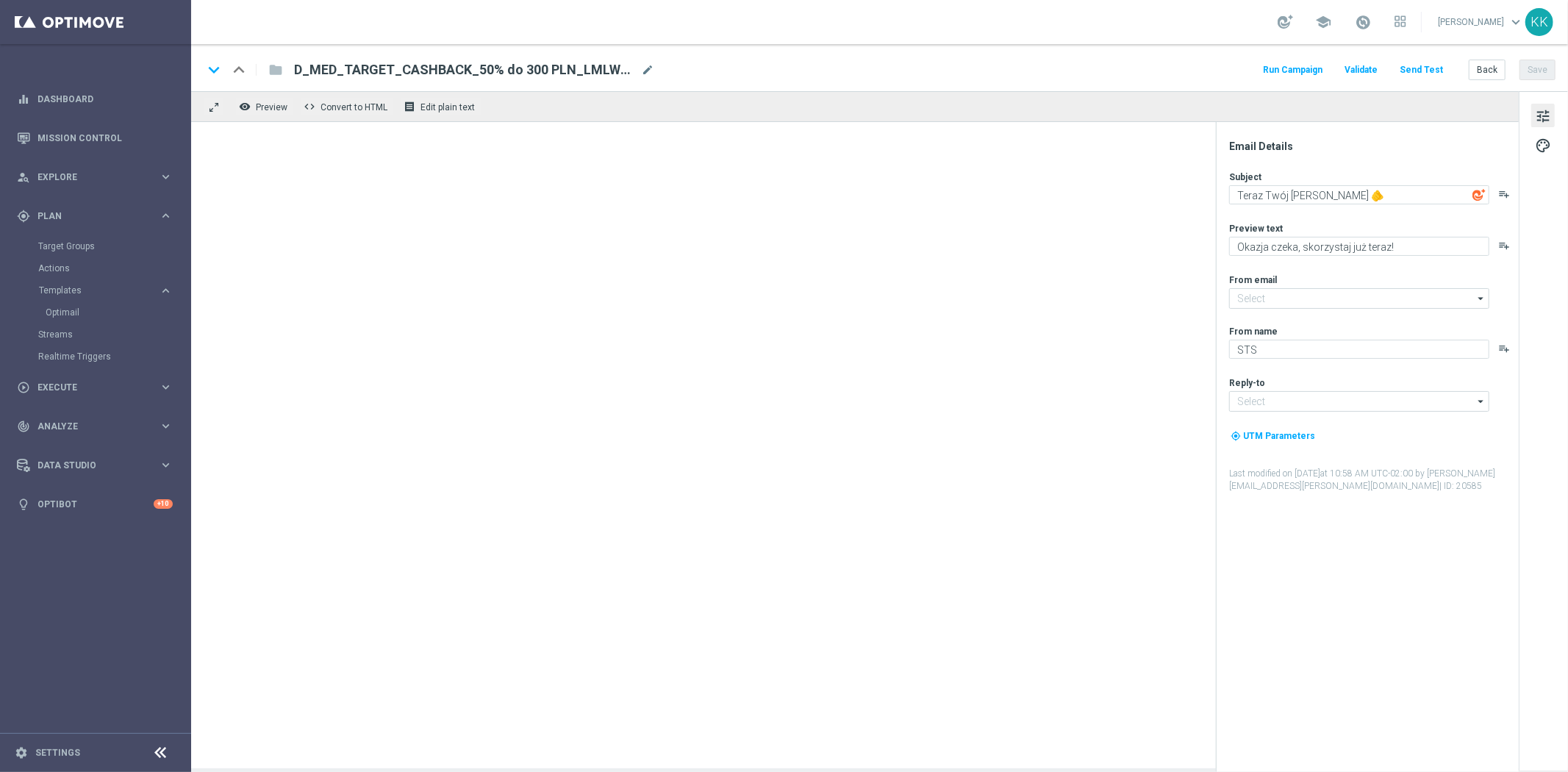
type input "[EMAIL_ADDRESS][DOMAIN_NAME]"
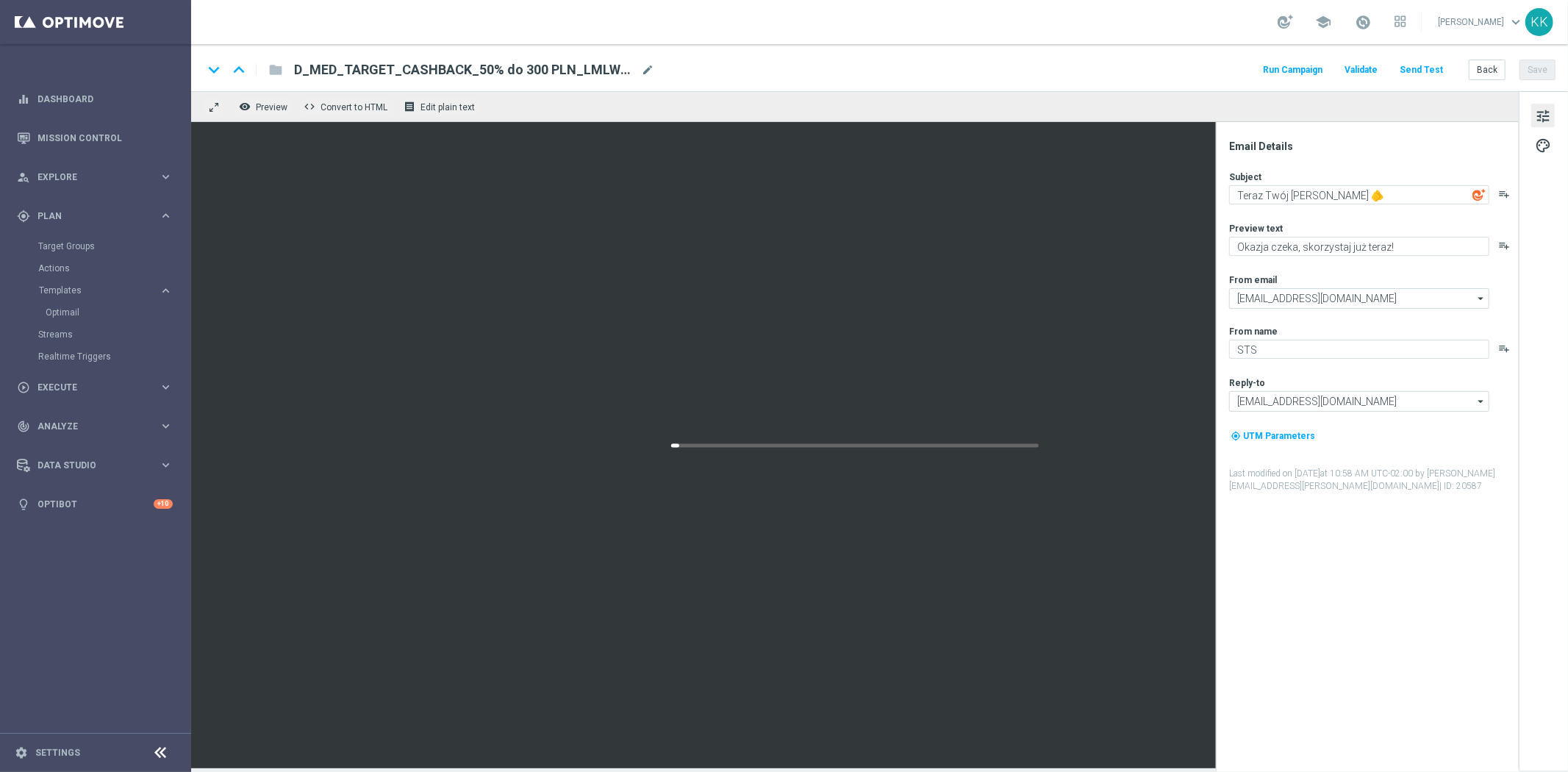
click at [637, 69] on div "D_MED_TARGET_CASHBACK_50% do 300 PLN_LMLW_160925_2(1) mode_edit" at bounding box center [474, 69] width 360 height 19
drag, startPoint x: 640, startPoint y: 69, endPoint x: -59, endPoint y: 67, distance: 699.0
click at [0, 67] on html "equalizer Dashboard Mission Control" at bounding box center [784, 386] width 1568 height 772
paste input "HIGH_TARGET_CASHBACK_50% do 500 PLN_LMLW_160925"
click at [777, 71] on div "keyboard_arrow_down keyboard_arrow_up folder D_HIGH_TARGET_CASHBACK_50% do 500 …" at bounding box center [878, 69] width 1352 height 19
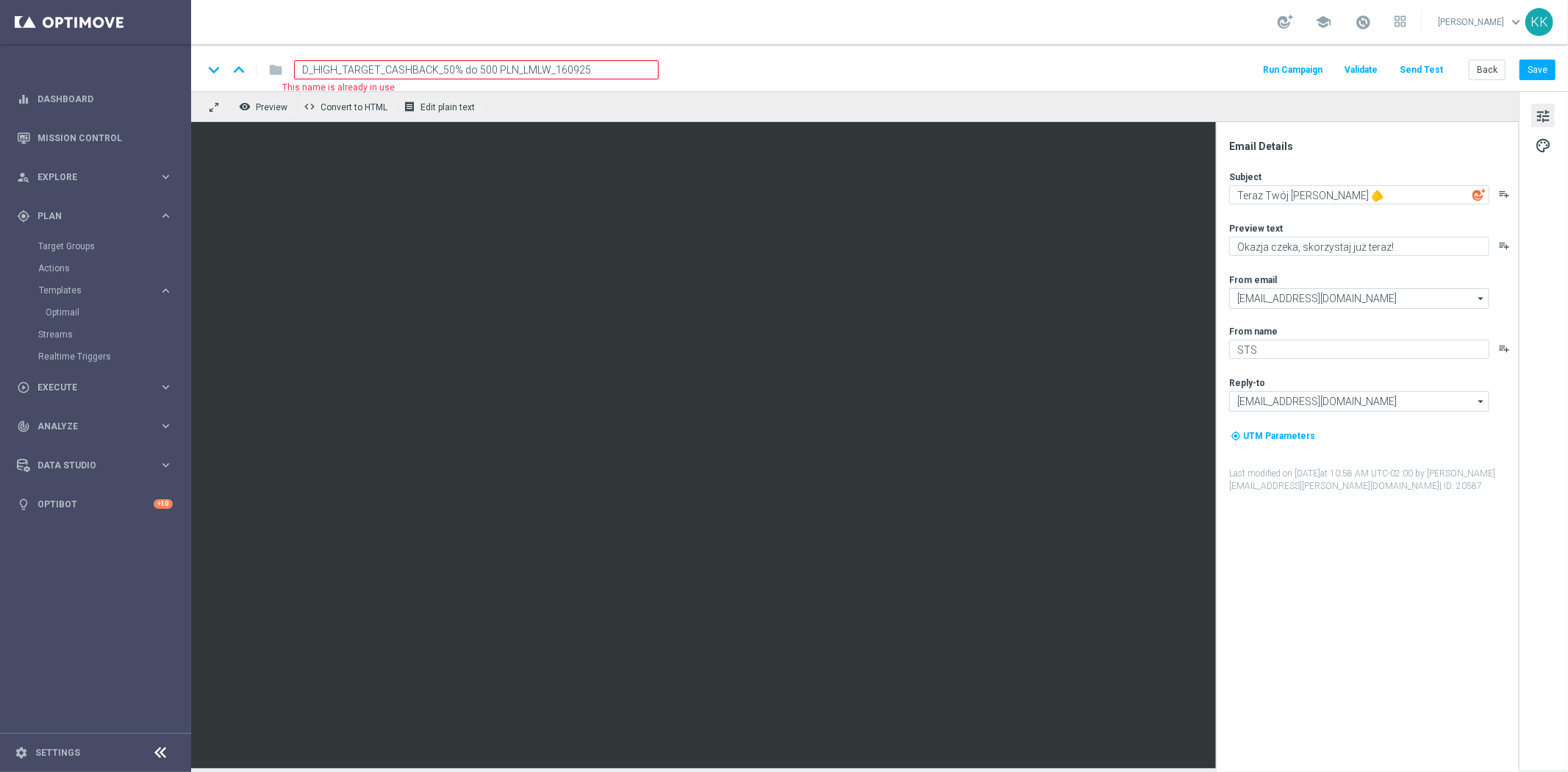
click at [609, 63] on input "D_HIGH_TARGET_CASHBACK_50% do 500 PLN_LMLW_160925" at bounding box center [476, 69] width 364 height 19
type input "D_HIGH_TARGET_CASHBACK_50% do 500 PLN_LMLW_160925_2"
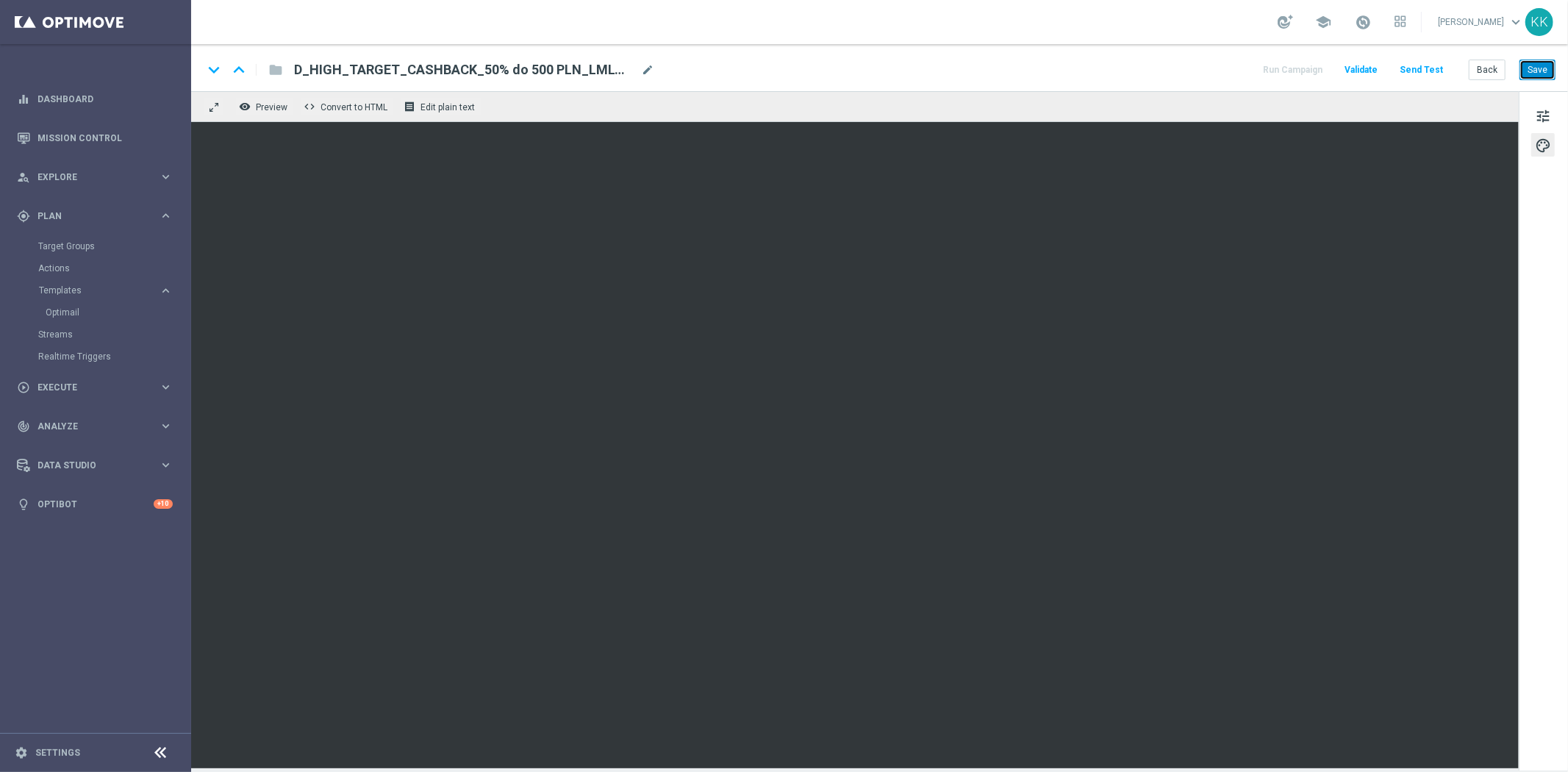
click at [1533, 67] on button "Save" at bounding box center [1537, 69] width 36 height 21
click at [1543, 114] on span "tune" at bounding box center [1543, 116] width 16 height 19
click at [1526, 62] on button "Save" at bounding box center [1537, 69] width 36 height 21
click at [1535, 119] on span "tune" at bounding box center [1543, 116] width 16 height 19
click at [1536, 109] on span "tune" at bounding box center [1543, 116] width 16 height 19
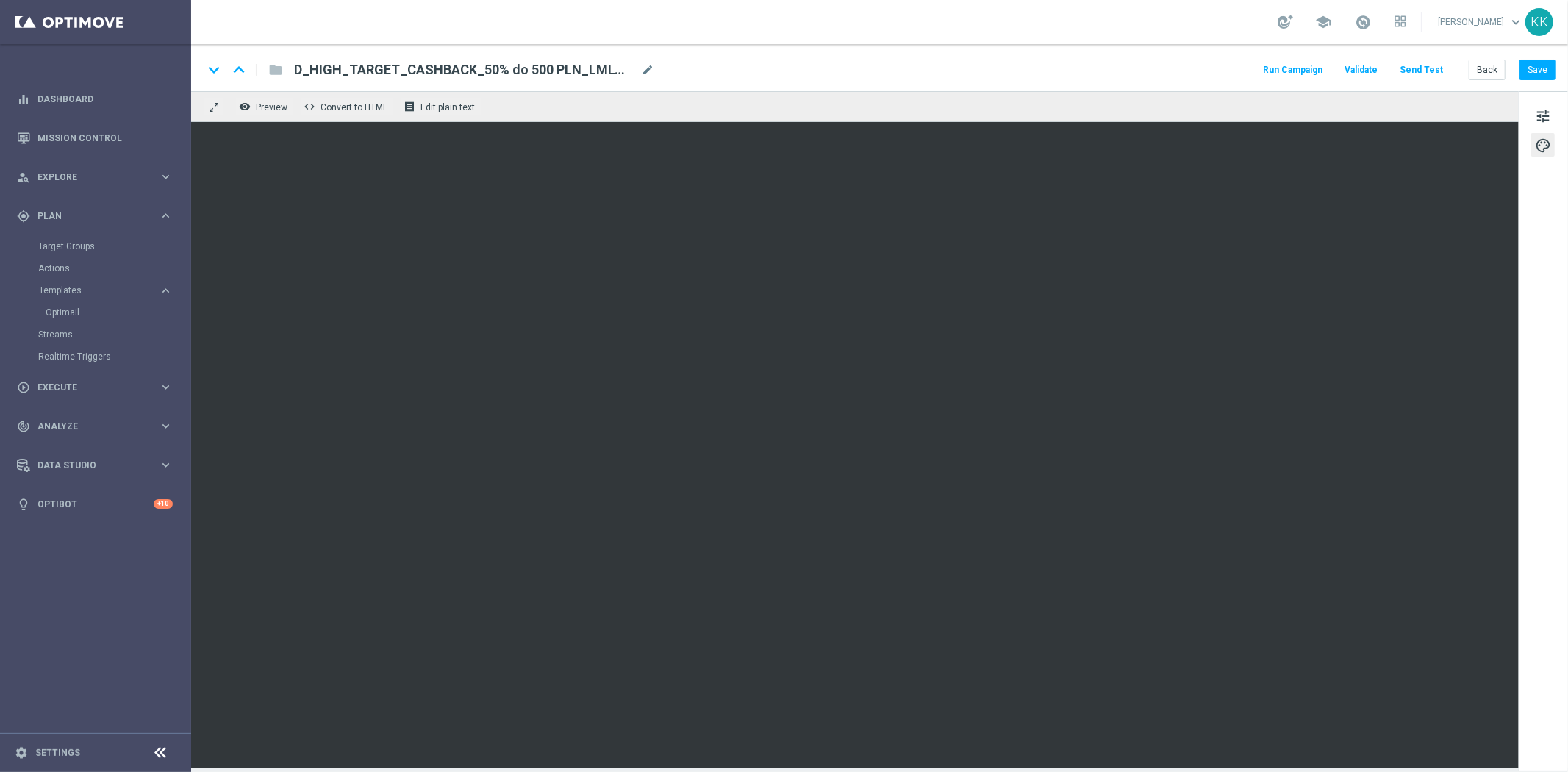
click at [1539, 56] on div "keyboard_arrow_down keyboard_arrow_up folder D_HIGH_TARGET_CASHBACK_50% do 500 …" at bounding box center [879, 67] width 1377 height 47
click at [1547, 77] on button "Save" at bounding box center [1537, 69] width 36 height 21
click at [1531, 65] on button "Save" at bounding box center [1537, 69] width 36 height 21
click at [1479, 69] on button "Back" at bounding box center [1487, 69] width 37 height 21
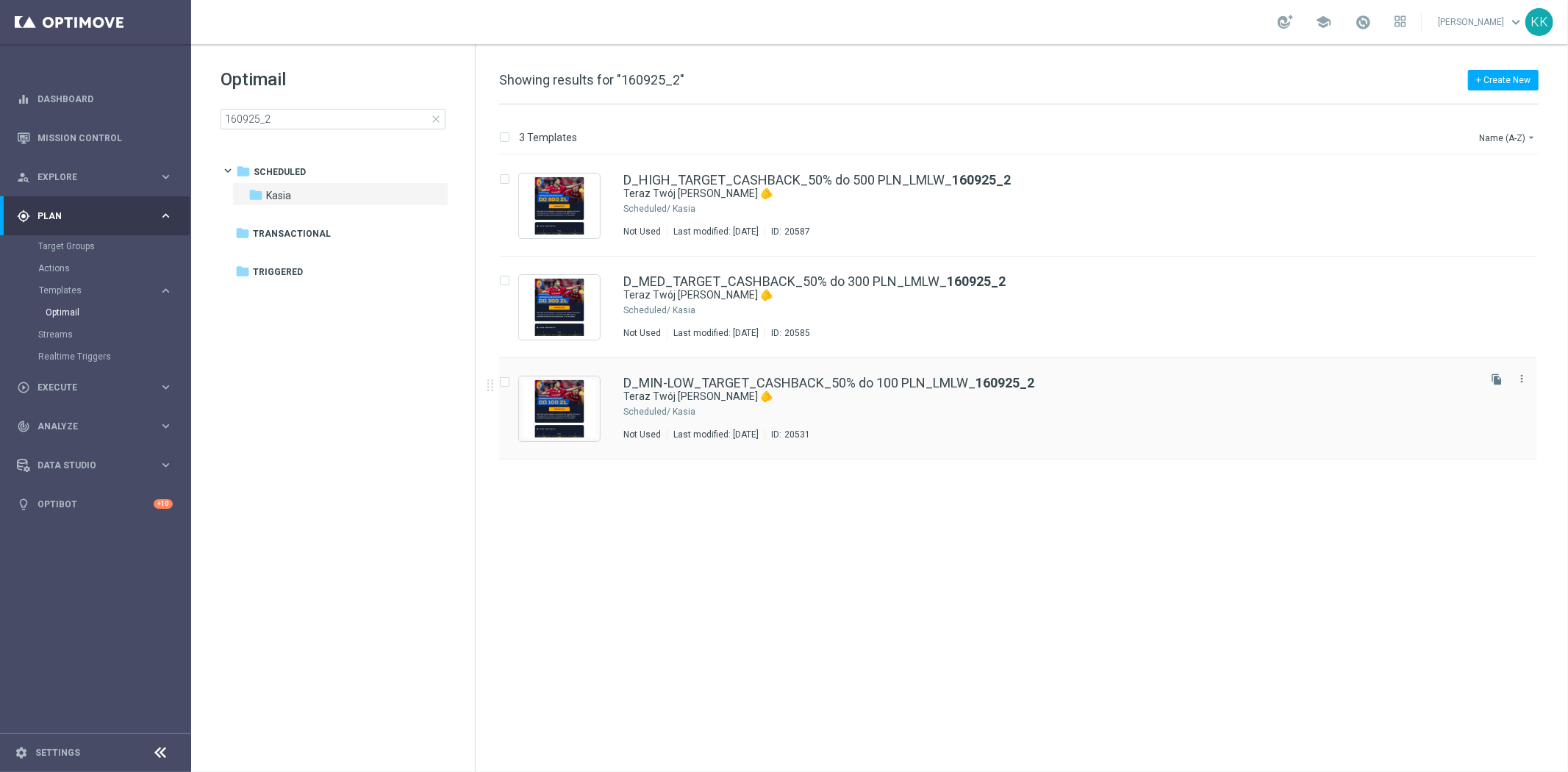
click at [1170, 423] on div "D_MIN-LOW_TARGET_CASHBACK_50% do 100 PLN_LMLW_ 160925_2 Teraz Twój [PERSON_NAME…" at bounding box center [1049, 408] width 852 height 64
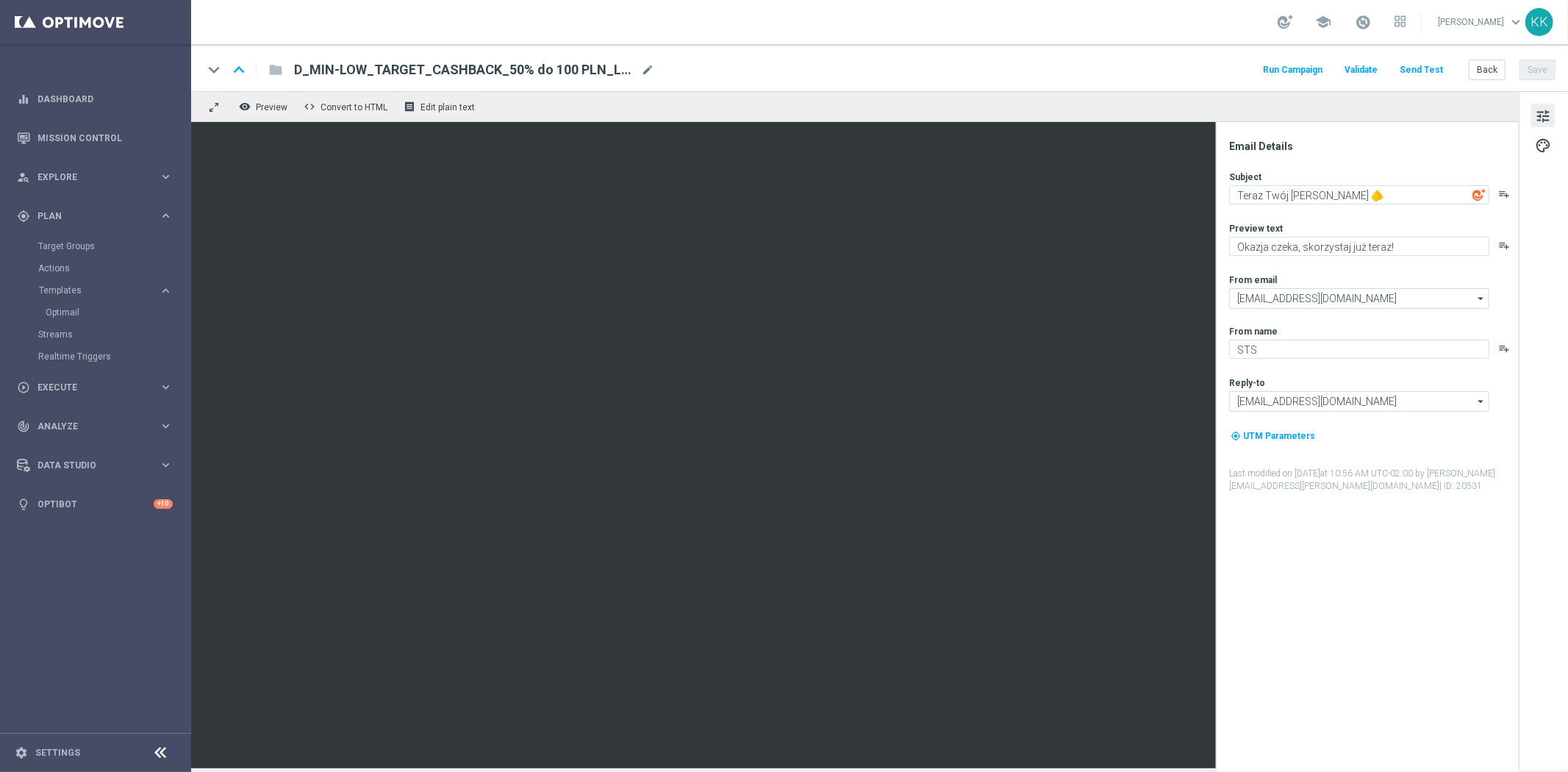
click at [1429, 65] on button "Send Test" at bounding box center [1421, 70] width 48 height 20
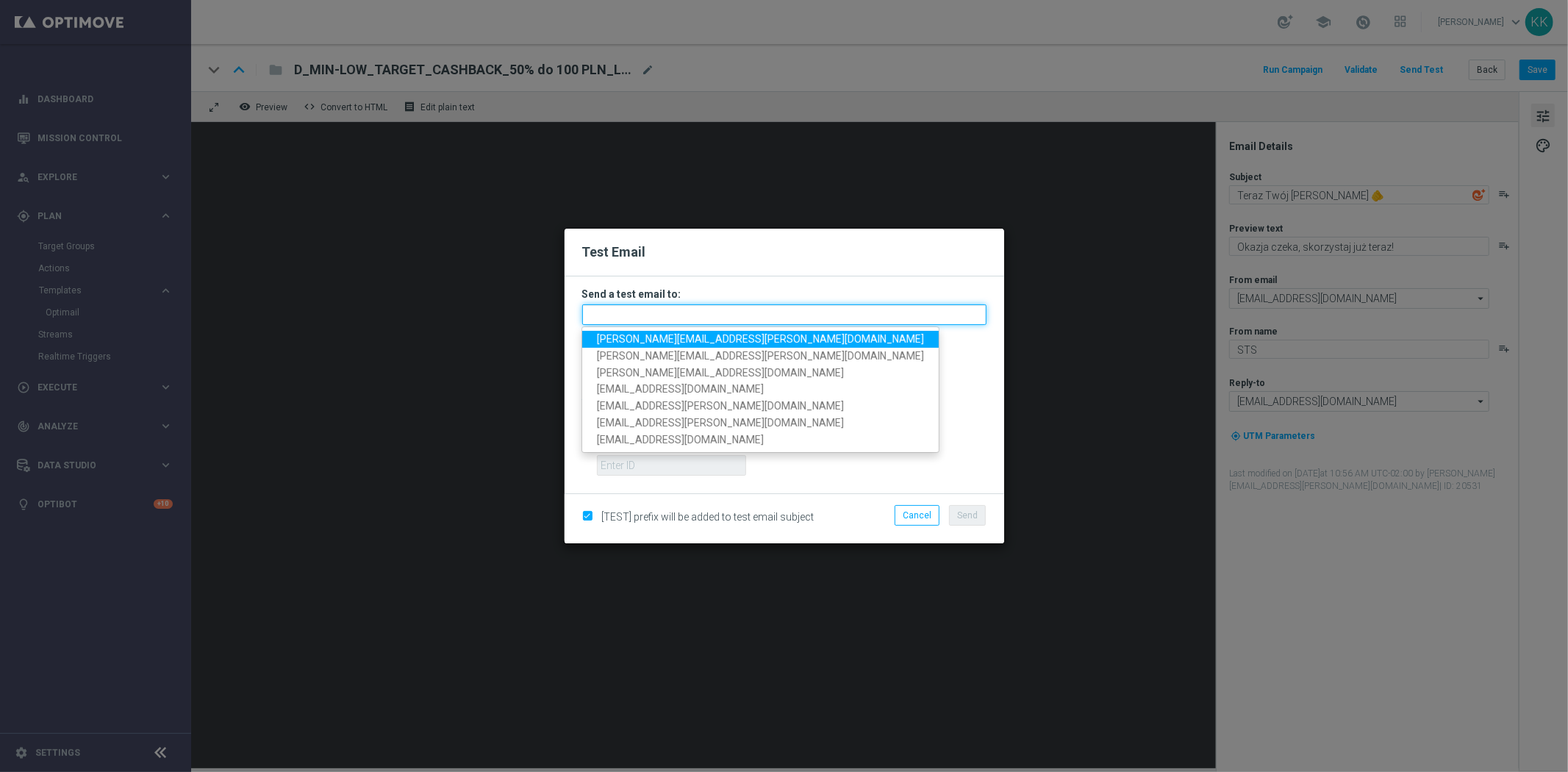
click at [678, 324] on input "text" at bounding box center [784, 314] width 405 height 21
click at [675, 333] on span "[PERSON_NAME][EMAIL_ADDRESS][PERSON_NAME][DOMAIN_NAME]" at bounding box center [760, 338] width 327 height 12
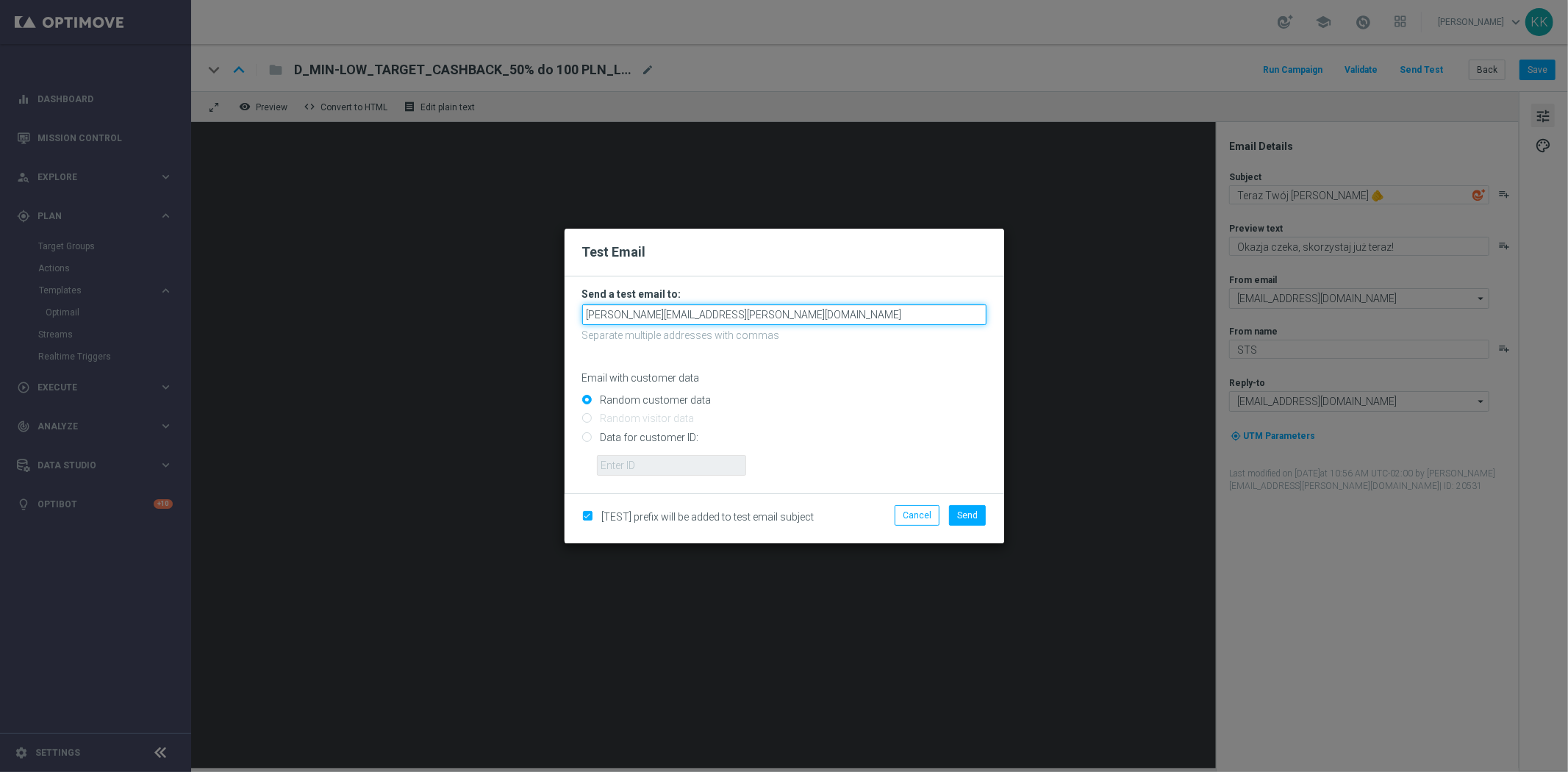
click at [730, 314] on input "[PERSON_NAME][EMAIL_ADDRESS][PERSON_NAME][DOMAIN_NAME]" at bounding box center [784, 314] width 405 height 21
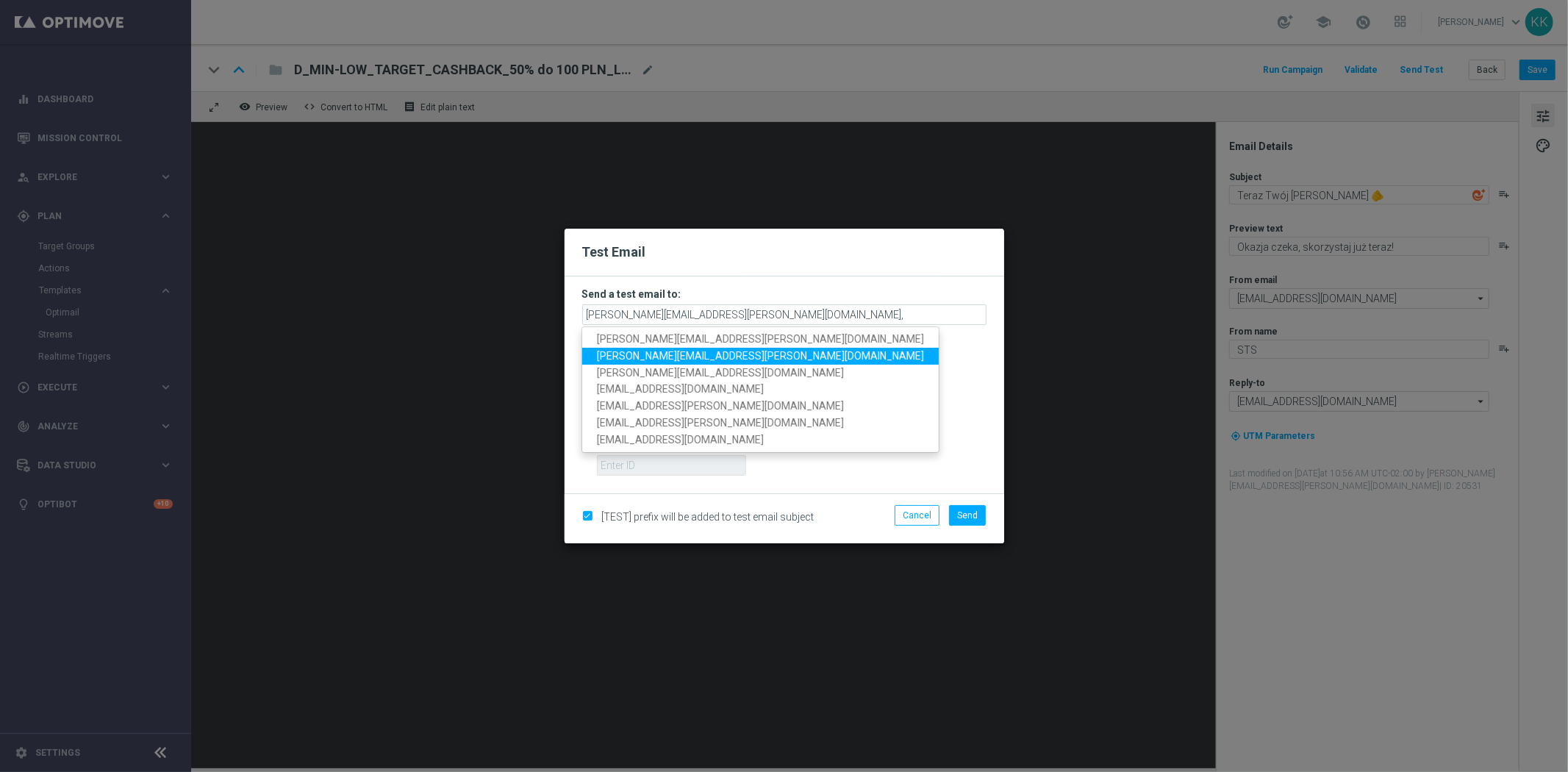
click at [660, 357] on span "[PERSON_NAME][EMAIL_ADDRESS][PERSON_NAME][DOMAIN_NAME]" at bounding box center [760, 355] width 327 height 12
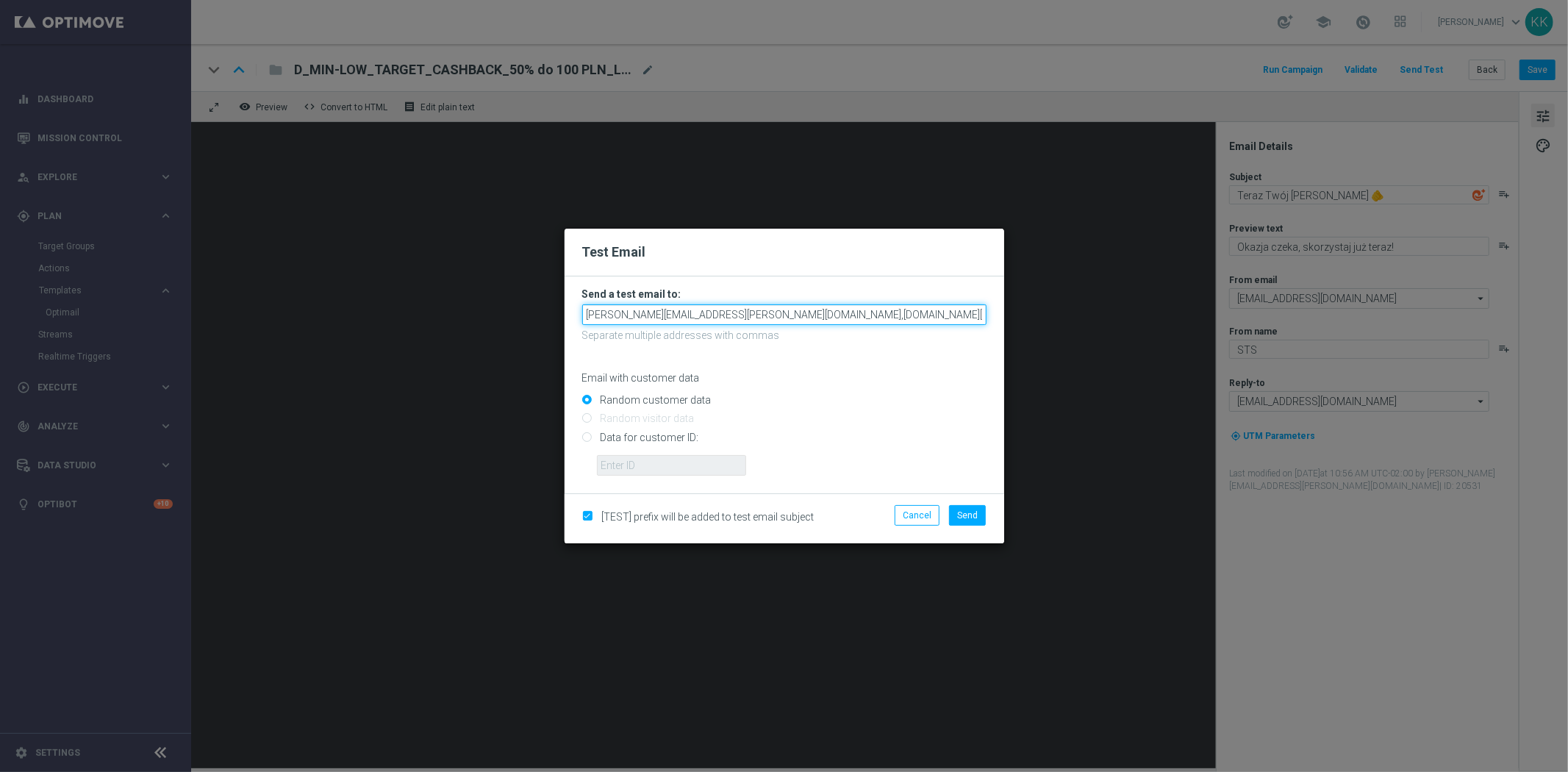
click at [847, 313] on input "[PERSON_NAME][EMAIL_ADDRESS][PERSON_NAME][DOMAIN_NAME],[DOMAIN_NAME][EMAIL_ADDR…" at bounding box center [784, 314] width 405 height 21
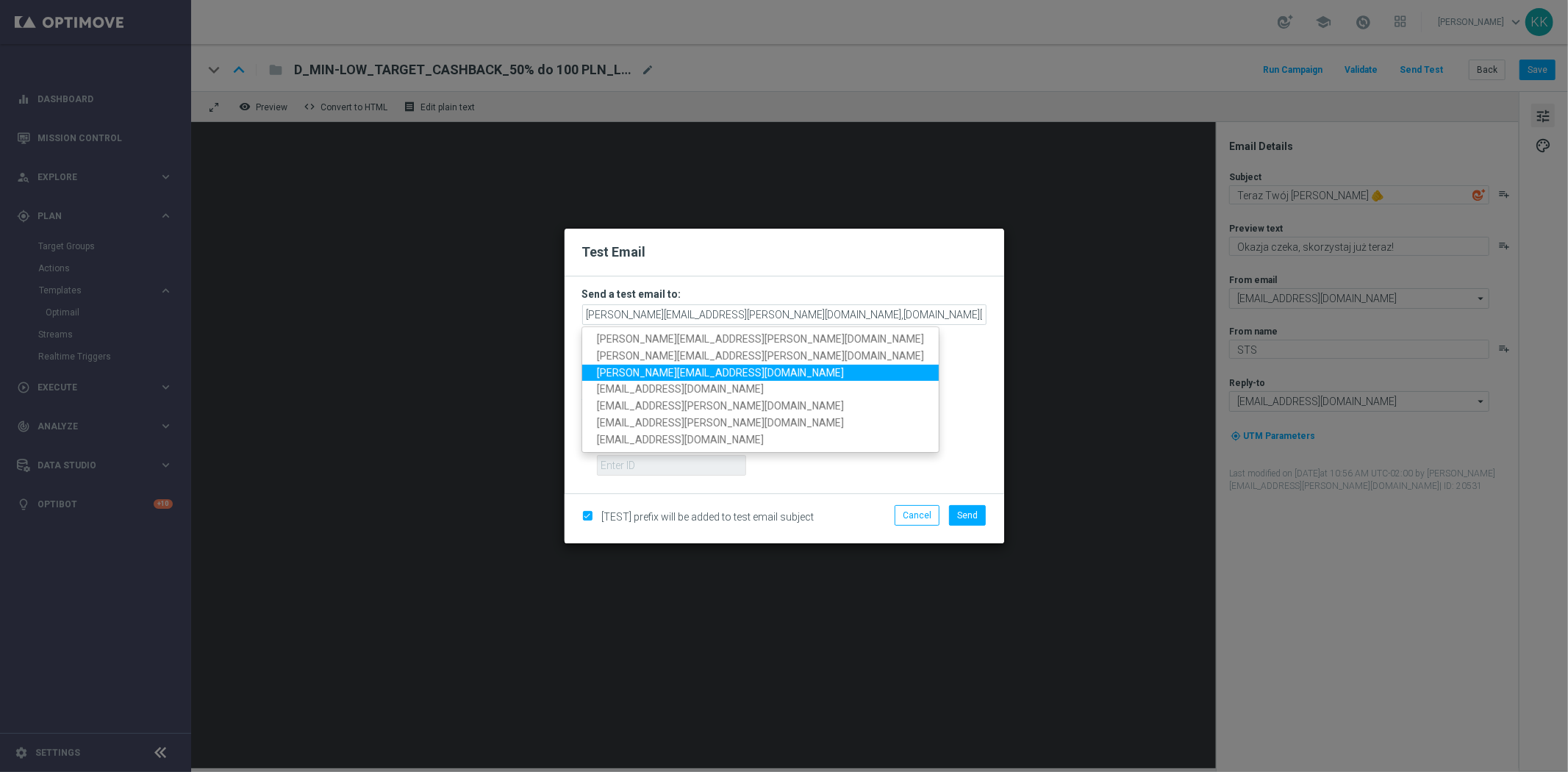
drag, startPoint x: 761, startPoint y: 378, endPoint x: 770, endPoint y: 378, distance: 9.0
click at [760, 378] on link "[PERSON_NAME][EMAIL_ADDRESS][DOMAIN_NAME]" at bounding box center [760, 372] width 357 height 17
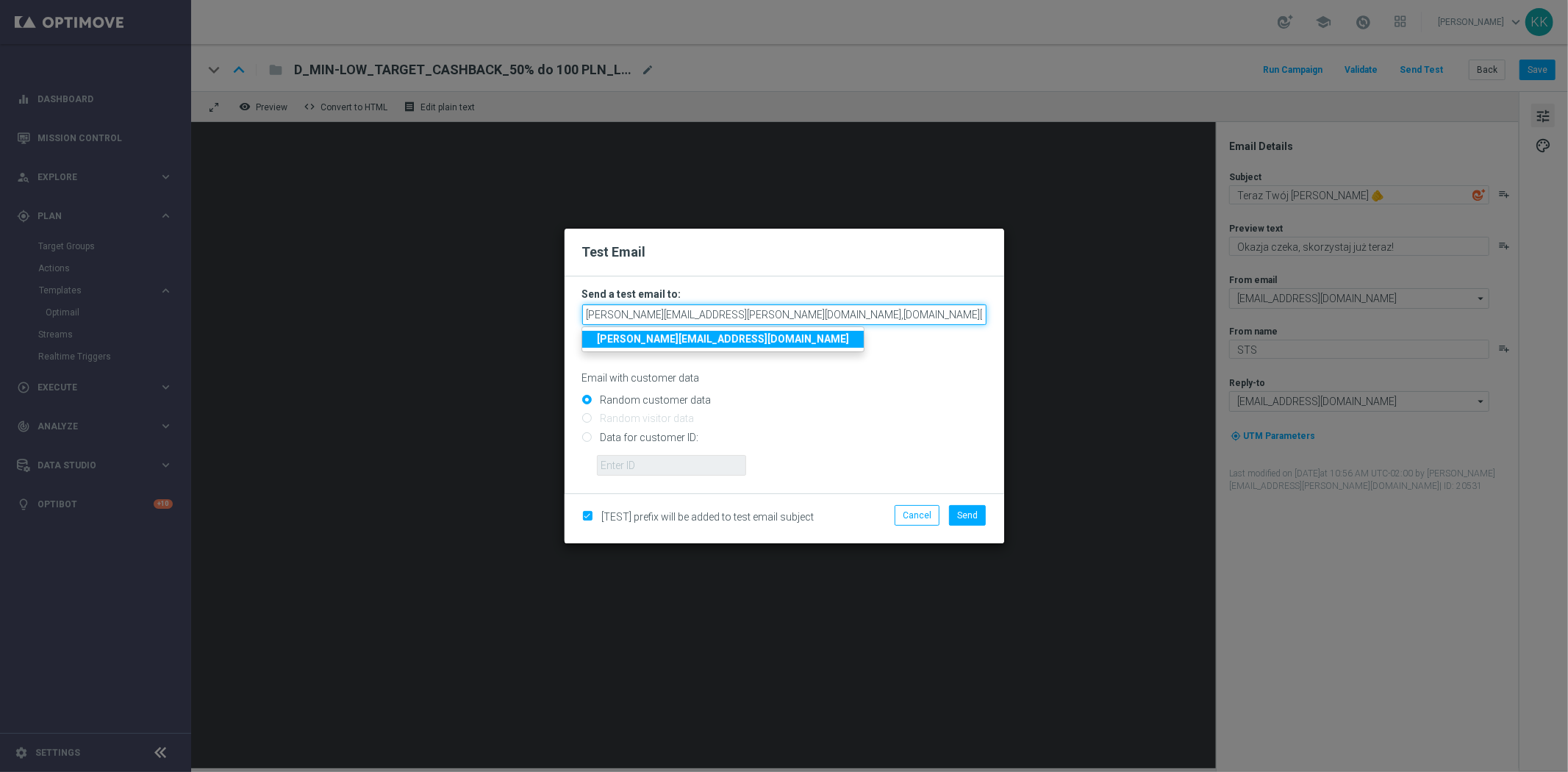
click at [944, 310] on input "[PERSON_NAME][EMAIL_ADDRESS][PERSON_NAME][DOMAIN_NAME],[DOMAIN_NAME][EMAIL_ADDR…" at bounding box center [784, 314] width 405 height 21
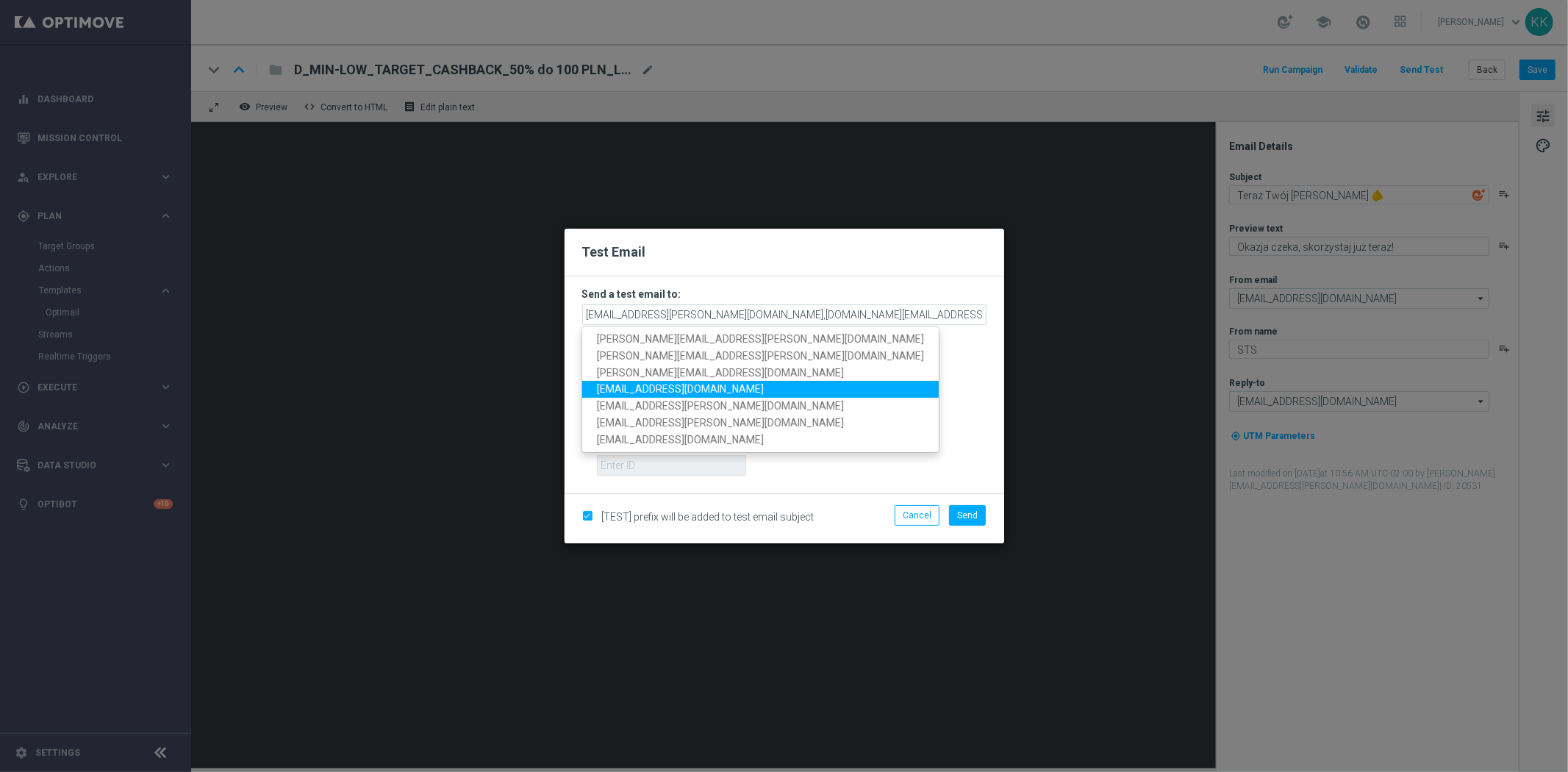
click at [718, 394] on link "[EMAIL_ADDRESS][DOMAIN_NAME]" at bounding box center [760, 389] width 357 height 17
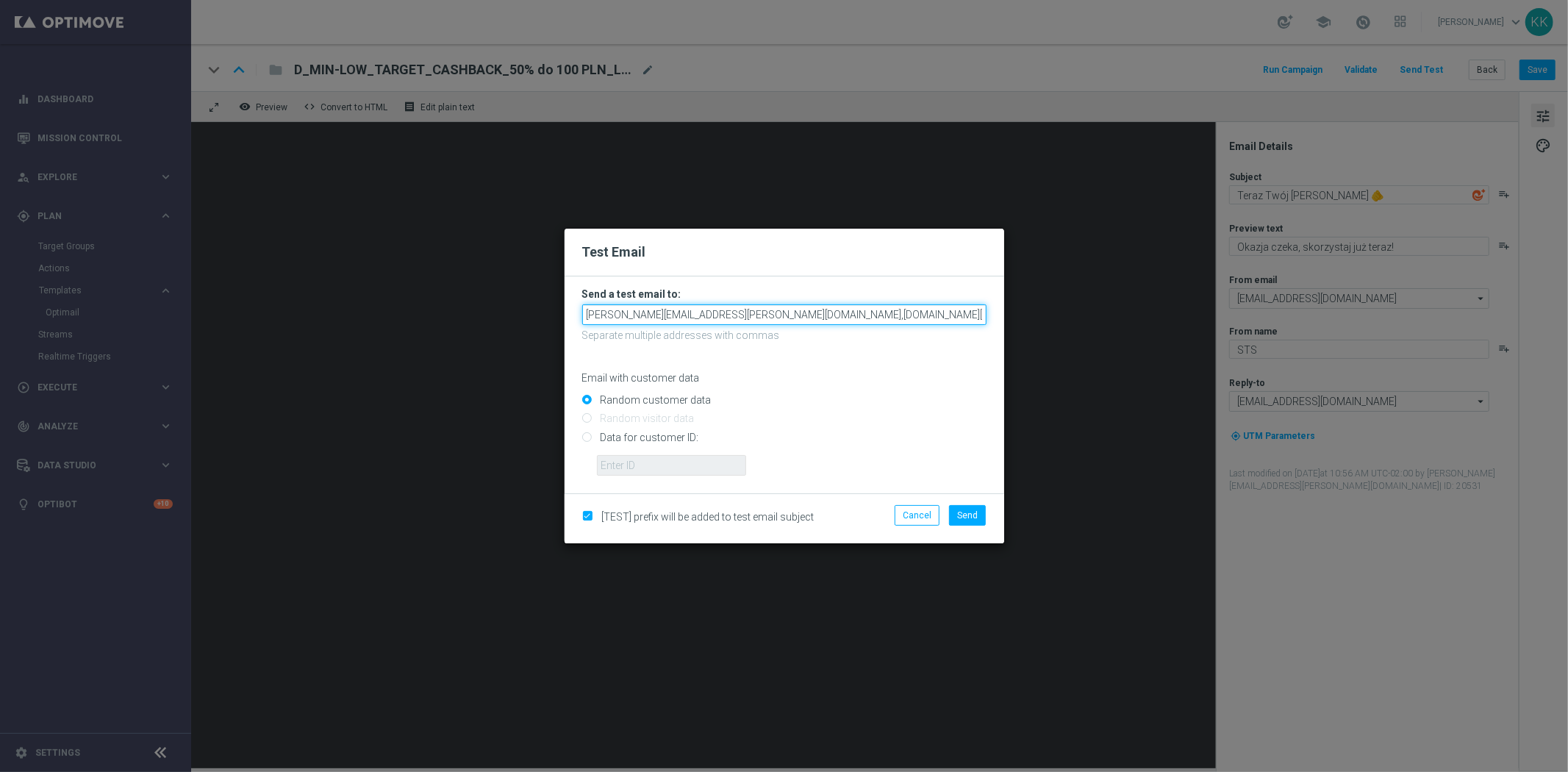
drag, startPoint x: 932, startPoint y: 321, endPoint x: 1235, endPoint y: 260, distance: 309.1
click at [1140, 281] on modal-container "Test Email Send a test email to: [PERSON_NAME][EMAIL_ADDRESS][PERSON_NAME][DOMA…" at bounding box center [784, 386] width 1568 height 772
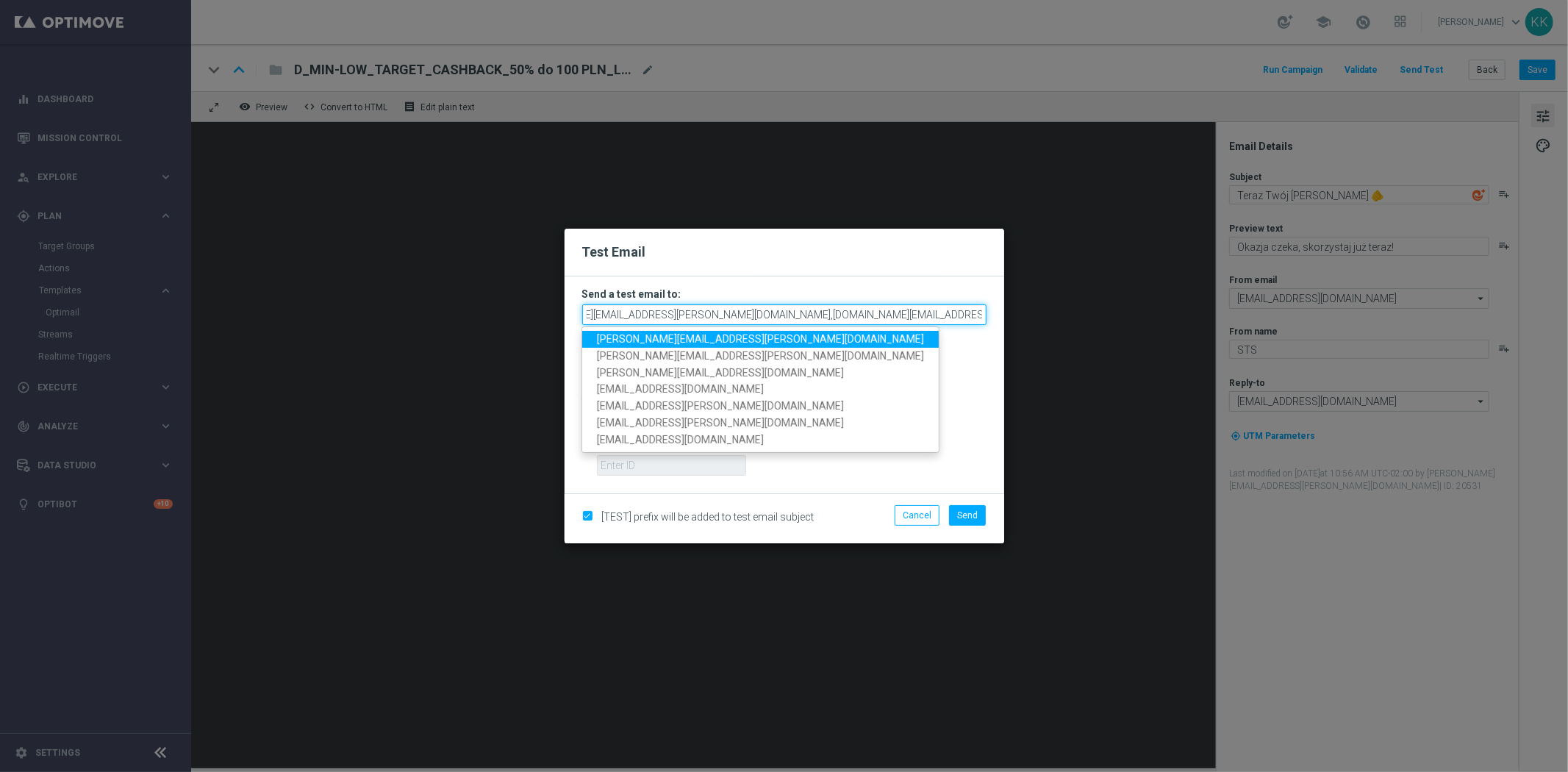
scroll to position [0, 73]
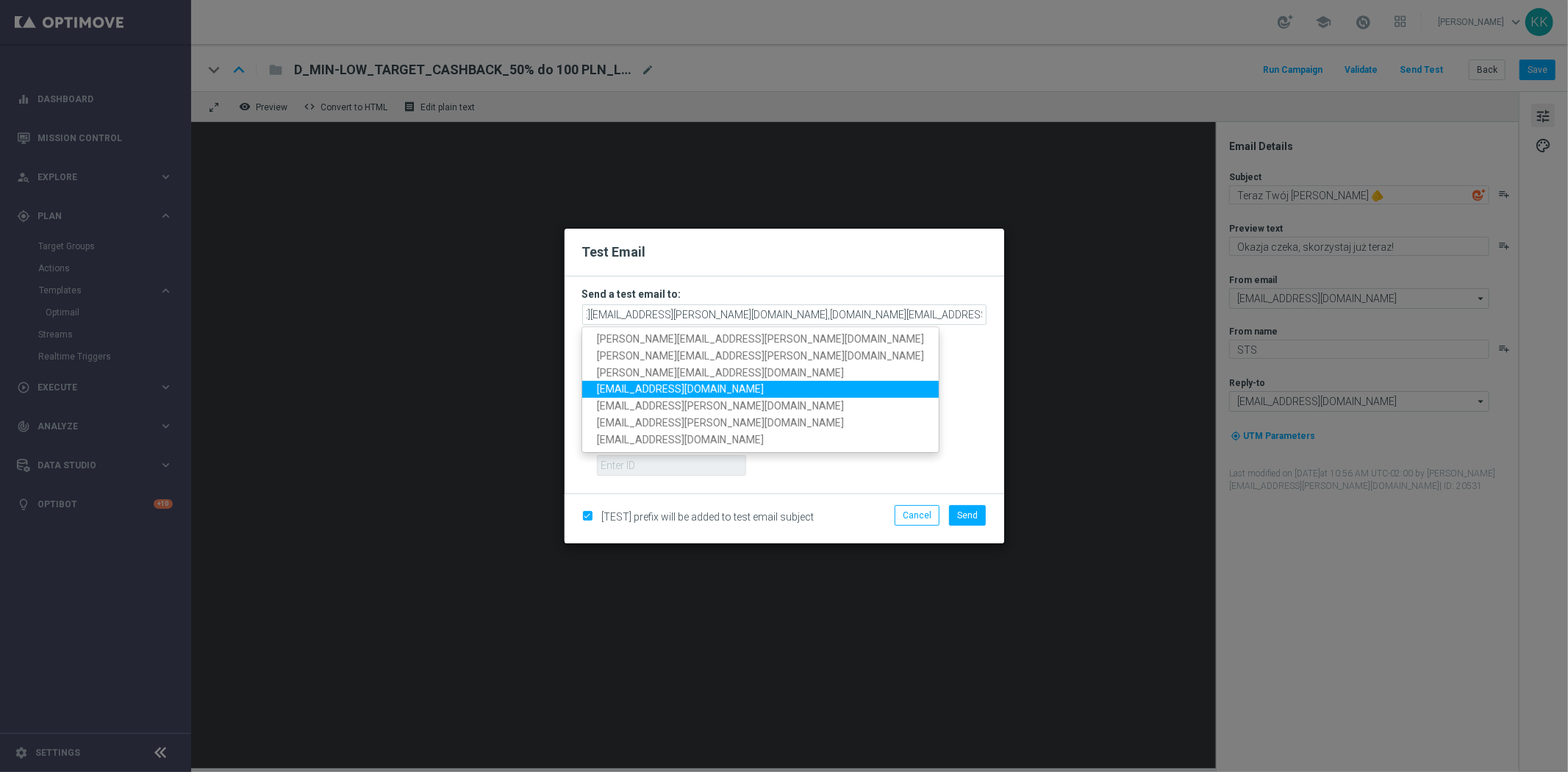
click at [596, 385] on link "[EMAIL_ADDRESS][DOMAIN_NAME]" at bounding box center [760, 389] width 357 height 17
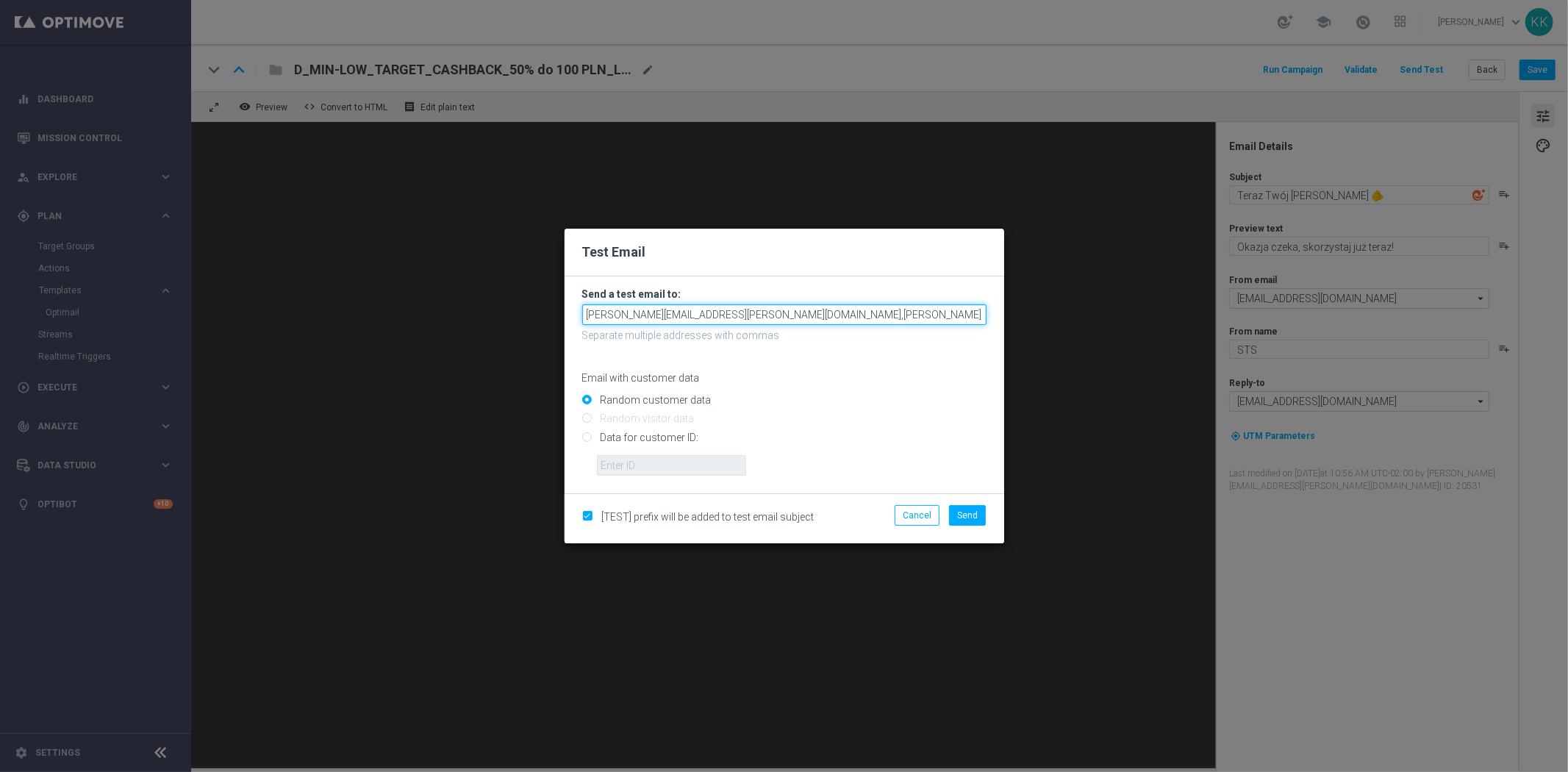
drag, startPoint x: 904, startPoint y: 318, endPoint x: 1533, endPoint y: 250, distance: 632.7
click at [1286, 292] on modal-container "Test Email Send a test email to: [PERSON_NAME][EMAIL_ADDRESS][PERSON_NAME][DOMA…" at bounding box center [784, 386] width 1568 height 772
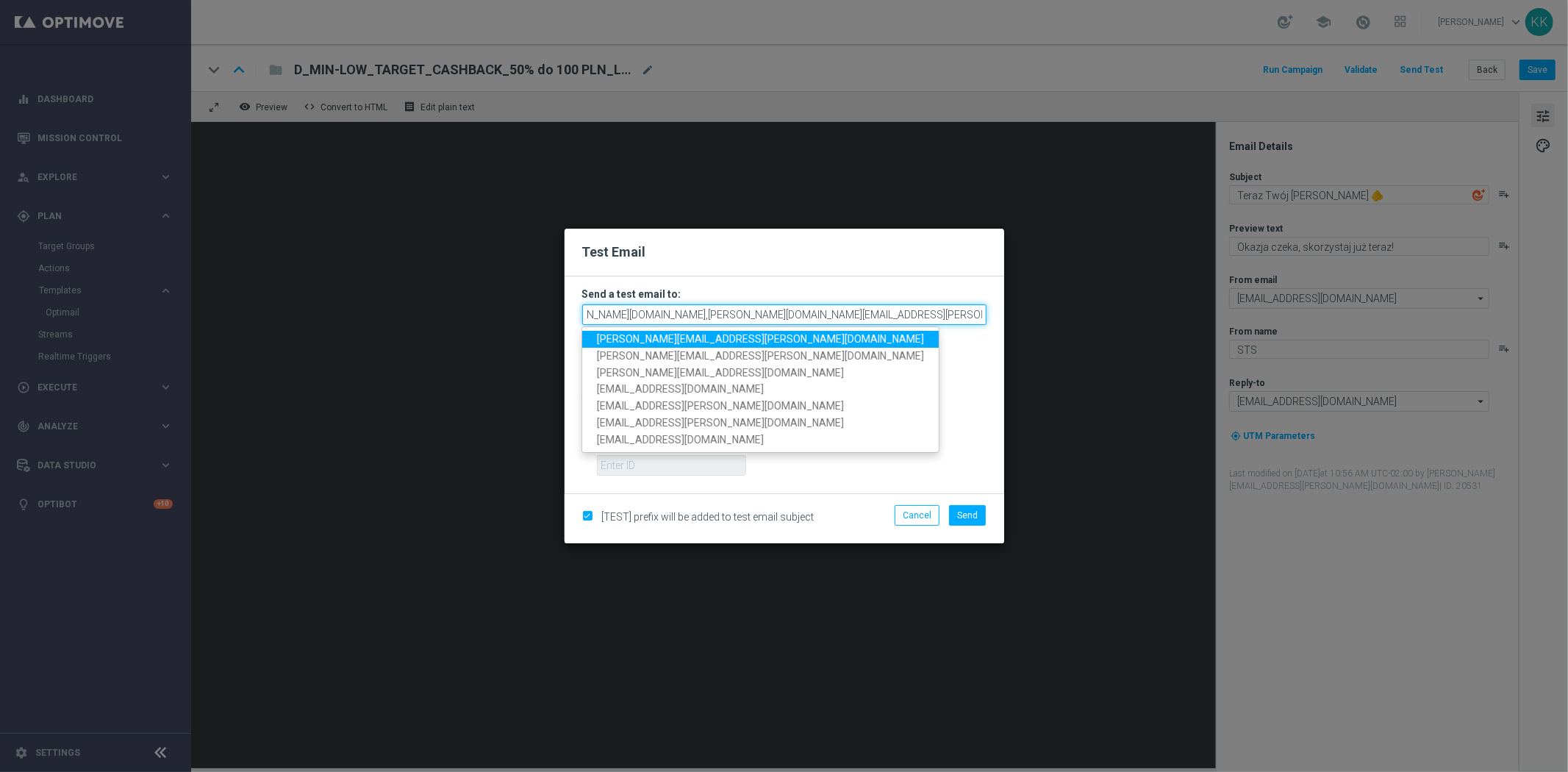
scroll to position [0, 197]
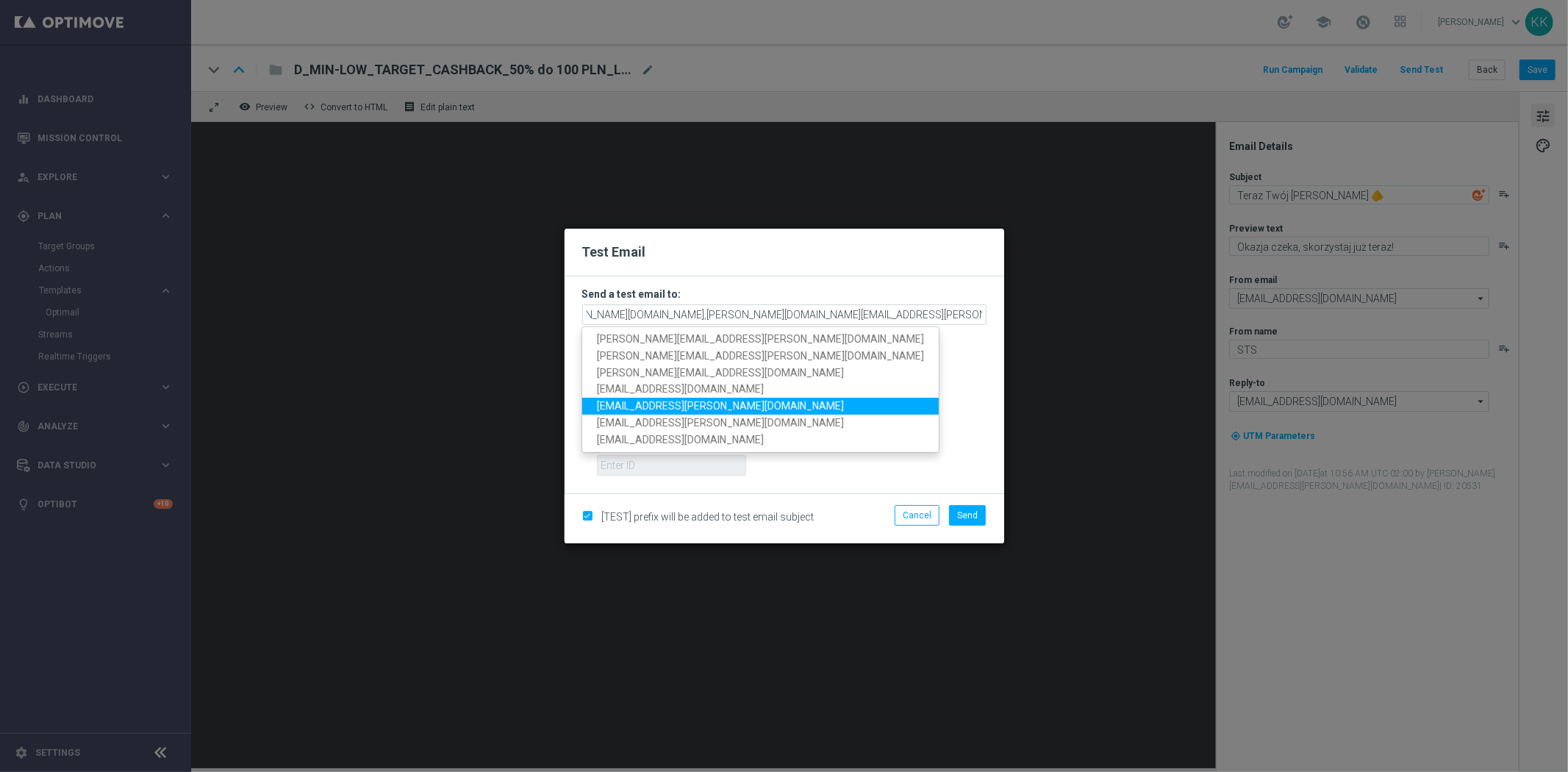
click at [677, 406] on span "[EMAIL_ADDRESS][PERSON_NAME][DOMAIN_NAME]" at bounding box center [720, 405] width 247 height 12
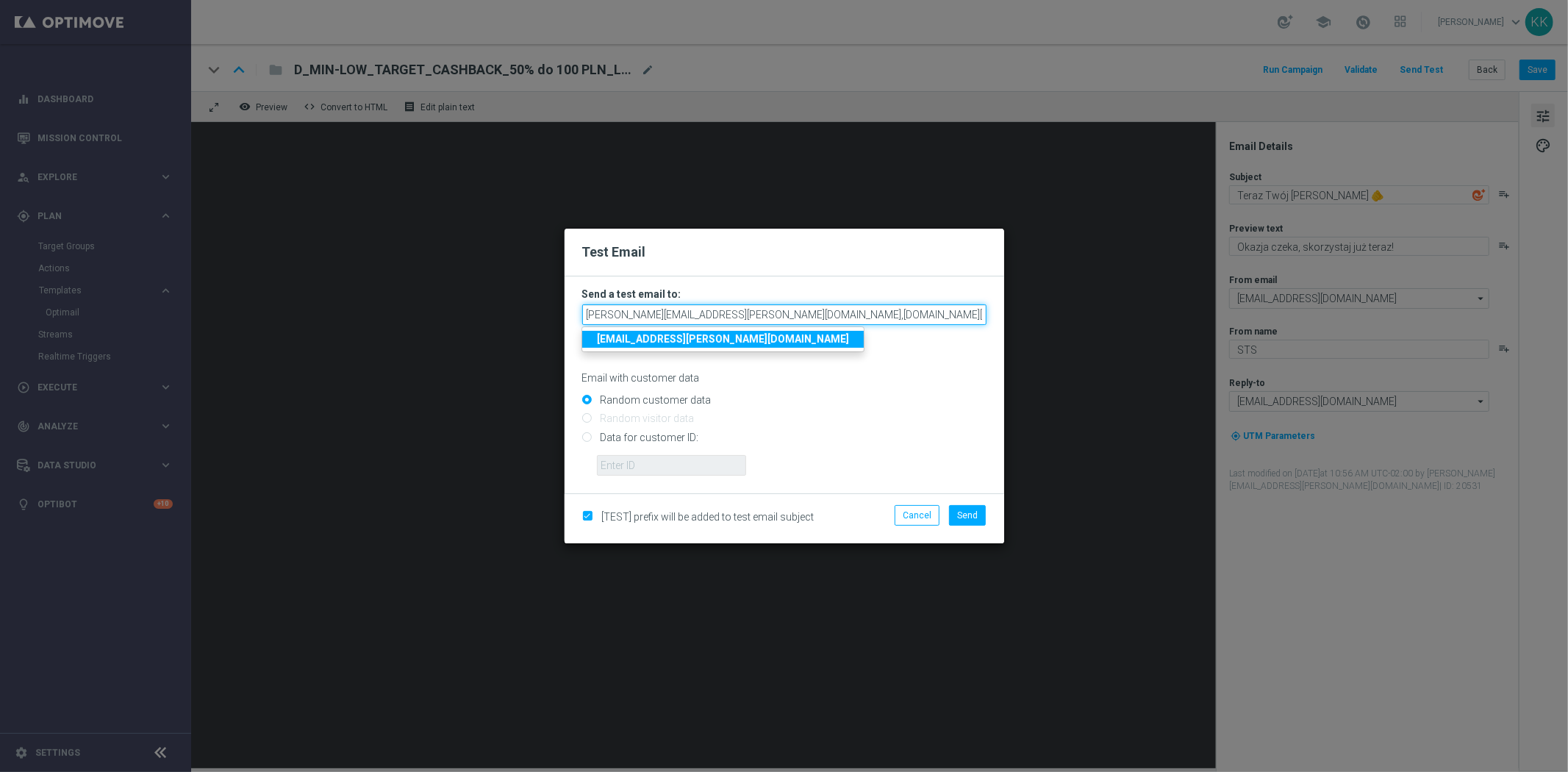
drag, startPoint x: 918, startPoint y: 314, endPoint x: 1220, endPoint y: 281, distance: 303.8
click at [1220, 281] on modal-container "Test Email Send a test email to: [PERSON_NAME][EMAIL_ADDRESS][PERSON_NAME][DOMA…" at bounding box center [784, 386] width 1568 height 772
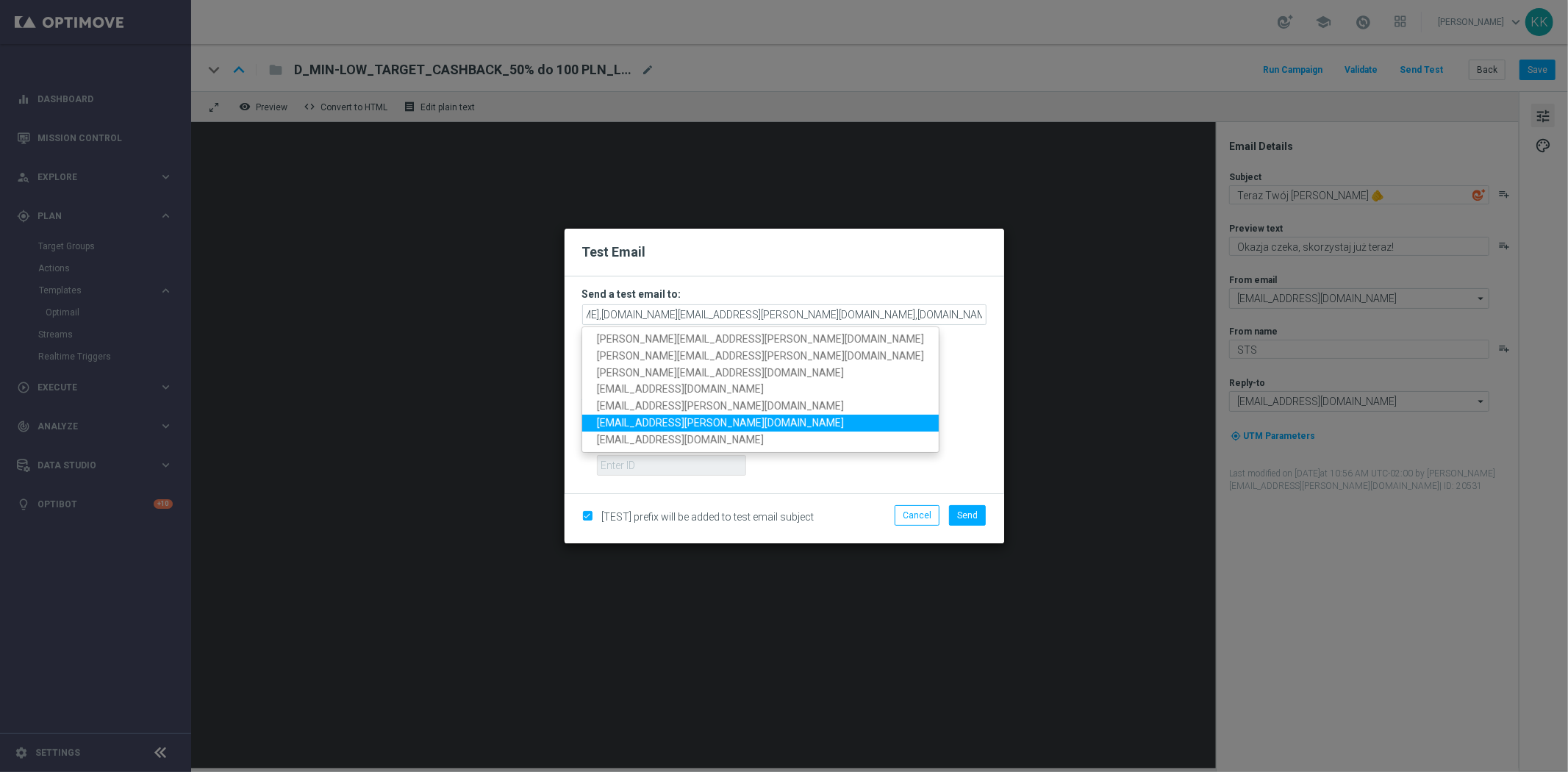
click at [698, 417] on span "[EMAIL_ADDRESS][PERSON_NAME][DOMAIN_NAME]" at bounding box center [720, 422] width 247 height 12
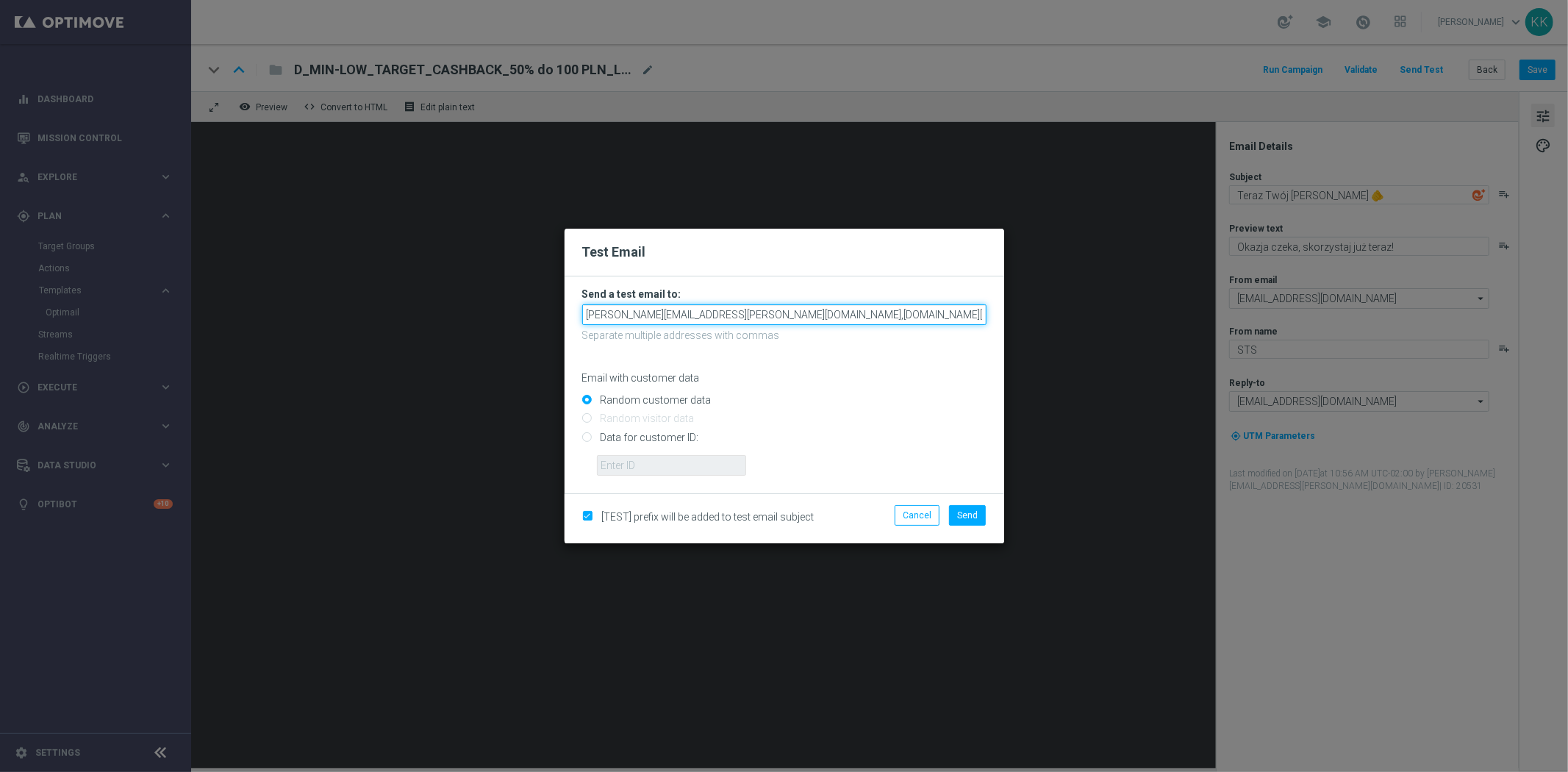
click at [725, 321] on input "[PERSON_NAME][EMAIL_ADDRESS][PERSON_NAME][DOMAIN_NAME],[DOMAIN_NAME][EMAIL_ADDR…" at bounding box center [784, 314] width 405 height 21
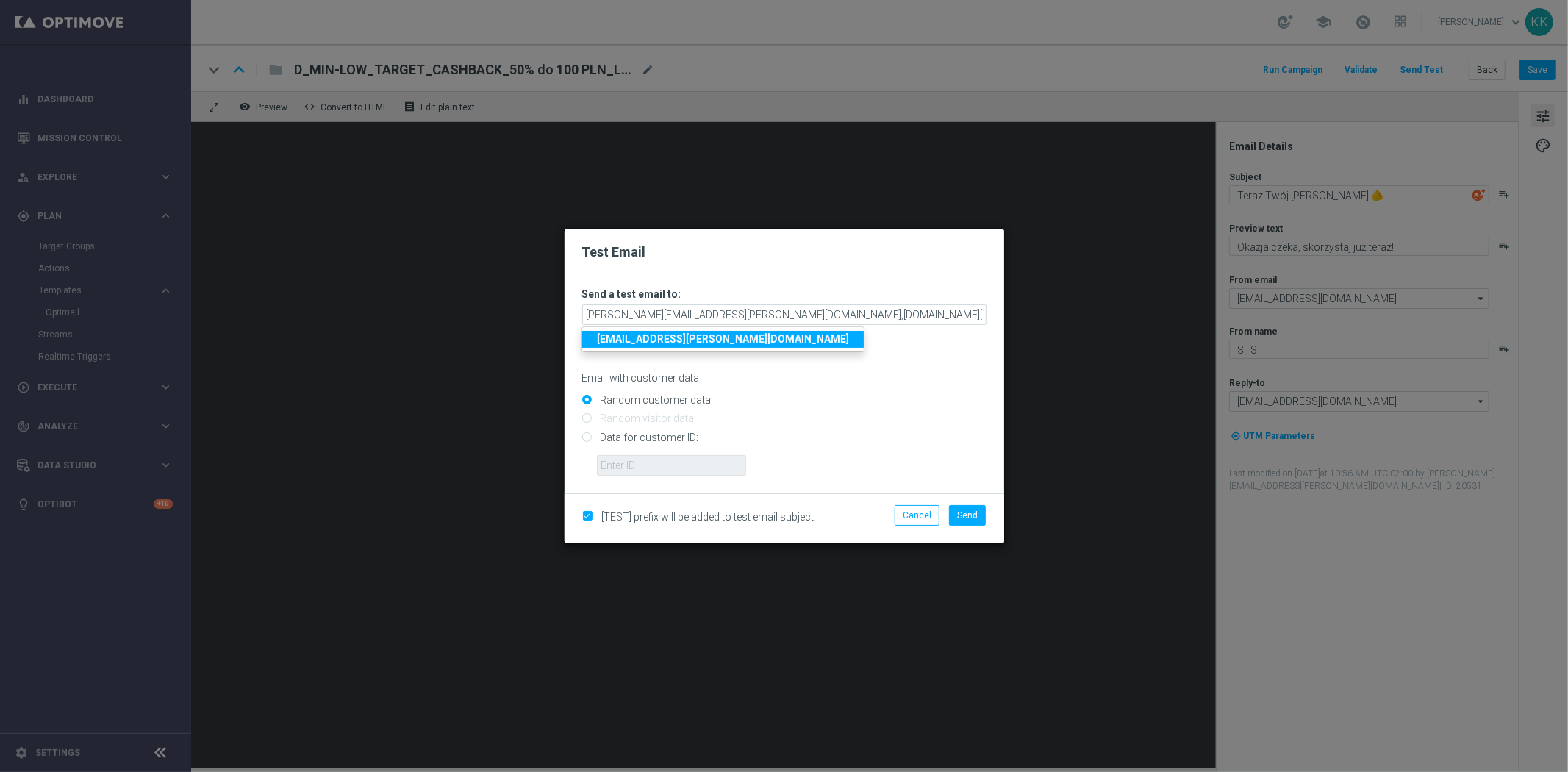
click at [881, 382] on p "Email with customer data" at bounding box center [784, 378] width 405 height 13
click at [980, 515] on button "Send" at bounding box center [967, 515] width 37 height 21
type input "[PERSON_NAME][EMAIL_ADDRESS][PERSON_NAME][DOMAIN_NAME],[DOMAIN_NAME][EMAIL_ADDR…"
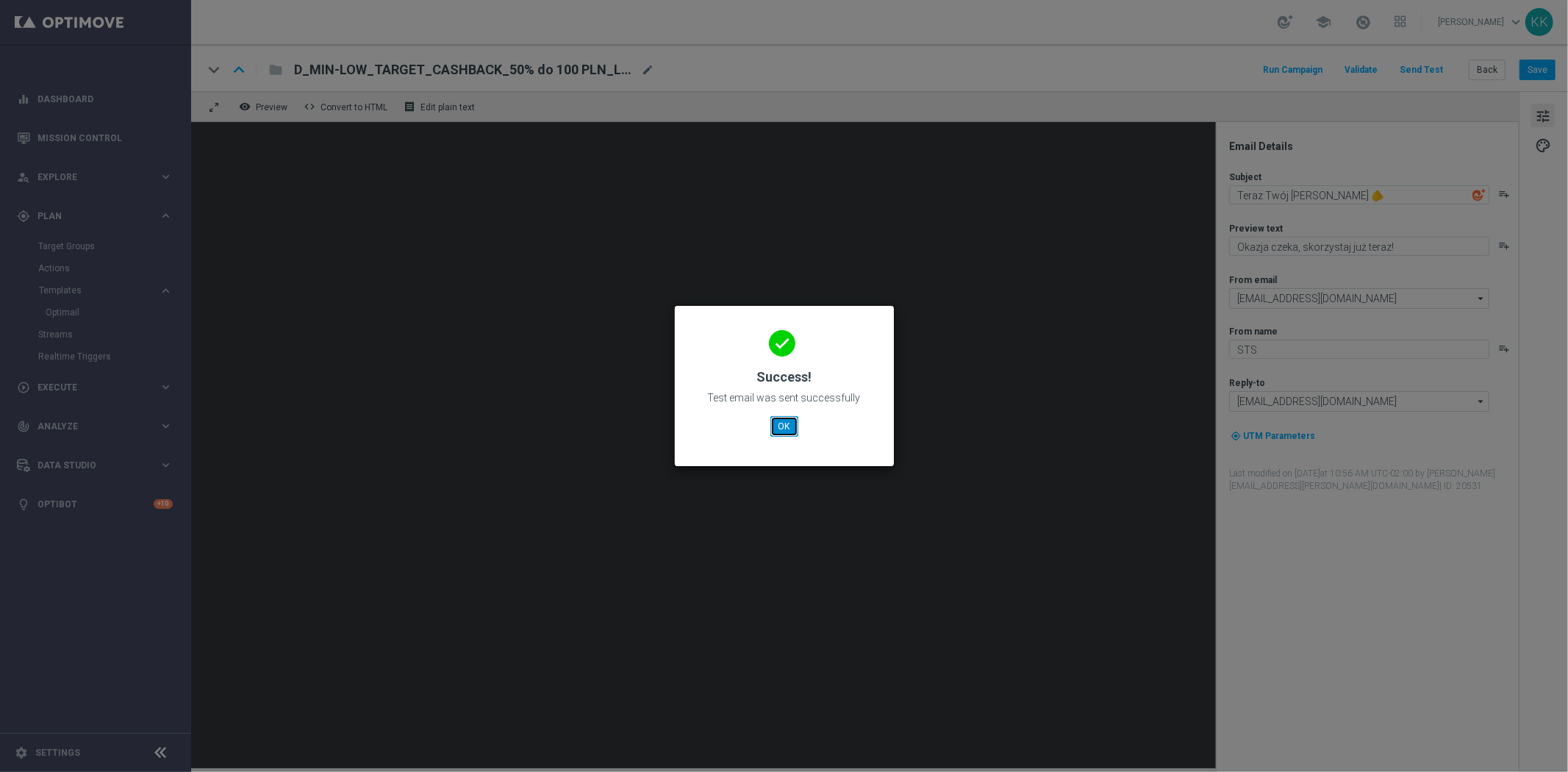
click at [780, 431] on button "OK" at bounding box center [784, 426] width 28 height 21
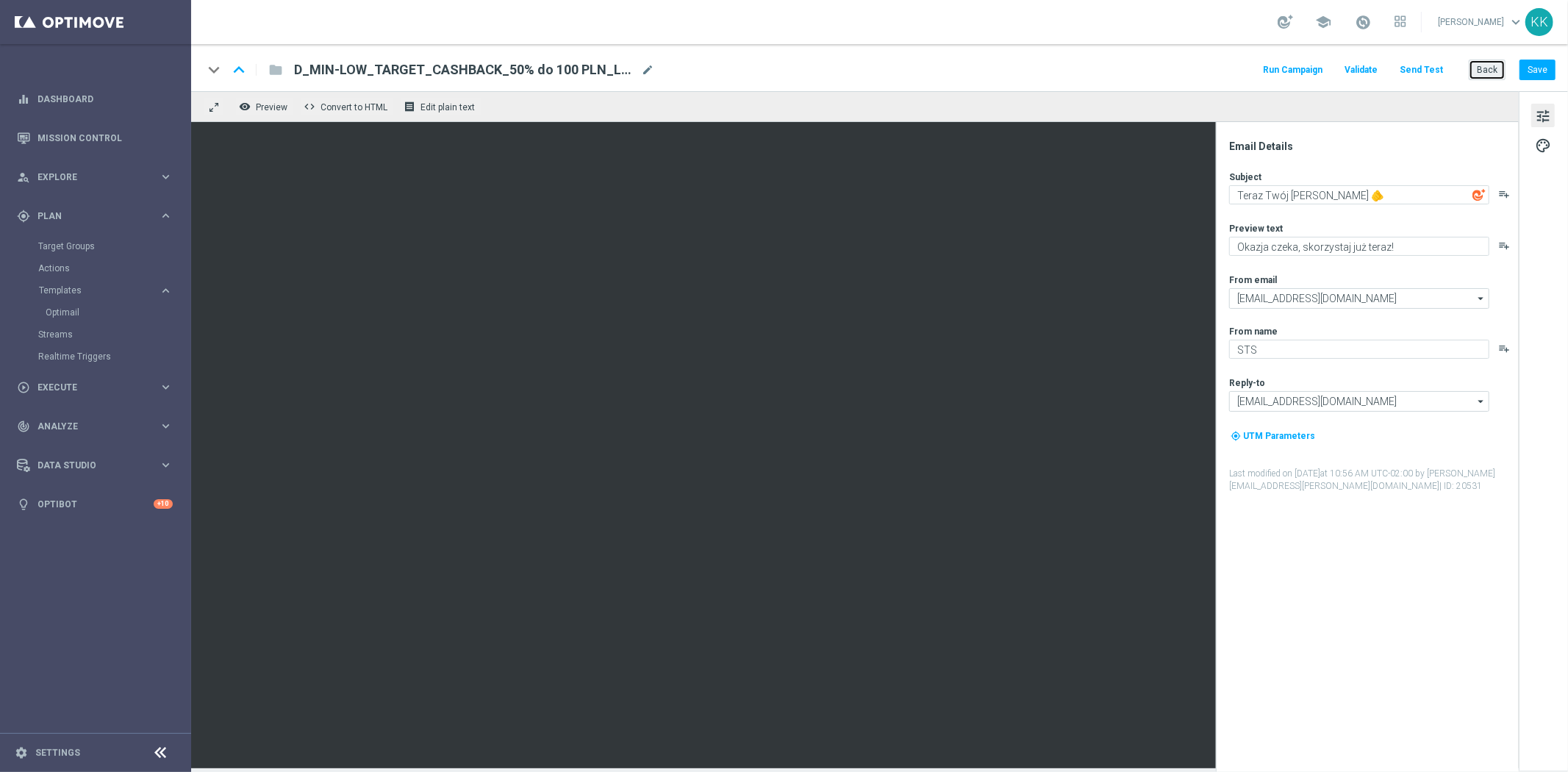
click at [1489, 66] on button "Back" at bounding box center [1487, 69] width 37 height 21
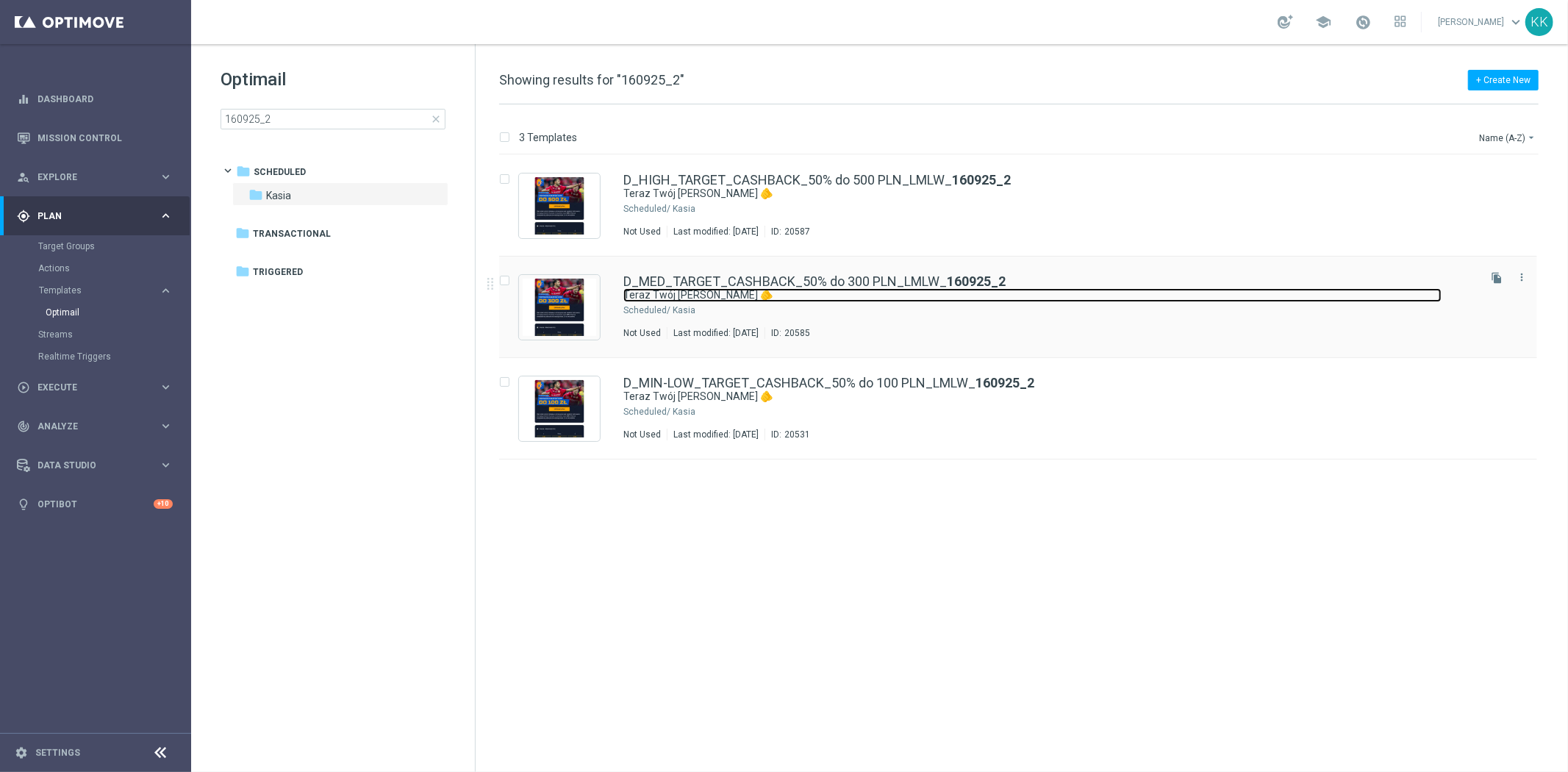
click at [922, 301] on link "Teraz Twój [PERSON_NAME] 🫵" at bounding box center [1032, 295] width 818 height 14
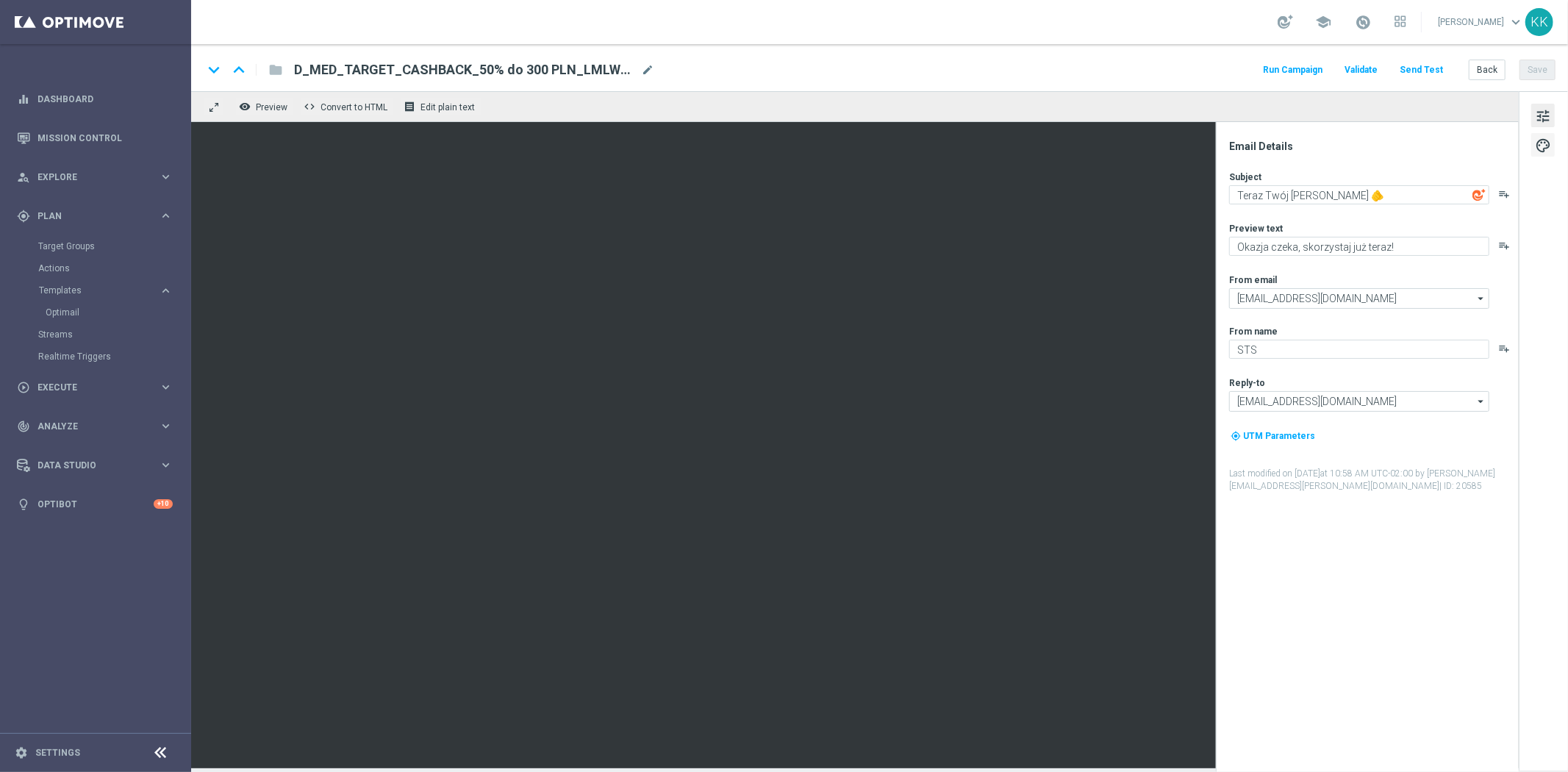
click at [1546, 144] on span "palette" at bounding box center [1543, 145] width 16 height 19
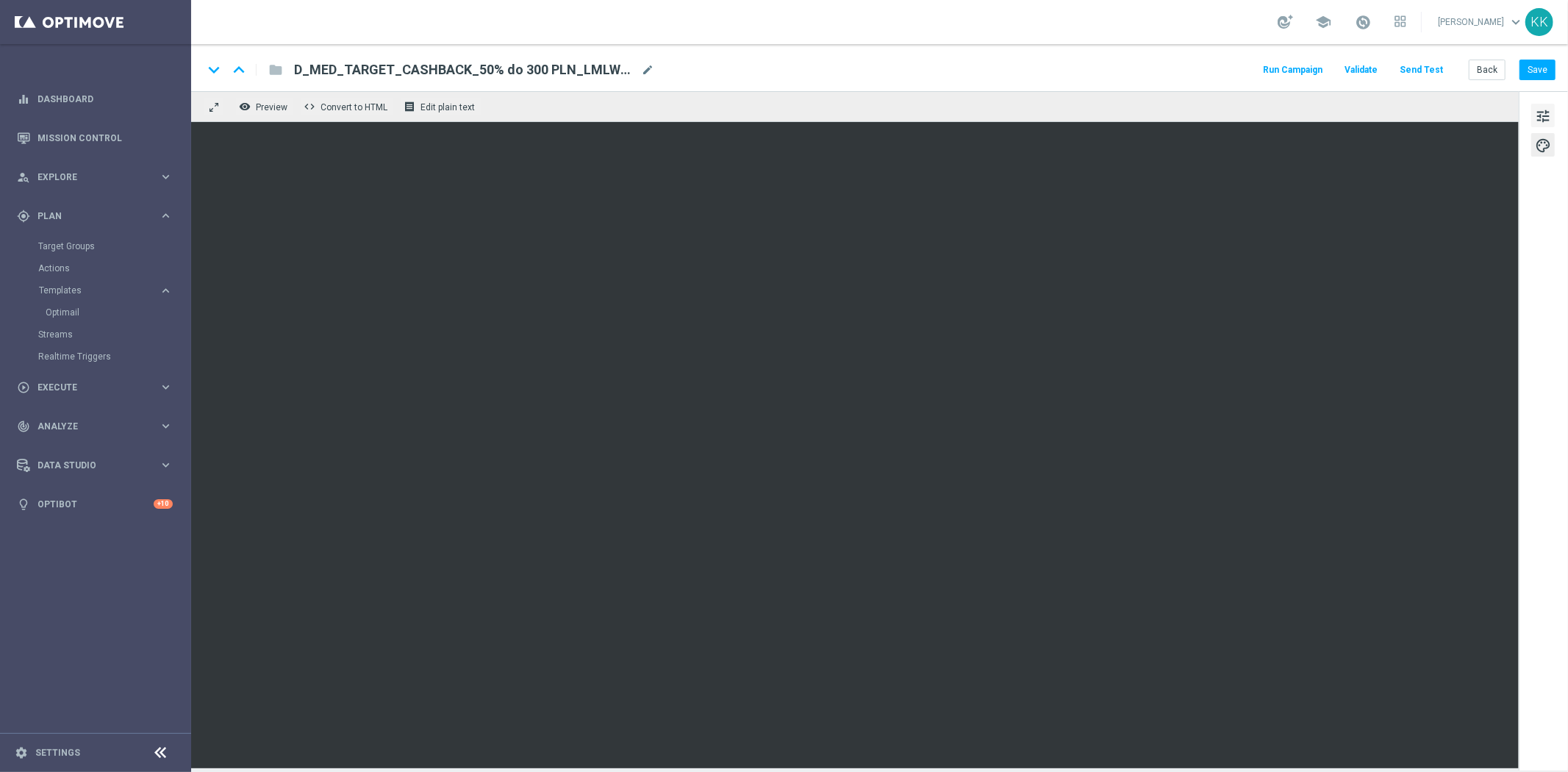
click at [1546, 119] on span "tune" at bounding box center [1543, 116] width 16 height 19
click at [1430, 61] on button "Send Test" at bounding box center [1421, 70] width 48 height 20
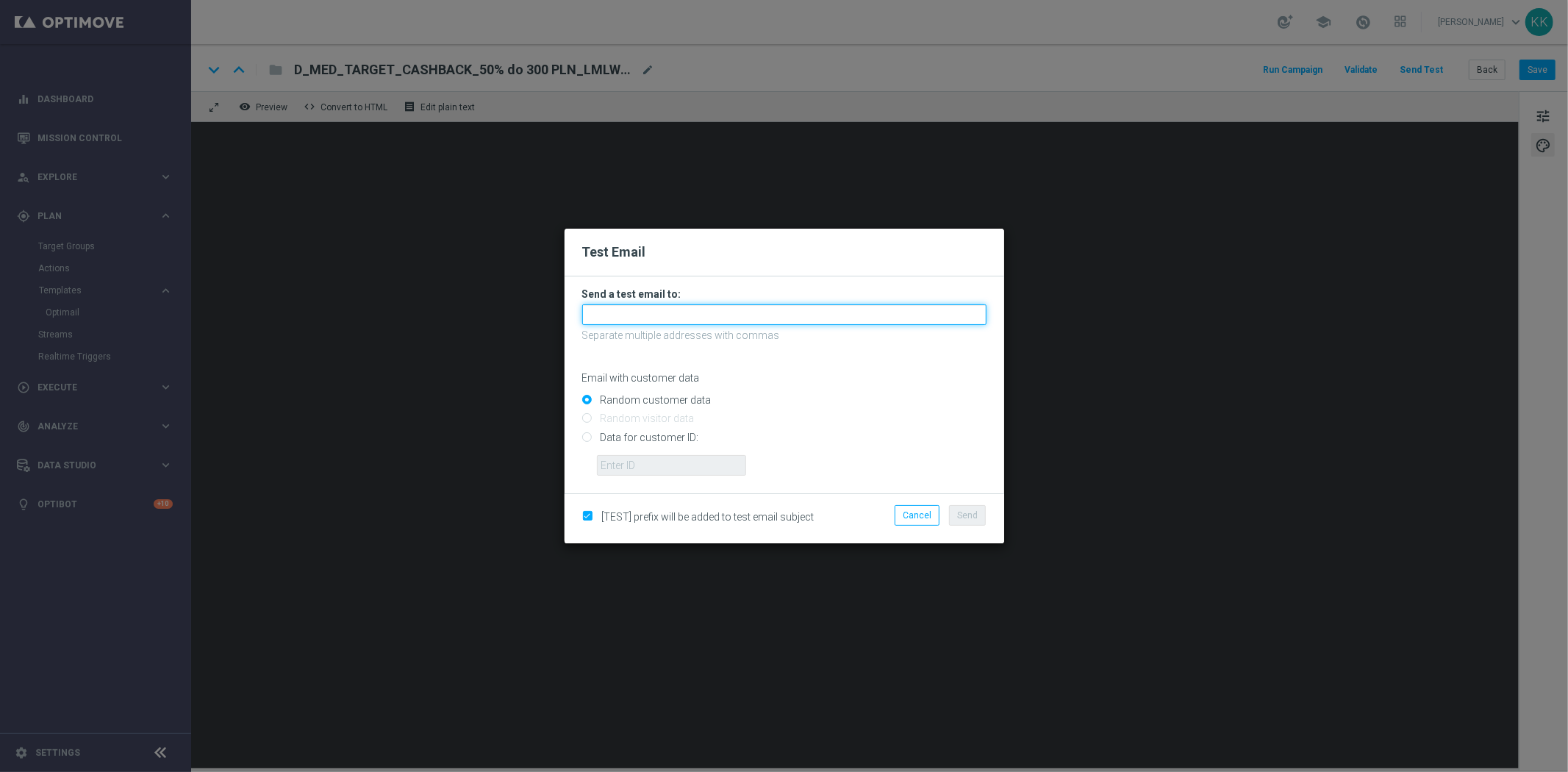
click at [630, 322] on input "text" at bounding box center [784, 314] width 405 height 21
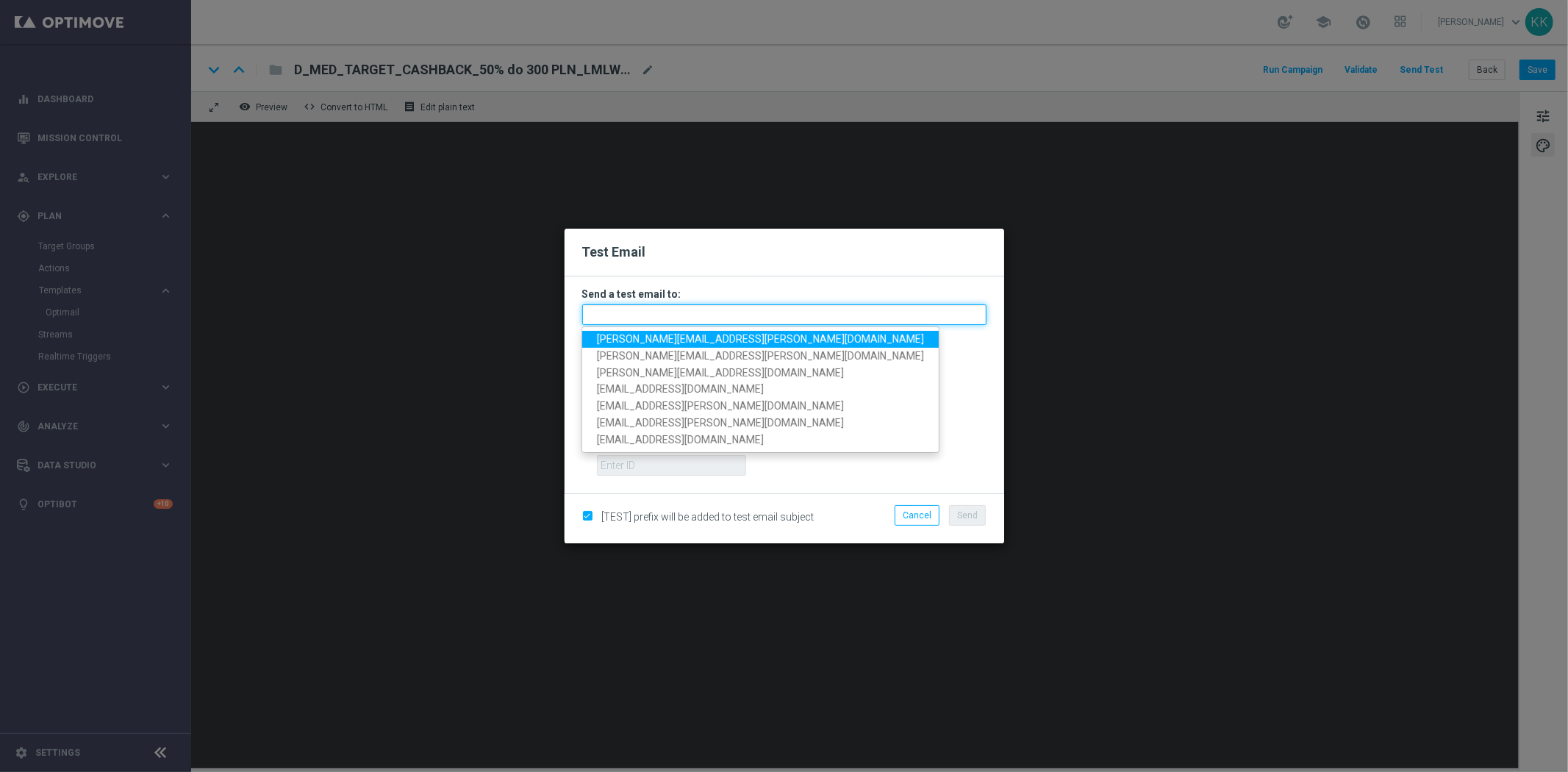
paste input "[PERSON_NAME][EMAIL_ADDRESS][PERSON_NAME][DOMAIN_NAME],[DOMAIN_NAME][EMAIL_ADDR…"
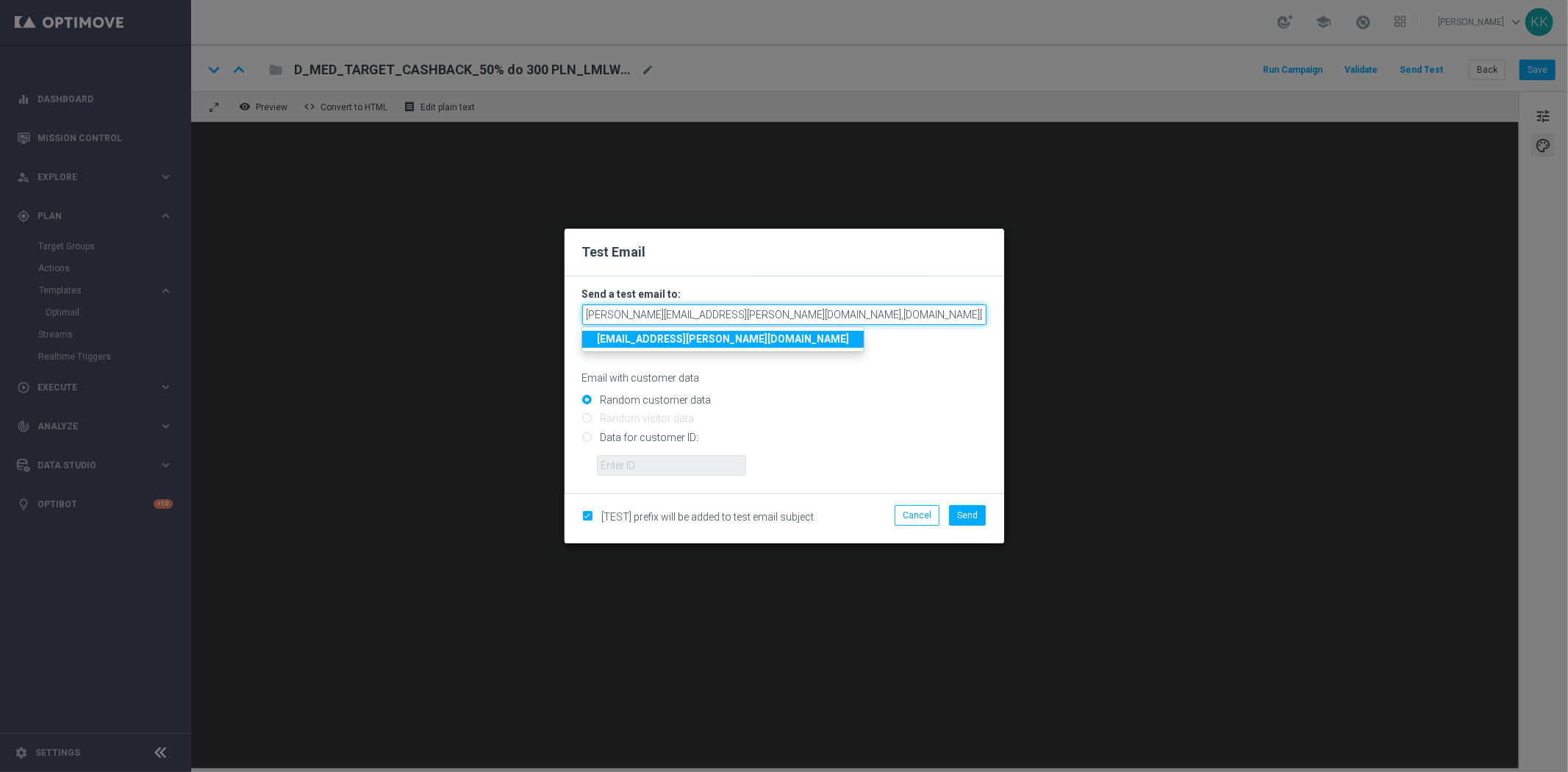
scroll to position [0, 415]
click at [946, 378] on p "Email with customer data" at bounding box center [784, 378] width 405 height 13
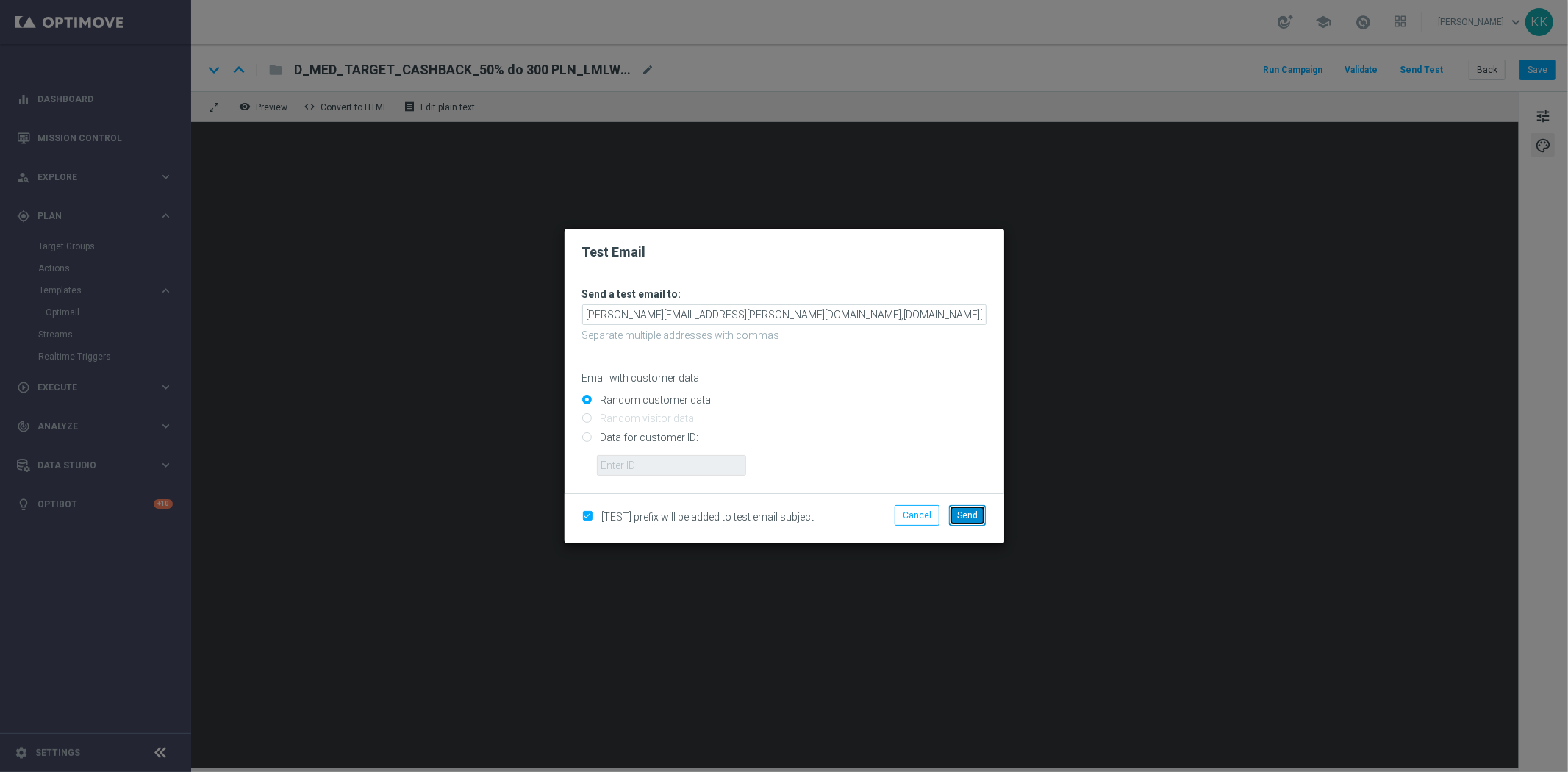
click at [964, 516] on span "Send" at bounding box center [967, 515] width 21 height 10
type input "[PERSON_NAME][EMAIL_ADDRESS][PERSON_NAME][DOMAIN_NAME],[DOMAIN_NAME][EMAIL_ADDR…"
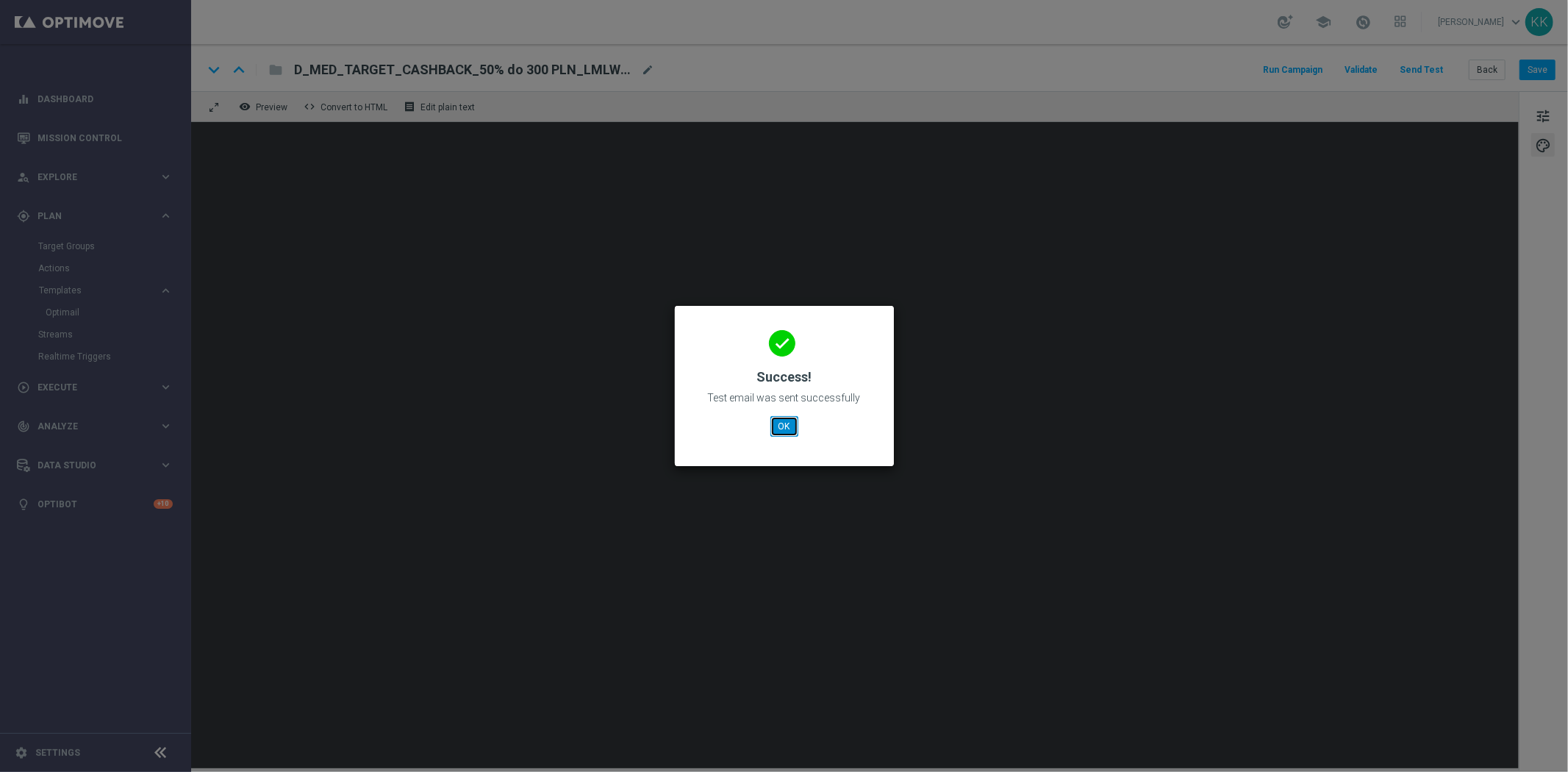
click at [772, 427] on button "OK" at bounding box center [784, 426] width 28 height 21
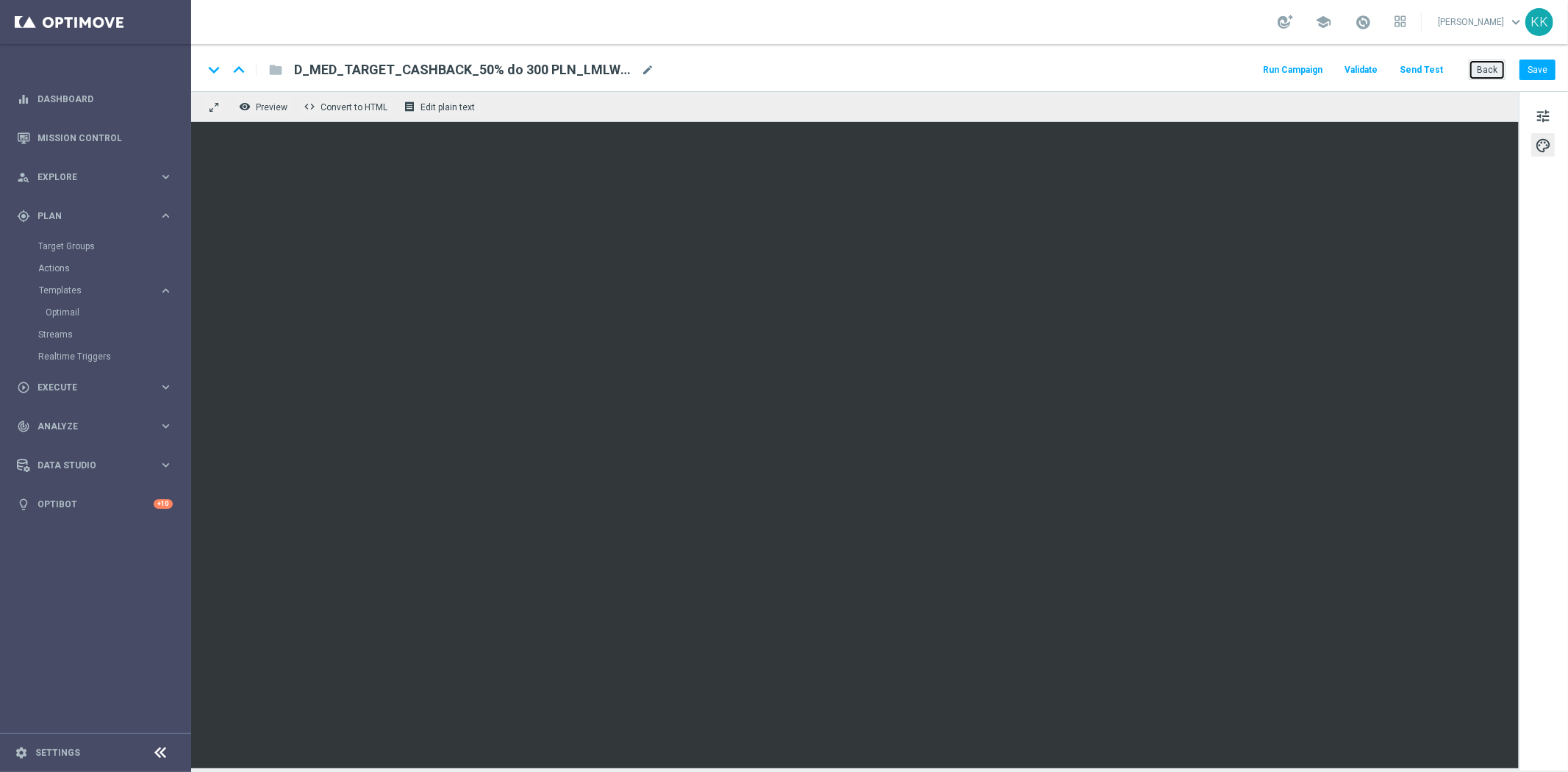
click at [1477, 60] on button "Back" at bounding box center [1487, 69] width 37 height 21
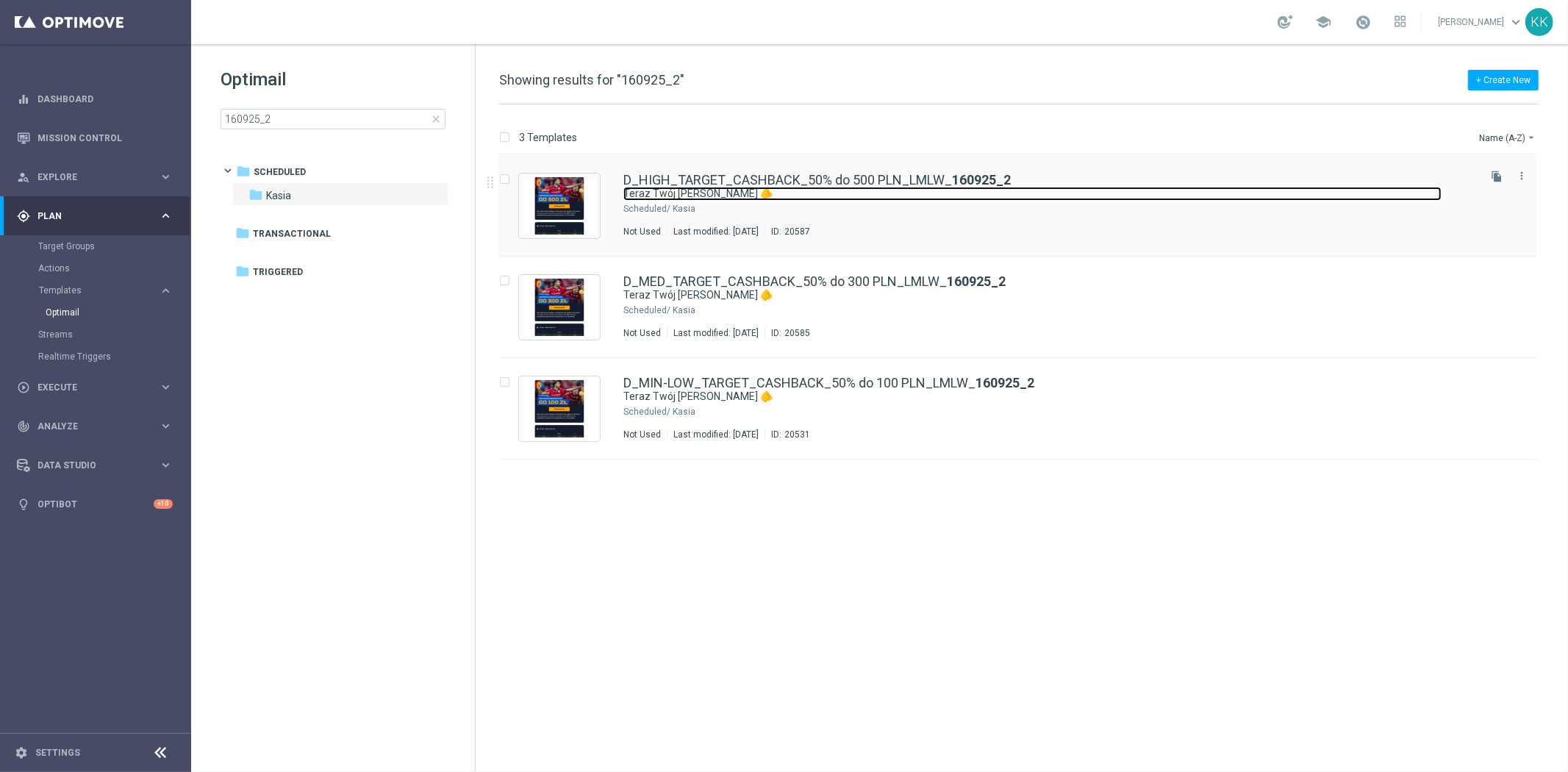
click at [750, 193] on link "Teraz Twój [PERSON_NAME] 🫵" at bounding box center [1032, 193] width 818 height 14
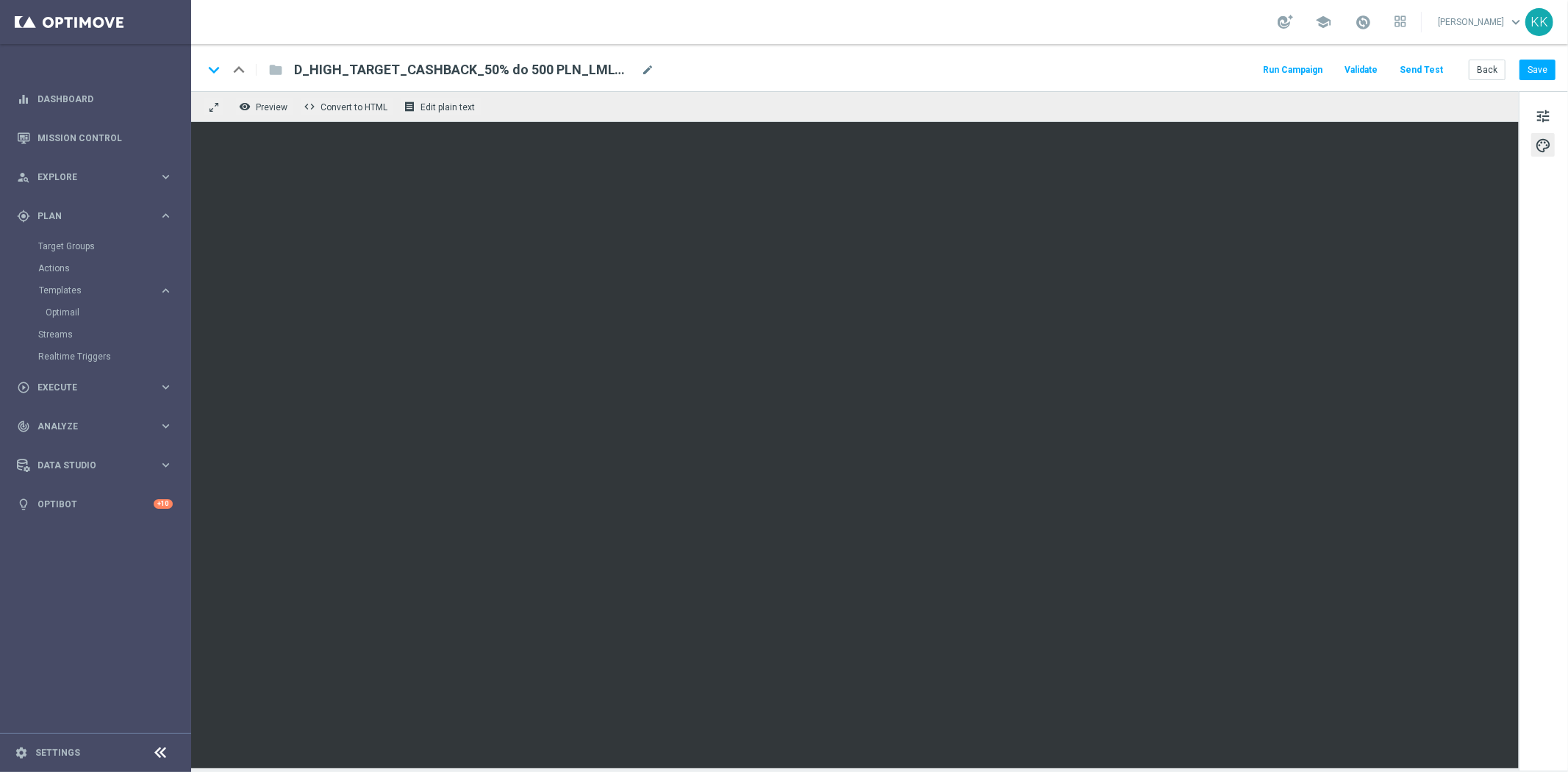
click at [1410, 62] on button "Send Test" at bounding box center [1421, 70] width 48 height 20
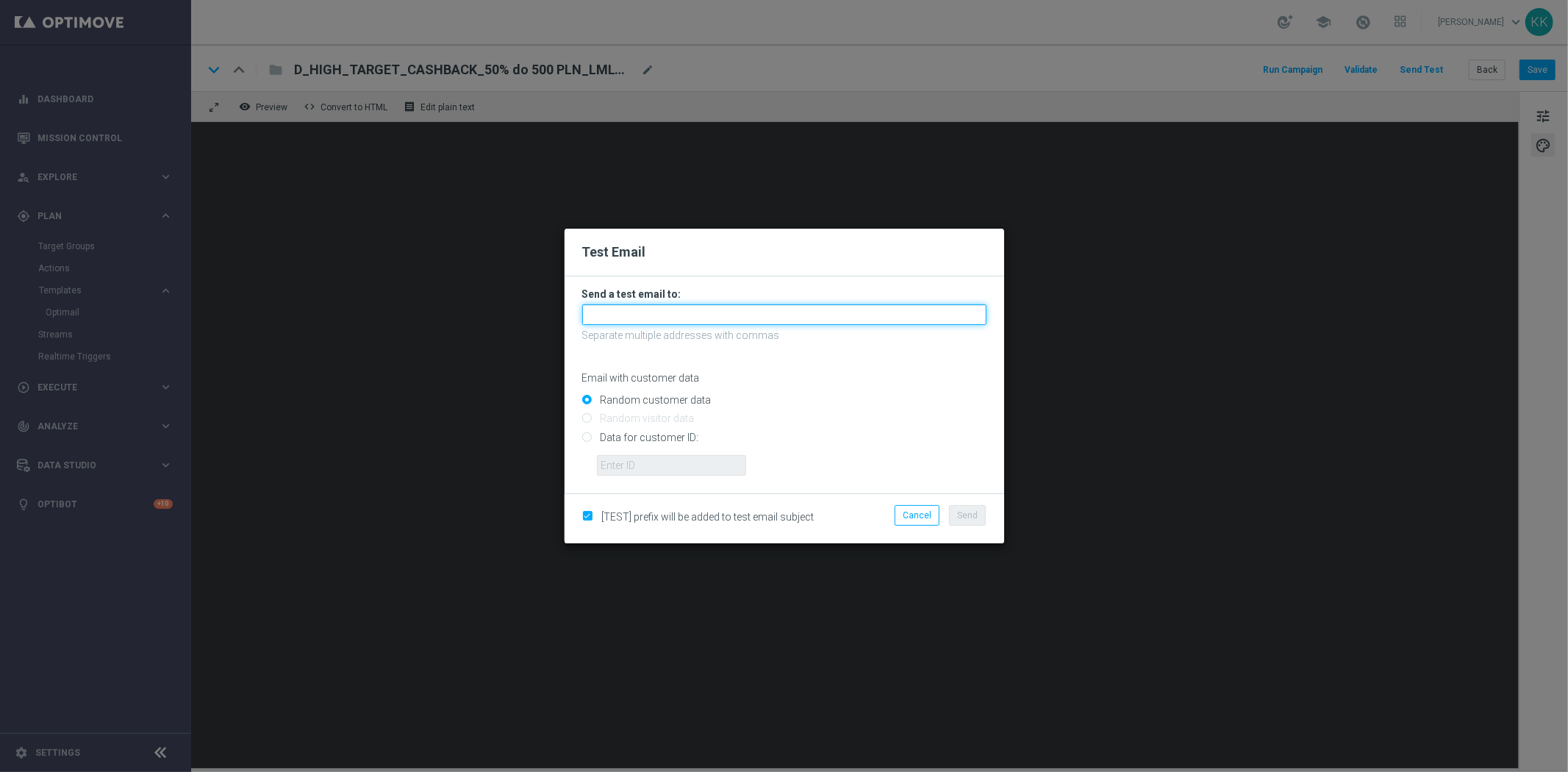
click at [666, 310] on input "text" at bounding box center [784, 314] width 405 height 21
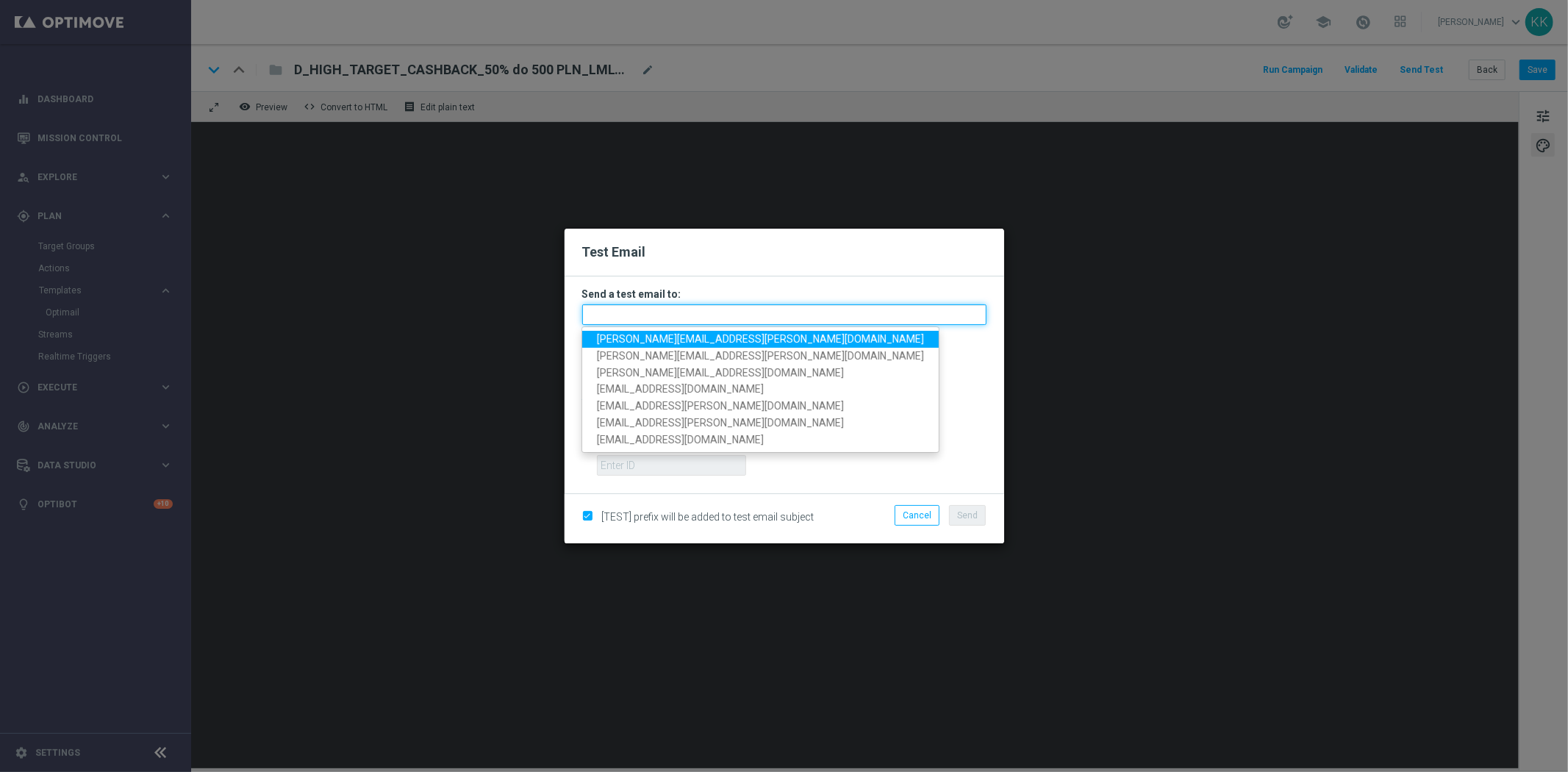
paste input "[PERSON_NAME][EMAIL_ADDRESS][PERSON_NAME][DOMAIN_NAME],[DOMAIN_NAME][EMAIL_ADDR…"
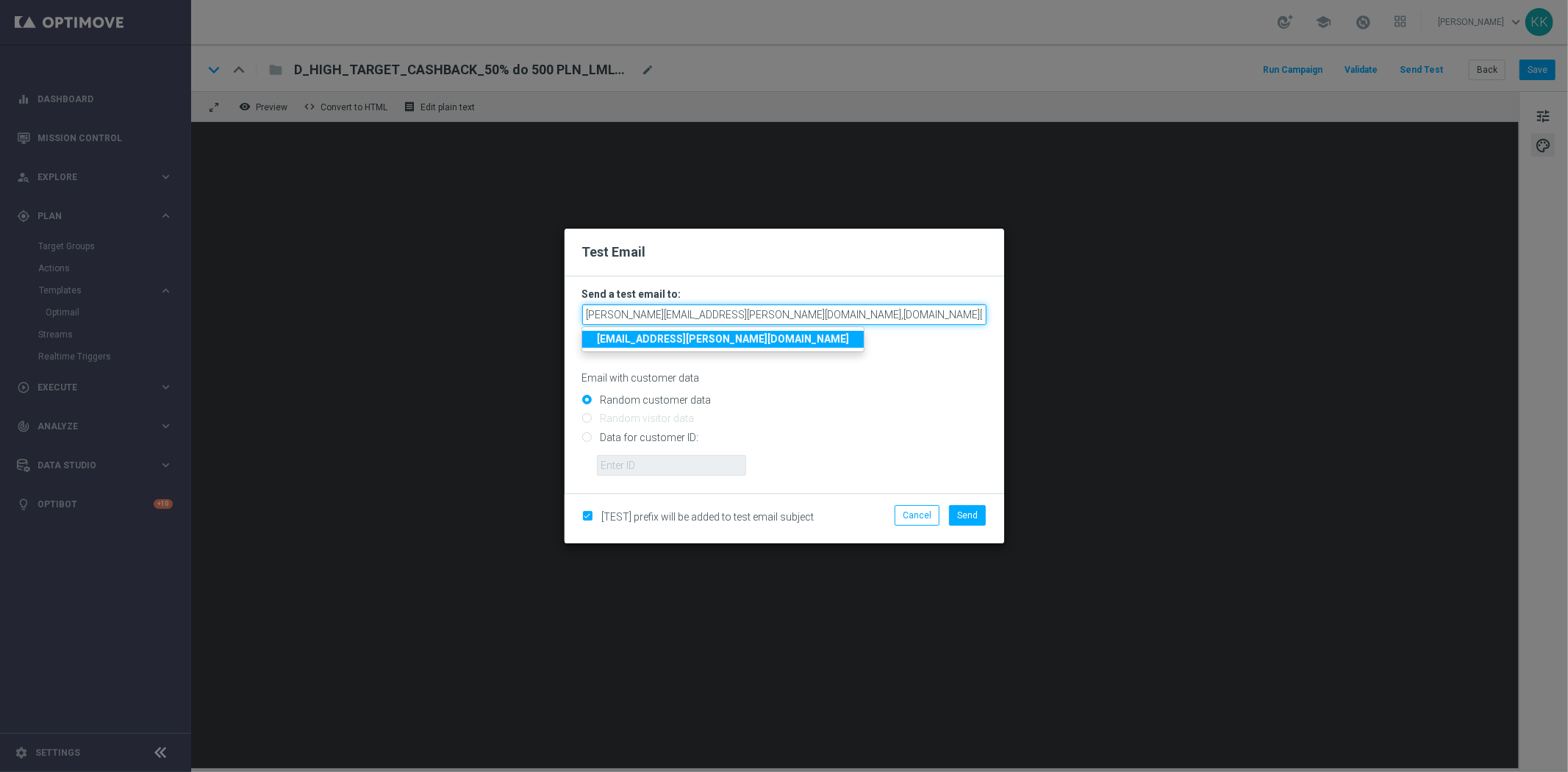
scroll to position [0, 415]
click at [803, 379] on p "Email with customer data" at bounding box center [784, 378] width 405 height 13
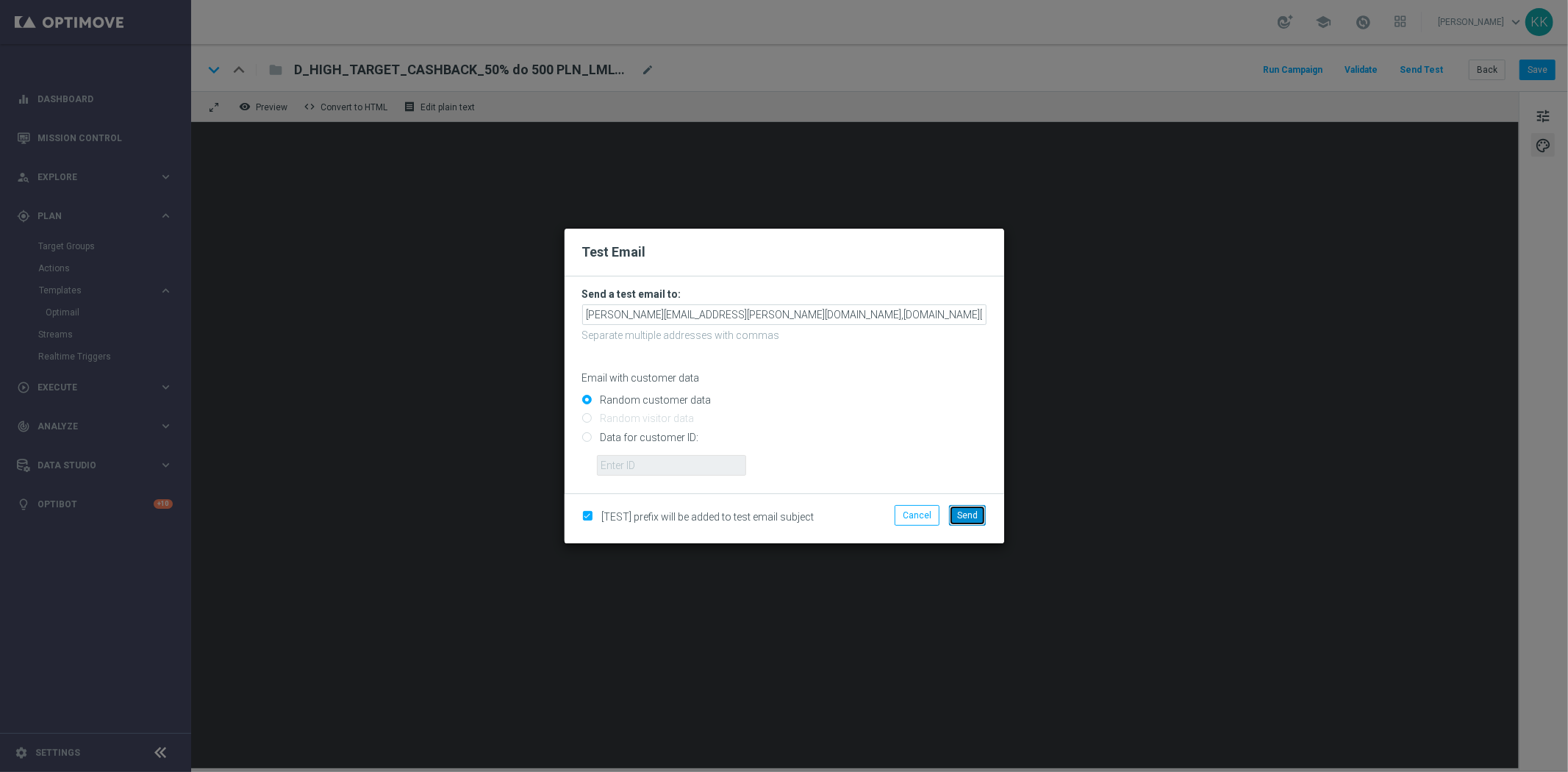
click at [980, 513] on button "Send" at bounding box center [967, 515] width 37 height 21
type input "[PERSON_NAME][EMAIL_ADDRESS][PERSON_NAME][DOMAIN_NAME],[DOMAIN_NAME][EMAIL_ADDR…"
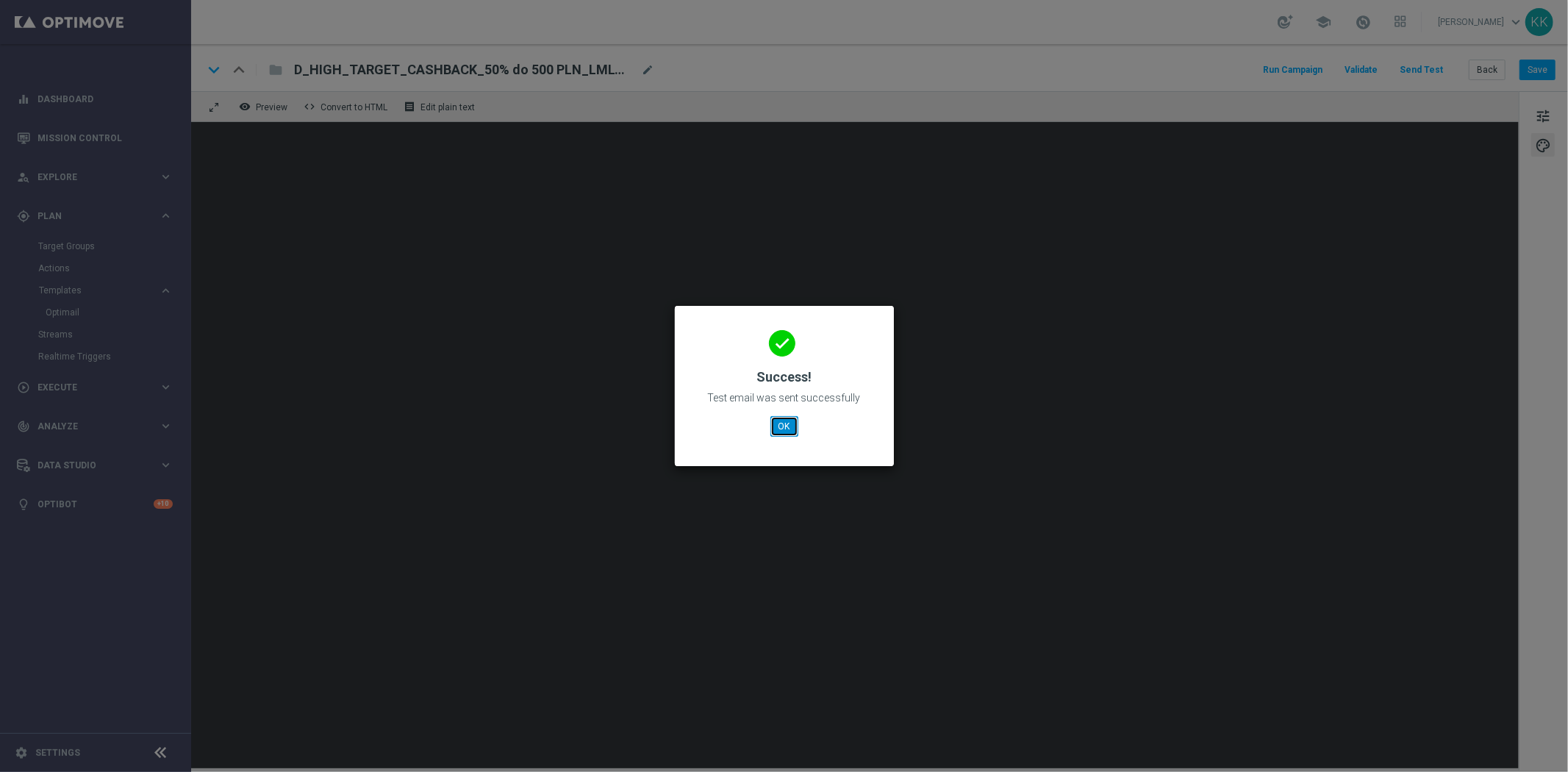
click at [775, 423] on button "OK" at bounding box center [784, 426] width 28 height 21
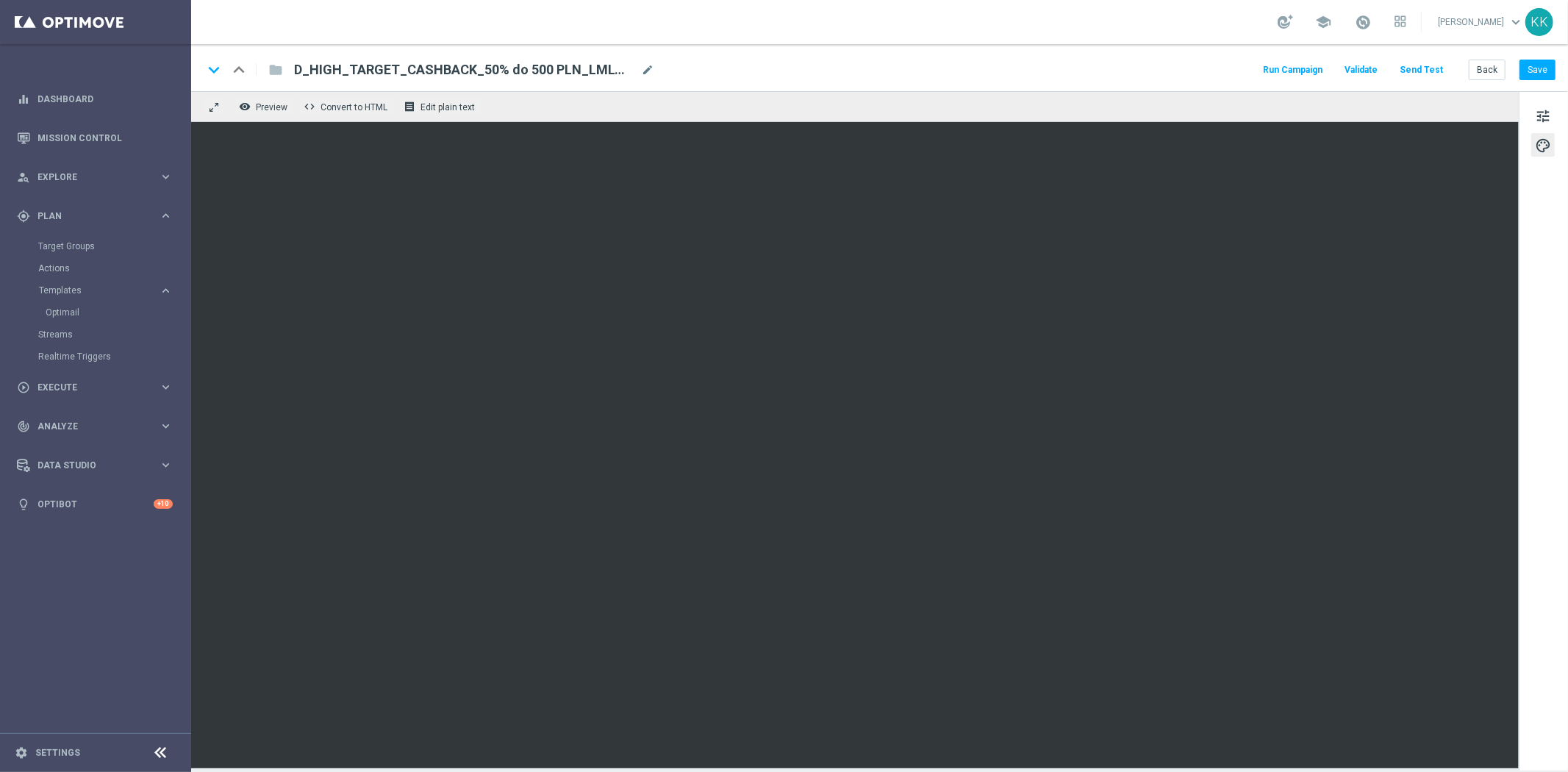
click at [1542, 55] on div "keyboard_arrow_down keyboard_arrow_up folder D_HIGH_TARGET_CASHBACK_50% do 500 …" at bounding box center [879, 67] width 1377 height 47
click at [1547, 66] on button "Save" at bounding box center [1537, 69] width 36 height 21
click at [1490, 79] on button "Back" at bounding box center [1487, 69] width 37 height 21
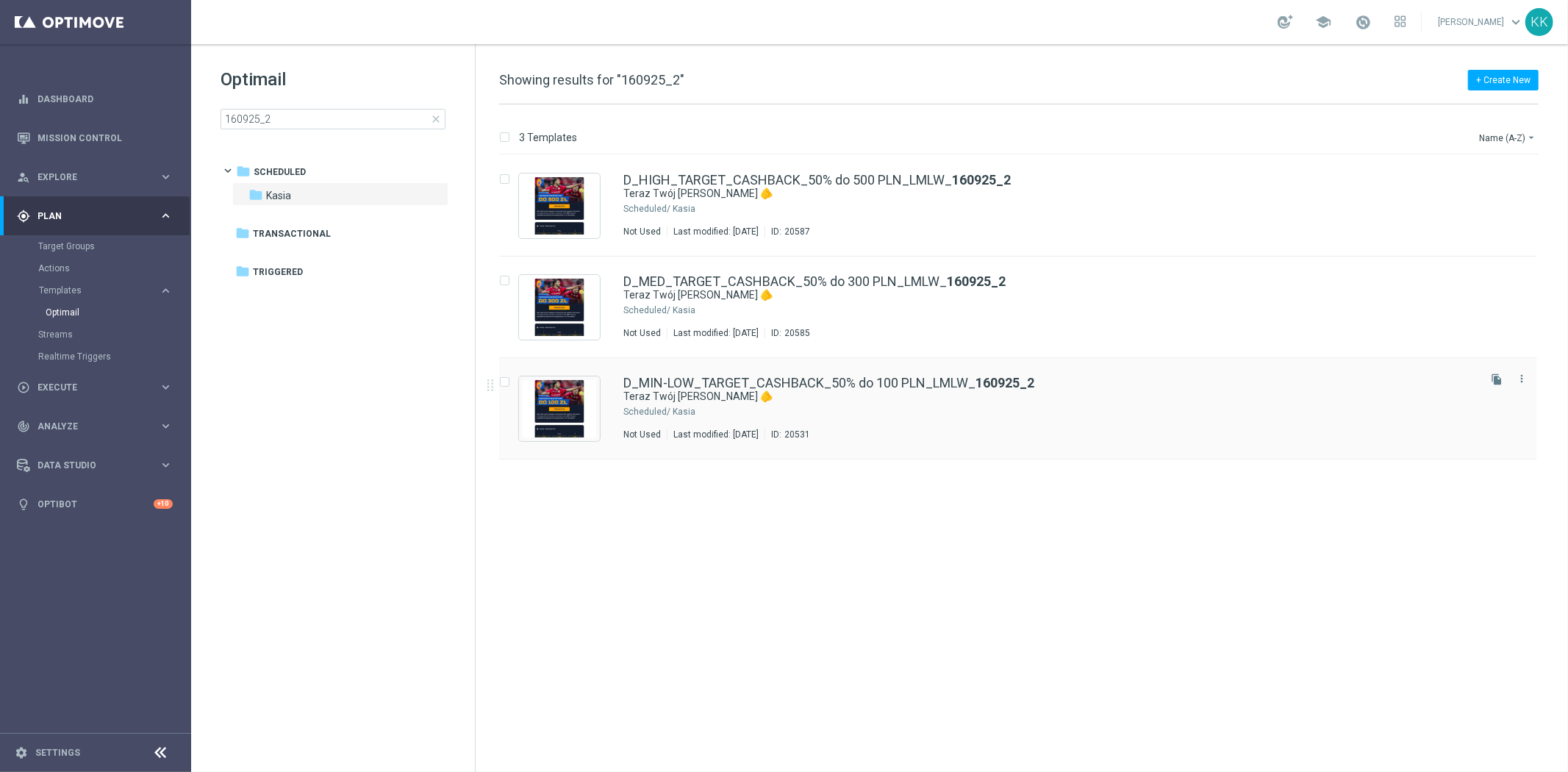
click at [757, 418] on div "D_MIN-LOW_TARGET_CASHBACK_50% do 100 PLN_LMLW_ 160925_2 Teraz Twój [PERSON_NAME…" at bounding box center [1049, 408] width 852 height 64
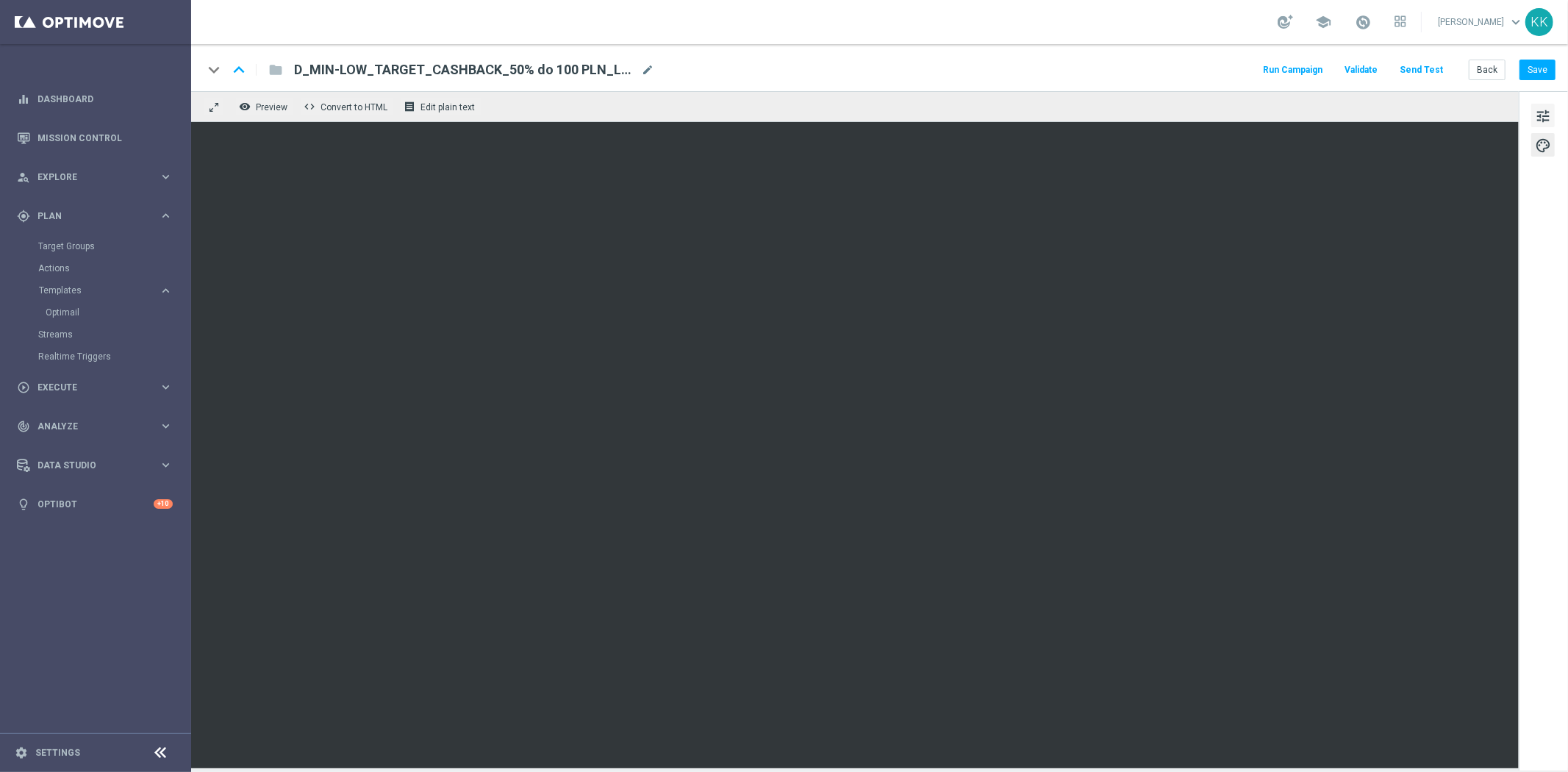
click at [1538, 115] on span "tune" at bounding box center [1543, 116] width 16 height 19
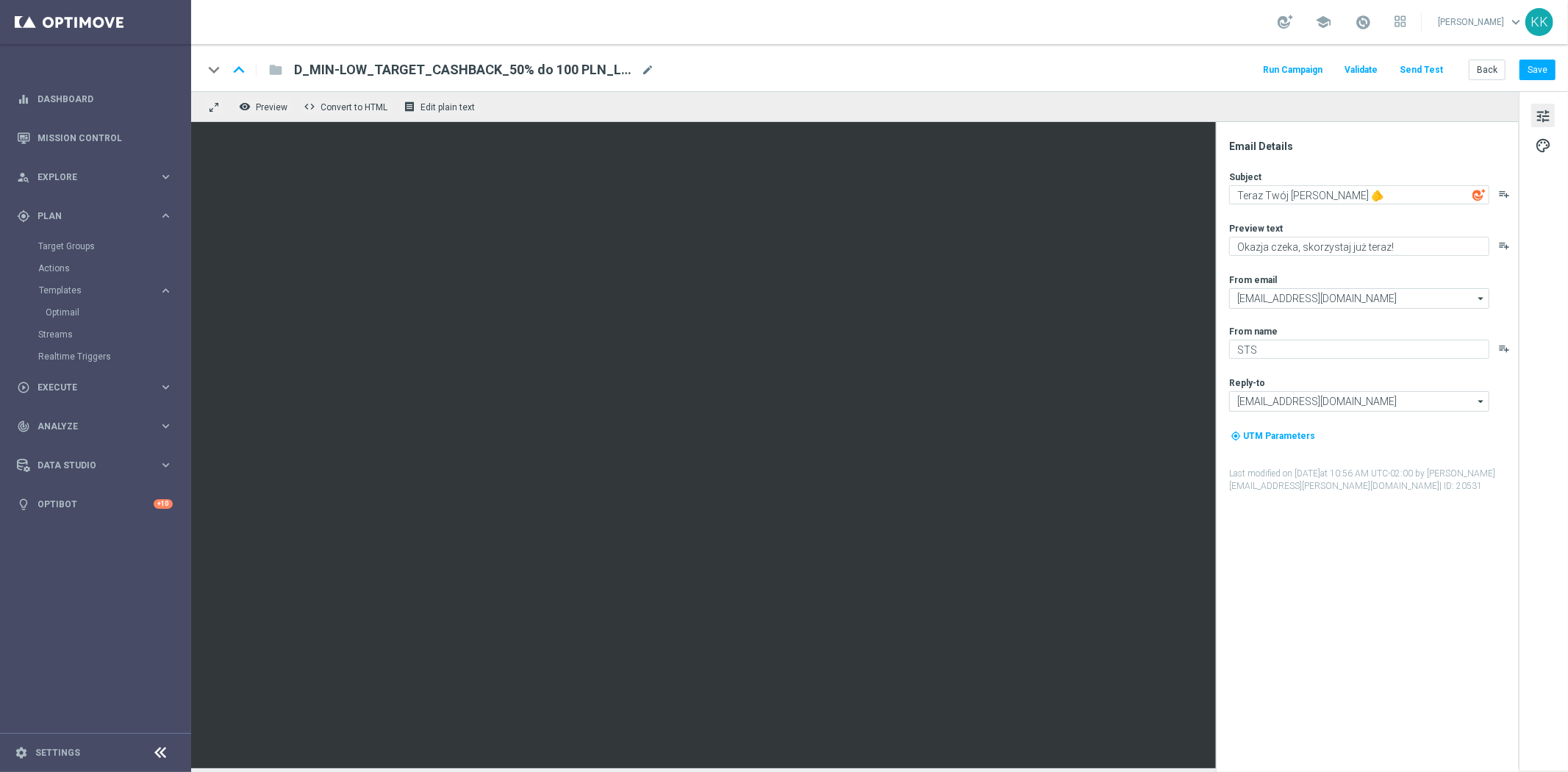
click at [1299, 206] on div "Subject Teraz Twój [PERSON_NAME] 🫵 playlist_add Preview text Okazja czeka, skor…" at bounding box center [1373, 331] width 288 height 322
drag, startPoint x: 1299, startPoint y: 206, endPoint x: 1299, endPoint y: 194, distance: 12.0
click at [1299, 200] on div "Subject Teraz Twój [PERSON_NAME] 🫵 playlist_add Preview text Okazja czeka, skor…" at bounding box center [1373, 331] width 288 height 322
click at [1299, 194] on textarea "Teraz Twój [PERSON_NAME] 🫵" at bounding box center [1359, 194] width 260 height 19
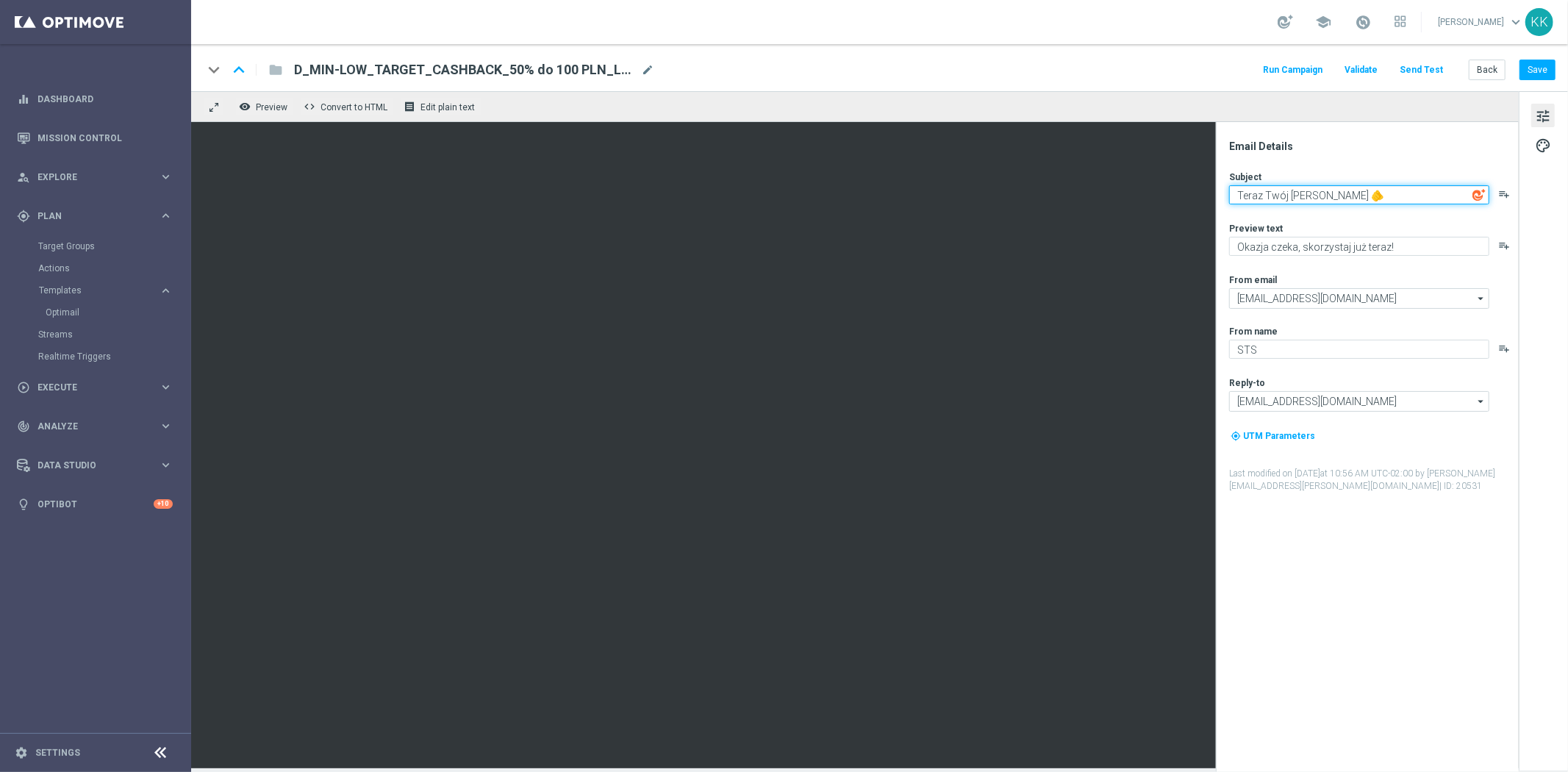
click at [1299, 194] on textarea "Teraz Twój [PERSON_NAME] 🫵" at bounding box center [1359, 194] width 260 height 19
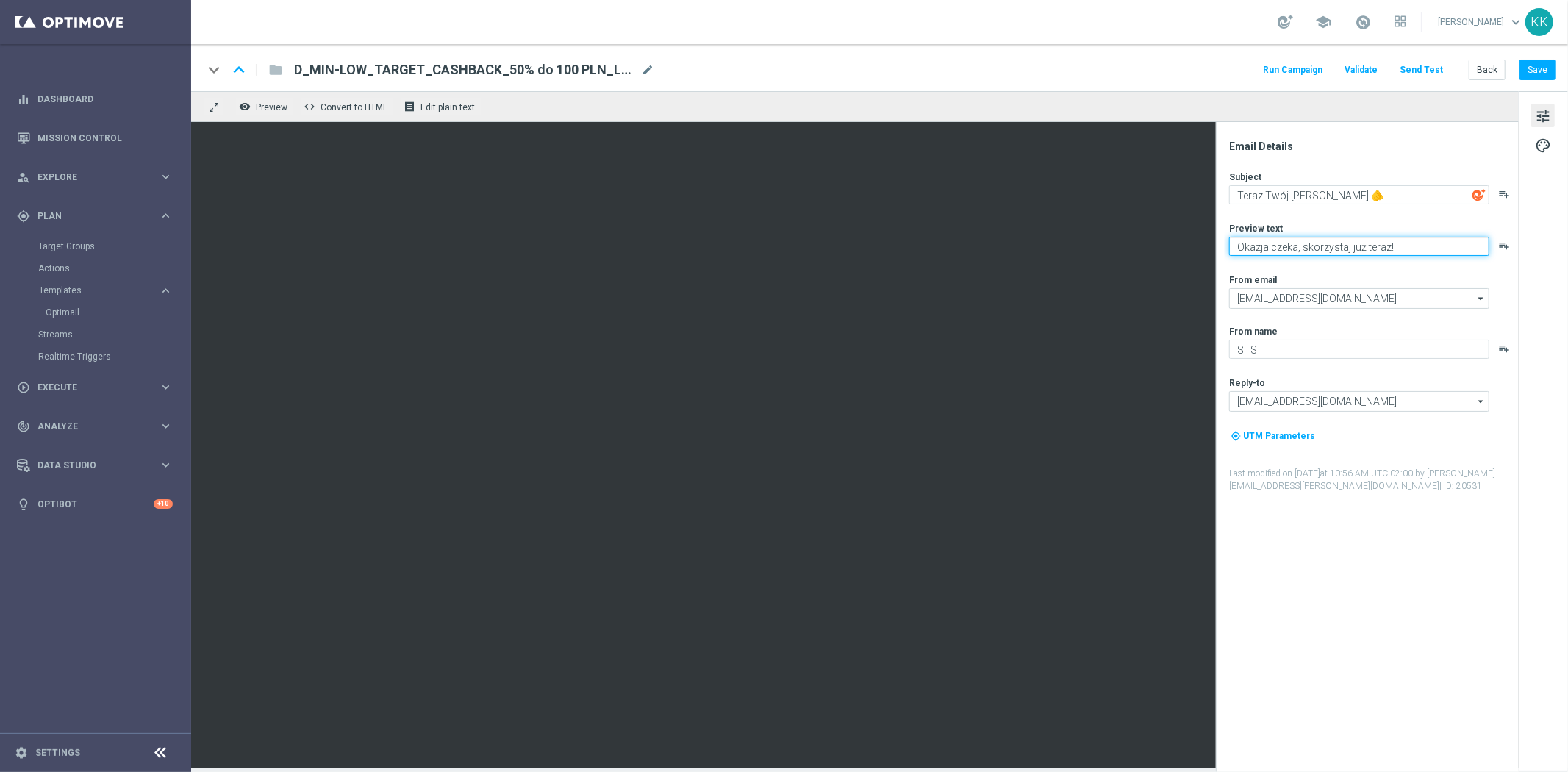
click at [1268, 243] on textarea "Okazja czeka, skorzystaj już teraz!" at bounding box center [1359, 246] width 260 height 19
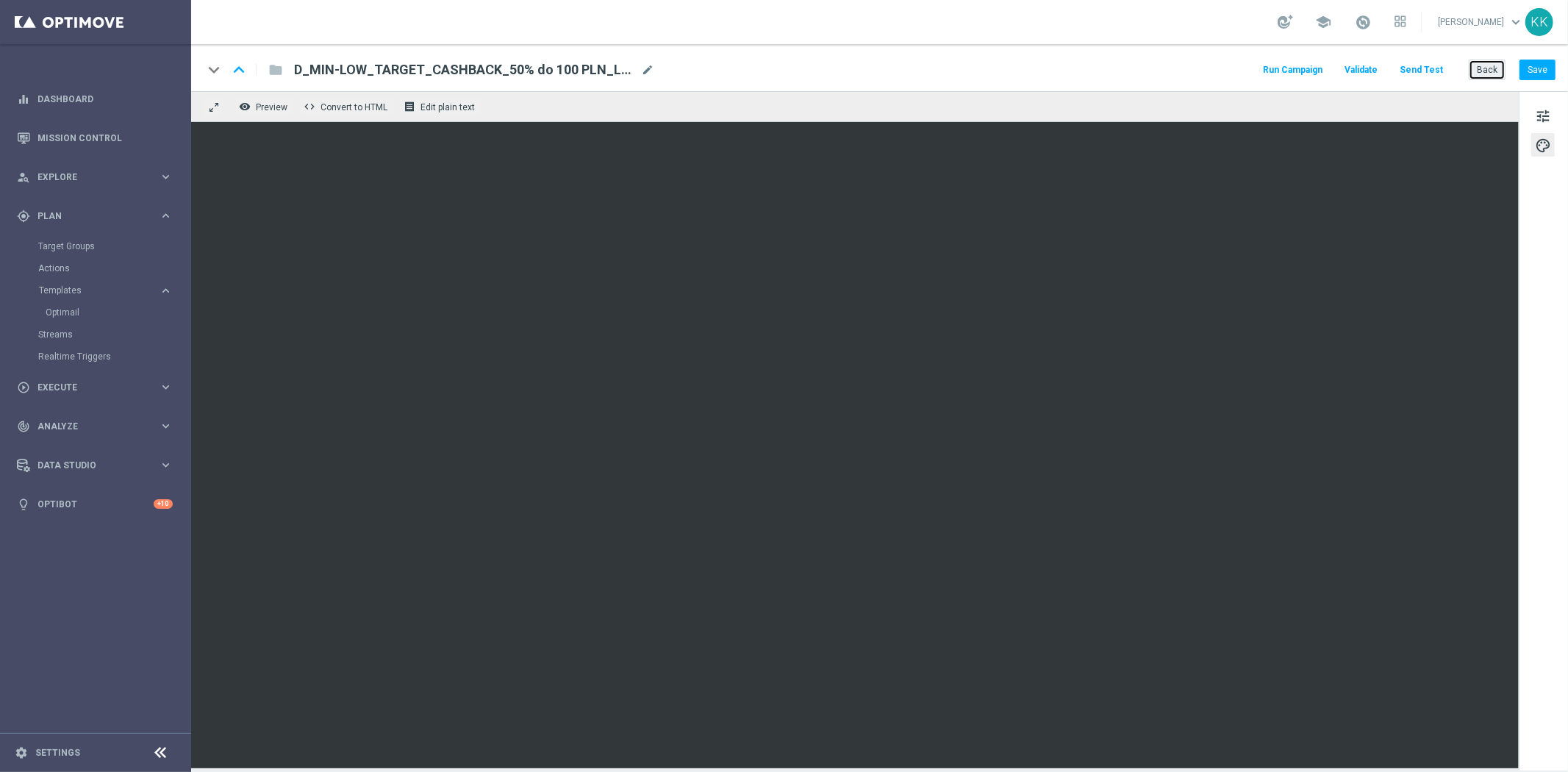
click at [1488, 69] on button "Back" at bounding box center [1487, 69] width 37 height 21
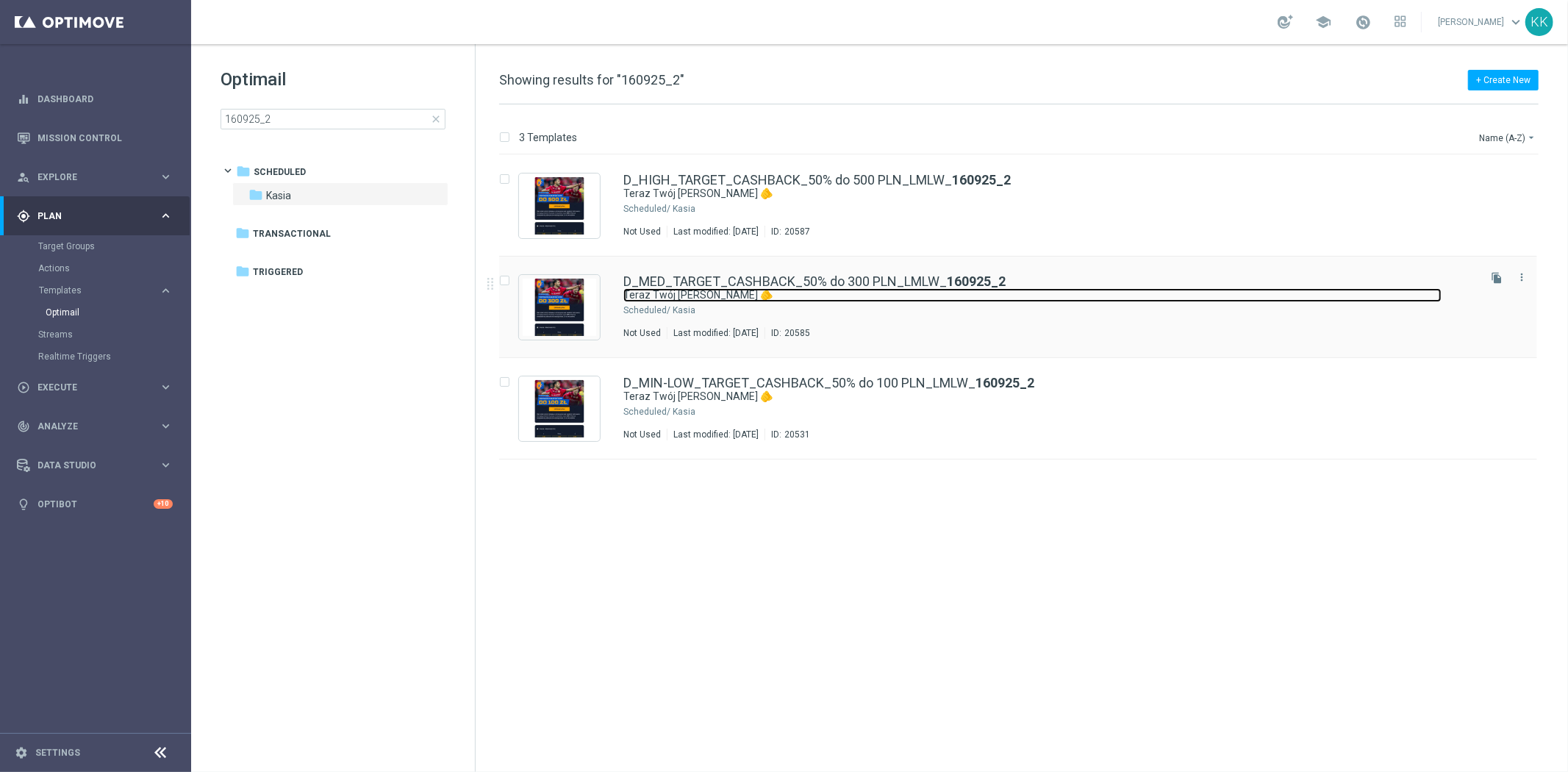
click at [730, 291] on link "Teraz Twój [PERSON_NAME] 🫵" at bounding box center [1032, 295] width 818 height 14
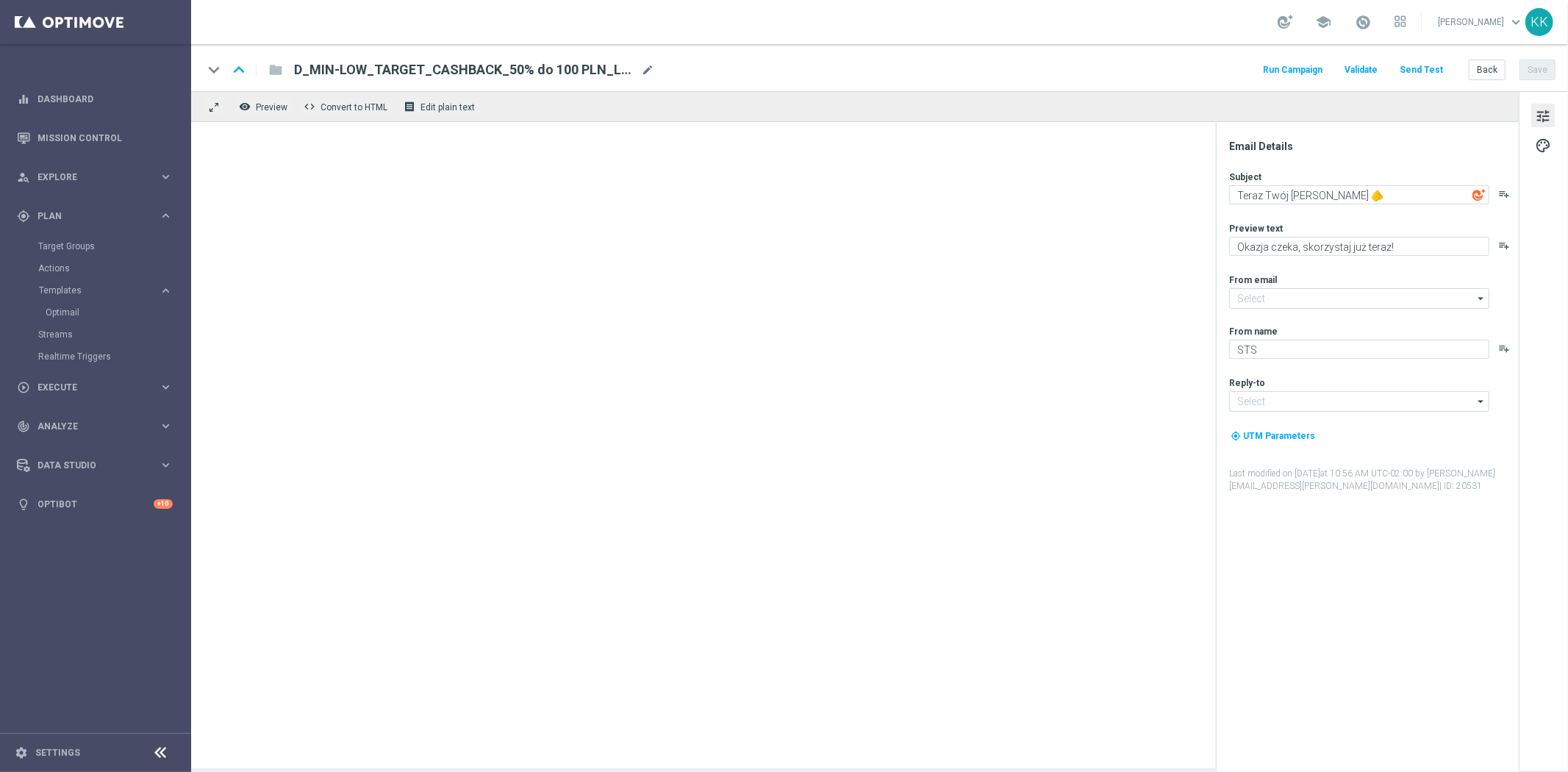
type input "[EMAIL_ADDRESS][DOMAIN_NAME]"
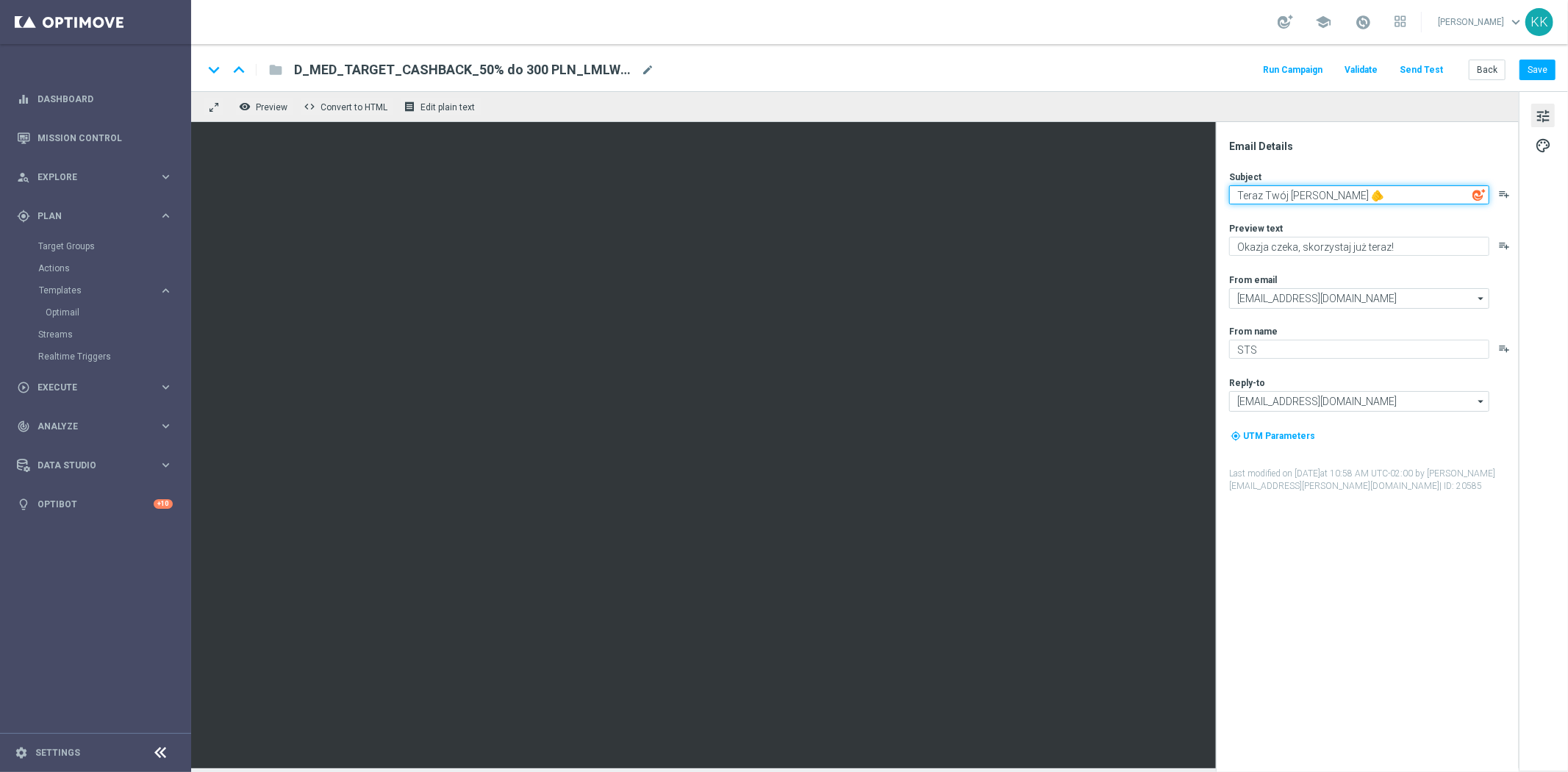
click at [1291, 193] on textarea "Teraz Twój [PERSON_NAME] 🫵" at bounding box center [1359, 194] width 260 height 19
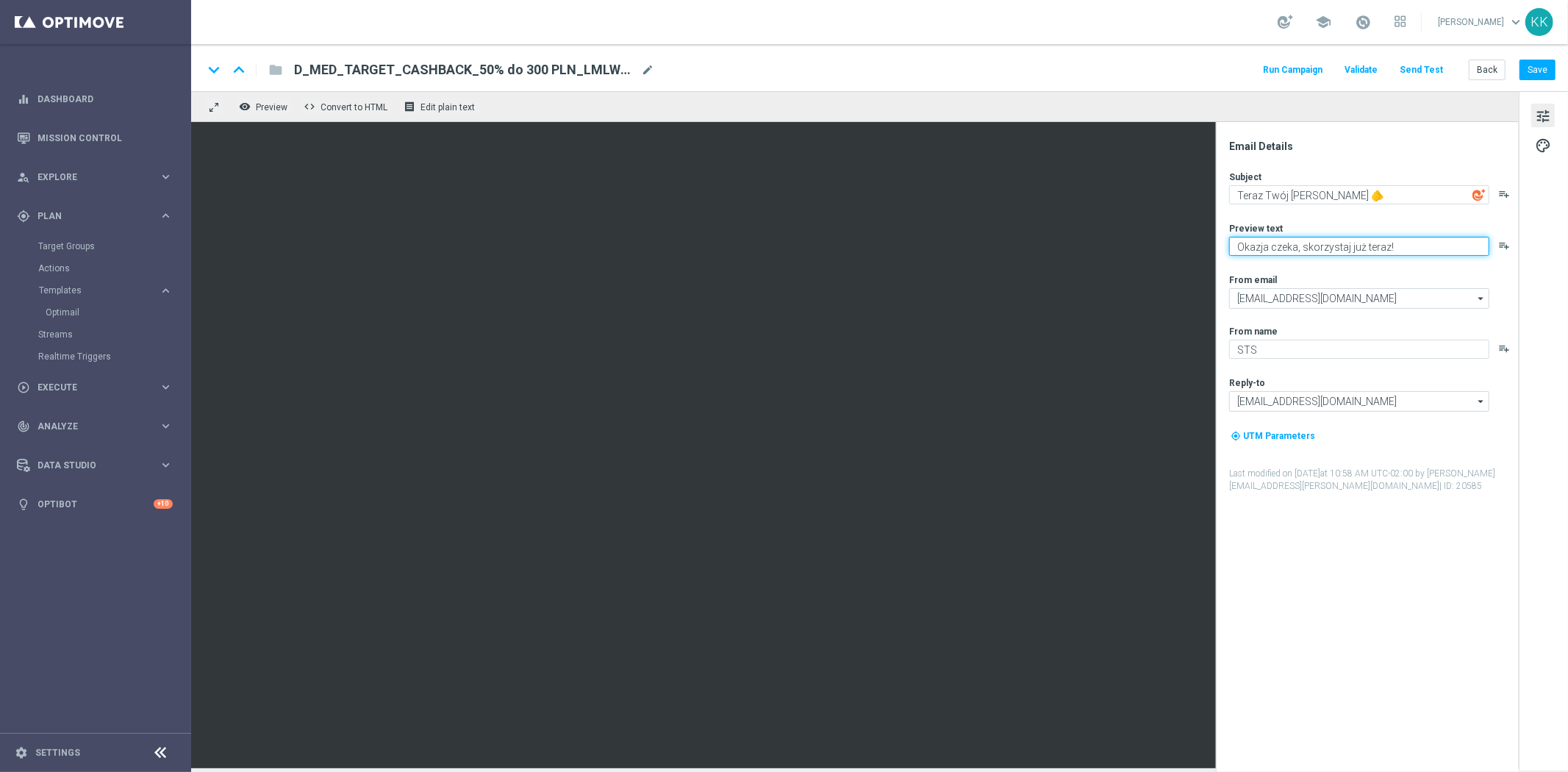
click at [1348, 253] on textarea "Okazja czeka, skorzystaj już teraz!" at bounding box center [1359, 246] width 260 height 19
